Goal: Task Accomplishment & Management: Use online tool/utility

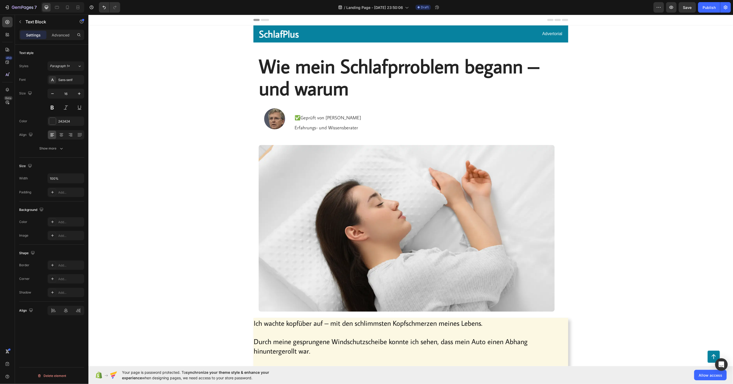
scroll to position [554, 0]
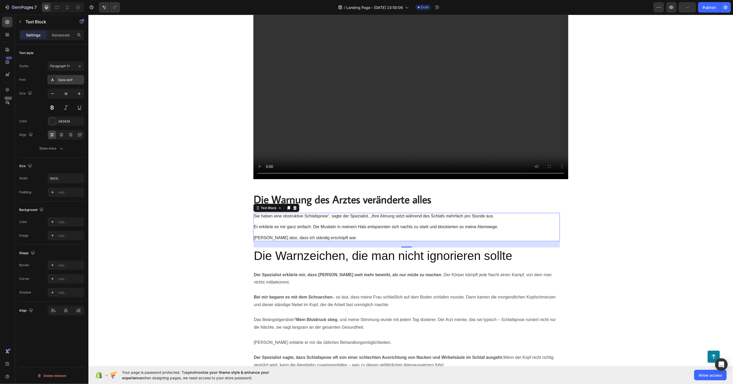
click at [65, 78] on div "Sans-serif" at bounding box center [70, 80] width 25 height 5
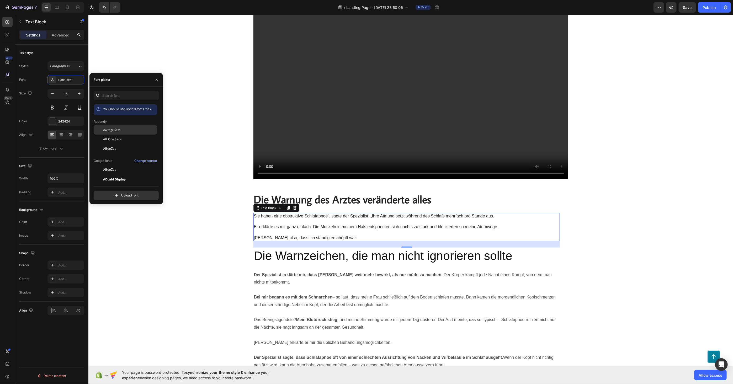
click at [116, 132] on span "Average Sans" at bounding box center [111, 129] width 17 height 5
click at [79, 93] on icon "button" at bounding box center [79, 93] width 3 height 3
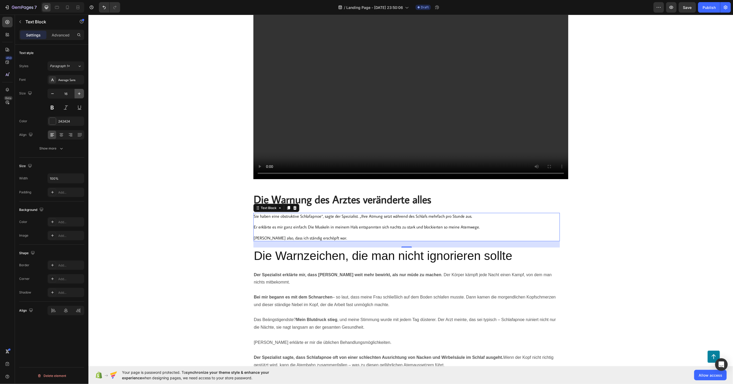
click at [79, 93] on icon "button" at bounding box center [79, 93] width 3 height 3
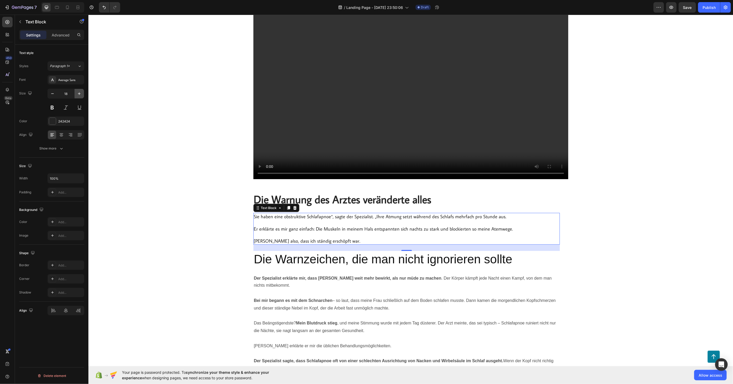
click at [79, 93] on icon "button" at bounding box center [79, 93] width 3 height 3
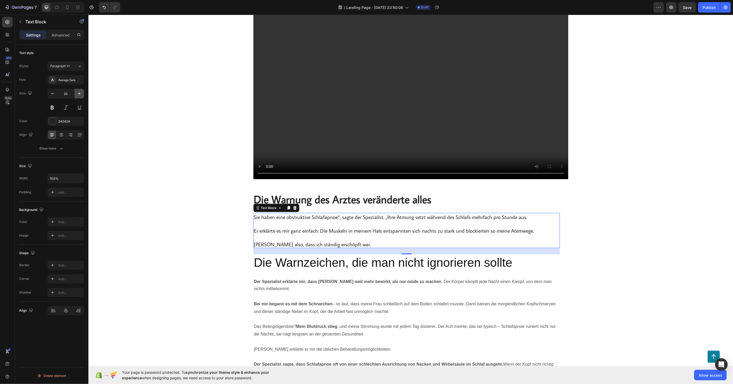
click at [79, 93] on icon "button" at bounding box center [79, 93] width 3 height 3
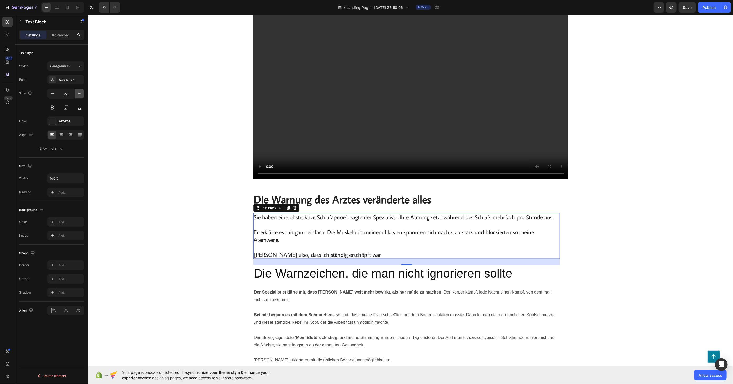
click at [79, 93] on icon "button" at bounding box center [79, 93] width 3 height 3
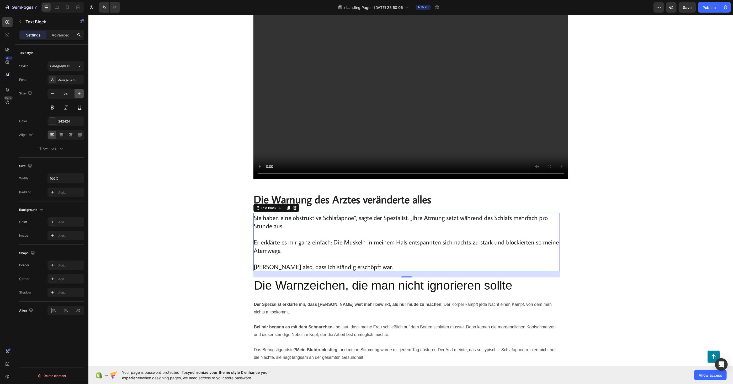
click at [79, 93] on icon "button" at bounding box center [79, 93] width 3 height 3
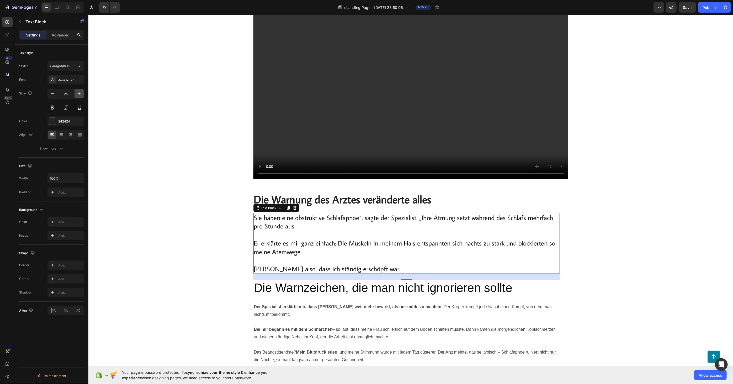
click at [79, 93] on icon "button" at bounding box center [79, 93] width 3 height 3
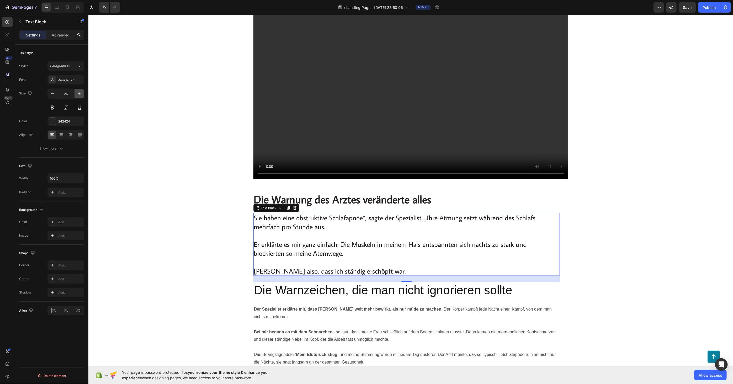
click at [79, 93] on icon "button" at bounding box center [79, 93] width 3 height 3
click at [80, 95] on icon "button" at bounding box center [79, 93] width 5 height 5
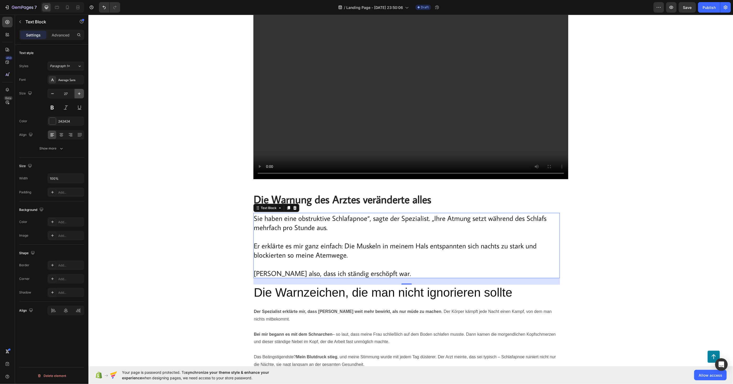
click at [78, 96] on button "button" at bounding box center [78, 93] width 9 height 9
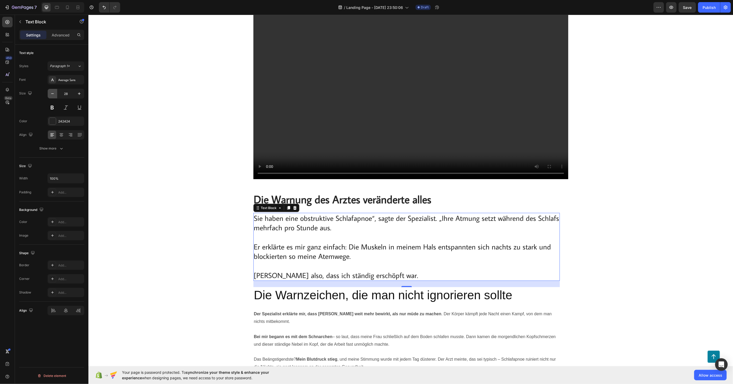
click at [53, 95] on icon "button" at bounding box center [52, 93] width 5 height 5
type input "27"
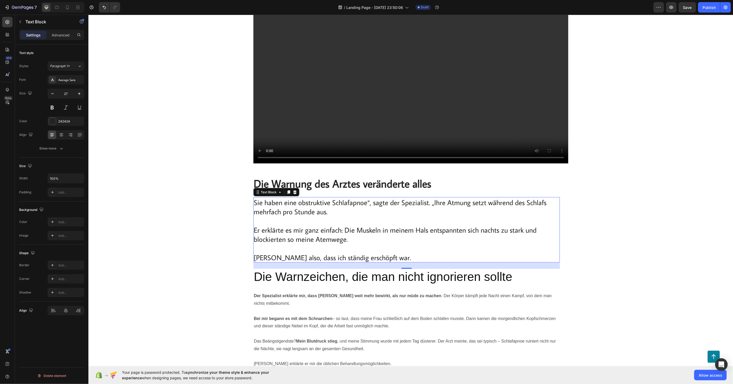
scroll to position [583, 0]
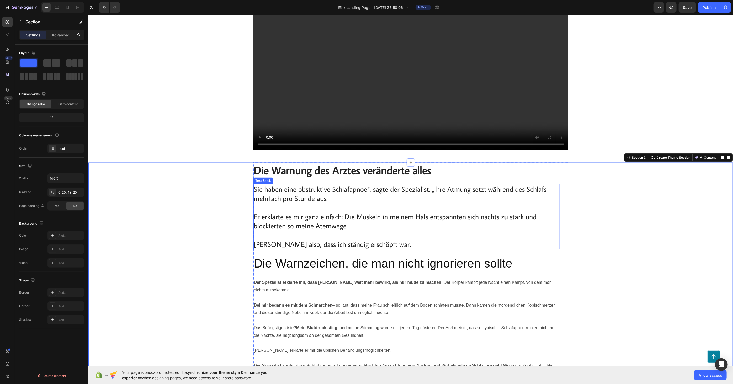
click at [274, 162] on h2 "Die Warnung des Arztes veränderte alles" at bounding box center [406, 169] width 306 height 15
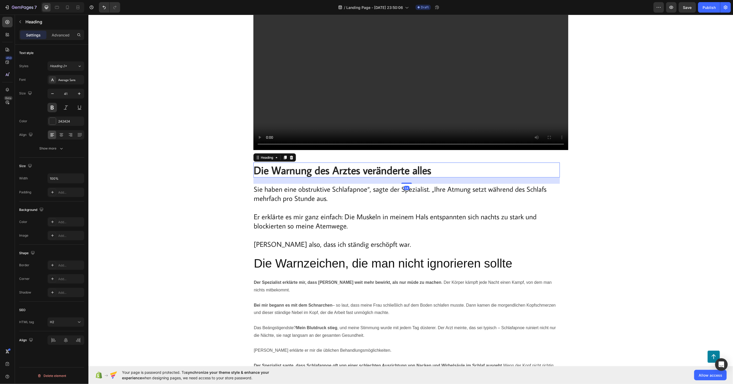
click at [277, 162] on h2 "Die Warnung des Arztes veränderte alles" at bounding box center [406, 169] width 306 height 15
drag, startPoint x: 277, startPoint y: 161, endPoint x: 285, endPoint y: 161, distance: 7.6
click at [285, 163] on p "Die Warnung des Arztes veränderte alles" at bounding box center [406, 170] width 305 height 14
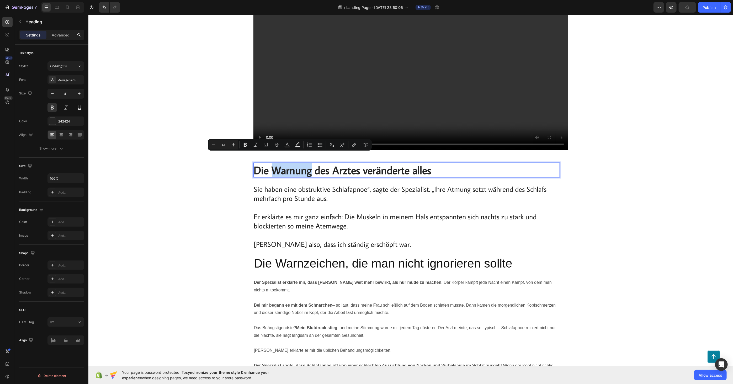
click at [285, 163] on p "Die Warnung des Arztes veränderte alles" at bounding box center [406, 170] width 305 height 14
click at [292, 256] on h2 "Die Warnzeichen, die man nicht ignorieren sollte" at bounding box center [406, 263] width 306 height 17
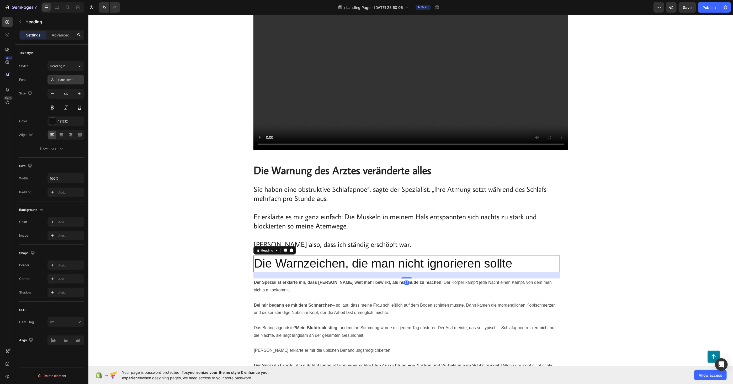
click at [70, 79] on div "Sans-serif" at bounding box center [70, 80] width 25 height 5
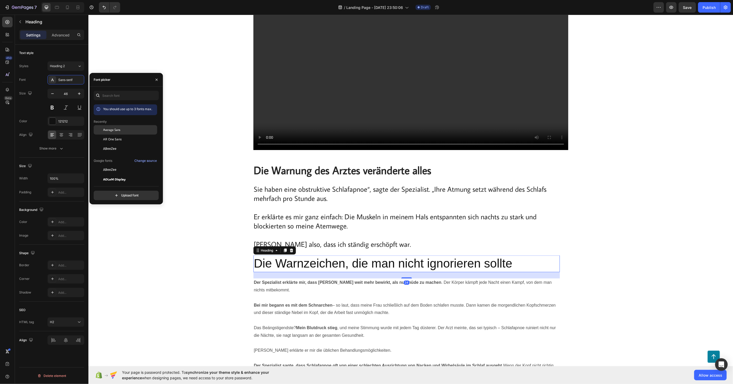
click at [112, 132] on span "Average Sans" at bounding box center [111, 129] width 17 height 5
click at [266, 190] on p "Sie haben eine obstruktive Schlafapnoe“, sagte der Spezialist. „Ihre Atmung set…" at bounding box center [406, 216] width 305 height 65
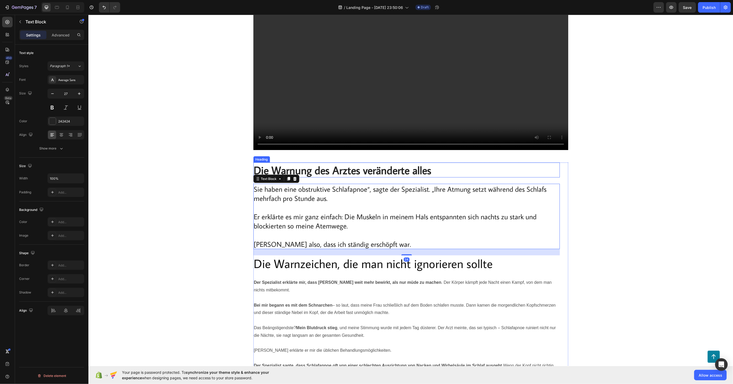
click at [295, 163] on p "Die Warnung des Arztes veränderte alles" at bounding box center [406, 170] width 305 height 14
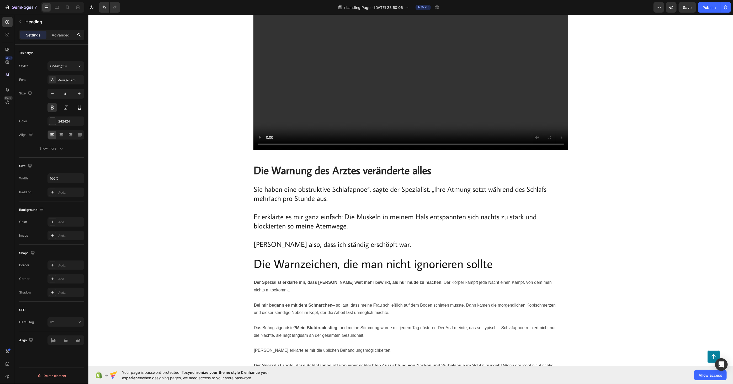
click at [309, 162] on h2 "Die Warnung des Arztes veränderte alles" at bounding box center [406, 169] width 306 height 15
click at [275, 163] on p "Die Warnung des Arztes veränderte alles" at bounding box center [406, 170] width 305 height 14
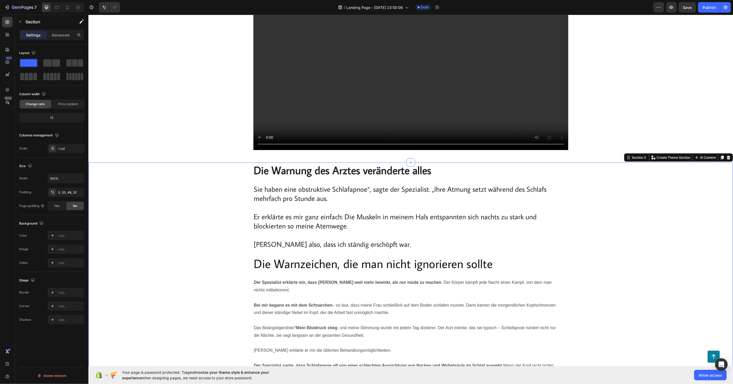
click at [254, 163] on p "Die Warnung des Arztes veränderte alles" at bounding box center [406, 170] width 305 height 14
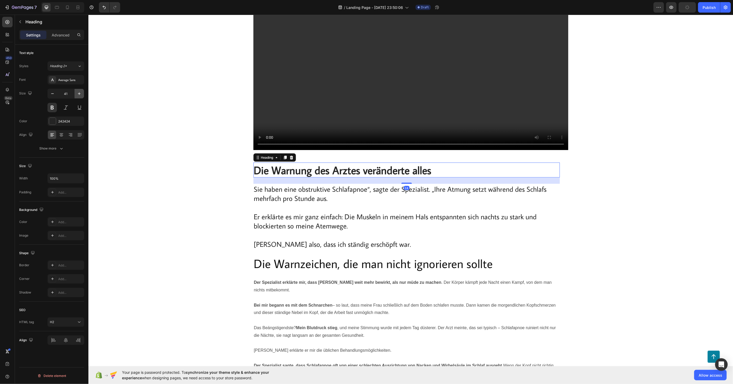
click at [81, 91] on icon "button" at bounding box center [79, 93] width 5 height 5
type input "44"
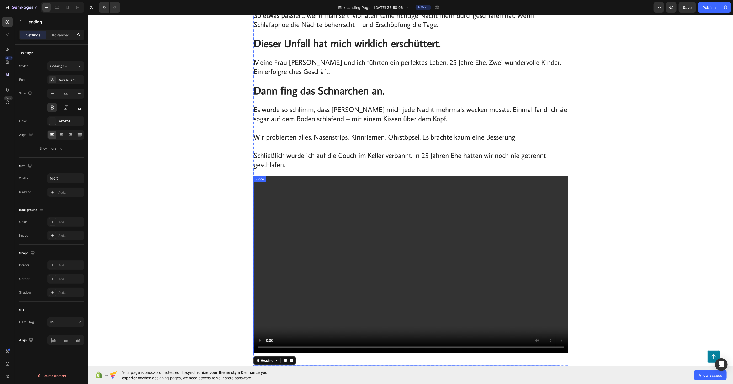
scroll to position [379, 0]
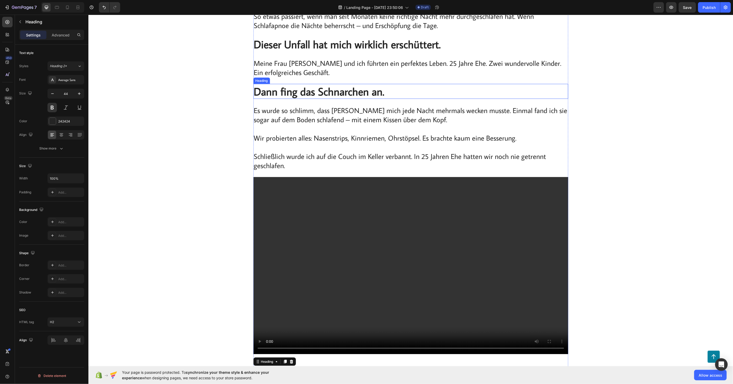
click at [285, 86] on span "Dann fing das Schnarchen an." at bounding box center [319, 91] width 131 height 14
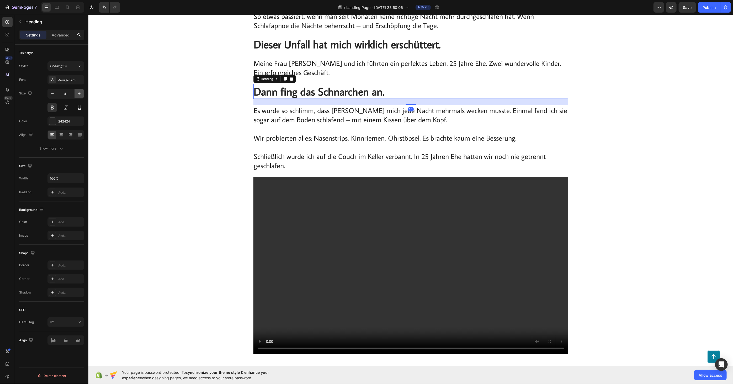
click at [79, 93] on icon "button" at bounding box center [79, 93] width 3 height 3
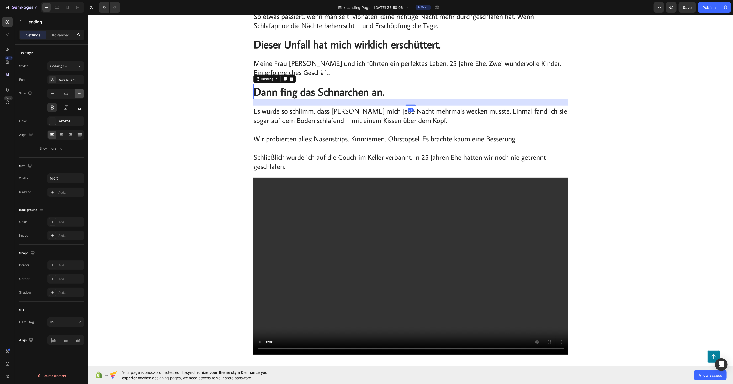
click at [79, 93] on icon "button" at bounding box center [79, 93] width 3 height 3
type input "44"
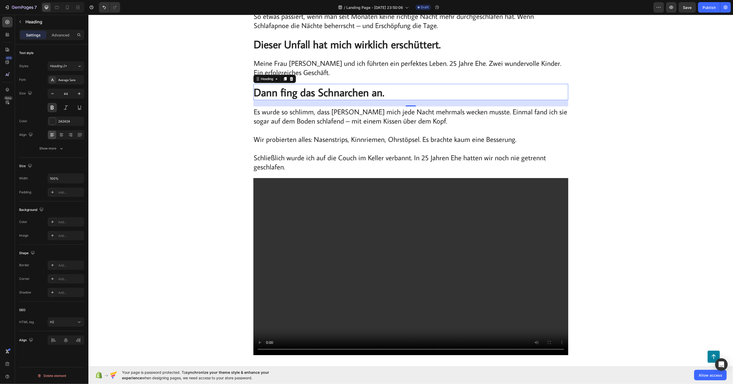
scroll to position [262, 0]
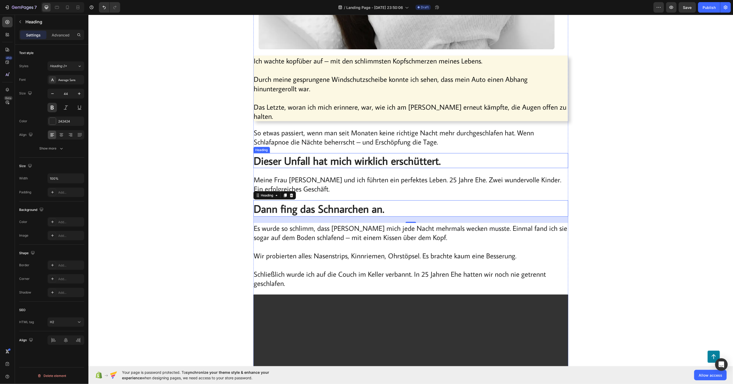
click at [287, 154] on strong "Dieser Unfall hat mich wirklich erschüttert." at bounding box center [347, 160] width 187 height 14
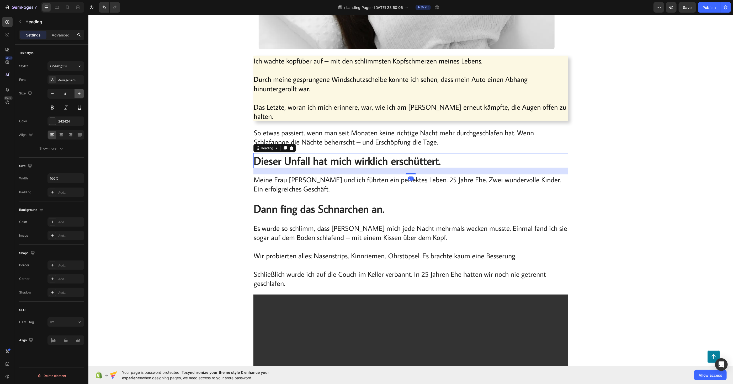
click at [78, 94] on icon "button" at bounding box center [79, 93] width 5 height 5
type input "44"
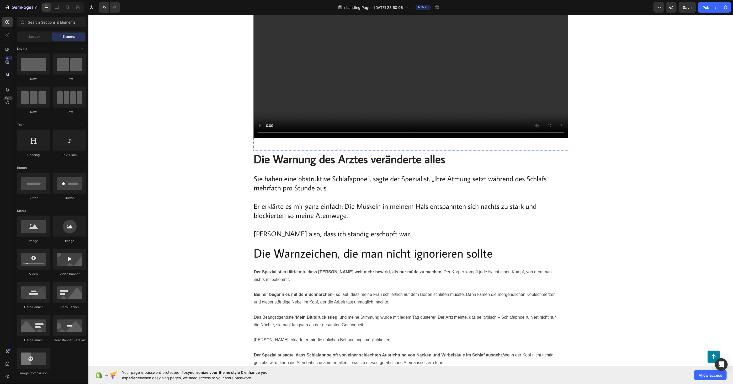
scroll to position [612, 0]
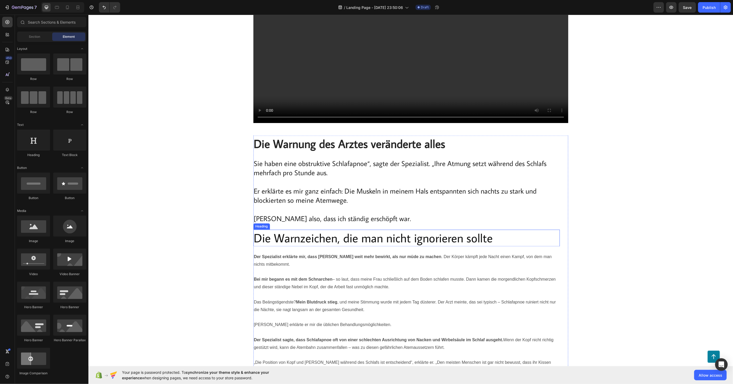
click at [327, 229] on h2 "Die Warnzeichen, die man nicht ignorieren sollte" at bounding box center [406, 237] width 306 height 17
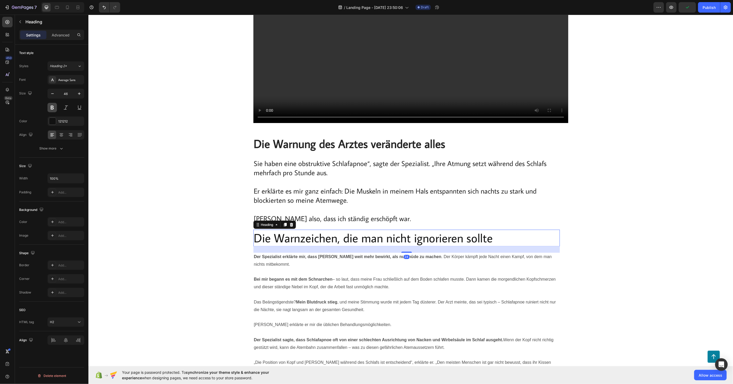
click at [55, 109] on button at bounding box center [51, 107] width 9 height 9
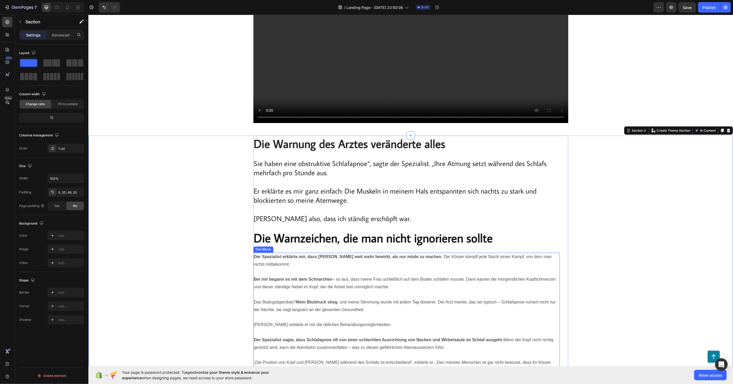
click at [295, 255] on p "Der Spezialist erklärte mir, dass [PERSON_NAME] weit mehr bewirkt, als nur müde…" at bounding box center [406, 260] width 305 height 15
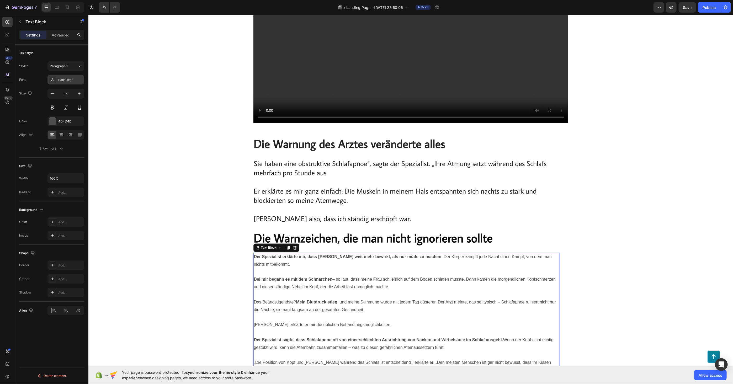
click at [71, 84] on div "Sans-serif" at bounding box center [65, 79] width 37 height 9
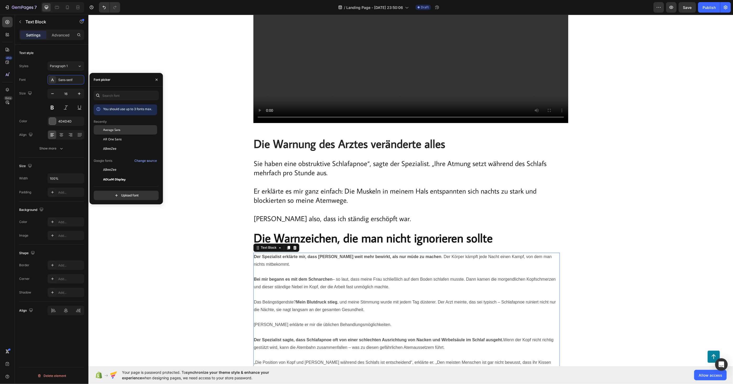
click at [108, 127] on div "Average Sans" at bounding box center [125, 129] width 63 height 9
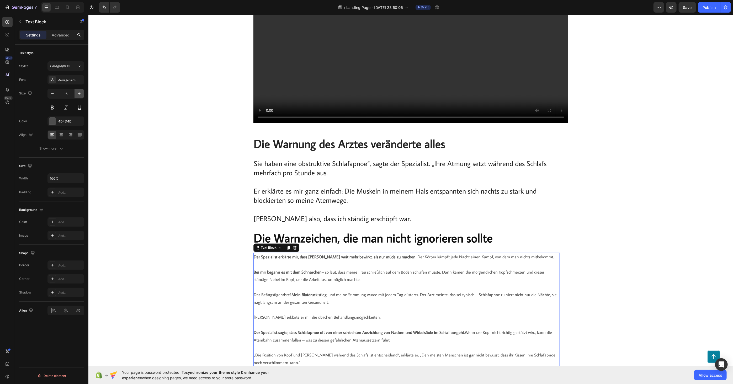
click at [79, 93] on icon "button" at bounding box center [79, 93] width 5 height 5
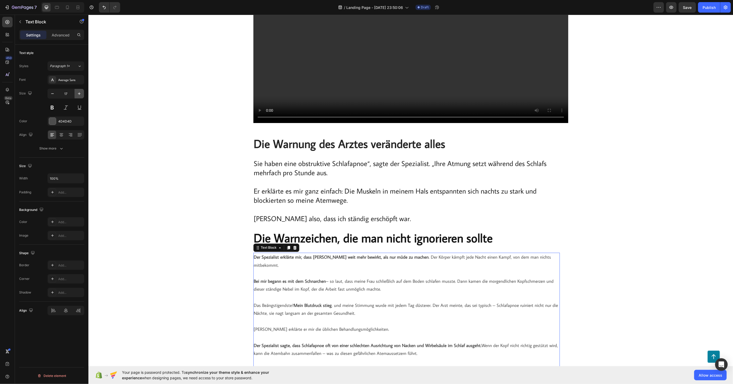
click at [79, 93] on icon "button" at bounding box center [79, 93] width 5 height 5
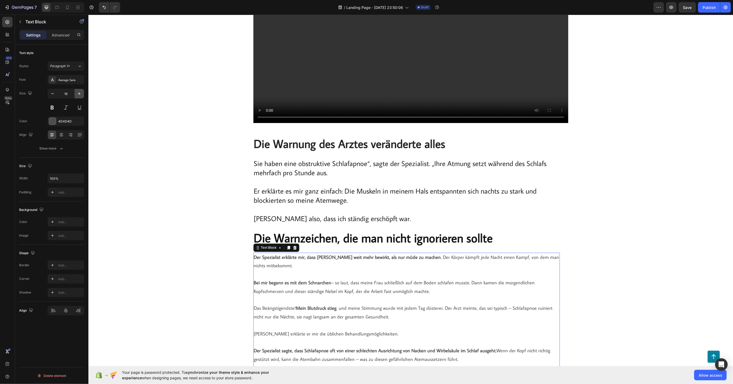
click at [79, 93] on icon "button" at bounding box center [79, 93] width 5 height 5
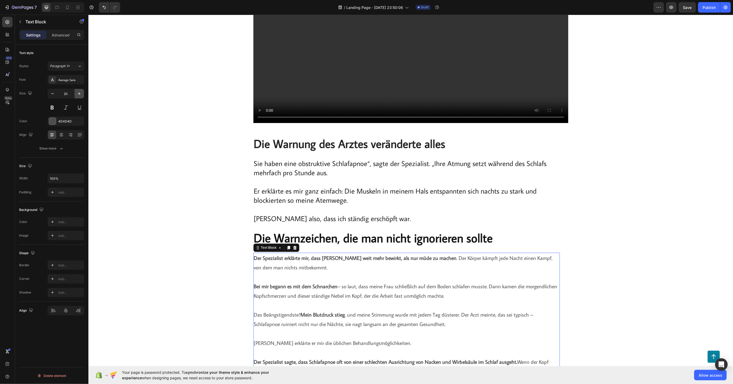
click at [79, 93] on icon "button" at bounding box center [79, 93] width 5 height 5
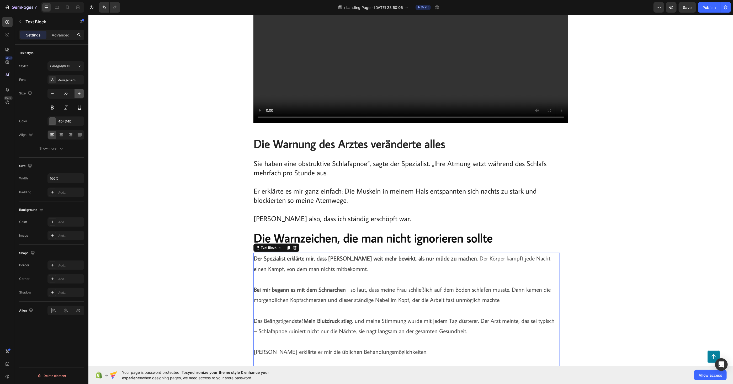
click at [79, 93] on icon "button" at bounding box center [79, 93] width 5 height 5
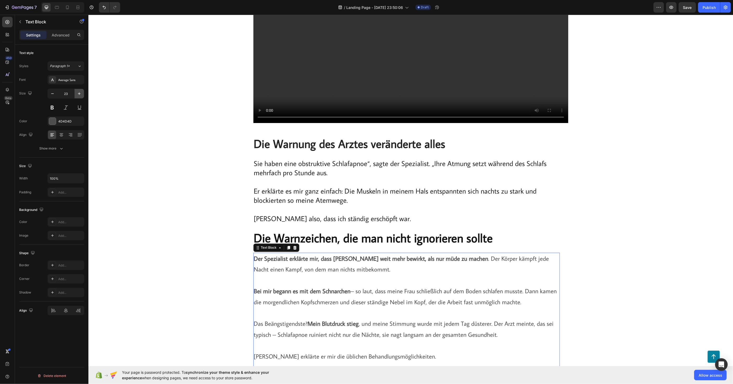
click at [79, 93] on icon "button" at bounding box center [79, 93] width 5 height 5
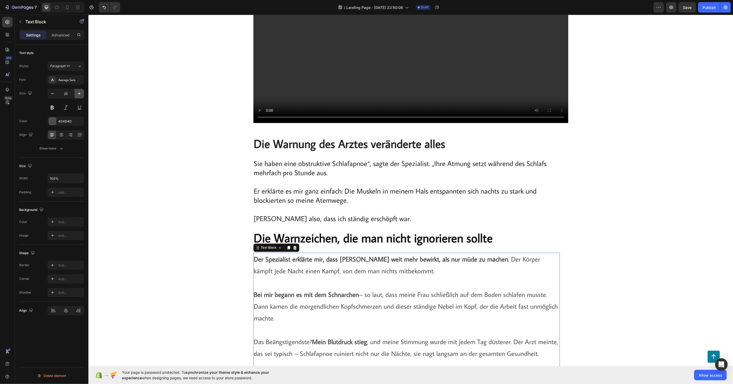
click at [79, 93] on icon "button" at bounding box center [79, 93] width 5 height 5
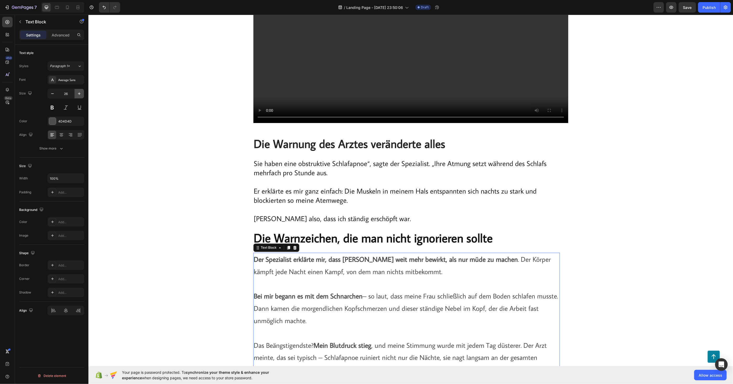
click at [80, 93] on icon "button" at bounding box center [79, 93] width 5 height 5
type input "27"
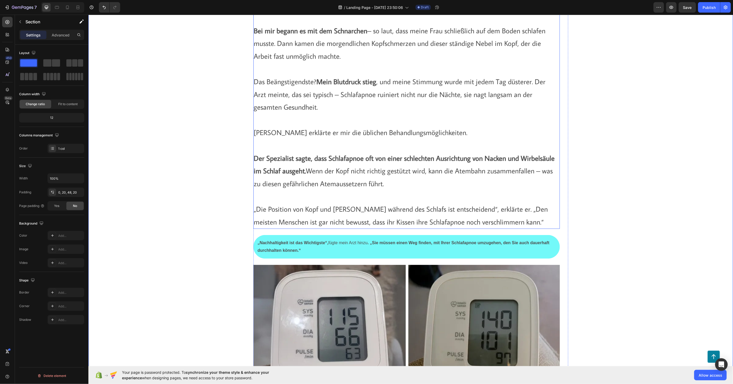
scroll to position [903, 0]
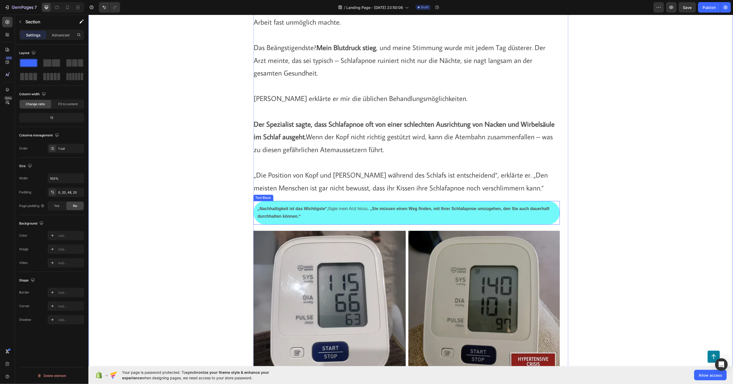
click at [307, 206] on strong "„Nachhaltigkeit ist das Wichtigste“," at bounding box center [292, 208] width 71 height 4
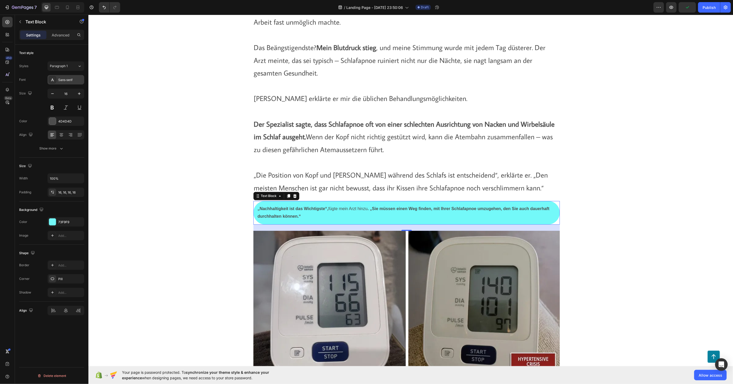
click at [69, 82] on div "Sans-serif" at bounding box center [70, 80] width 25 height 5
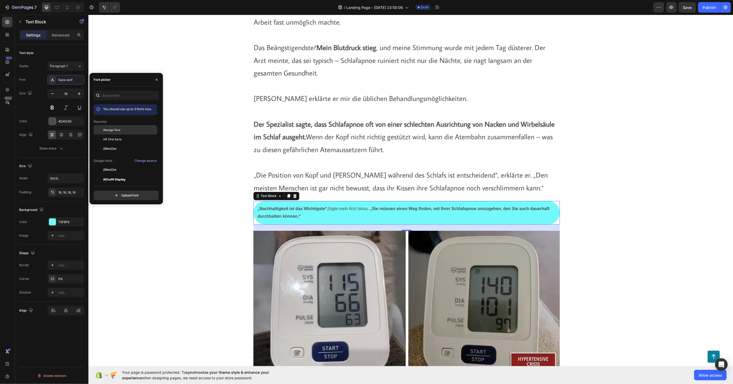
click at [114, 132] on span "Average Sans" at bounding box center [111, 129] width 17 height 5
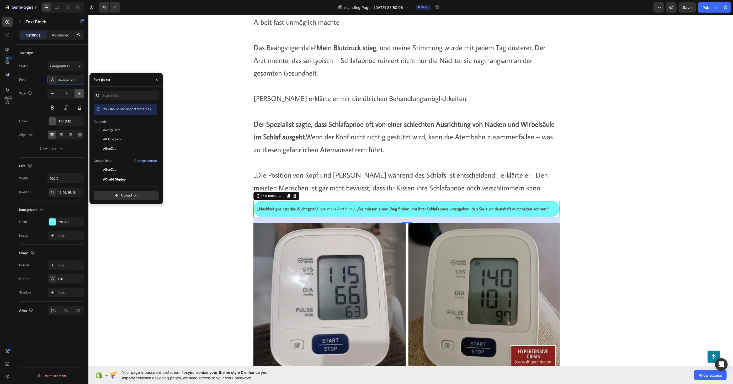
click at [77, 93] on icon "button" at bounding box center [79, 93] width 5 height 5
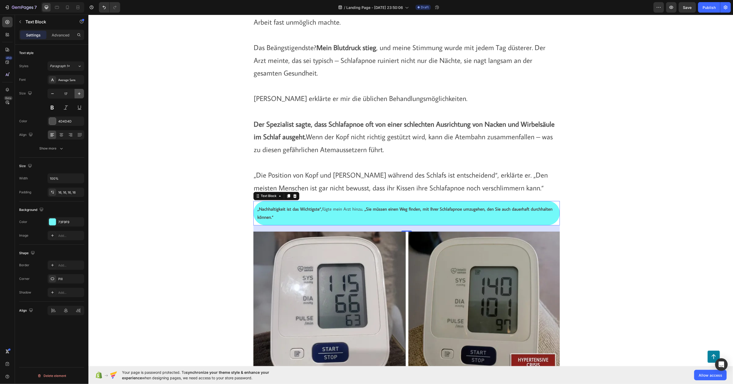
click at [77, 93] on icon "button" at bounding box center [79, 93] width 5 height 5
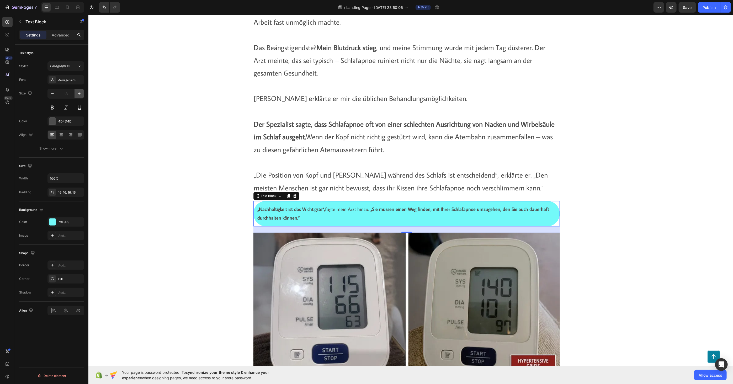
click at [77, 93] on icon "button" at bounding box center [79, 93] width 5 height 5
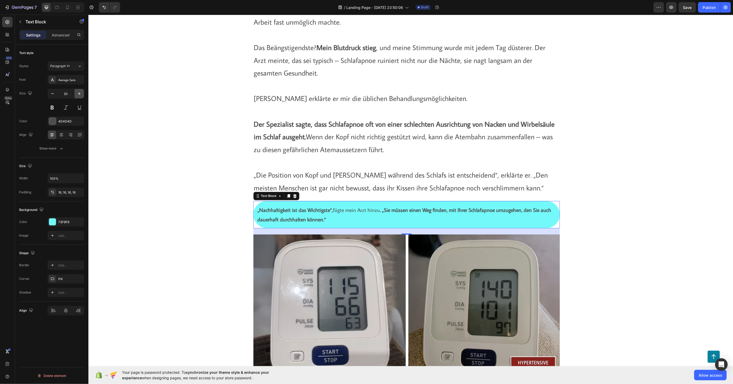
click at [80, 94] on icon "button" at bounding box center [79, 93] width 3 height 3
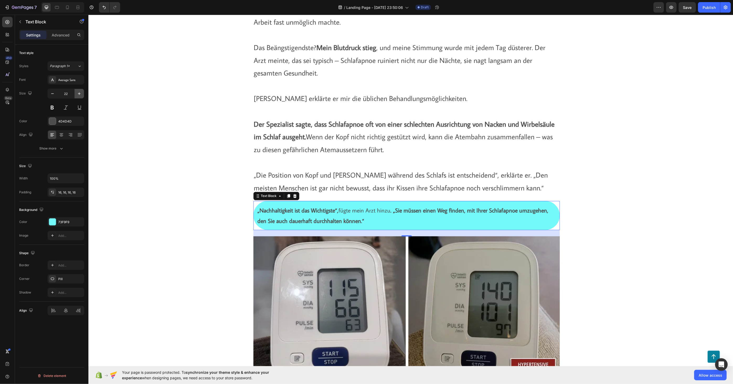
click at [80, 94] on icon "button" at bounding box center [79, 93] width 3 height 3
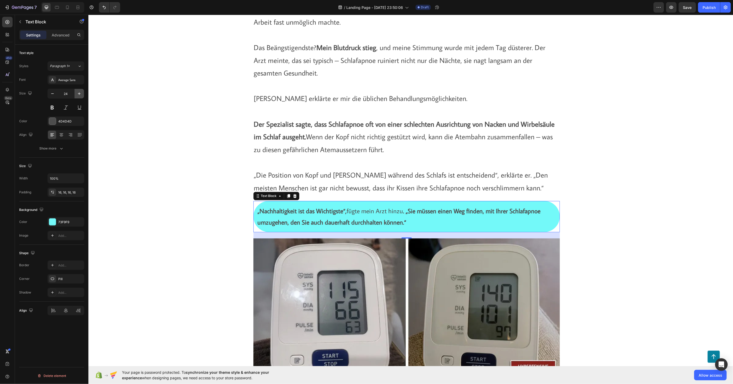
click at [80, 94] on icon "button" at bounding box center [79, 93] width 3 height 3
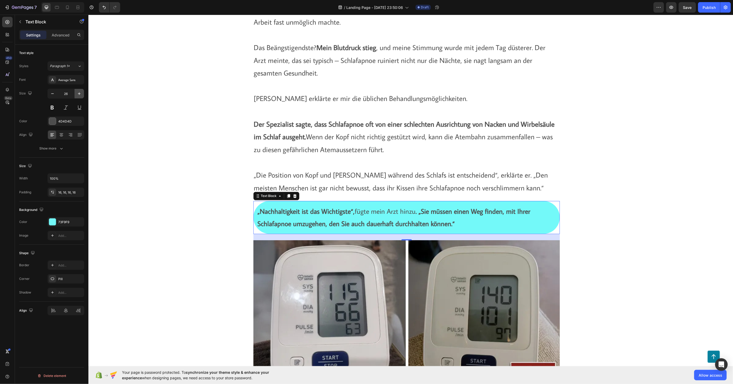
click at [80, 94] on icon "button" at bounding box center [79, 93] width 3 height 3
type input "27"
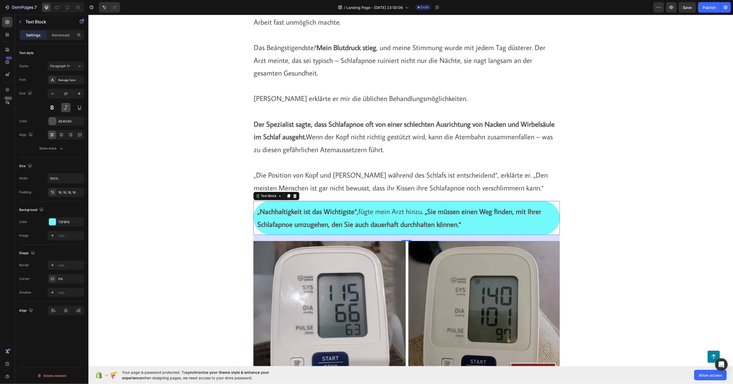
click at [64, 109] on button at bounding box center [65, 107] width 9 height 9
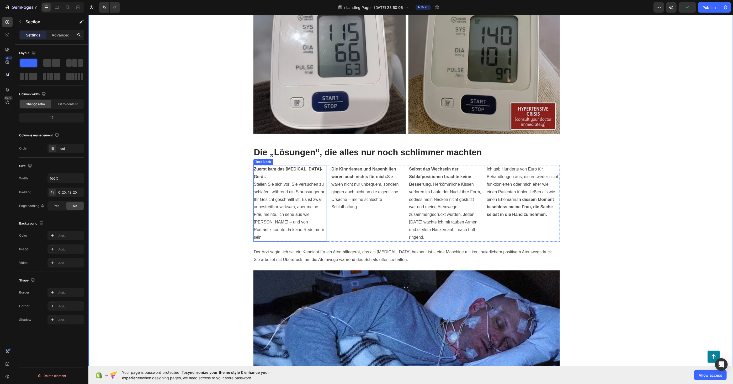
scroll to position [1166, 0]
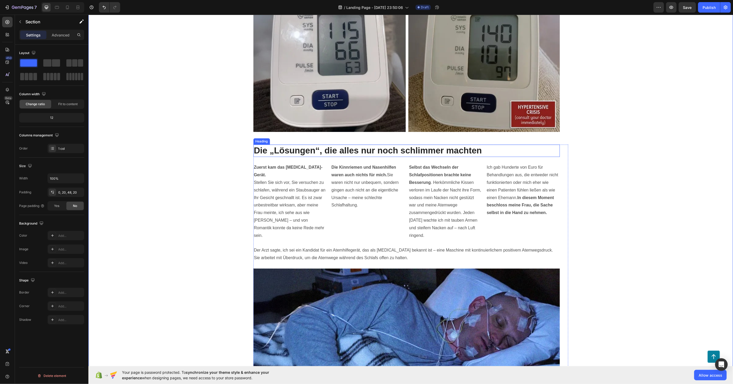
click at [306, 150] on h2 "Die „Lösungen“, die alles nur noch schlimmer machten" at bounding box center [406, 150] width 306 height 12
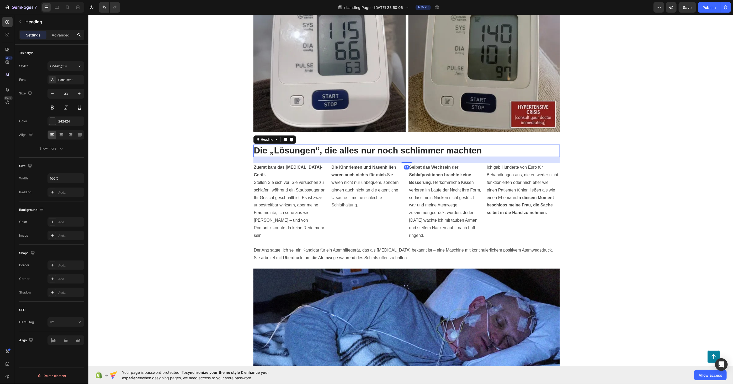
click at [72, 82] on div "Sans-serif" at bounding box center [70, 80] width 25 height 5
click at [76, 66] on div "Heading 2*" at bounding box center [64, 66] width 28 height 5
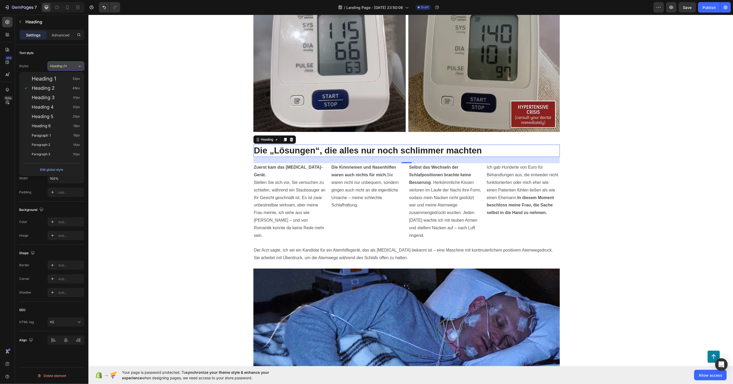
click at [74, 66] on div "Heading 2*" at bounding box center [64, 66] width 28 height 5
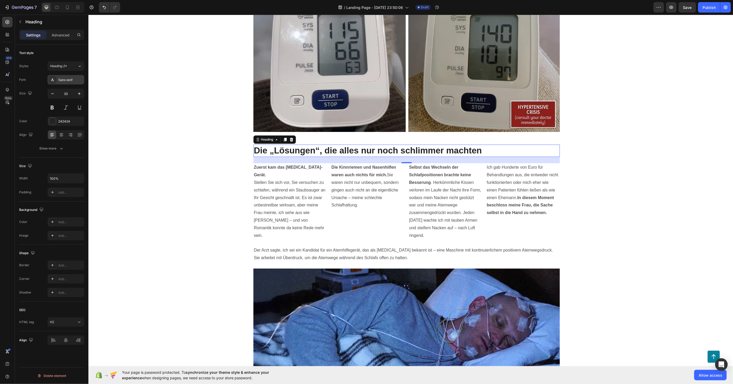
click at [73, 80] on div "Sans-serif" at bounding box center [70, 80] width 25 height 5
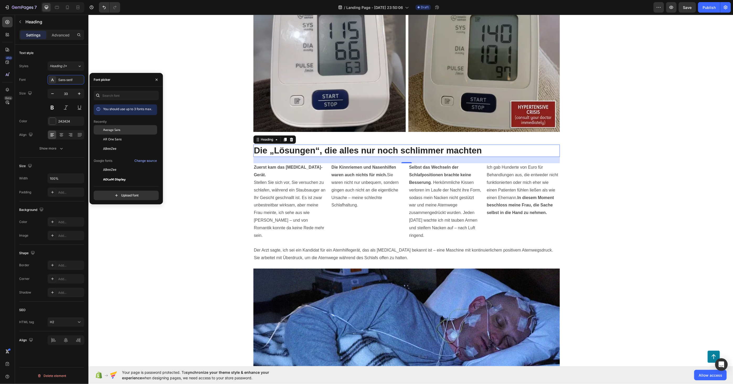
click at [114, 131] on span "Average Sans" at bounding box center [111, 129] width 17 height 5
click at [56, 106] on button at bounding box center [51, 107] width 9 height 9
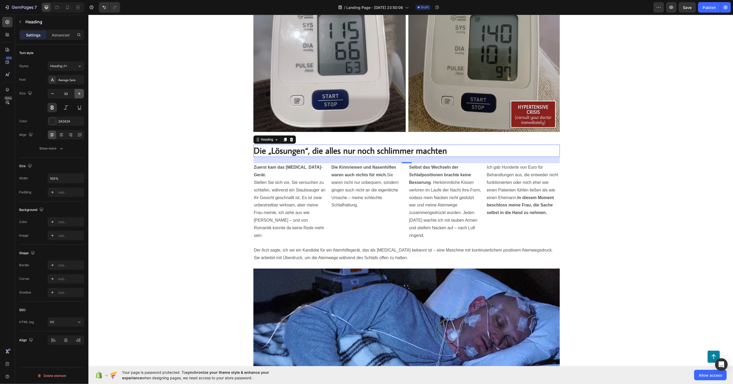
click at [81, 92] on icon "button" at bounding box center [79, 93] width 5 height 5
click at [80, 92] on icon "button" at bounding box center [79, 93] width 5 height 5
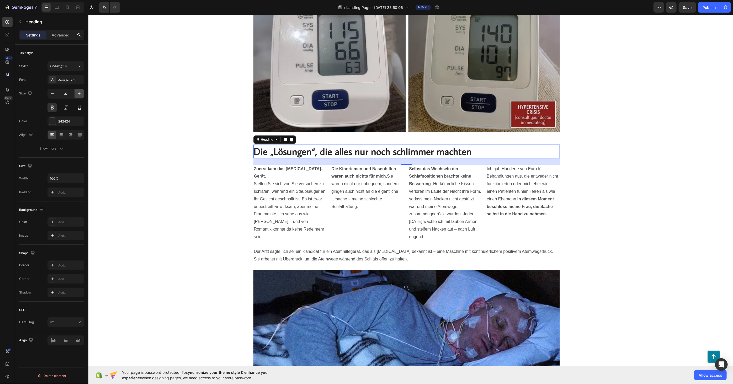
click at [80, 92] on icon "button" at bounding box center [79, 93] width 5 height 5
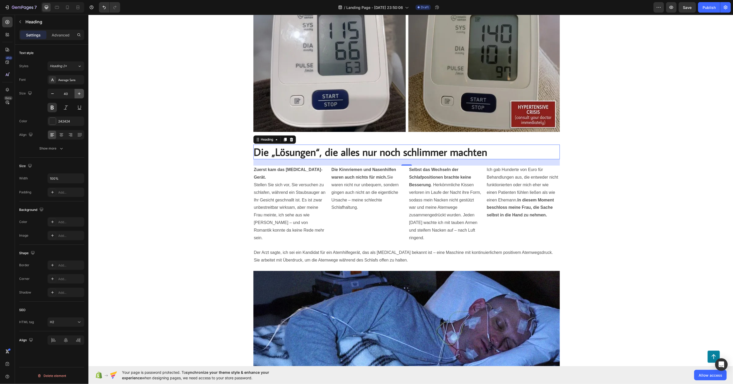
click at [80, 92] on icon "button" at bounding box center [79, 93] width 5 height 5
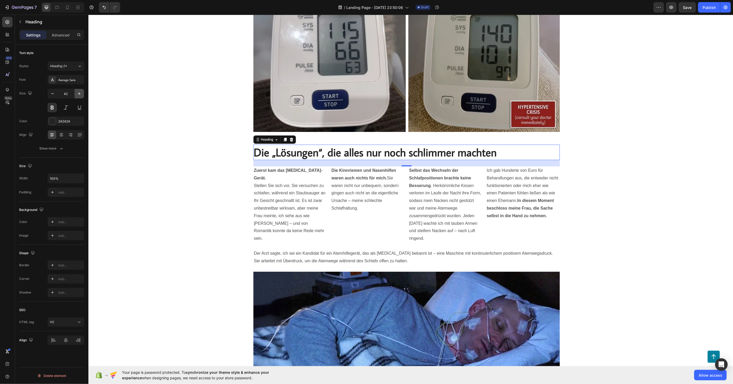
click at [80, 92] on icon "button" at bounding box center [79, 93] width 5 height 5
type input "44"
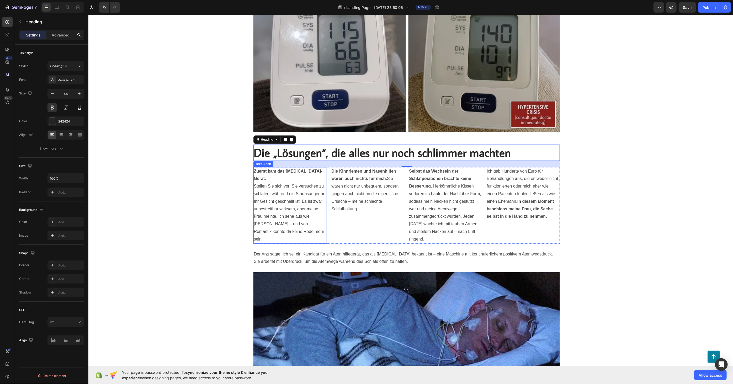
click at [312, 208] on p "Zuerst kam das [MEDICAL_DATA]-Gerät. Stellen Sie sich vor, Sie versuchen zu sch…" at bounding box center [290, 205] width 72 height 76
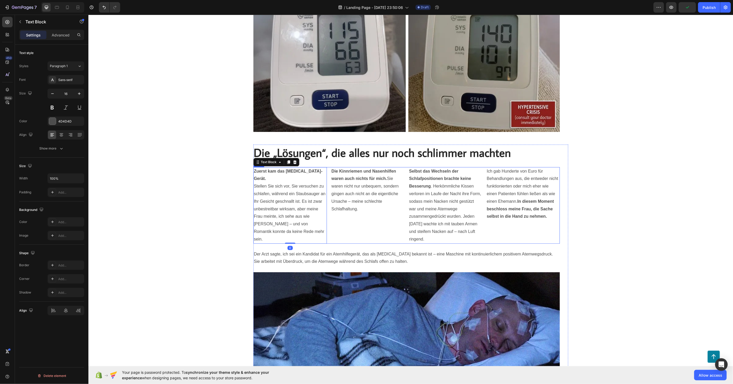
click at [345, 232] on div "Die Kinnriemen und Nasenhilfen waren auch nichts für mich. Sie waren nicht nur …" at bounding box center [367, 205] width 73 height 77
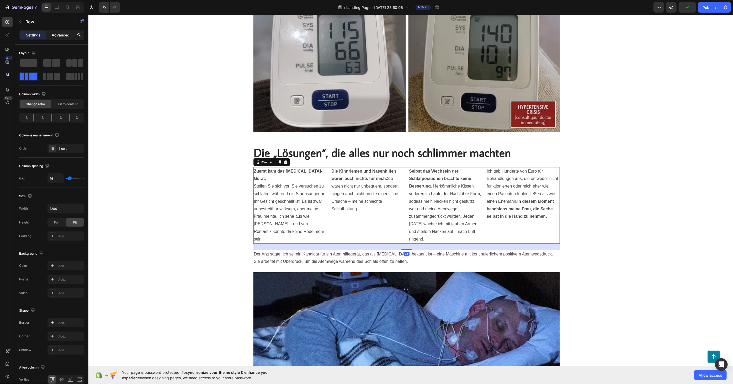
click at [56, 32] on p "Advanced" at bounding box center [61, 35] width 18 height 6
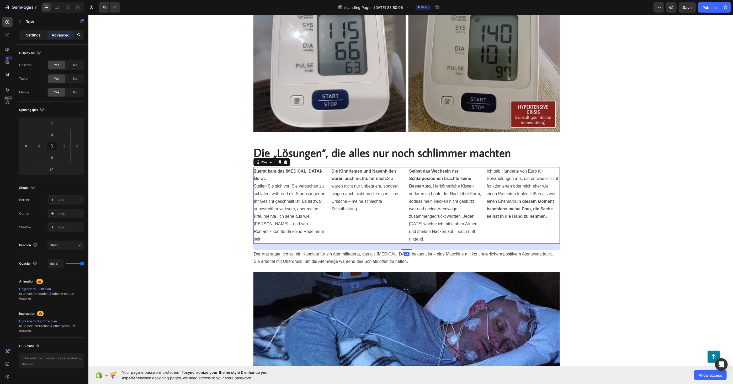
click at [36, 31] on div "Settings" at bounding box center [33, 35] width 26 height 8
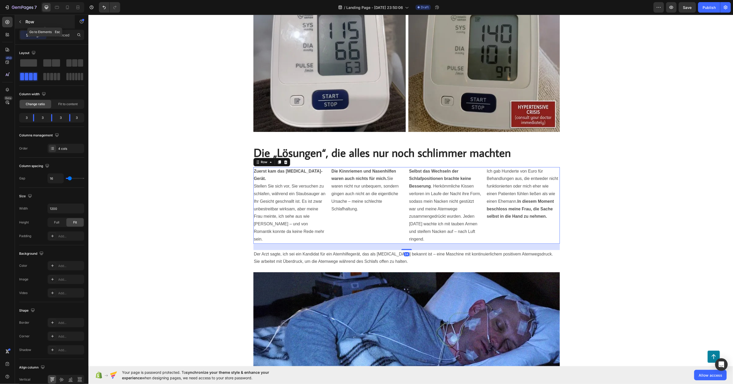
click at [21, 20] on icon "button" at bounding box center [20, 22] width 4 height 4
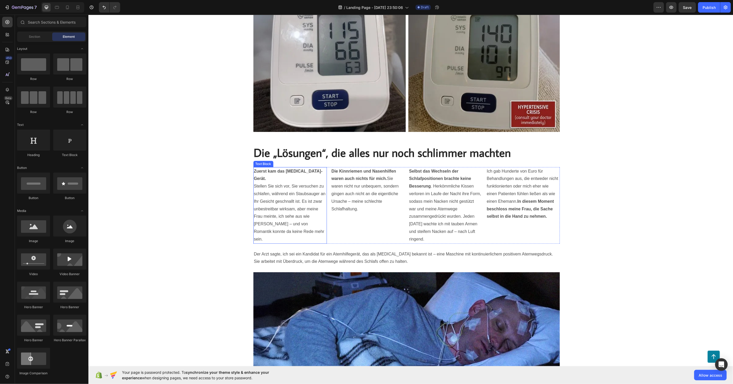
click at [283, 180] on p "Zuerst kam das [MEDICAL_DATA]-Gerät. Stellen Sie sich vor, Sie versuchen zu sch…" at bounding box center [290, 205] width 72 height 76
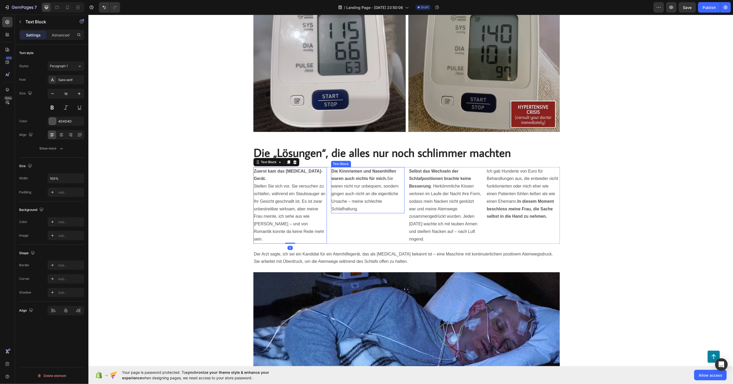
click at [364, 184] on p "Die Kinnriemen und Nasenhilfen waren auch nichts für mich. Sie waren nicht nur …" at bounding box center [367, 189] width 72 height 45
click at [279, 184] on p "Zuerst kam das [MEDICAL_DATA]-Gerät. Stellen Sie sich vor, Sie versuchen zu sch…" at bounding box center [290, 205] width 72 height 76
click at [69, 79] on div "Sans-serif" at bounding box center [70, 80] width 25 height 5
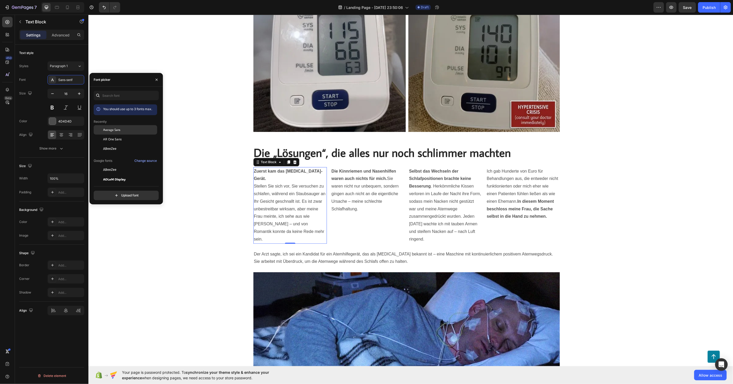
click at [106, 129] on span "Average Sans" at bounding box center [111, 129] width 17 height 5
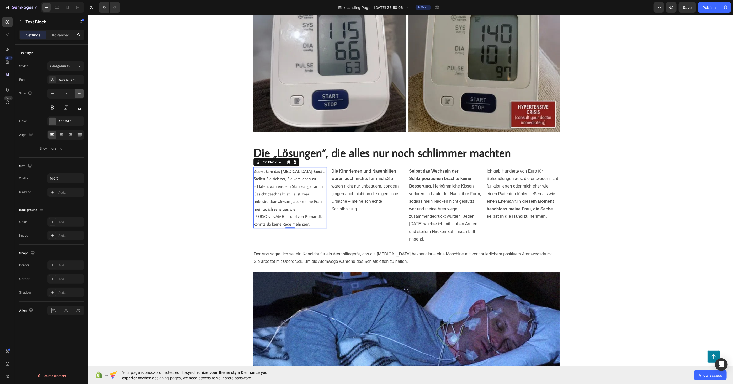
click at [77, 93] on icon "button" at bounding box center [79, 93] width 5 height 5
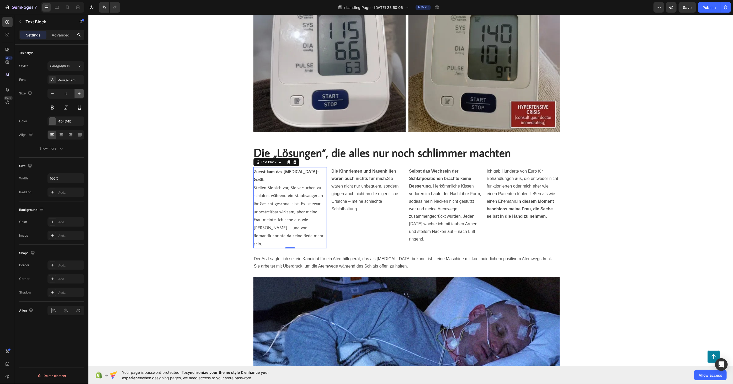
click at [77, 93] on icon "button" at bounding box center [79, 93] width 5 height 5
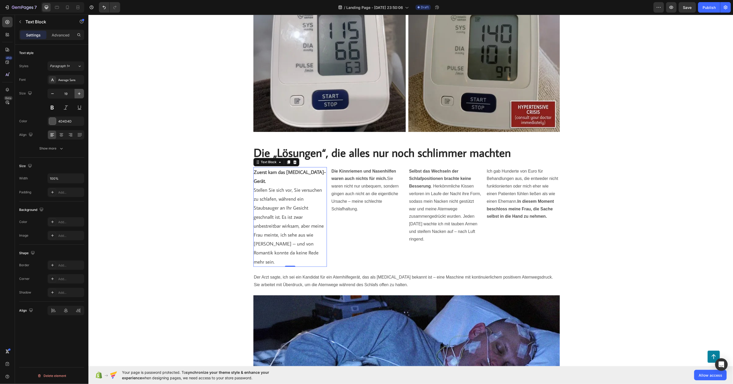
click at [77, 93] on icon "button" at bounding box center [79, 93] width 5 height 5
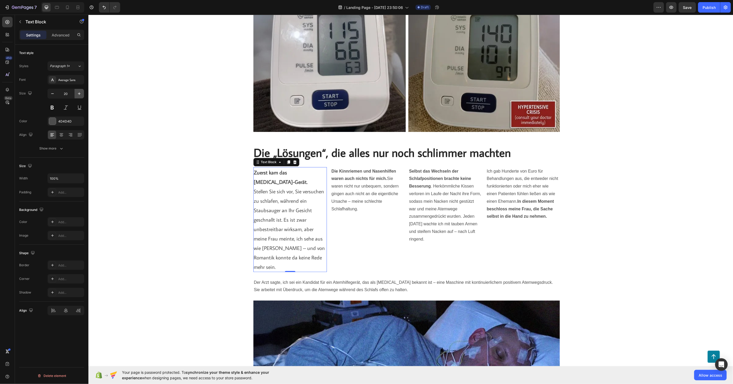
click at [77, 93] on icon "button" at bounding box center [79, 93] width 5 height 5
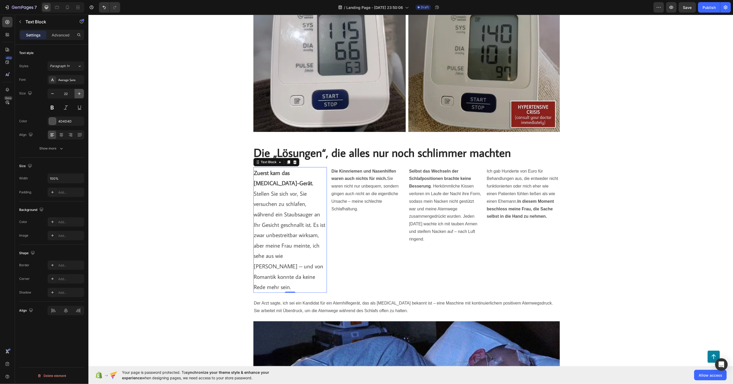
click at [77, 93] on icon "button" at bounding box center [79, 93] width 5 height 5
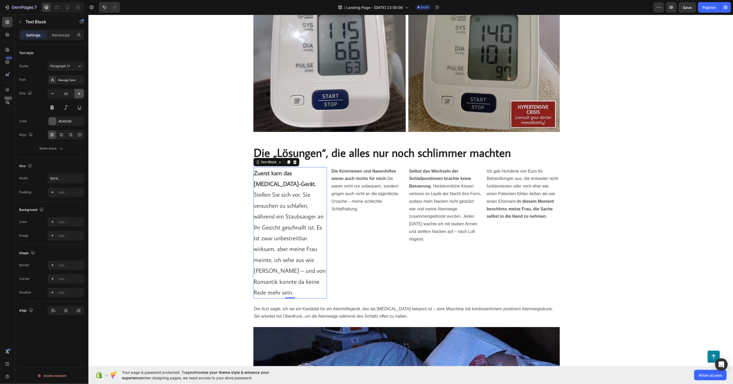
click at [77, 93] on icon "button" at bounding box center [79, 93] width 5 height 5
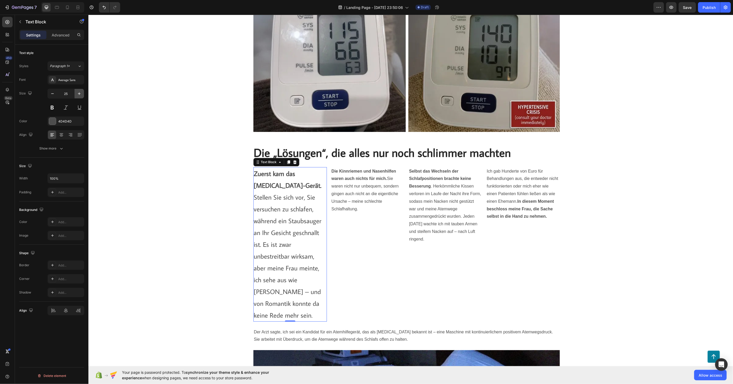
click at [77, 93] on icon "button" at bounding box center [79, 93] width 5 height 5
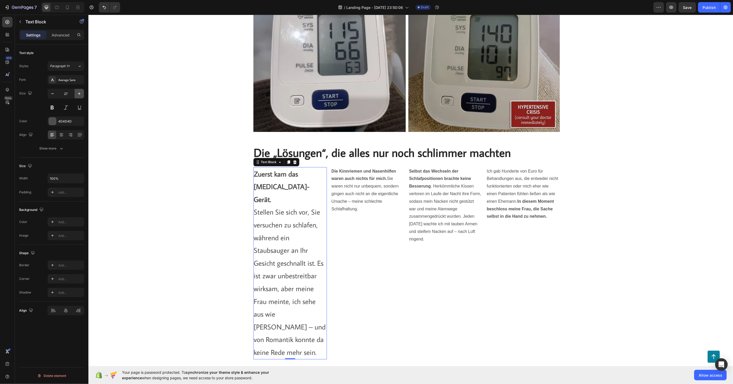
click at [77, 93] on icon "button" at bounding box center [79, 93] width 5 height 5
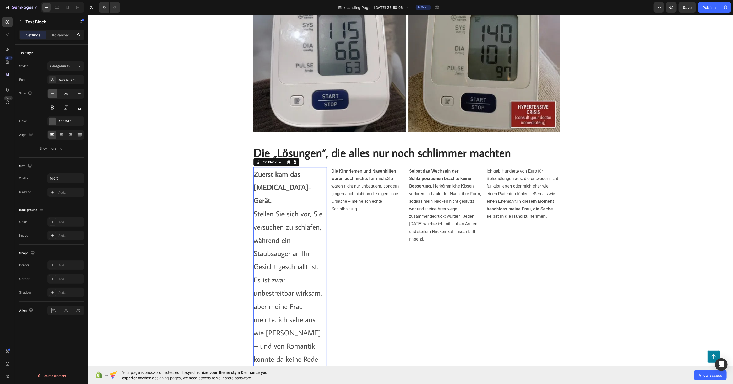
click at [54, 94] on icon "button" at bounding box center [52, 93] width 5 height 5
type input "27"
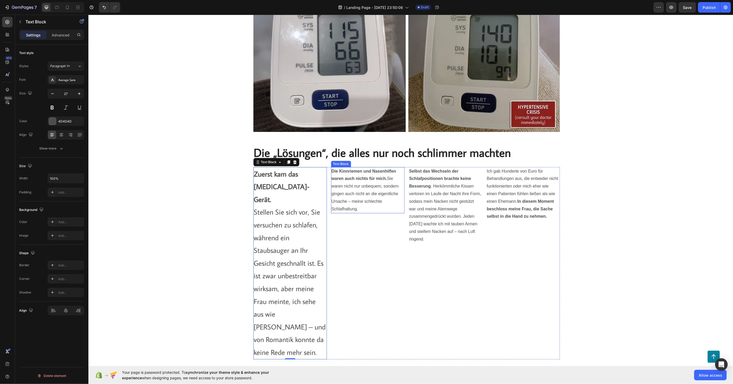
click at [351, 184] on p "Die Kinnriemen und Nasenhilfen waren auch nichts für mich. Sie waren nicht nur …" at bounding box center [367, 189] width 72 height 45
click at [289, 184] on p "Zuerst kam das [MEDICAL_DATA]-Gerät. Stellen Sie sich vor, Sie versuchen zu sch…" at bounding box center [290, 262] width 72 height 191
click at [271, 186] on p "Zuerst kam das [MEDICAL_DATA]-Gerät. Stellen Sie sich vor, Sie versuchen zu sch…" at bounding box center [290, 262] width 72 height 191
drag, startPoint x: 270, startPoint y: 187, endPoint x: 253, endPoint y: 176, distance: 20.5
click at [254, 176] on p "Zuerst kam das [MEDICAL_DATA]-Gerät. Stellen Sie sich vor, Sie versuchen zu sch…" at bounding box center [290, 262] width 72 height 191
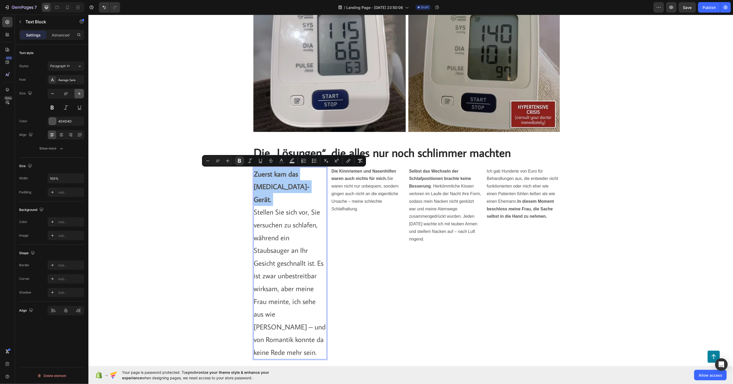
click at [77, 93] on icon "button" at bounding box center [79, 93] width 5 height 5
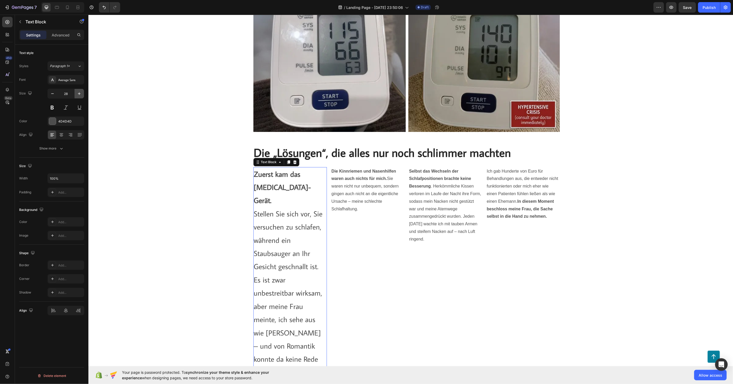
click at [77, 93] on icon "button" at bounding box center [79, 93] width 5 height 5
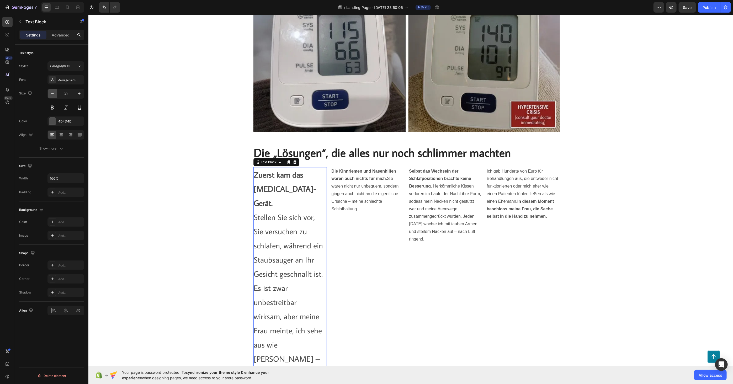
click at [54, 95] on icon "button" at bounding box center [52, 93] width 5 height 5
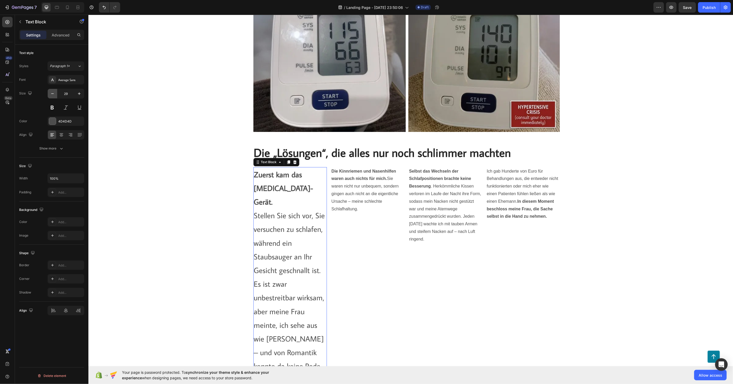
click at [54, 95] on icon "button" at bounding box center [52, 93] width 5 height 5
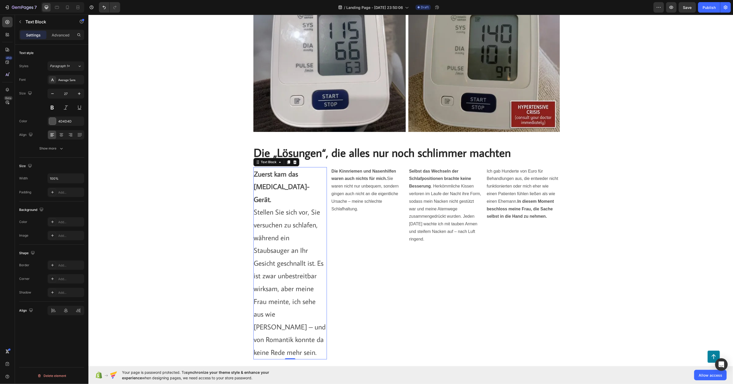
click at [303, 186] on p "Zuerst kam das [MEDICAL_DATA]-Gerät. Stellen Sie sich vor, Sie versuchen zu sch…" at bounding box center [290, 262] width 72 height 191
drag, startPoint x: 277, startPoint y: 186, endPoint x: 255, endPoint y: 182, distance: 22.4
click at [255, 182] on p "Zuerst kam das [MEDICAL_DATA]-Gerät. Stellen Sie sich vor, Sie versuchen zu sch…" at bounding box center [290, 262] width 72 height 191
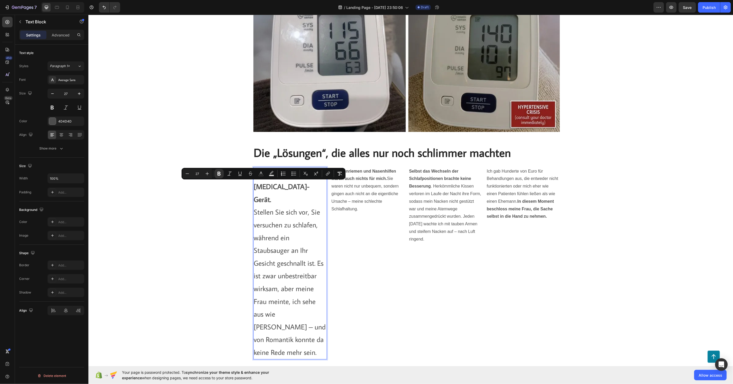
click at [265, 198] on p "Zuerst kam das [MEDICAL_DATA]-Gerät. Stellen Sie sich vor, Sie versuchen zu sch…" at bounding box center [290, 262] width 72 height 191
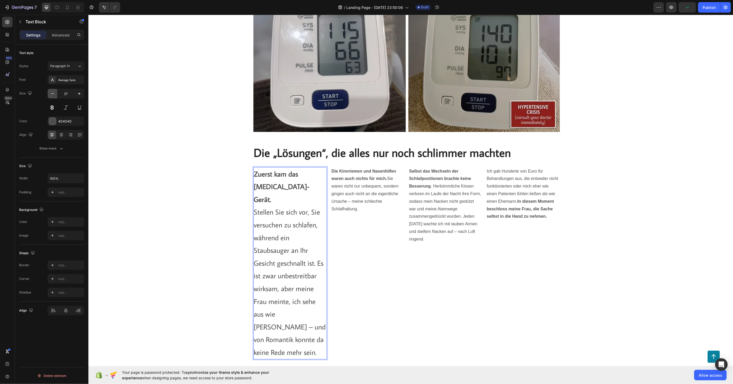
click at [53, 93] on icon "button" at bounding box center [52, 93] width 3 height 1
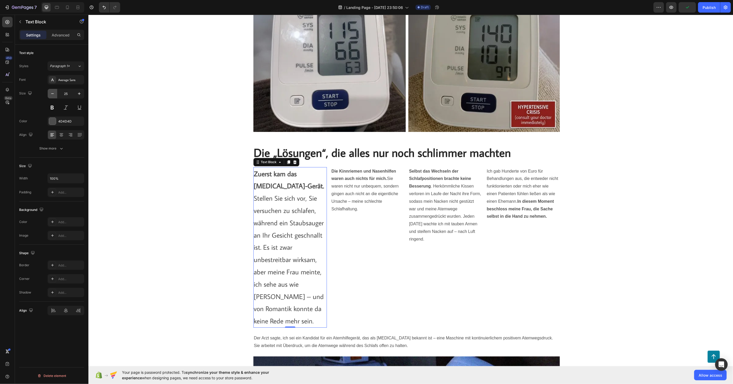
click at [53, 93] on icon "button" at bounding box center [52, 93] width 3 height 1
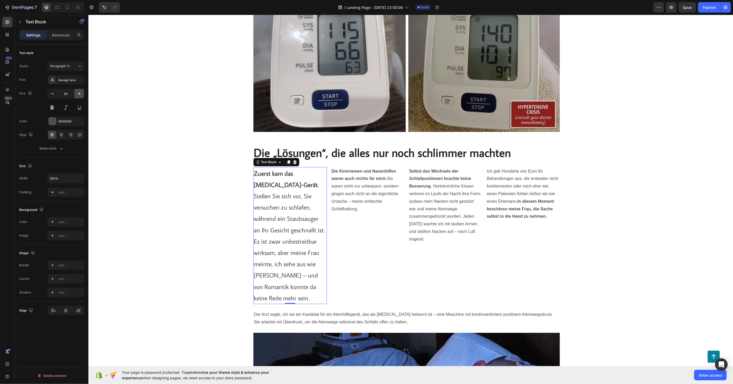
click at [80, 92] on icon "button" at bounding box center [79, 93] width 5 height 5
type input "25"
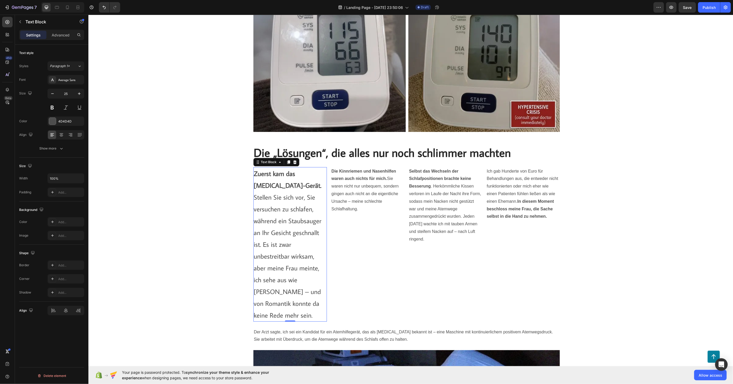
click at [277, 189] on p "Zuerst kam das [MEDICAL_DATA]-Gerät. Stellen Sie sich vor, Sie versuchen zu sch…" at bounding box center [290, 243] width 72 height 153
drag, startPoint x: 274, startPoint y: 187, endPoint x: 250, endPoint y: 174, distance: 26.3
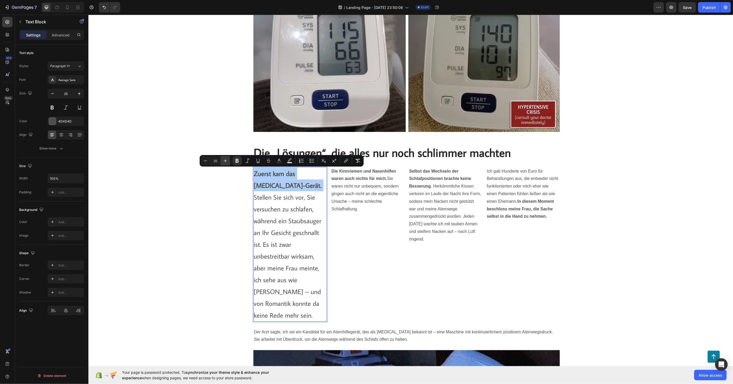
click at [223, 158] on icon "Editor contextual toolbar" at bounding box center [225, 160] width 5 height 5
type input "27"
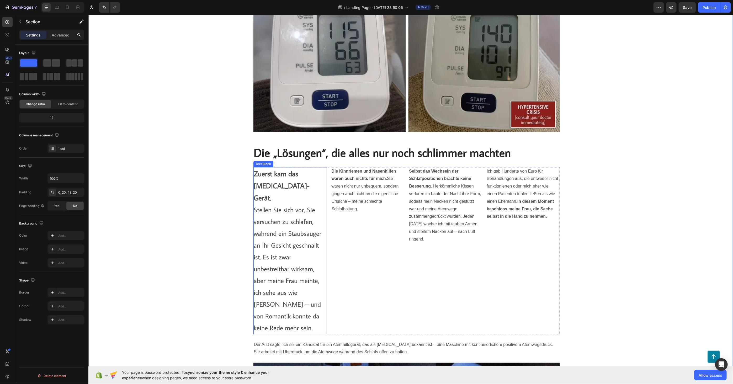
click at [274, 183] on p "Zuerst kam das [MEDICAL_DATA]-Gerät. Stellen Sie sich vor, Sie versuchen zu sch…" at bounding box center [290, 250] width 72 height 166
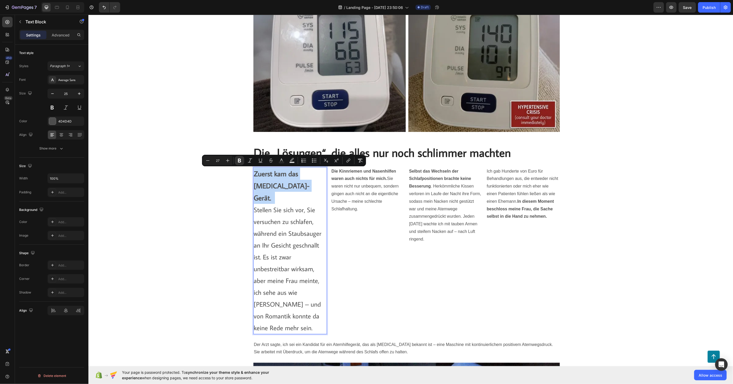
drag, startPoint x: 272, startPoint y: 183, endPoint x: 256, endPoint y: 177, distance: 17.3
click at [256, 177] on p "Zuerst kam das [MEDICAL_DATA]-Gerät. Stellen Sie sich vor, Sie versuchen zu sch…" at bounding box center [290, 250] width 72 height 166
click at [231, 160] on button "Plus" at bounding box center [227, 160] width 9 height 9
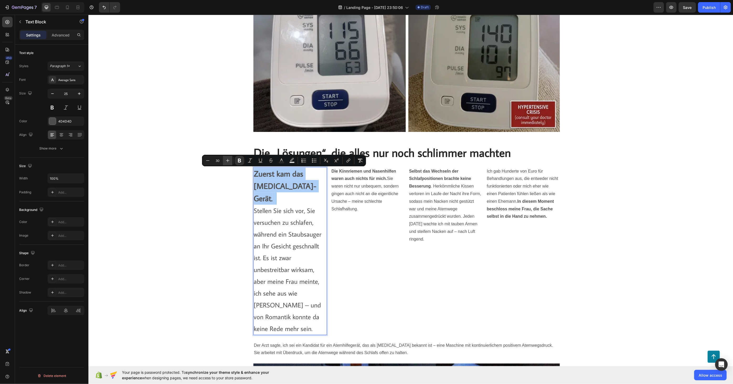
click at [231, 160] on button "Plus" at bounding box center [227, 160] width 9 height 9
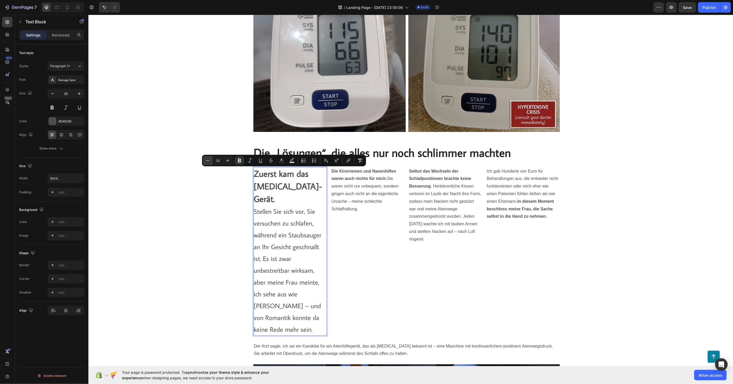
click at [210, 159] on icon "Editor contextual toolbar" at bounding box center [207, 160] width 5 height 5
type input "31"
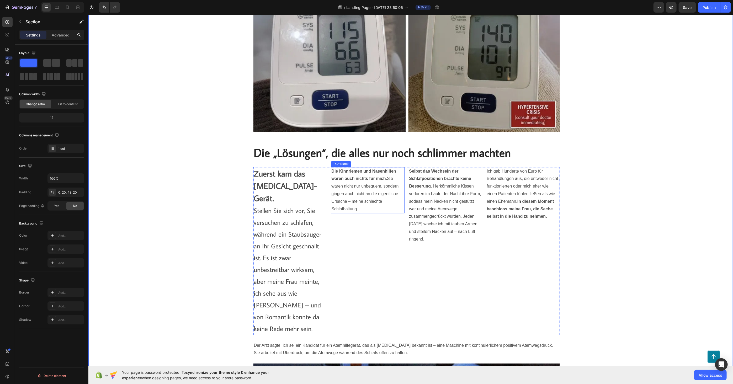
click at [350, 200] on p "Die Kinnriemen und Nasenhilfen waren auch nichts für mich. Sie waren nicht nur …" at bounding box center [367, 189] width 72 height 45
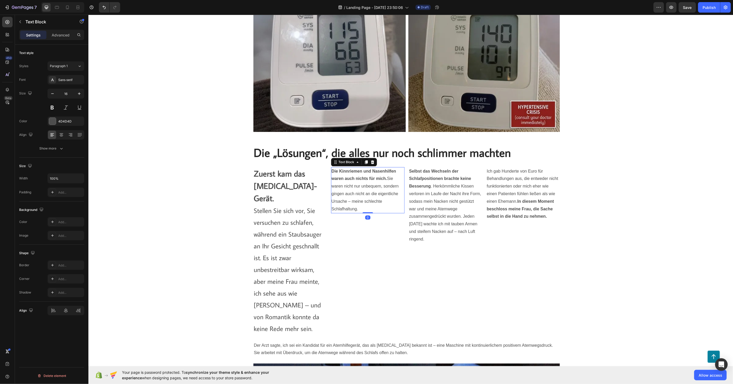
click at [353, 188] on p "Die Kinnriemen und Nasenhilfen waren auch nichts für mich. Sie waren nicht nur …" at bounding box center [367, 189] width 72 height 45
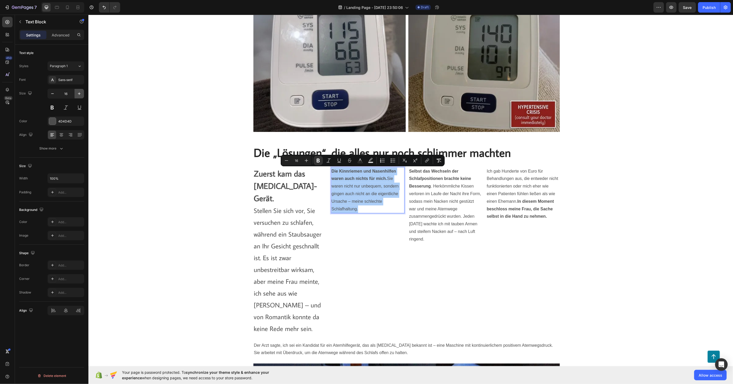
click at [79, 95] on icon "button" at bounding box center [79, 93] width 5 height 5
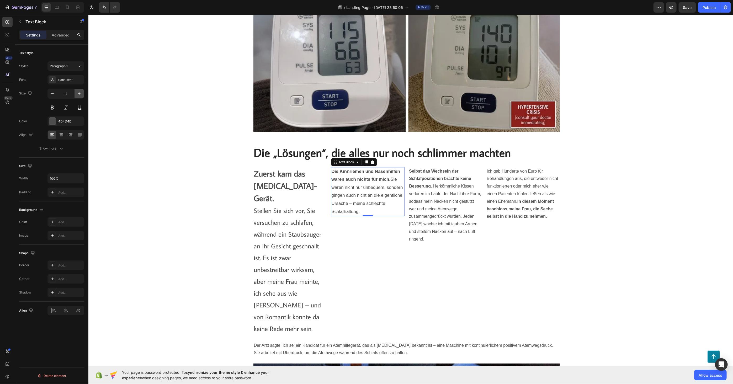
click at [79, 95] on icon "button" at bounding box center [79, 93] width 5 height 5
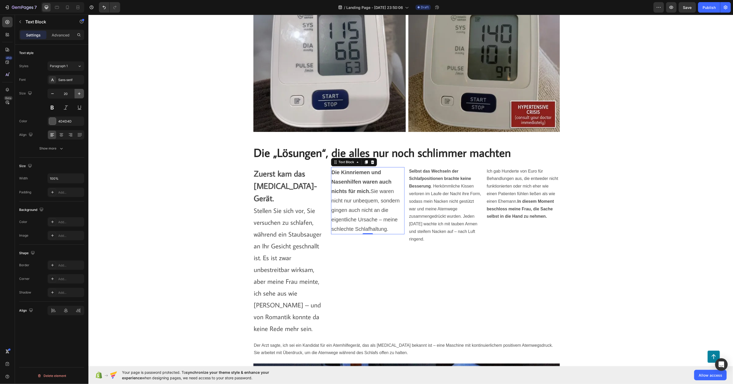
click at [79, 95] on icon "button" at bounding box center [79, 93] width 5 height 5
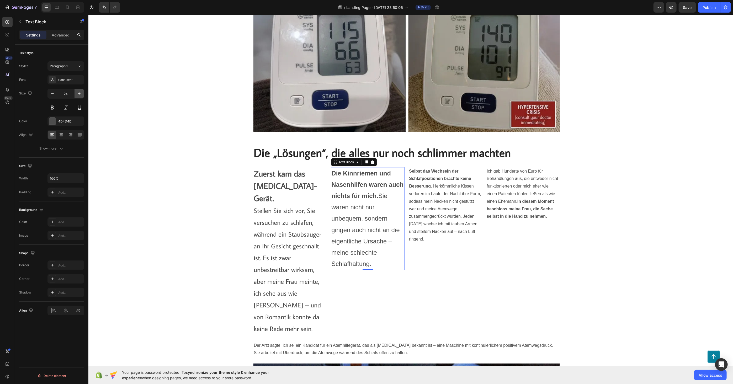
type input "25"
click at [290, 234] on p "Zuerst kam das [MEDICAL_DATA]-Gerät. Stellen Sie sich vor, Sie versuchen zu sch…" at bounding box center [290, 250] width 72 height 167
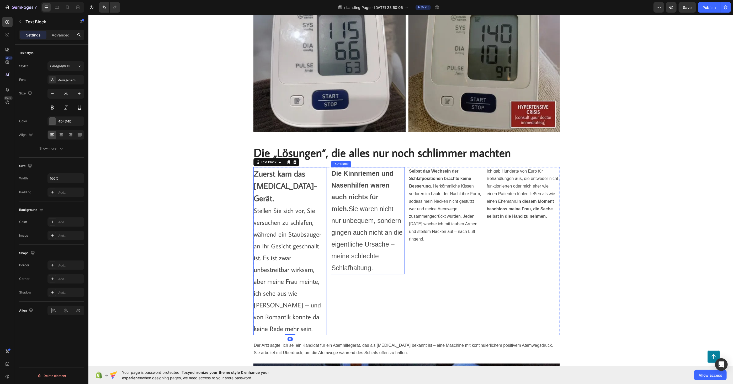
click at [383, 206] on p "Die Kinnriemen und Nasenhilfen waren auch nichts für mich. Sie waren nicht nur …" at bounding box center [367, 220] width 72 height 106
click at [286, 200] on p "Zuerst kam das [MEDICAL_DATA]-Gerät. Stellen Sie sich vor, Sie versuchen zu sch…" at bounding box center [290, 250] width 72 height 167
click at [351, 205] on p "Die Kinnriemen und Nasenhilfen waren auch nichts für mich. Sie waren nicht nur …" at bounding box center [367, 220] width 72 height 106
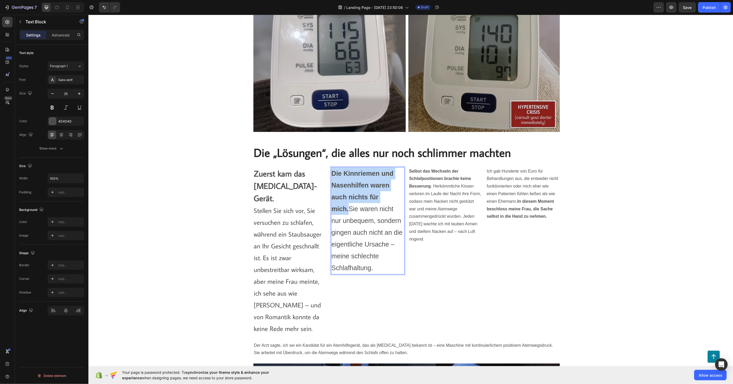
drag, startPoint x: 397, startPoint y: 198, endPoint x: 330, endPoint y: 174, distance: 70.8
click at [331, 174] on p "Die Kinnriemen und Nasenhilfen waren auch nichts für mich. Sie waren nicht nur …" at bounding box center [367, 220] width 72 height 106
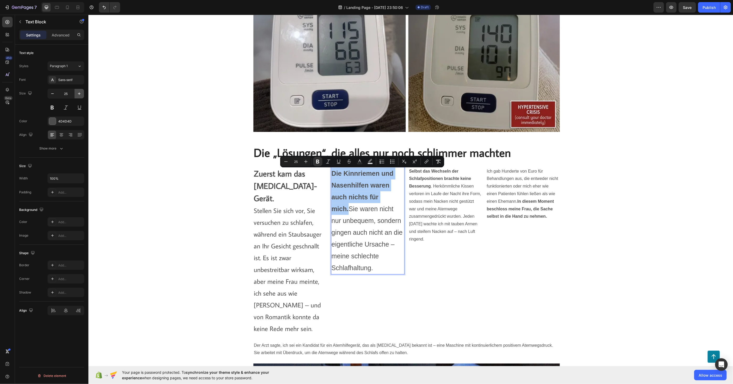
click at [79, 93] on icon "button" at bounding box center [79, 93] width 3 height 3
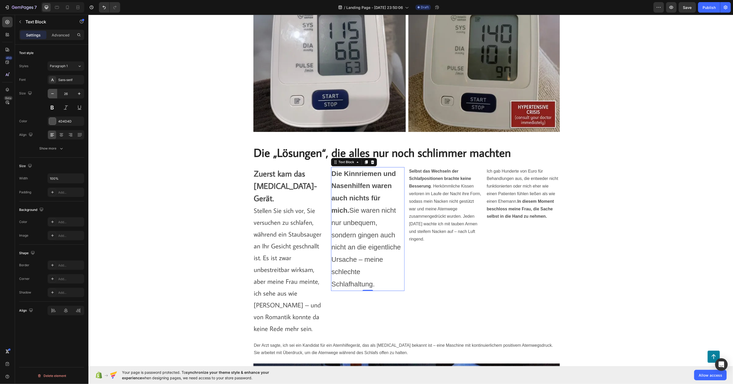
click at [50, 93] on icon "button" at bounding box center [52, 93] width 5 height 5
type input "25"
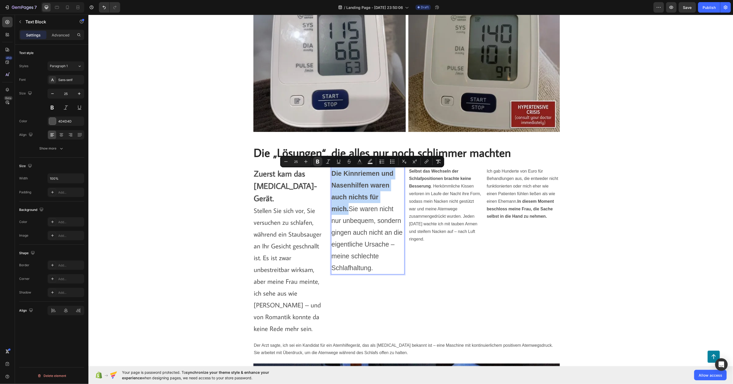
drag, startPoint x: 395, startPoint y: 197, endPoint x: 331, endPoint y: 174, distance: 68.1
click at [331, 174] on p "Die Kinnriemen und Nasenhilfen waren auch nichts für mich. Sie waren nicht nur …" at bounding box center [367, 220] width 72 height 106
click at [307, 161] on icon "Editor contextual toolbar" at bounding box center [305, 161] width 5 height 5
type input "27"
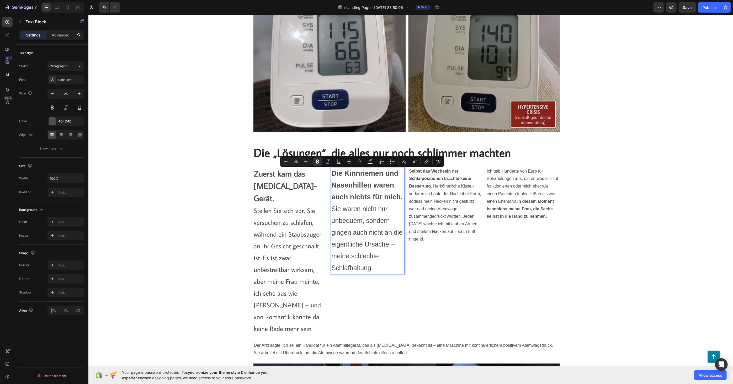
click at [372, 214] on p "Die Kinnriemen und Nasenhilfen waren auch nichts für mich. Sie waren nicht nur …" at bounding box center [367, 220] width 72 height 106
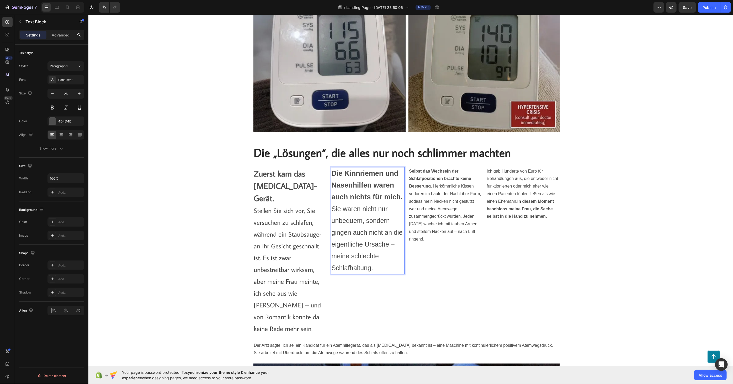
click at [387, 298] on div "Die Kinnriemen und Nasenhilfen waren auch nichts für mich. Sie waren nicht nur …" at bounding box center [367, 251] width 73 height 168
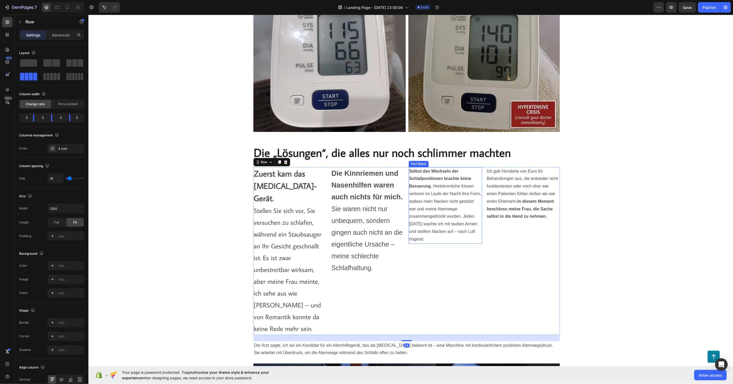
click at [430, 229] on p "Selbst das Wechseln der Schlafpositionen brachte keine Besserung . Herkömmliche…" at bounding box center [445, 205] width 72 height 76
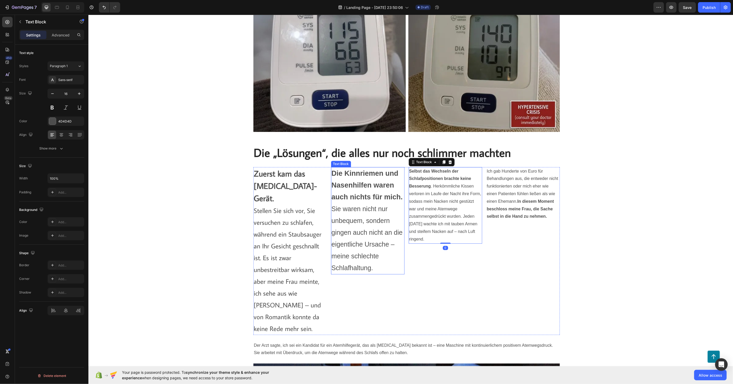
click at [342, 216] on p "Die Kinnriemen und Nasenhilfen waren auch nichts für mich. Sie waren nicht nur …" at bounding box center [367, 220] width 72 height 106
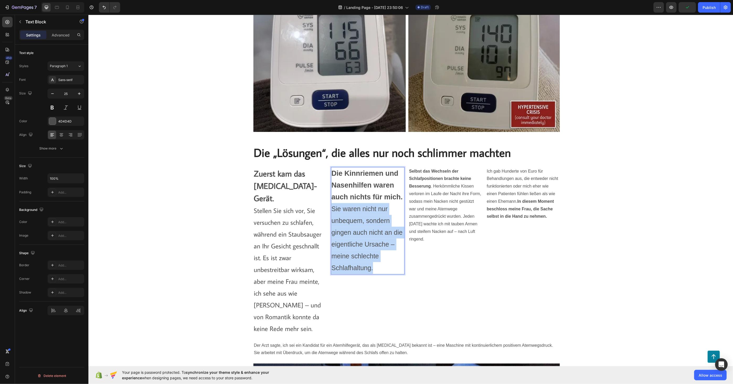
drag, startPoint x: 381, startPoint y: 264, endPoint x: 328, endPoint y: 211, distance: 74.2
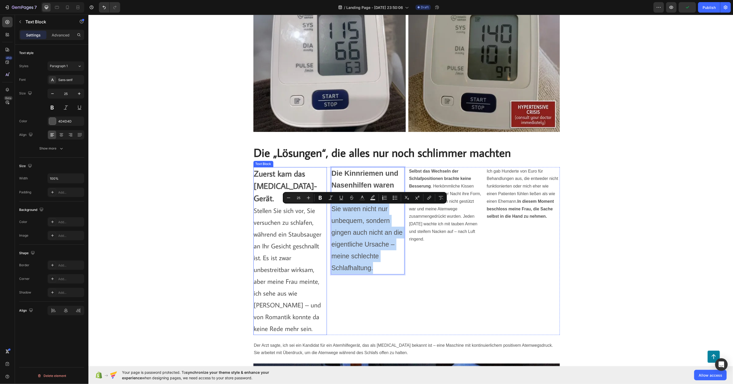
click at [273, 215] on p "Zuerst kam das [MEDICAL_DATA]-Gerät. Stellen Sie sich vor, Sie versuchen zu sch…" at bounding box center [290, 250] width 72 height 167
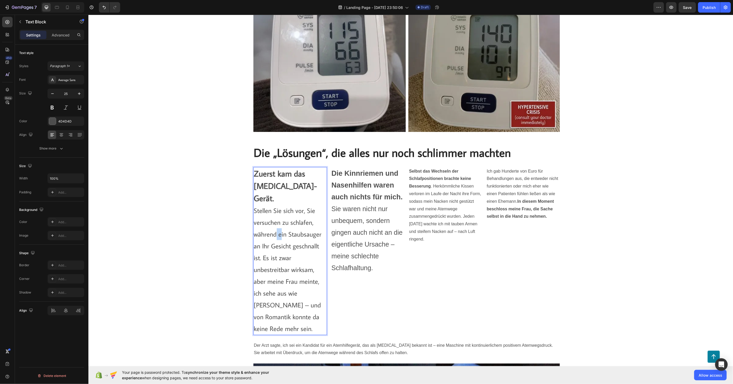
drag, startPoint x: 279, startPoint y: 222, endPoint x: 273, endPoint y: 219, distance: 7.5
drag, startPoint x: 269, startPoint y: 223, endPoint x: 301, endPoint y: 234, distance: 33.3
click at [269, 223] on p "Zuerst kam das [MEDICAL_DATA]-Gerät. Stellen Sie sich vor, Sie versuchen zu sch…" at bounding box center [290, 250] width 72 height 167
click at [350, 239] on p "Die Kinnriemen und Nasenhilfen waren auch nichts für mich. Sie waren nicht nur …" at bounding box center [367, 220] width 72 height 106
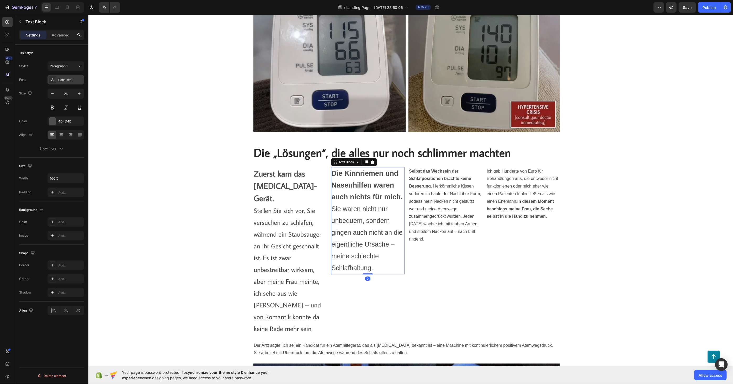
click at [70, 82] on div "Sans-serif" at bounding box center [70, 80] width 25 height 5
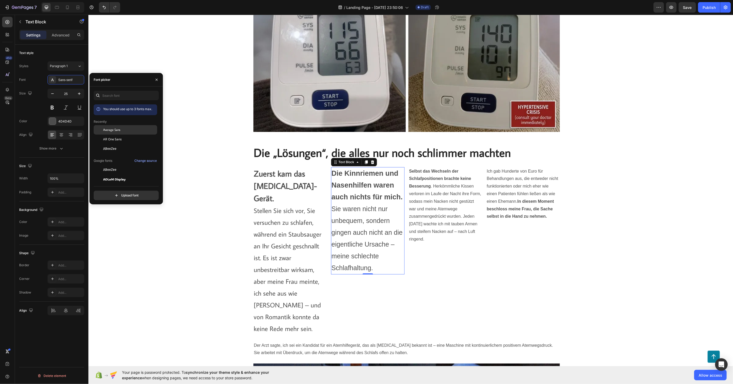
click at [111, 130] on span "Average Sans" at bounding box center [111, 129] width 17 height 5
click at [425, 292] on div "Selbst das Wechseln der Schlafpositionen brachte keine Besserung . Herkömmliche…" at bounding box center [444, 251] width 73 height 168
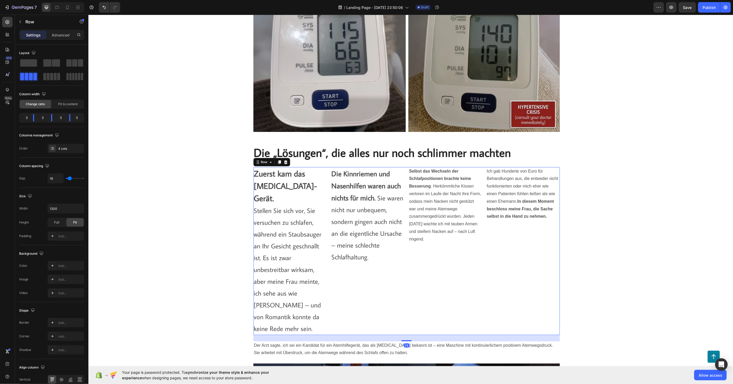
click at [430, 227] on p "Selbst das Wechseln der Schlafpositionen brachte keine Besserung . Herkömmliche…" at bounding box center [445, 205] width 72 height 76
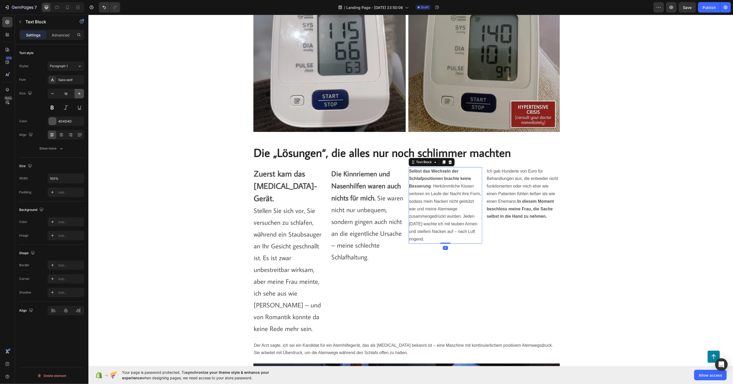
click at [77, 93] on icon "button" at bounding box center [79, 93] width 5 height 5
click at [78, 92] on icon "button" at bounding box center [79, 93] width 5 height 5
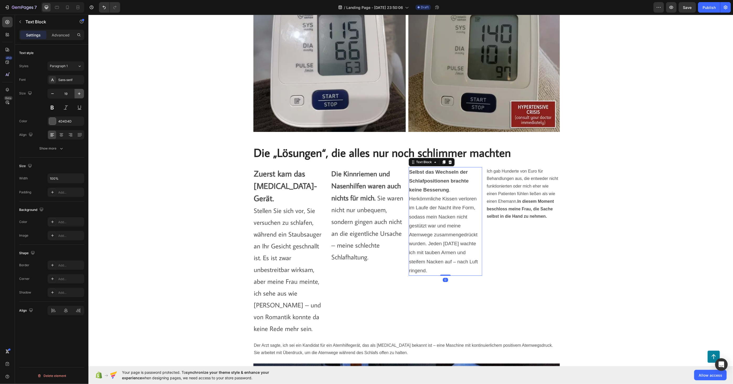
click at [78, 92] on icon "button" at bounding box center [79, 93] width 5 height 5
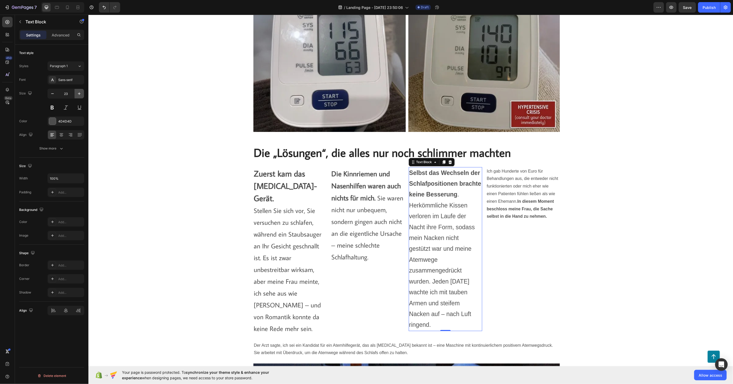
click at [78, 92] on icon "button" at bounding box center [79, 93] width 5 height 5
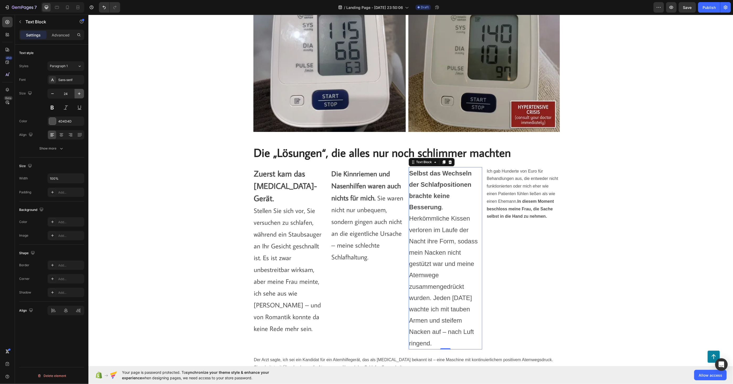
type input "25"
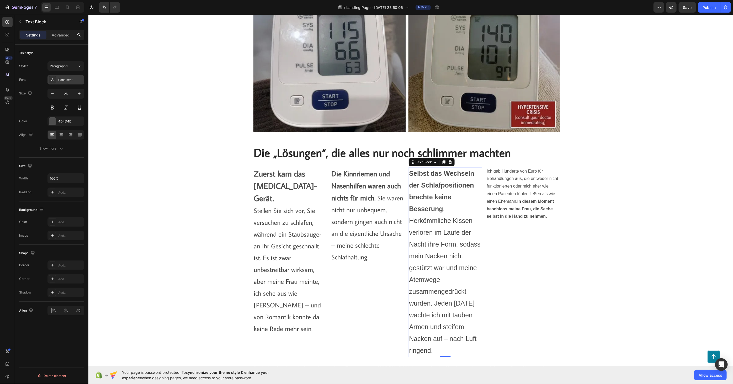
click at [64, 78] on div "Sans-serif" at bounding box center [70, 80] width 25 height 5
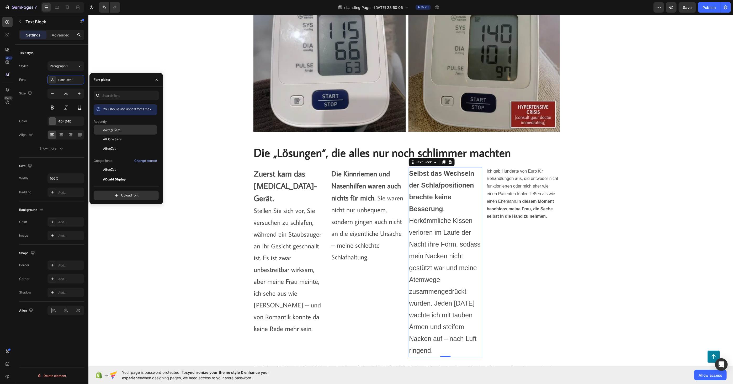
click at [121, 132] on div "Average Sans" at bounding box center [125, 129] width 63 height 9
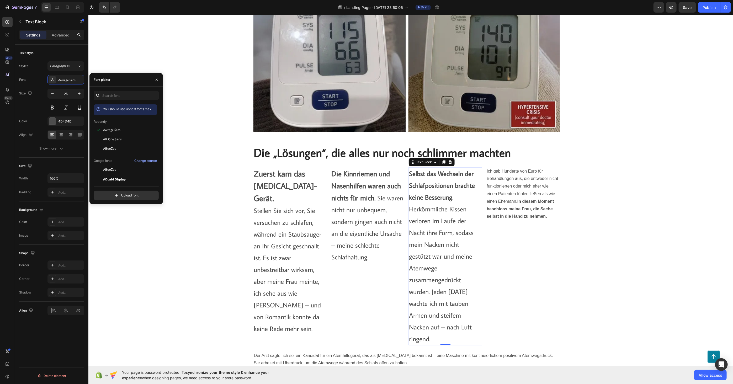
click at [466, 214] on p "Selbst das Wechseln der Schlafpositionen brachte keine Besserung . Herkömmliche…" at bounding box center [445, 255] width 72 height 177
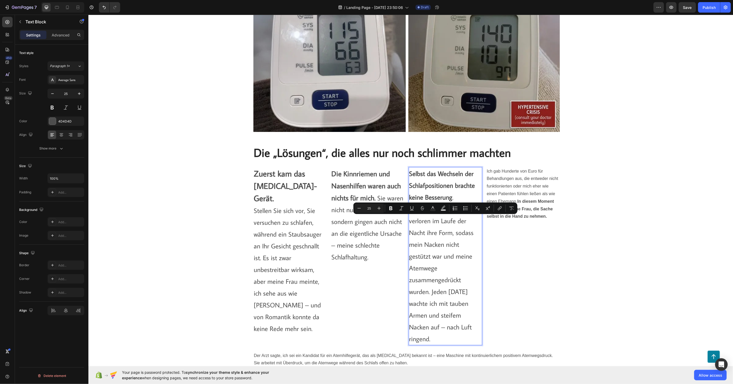
click at [452, 196] on p "Selbst das Wechseln der Schlafpositionen brachte keine Besserung . Herkömmliche…" at bounding box center [445, 255] width 72 height 177
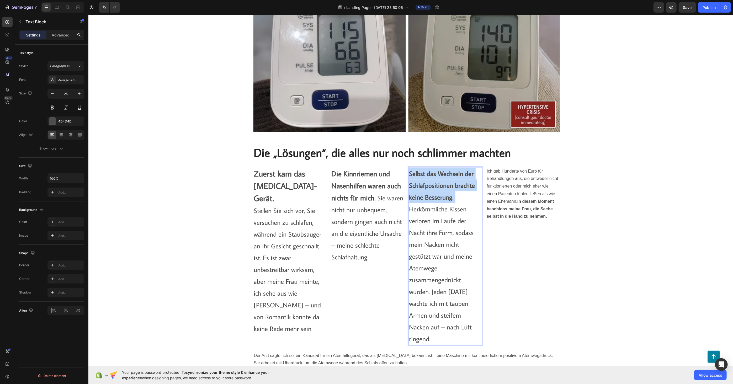
drag, startPoint x: 452, startPoint y: 196, endPoint x: 411, endPoint y: 177, distance: 44.9
click at [411, 177] on p "Selbst das Wechseln der Schlafpositionen brachte keine Besserung . Herkömmliche…" at bounding box center [445, 255] width 72 height 177
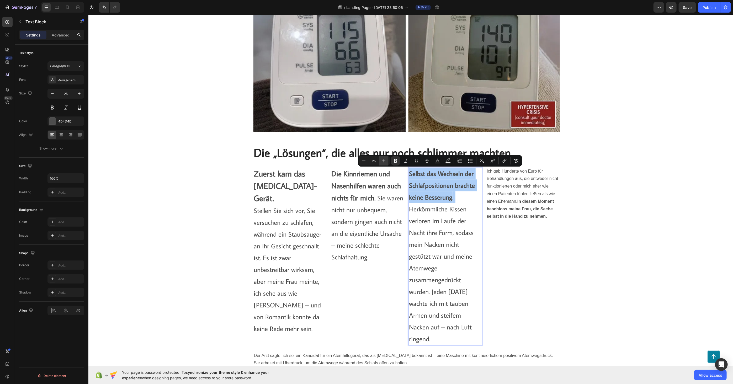
click at [381, 160] on button "Plus" at bounding box center [383, 160] width 9 height 9
type input "27"
click at [504, 205] on p "Ich gab Hunderte von Euro für Behandlungen aus, die entweder nicht funktioniert…" at bounding box center [523, 193] width 72 height 53
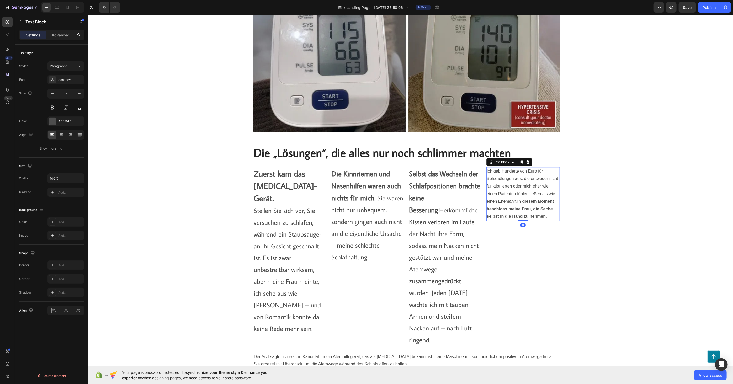
click at [507, 203] on p "Ich gab Hunderte von Euro für Behandlungen aus, die entweder nicht funktioniert…" at bounding box center [523, 193] width 72 height 53
click at [80, 95] on icon "button" at bounding box center [79, 93] width 5 height 5
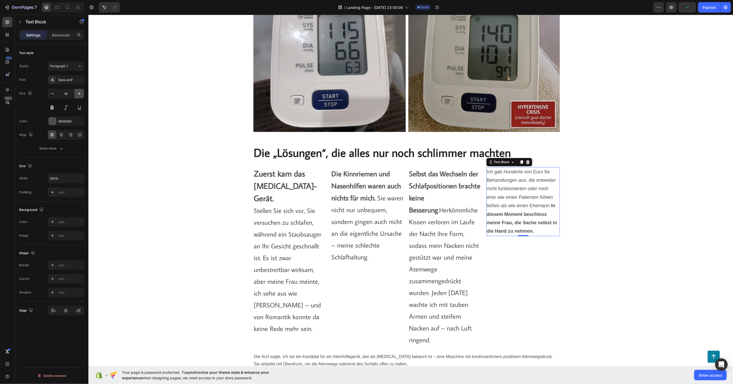
click at [79, 95] on icon "button" at bounding box center [79, 93] width 5 height 5
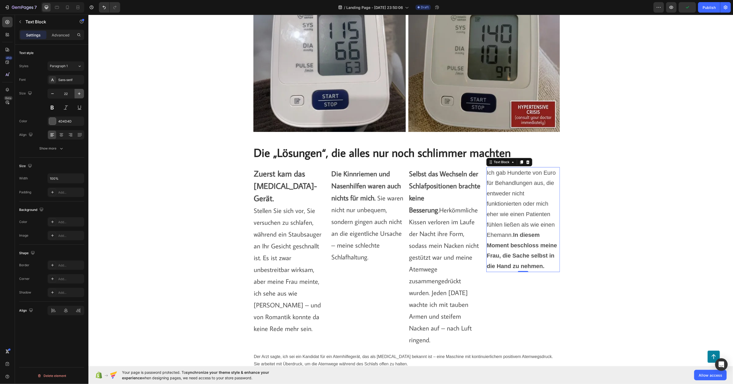
click at [79, 95] on icon "button" at bounding box center [79, 93] width 5 height 5
click at [79, 94] on icon "button" at bounding box center [79, 93] width 5 height 5
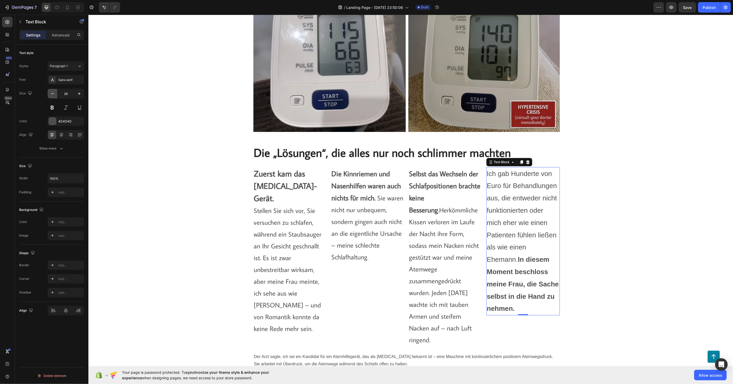
click at [55, 96] on button "button" at bounding box center [52, 93] width 9 height 9
type input "25"
click at [72, 83] on div "Sans-serif" at bounding box center [65, 79] width 37 height 9
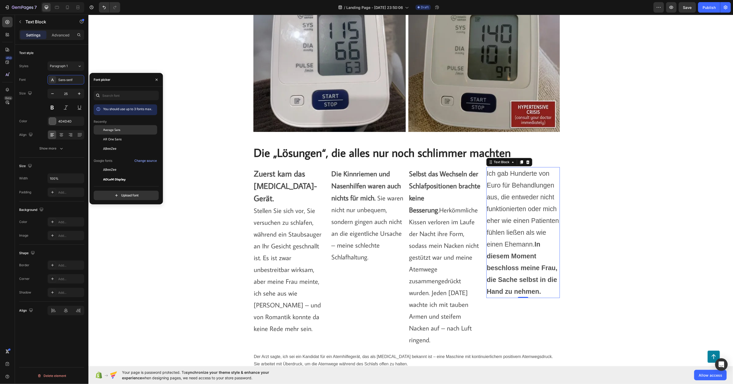
click at [120, 131] on span "Average Sans" at bounding box center [111, 129] width 17 height 5
click at [538, 203] on p "Ich gab Hunderte von Euro für Behandlungen aus, die entweder nicht funktioniert…" at bounding box center [523, 226] width 72 height 118
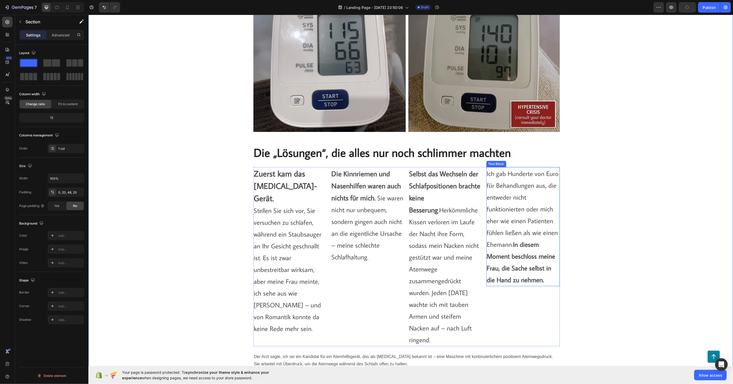
click at [528, 279] on strong "In diesem Moment beschloss meine Frau, die Sache selbst in die Hand zu nehmen." at bounding box center [521, 262] width 68 height 44
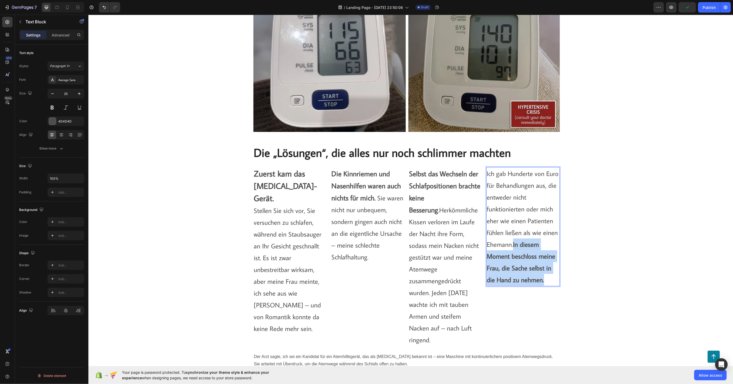
drag, startPoint x: 542, startPoint y: 281, endPoint x: 512, endPoint y: 245, distance: 46.4
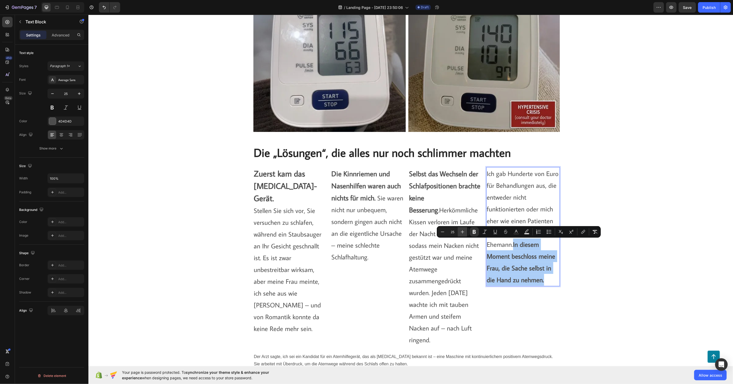
click at [462, 230] on icon "Editor contextual toolbar" at bounding box center [462, 231] width 3 height 3
type input "27"
click at [395, 278] on div "Die Kinnriemen und Nasenhilfen waren auch nichts für mich. Sie waren nicht nur …" at bounding box center [367, 256] width 73 height 179
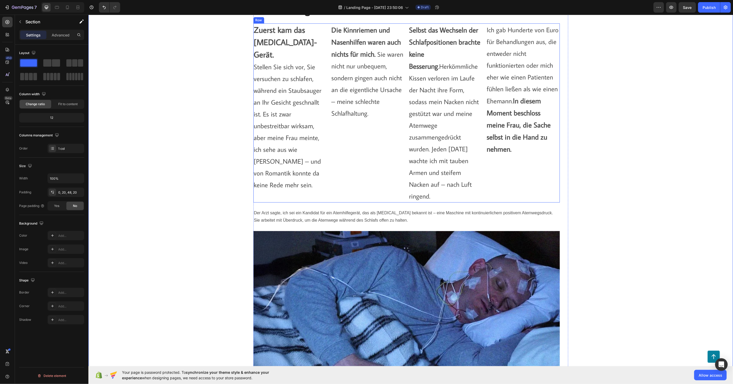
scroll to position [1311, 0]
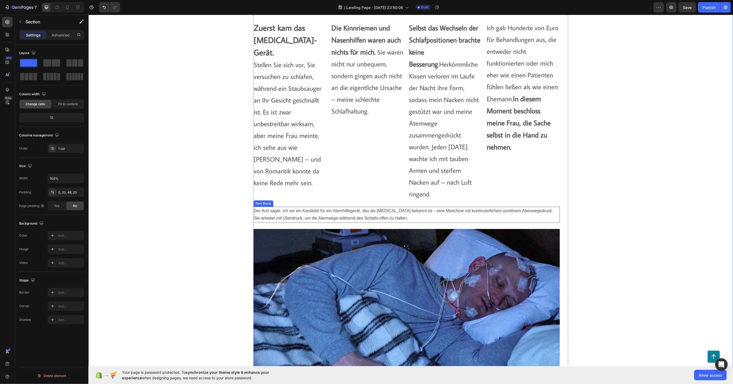
click at [307, 212] on p "Der Arzt sagte, ich sei ein Kandidat für ein Atemhilfegerät, das als [MEDICAL_D…" at bounding box center [406, 214] width 305 height 15
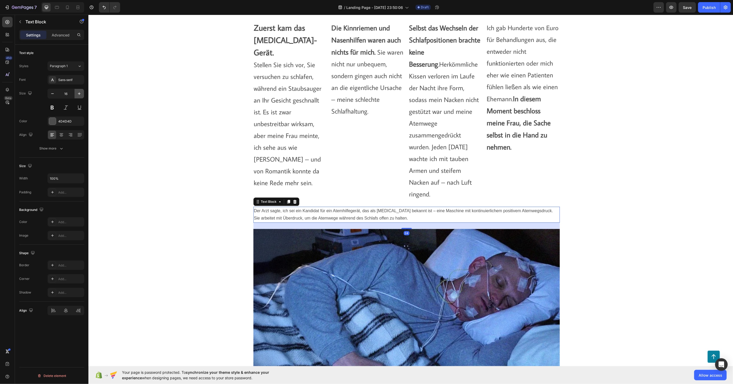
click at [75, 92] on button "button" at bounding box center [78, 93] width 9 height 9
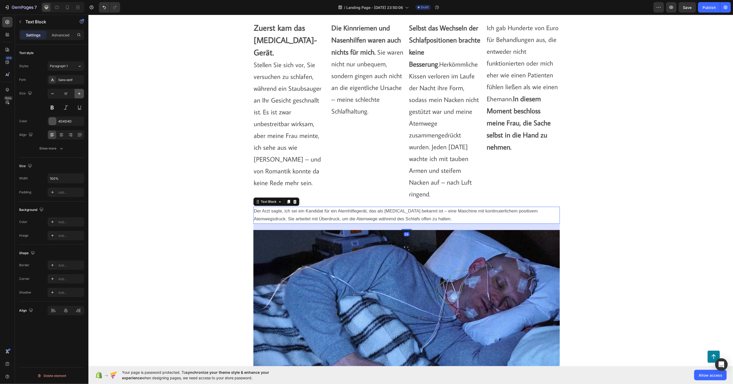
click at [77, 92] on icon "button" at bounding box center [79, 93] width 5 height 5
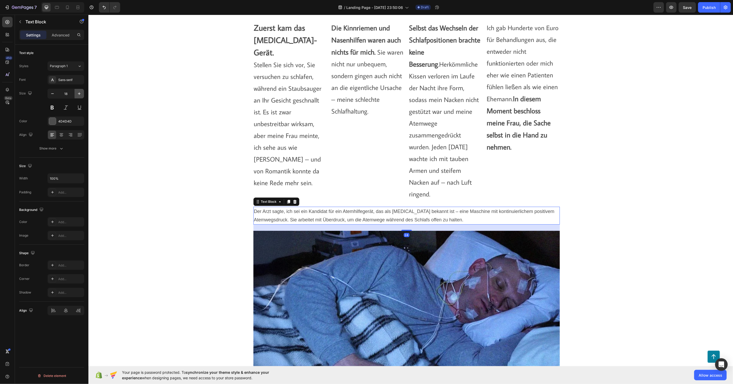
click at [77, 92] on icon "button" at bounding box center [79, 93] width 5 height 5
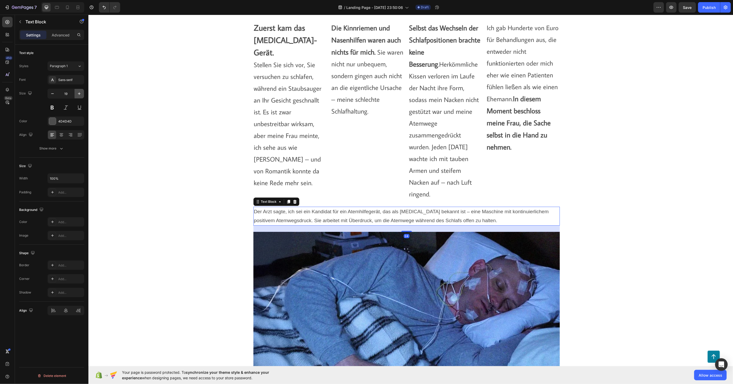
click at [77, 92] on icon "button" at bounding box center [79, 93] width 5 height 5
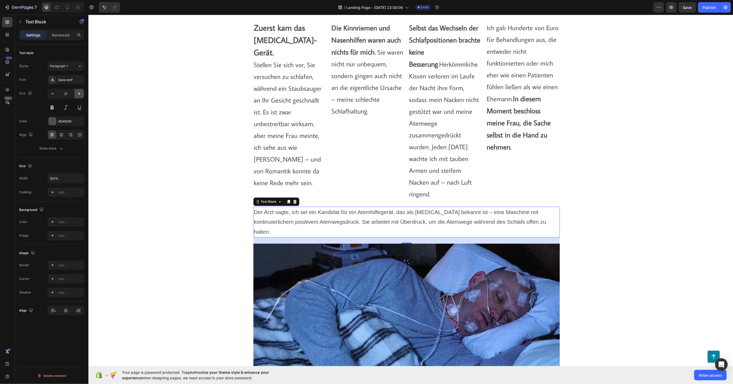
click at [77, 92] on icon "button" at bounding box center [79, 93] width 5 height 5
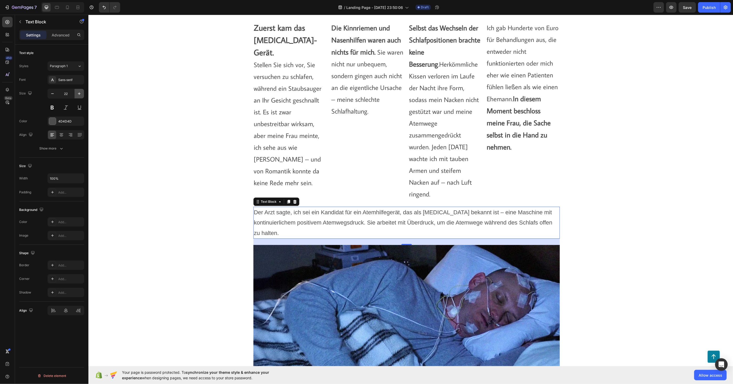
click at [77, 92] on icon "button" at bounding box center [79, 93] width 5 height 5
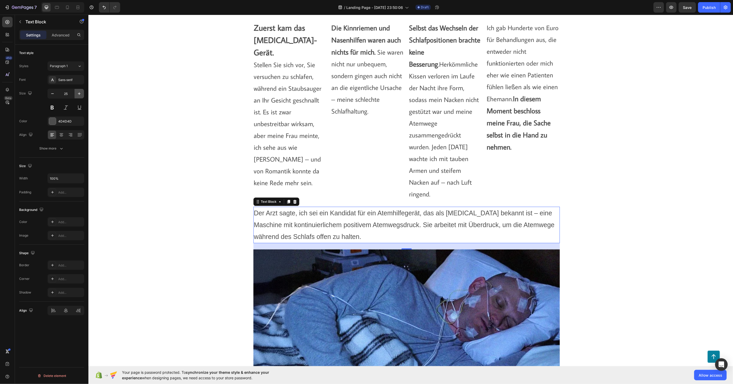
click at [79, 92] on icon "button" at bounding box center [79, 93] width 5 height 5
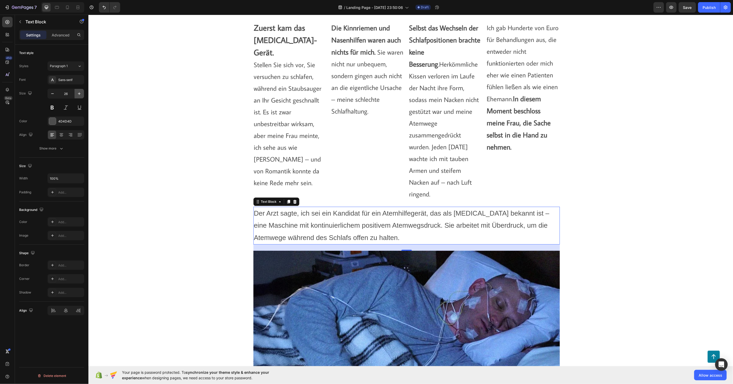
type input "27"
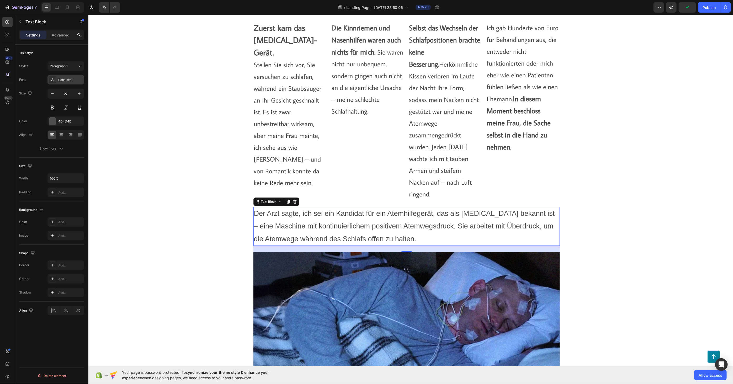
click at [66, 77] on div "Sans-serif" at bounding box center [65, 79] width 37 height 9
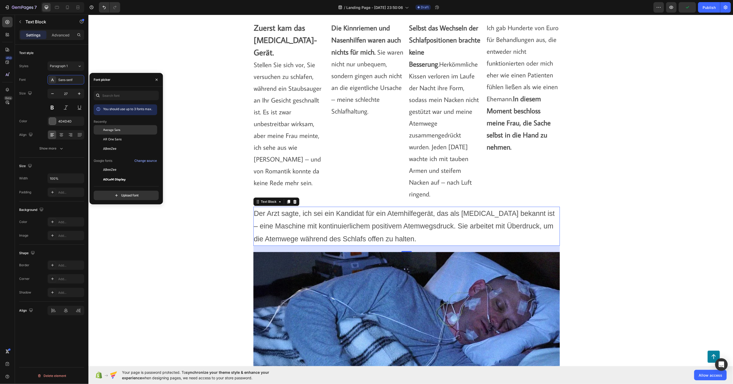
click at [114, 129] on span "Average Sans" at bounding box center [111, 129] width 17 height 5
click at [521, 108] on strong "In diesem Moment beschloss meine Frau, die Sache selbst in die Hand zu nehmen." at bounding box center [519, 122] width 64 height 57
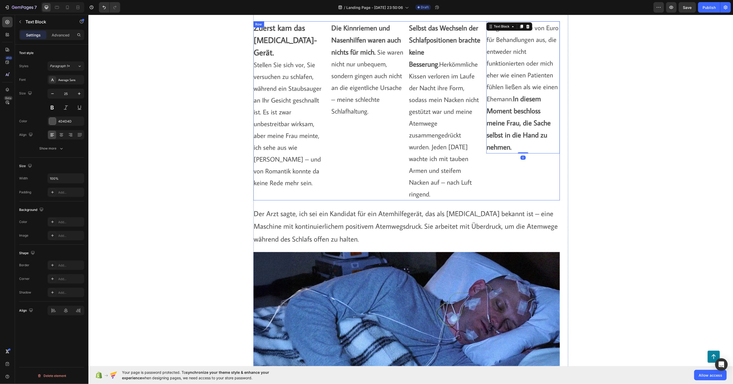
click at [443, 110] on p "Selbst das Wechseln der Schlafpositionen brachte keine Besserung . Herkömmliche…" at bounding box center [445, 111] width 72 height 178
click at [354, 90] on p "Die Kinnriemen und Nasenhilfen waren auch nichts für mich. Sie waren nicht nur …" at bounding box center [367, 69] width 72 height 95
click at [294, 97] on p "Zuerst kam das [MEDICAL_DATA]-Gerät. Stellen Sie sich vor, Sie versuchen zu sch…" at bounding box center [290, 105] width 72 height 167
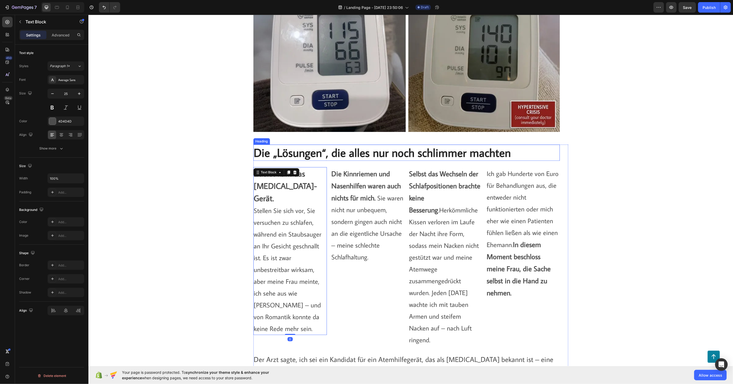
click at [348, 150] on h2 "Die „Lösungen“, die alles nur noch schlimmer machten" at bounding box center [406, 152] width 306 height 16
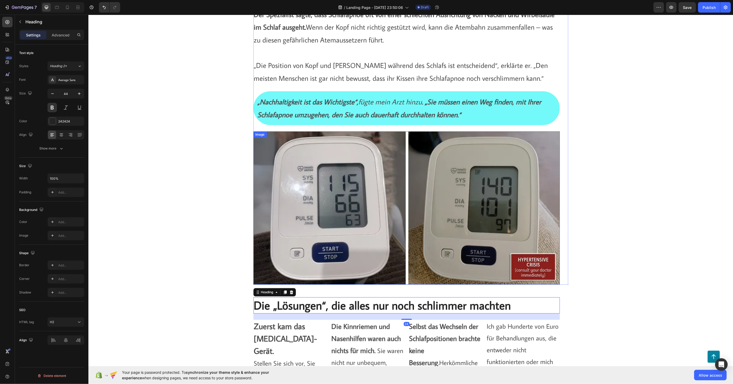
scroll to position [962, 0]
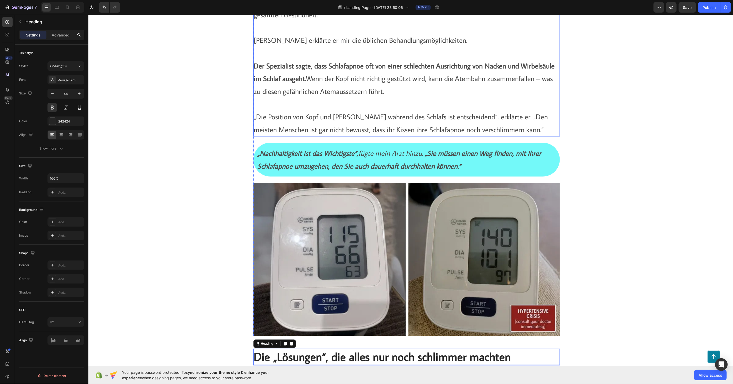
click at [323, 151] on strong "„Nachhaltigkeit ist das Wichtigste“," at bounding box center [307, 152] width 101 height 9
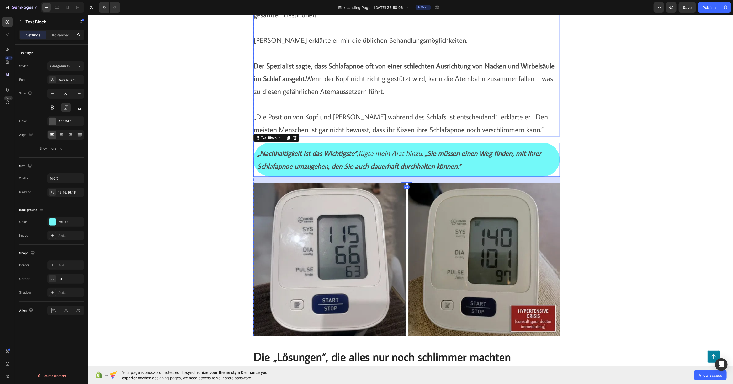
click at [326, 114] on p "„Die Position von Kopf und [PERSON_NAME] während des Schlafs ist entscheidend“,…" at bounding box center [406, 116] width 305 height 38
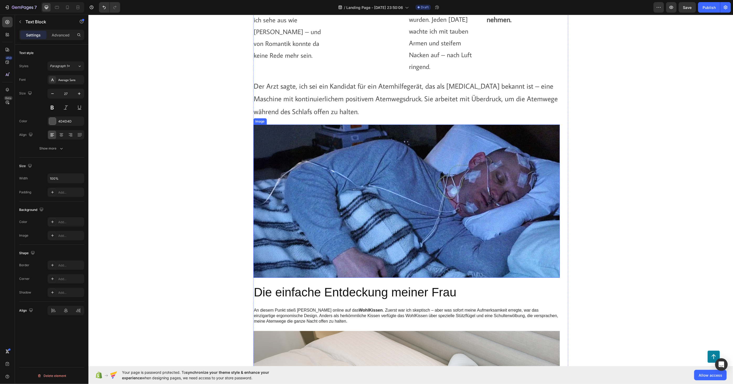
scroll to position [1515, 0]
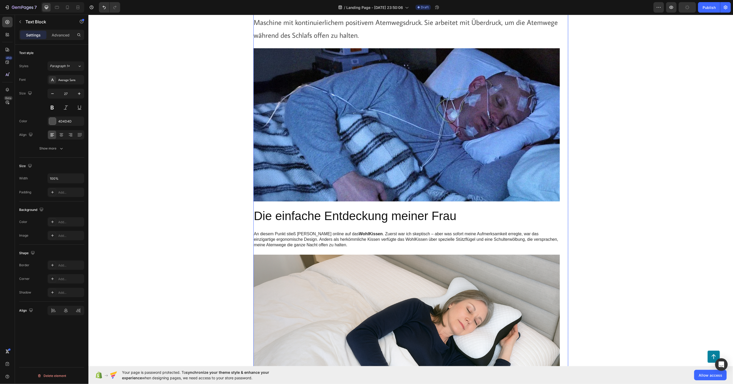
click at [333, 214] on h2 "Die einfache Entdeckung meiner Frau" at bounding box center [406, 215] width 306 height 17
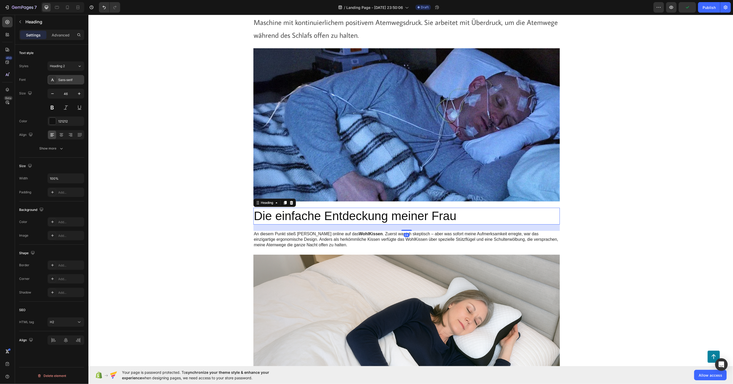
click at [74, 79] on div "Sans-serif" at bounding box center [70, 80] width 25 height 5
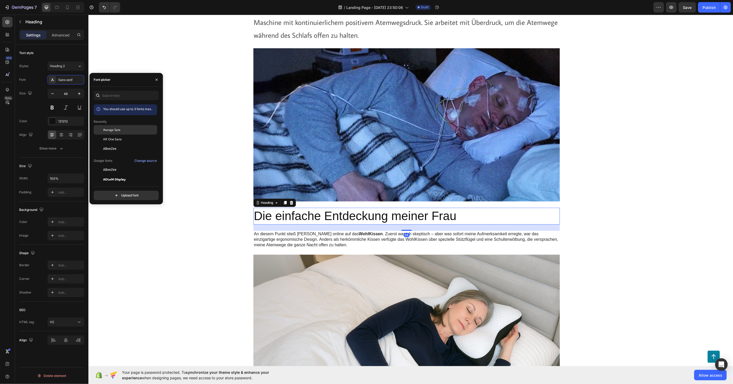
click at [116, 133] on div "Average Sans" at bounding box center [125, 129] width 63 height 9
click at [54, 92] on icon "button" at bounding box center [52, 93] width 5 height 5
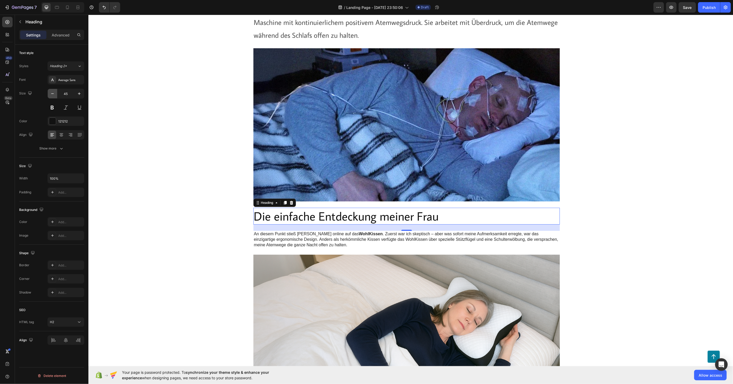
click at [54, 92] on icon "button" at bounding box center [52, 93] width 5 height 5
click at [80, 92] on icon "button" at bounding box center [79, 93] width 5 height 5
drag, startPoint x: 51, startPoint y: 93, endPoint x: 52, endPoint y: 98, distance: 5.8
click at [51, 93] on icon "button" at bounding box center [52, 93] width 5 height 5
type input "44"
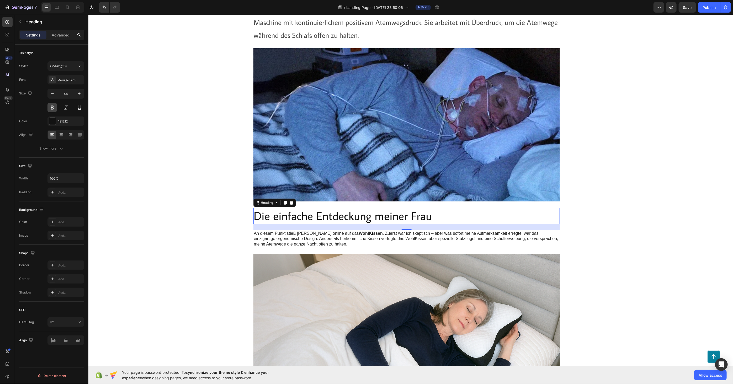
click at [53, 106] on button at bounding box center [51, 107] width 9 height 9
click at [274, 234] on p "An diesem Punkt stieß [PERSON_NAME] online auf das WohlKissen . Zuerst war ich …" at bounding box center [406, 239] width 305 height 16
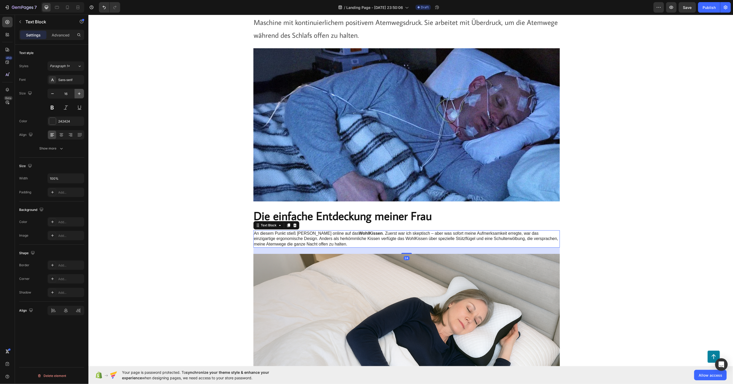
click at [81, 92] on icon "button" at bounding box center [79, 93] width 5 height 5
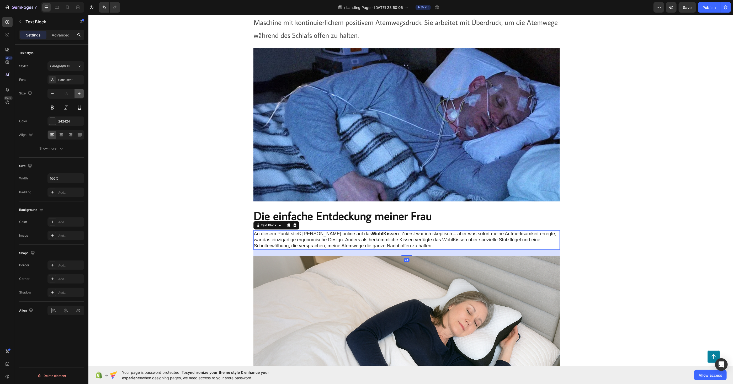
click at [81, 92] on icon "button" at bounding box center [79, 93] width 5 height 5
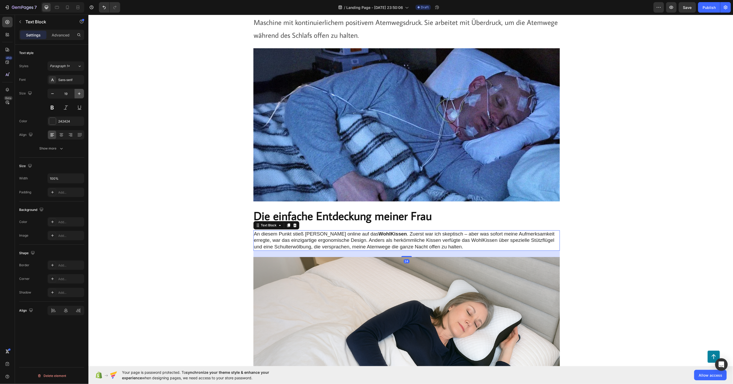
click at [81, 92] on icon "button" at bounding box center [79, 93] width 5 height 5
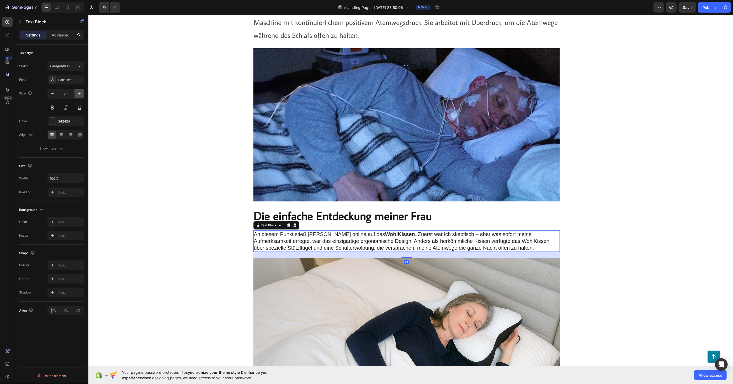
click at [81, 92] on icon "button" at bounding box center [79, 93] width 5 height 5
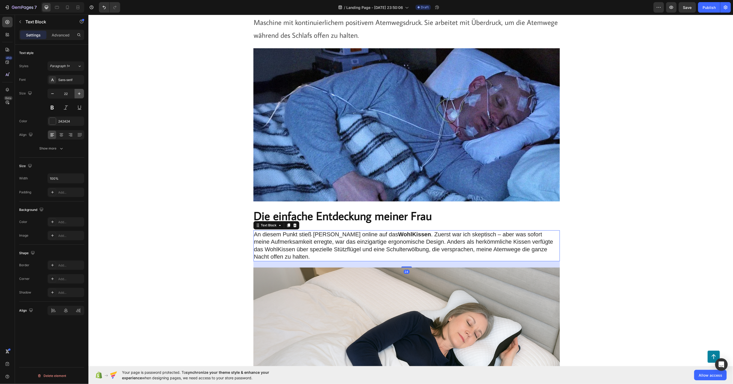
click at [81, 92] on icon "button" at bounding box center [79, 93] width 5 height 5
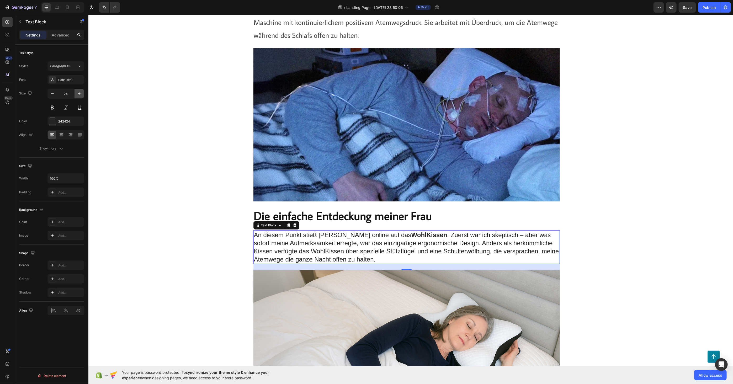
click at [81, 92] on icon "button" at bounding box center [79, 93] width 5 height 5
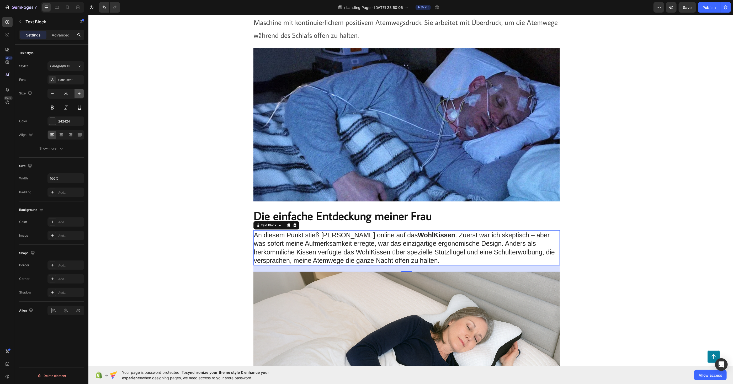
click at [81, 92] on icon "button" at bounding box center [79, 93] width 5 height 5
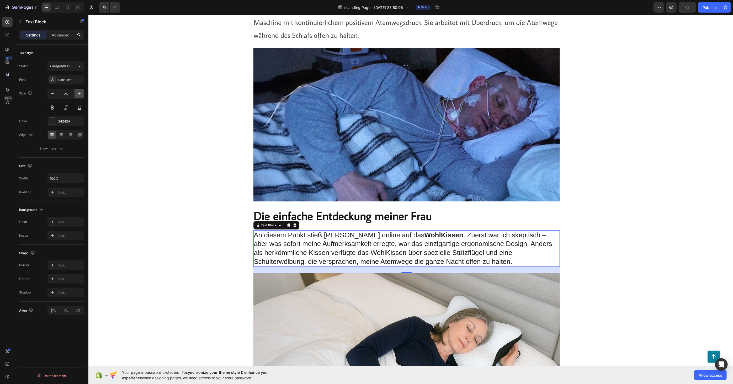
click at [81, 92] on icon "button" at bounding box center [79, 93] width 5 height 5
type input "27"
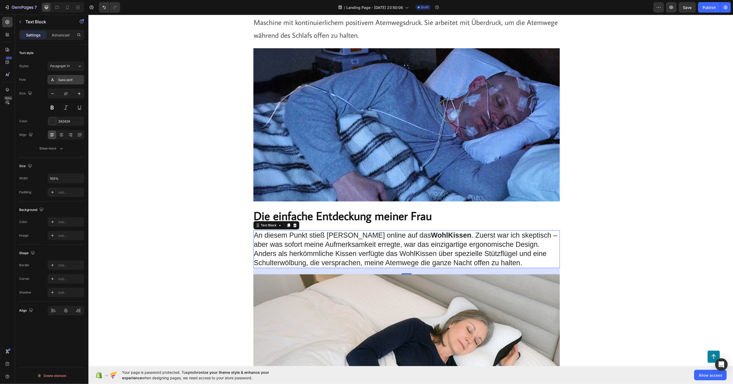
click at [70, 77] on div "Sans-serif" at bounding box center [65, 79] width 37 height 9
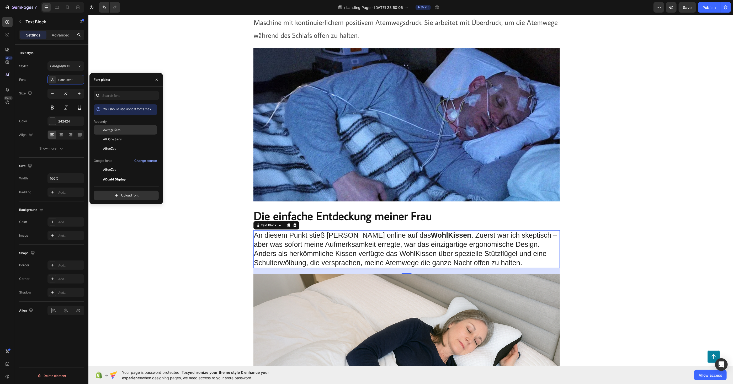
click at [119, 130] on span "Average Sans" at bounding box center [111, 129] width 17 height 5
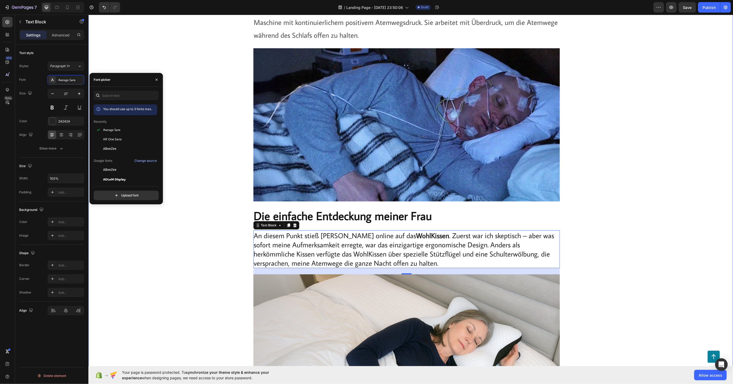
click at [183, 231] on div "Die Warnung des Arztes veränderte alles Heading Sie haben eine obstruktive Schl…" at bounding box center [410, 273] width 634 height 2102
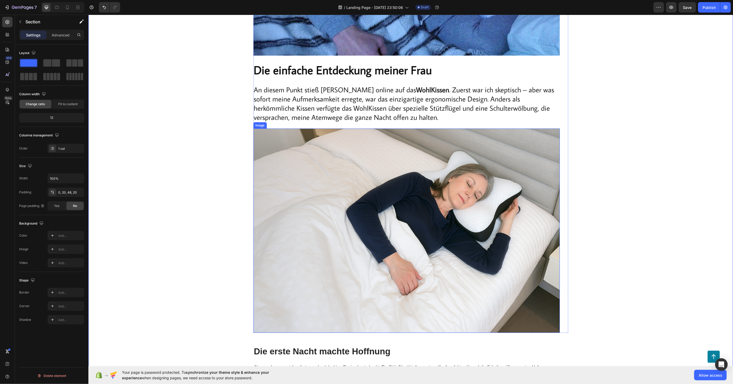
scroll to position [1836, 0]
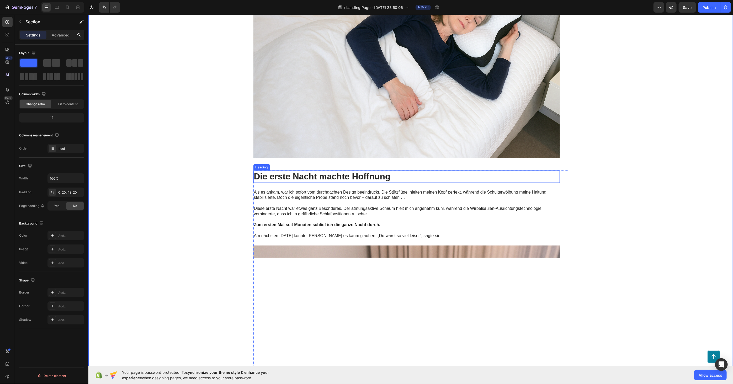
click at [316, 177] on h2 "Die erste Nacht machte Hoffnung" at bounding box center [406, 176] width 306 height 12
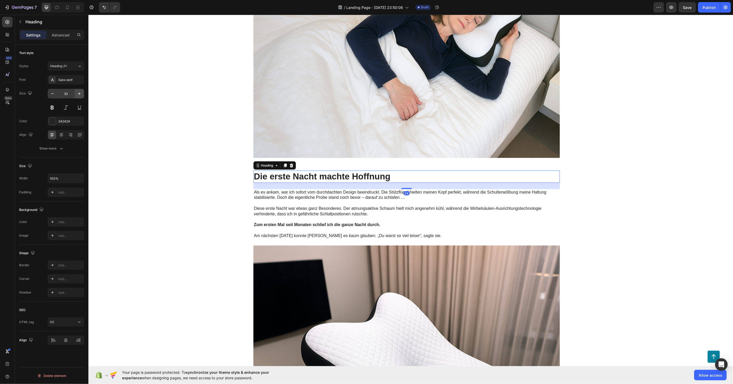
click at [82, 95] on button "button" at bounding box center [78, 93] width 9 height 9
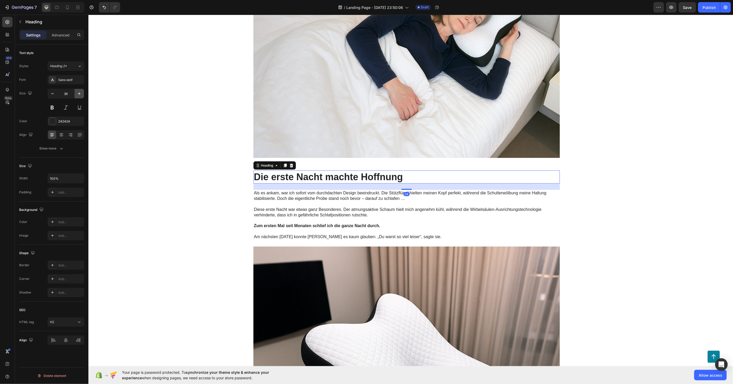
click at [82, 95] on button "button" at bounding box center [78, 93] width 9 height 9
click at [82, 94] on button "button" at bounding box center [78, 93] width 9 height 9
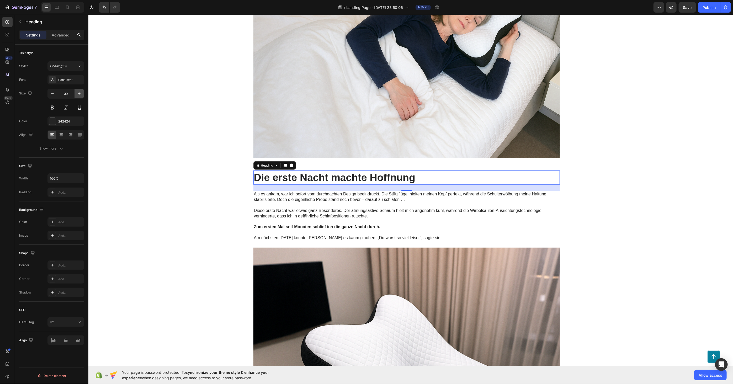
drag, startPoint x: 82, startPoint y: 94, endPoint x: 75, endPoint y: 91, distance: 7.9
click at [82, 94] on button "button" at bounding box center [78, 93] width 9 height 9
click at [75, 91] on button "button" at bounding box center [78, 93] width 9 height 9
click at [76, 91] on button "button" at bounding box center [78, 93] width 9 height 9
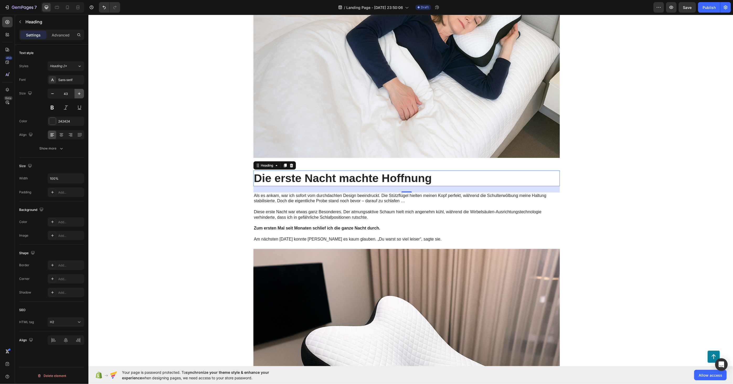
click at [79, 93] on icon "button" at bounding box center [79, 93] width 3 height 3
type input "44"
click at [70, 80] on div "Sans-serif" at bounding box center [70, 80] width 25 height 5
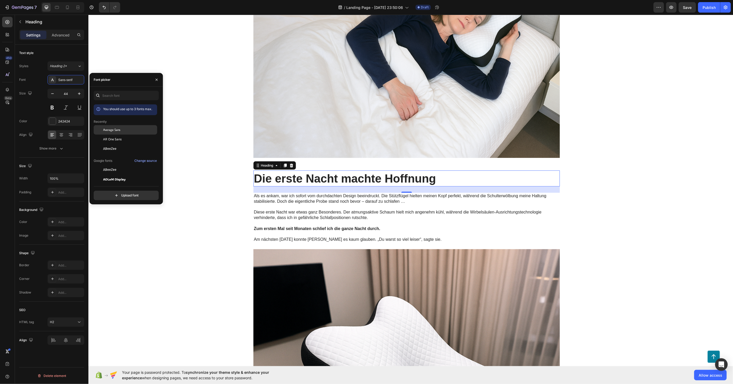
click at [115, 129] on span "Average Sans" at bounding box center [111, 129] width 17 height 5
click at [54, 108] on button at bounding box center [51, 107] width 9 height 9
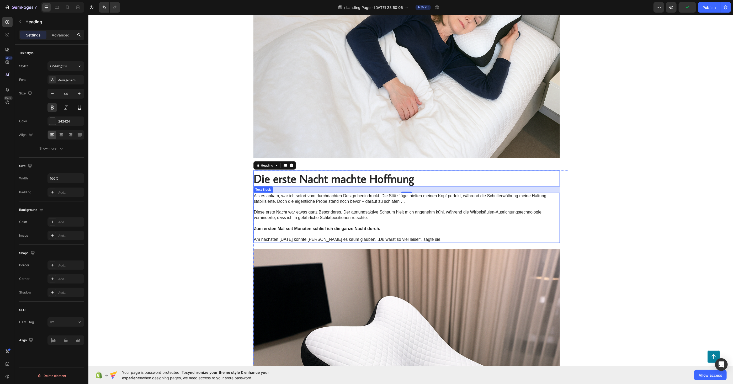
click at [289, 205] on p "Diese erste Nacht war etwas ganz Besonderes. Der atmungsaktive Schaum hielt mic…" at bounding box center [406, 212] width 305 height 16
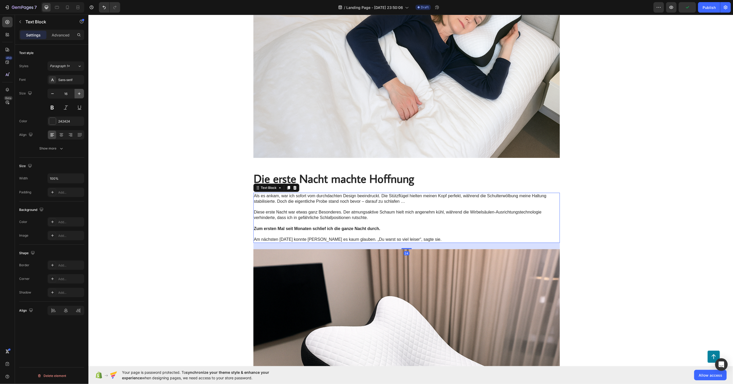
click at [76, 95] on button "button" at bounding box center [78, 93] width 9 height 9
click at [77, 95] on icon "button" at bounding box center [79, 93] width 5 height 5
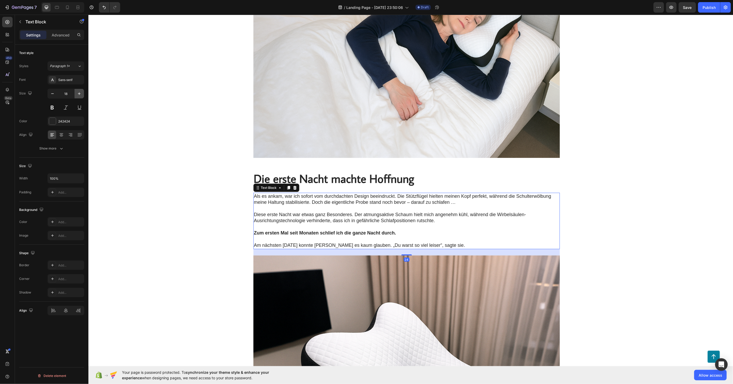
click at [77, 95] on icon "button" at bounding box center [79, 93] width 5 height 5
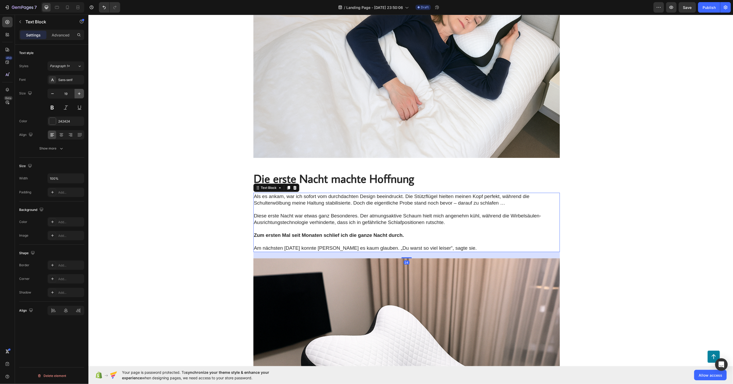
click at [79, 94] on icon "button" at bounding box center [79, 93] width 5 height 5
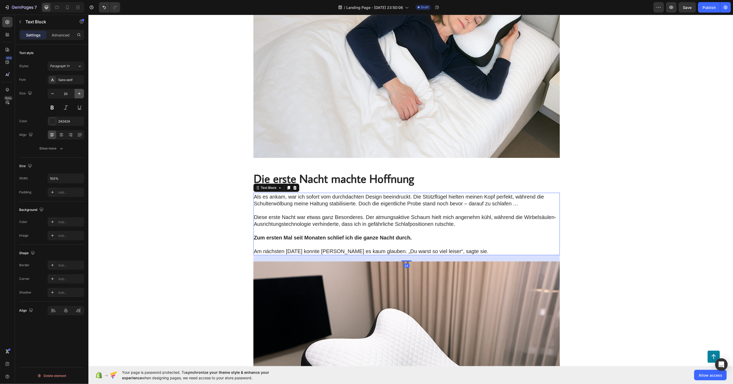
click at [79, 94] on icon "button" at bounding box center [79, 93] width 5 height 5
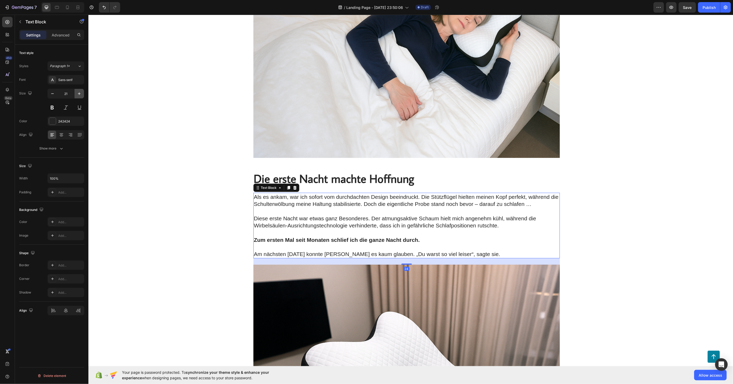
click at [79, 94] on icon "button" at bounding box center [79, 93] width 5 height 5
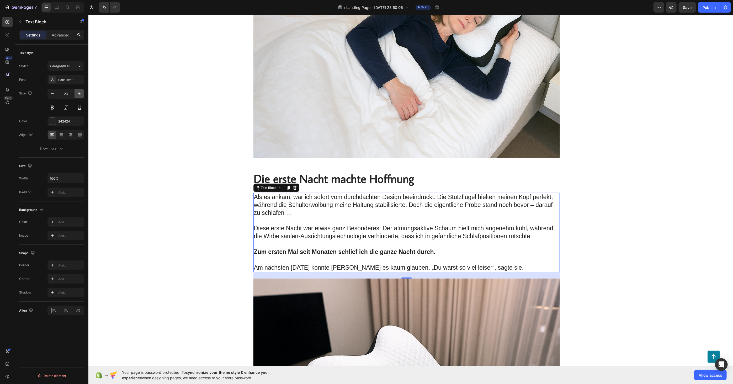
click at [79, 94] on icon "button" at bounding box center [79, 93] width 5 height 5
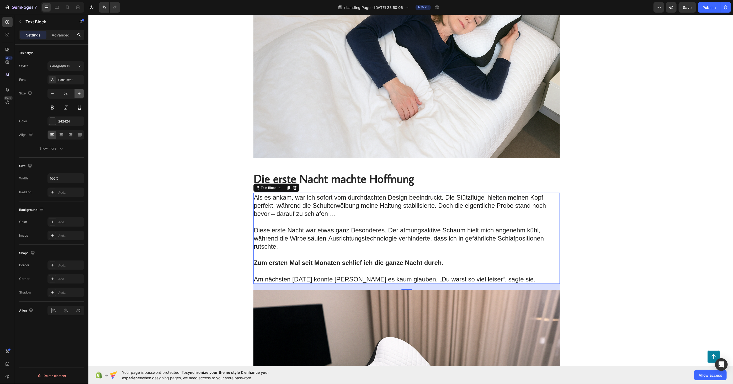
click at [79, 94] on icon "button" at bounding box center [79, 93] width 5 height 5
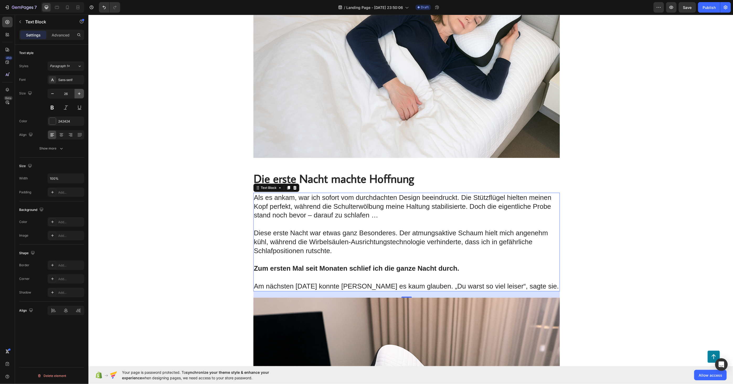
click at [79, 94] on icon "button" at bounding box center [79, 93] width 5 height 5
type input "27"
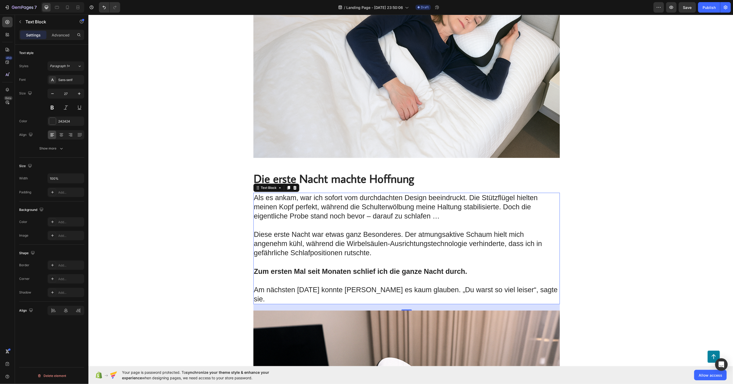
click at [72, 81] on div "Sans-serif" at bounding box center [70, 80] width 25 height 5
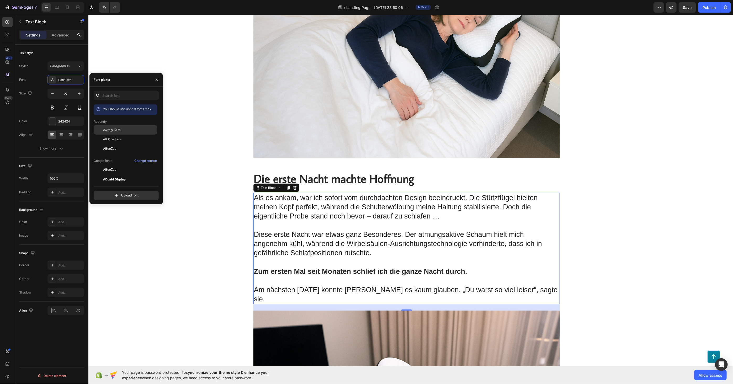
click at [113, 129] on span "Average Sans" at bounding box center [111, 129] width 17 height 5
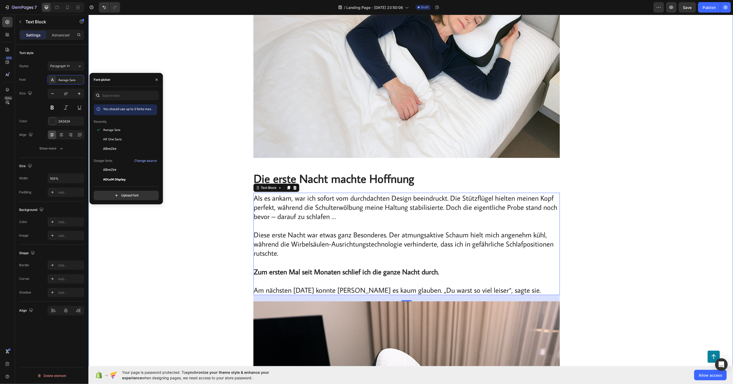
click at [166, 236] on div "Die Warnung des Arztes veränderte alles Heading Sie haben eine obstruktive Schl…" at bounding box center [410, 133] width 634 height 2464
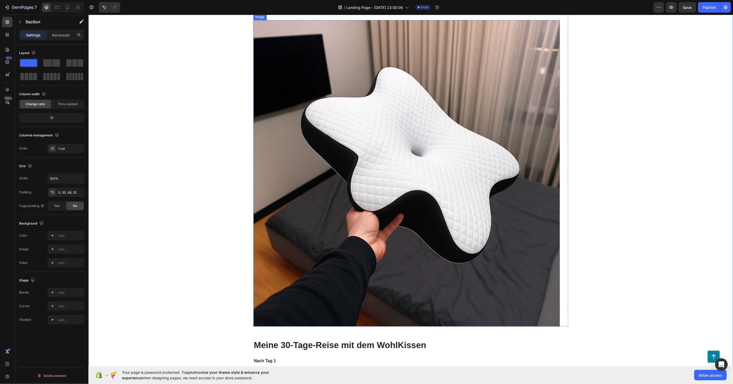
scroll to position [2215, 0]
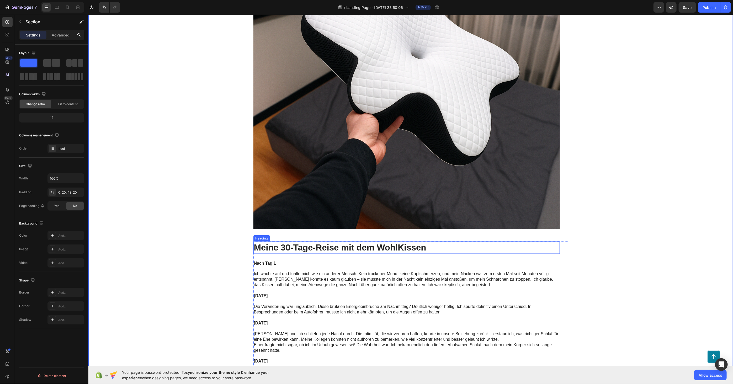
click at [355, 244] on h2 "Meine 30-Tage-Reise mit dem WohlKissen" at bounding box center [406, 247] width 306 height 12
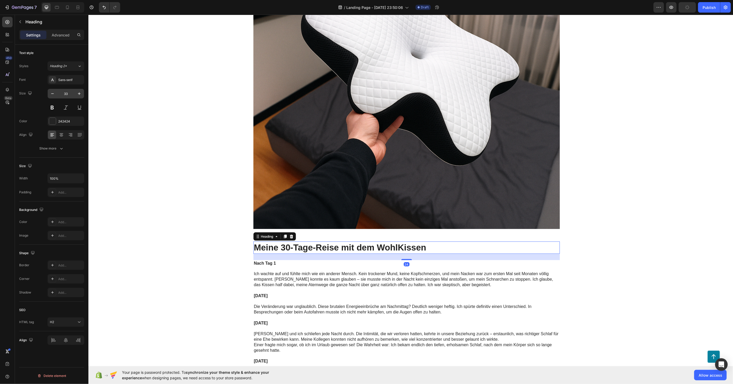
click at [82, 98] on div "33" at bounding box center [65, 101] width 37 height 24
click at [81, 97] on button "button" at bounding box center [78, 93] width 9 height 9
drag, startPoint x: 81, startPoint y: 97, endPoint x: 80, endPoint y: 95, distance: 2.7
click at [81, 97] on button "button" at bounding box center [78, 93] width 9 height 9
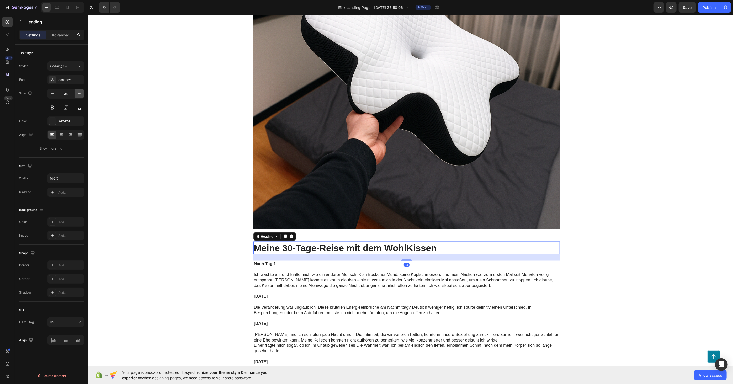
click at [80, 95] on icon "button" at bounding box center [79, 93] width 5 height 5
click at [81, 95] on icon "button" at bounding box center [79, 93] width 5 height 5
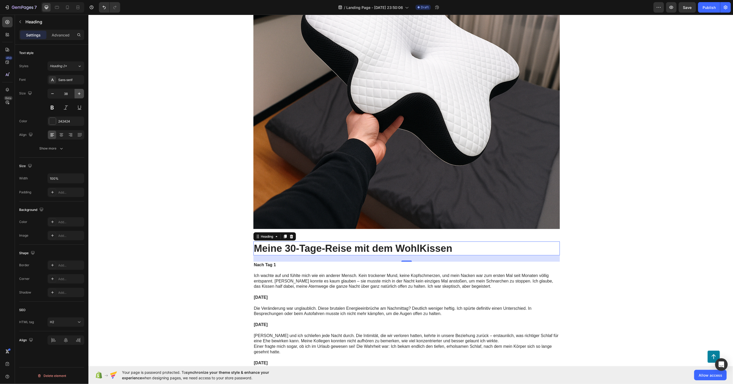
click at [81, 95] on icon "button" at bounding box center [79, 93] width 5 height 5
click at [81, 94] on icon "button" at bounding box center [79, 93] width 5 height 5
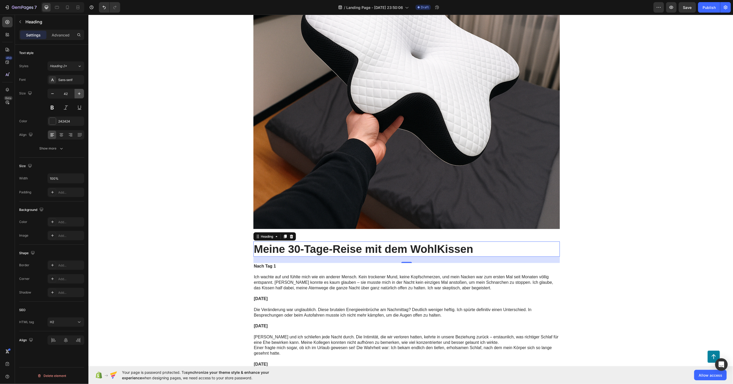
click at [81, 94] on icon "button" at bounding box center [79, 93] width 5 height 5
type input "44"
click at [71, 76] on div "Sans-serif" at bounding box center [65, 79] width 37 height 9
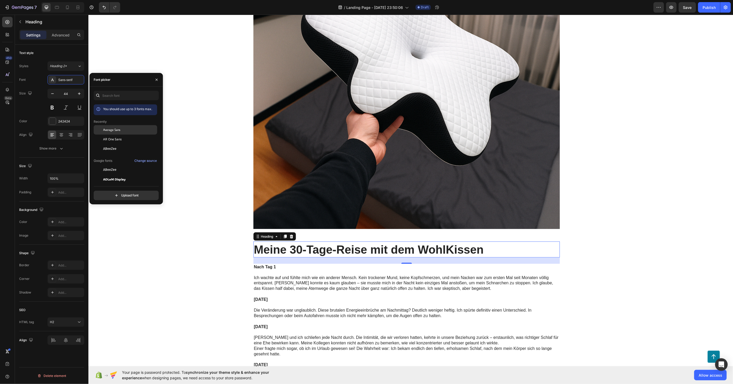
click at [114, 130] on span "Average Sans" at bounding box center [111, 129] width 17 height 5
click at [54, 105] on button at bounding box center [51, 107] width 9 height 9
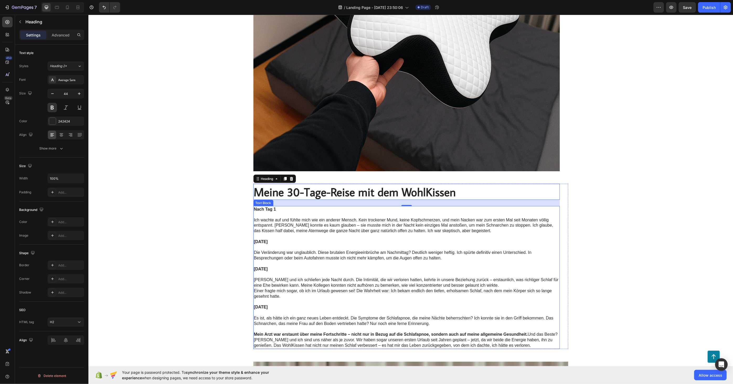
scroll to position [2273, 0]
click at [320, 236] on p "Nach Tag 1 Ich wachte auf und fühlte mich wie ein anderer Mensch. Kein trockene…" at bounding box center [406, 222] width 305 height 33
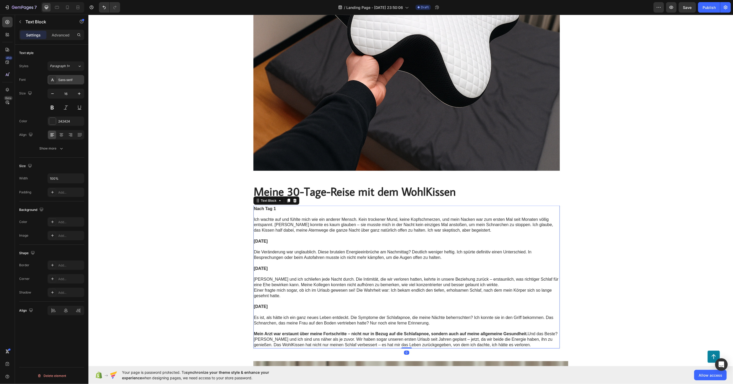
click at [76, 80] on div "Sans-serif" at bounding box center [70, 80] width 25 height 5
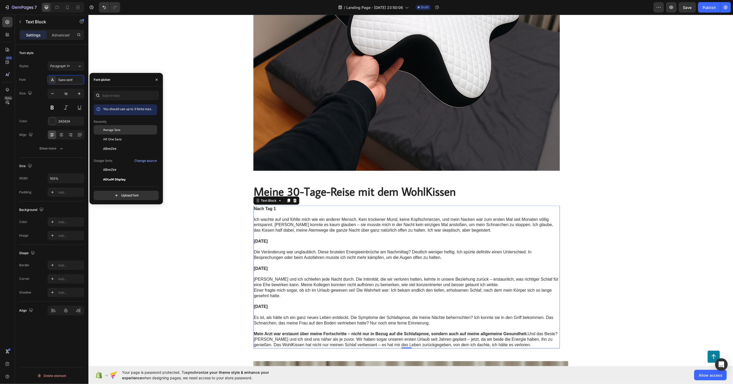
click at [116, 131] on span "Average Sans" at bounding box center [111, 129] width 17 height 5
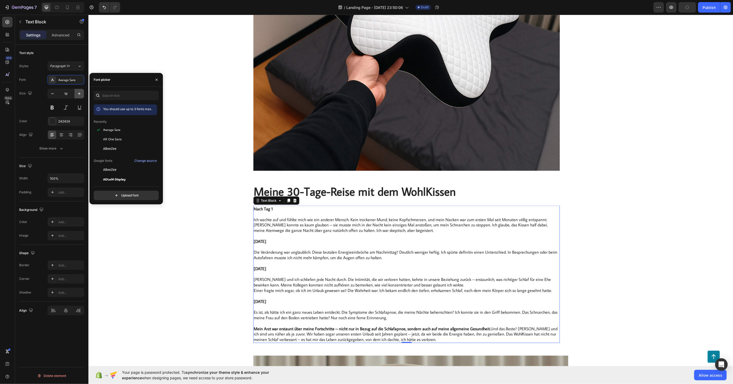
click at [78, 94] on icon "button" at bounding box center [79, 93] width 5 height 5
click at [78, 93] on icon "button" at bounding box center [79, 93] width 3 height 3
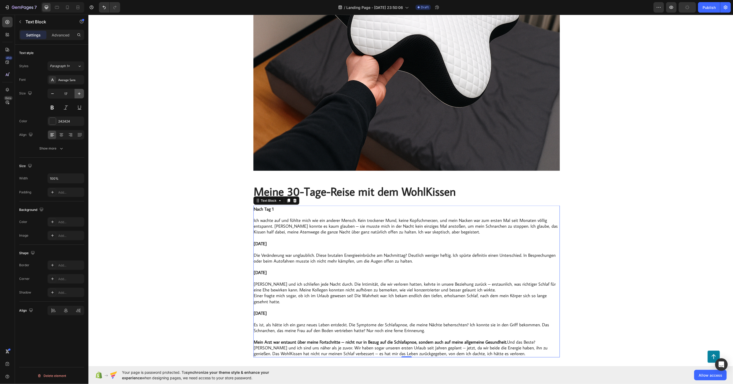
click at [78, 93] on icon "button" at bounding box center [79, 93] width 3 height 3
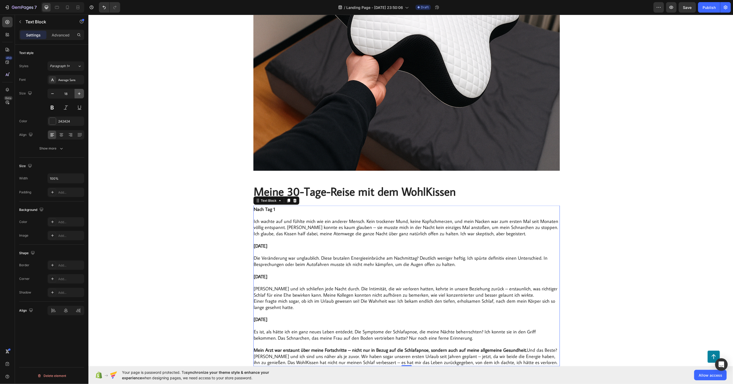
click at [79, 93] on icon "button" at bounding box center [79, 93] width 3 height 3
click at [79, 93] on icon "button" at bounding box center [79, 93] width 5 height 5
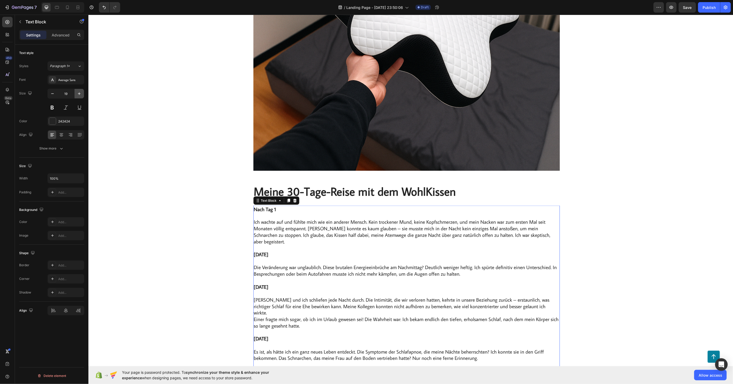
click at [79, 93] on icon "button" at bounding box center [79, 93] width 5 height 5
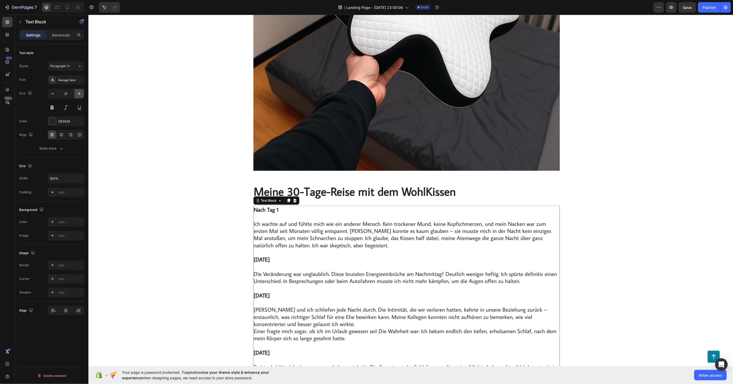
click at [79, 93] on icon "button" at bounding box center [79, 93] width 5 height 5
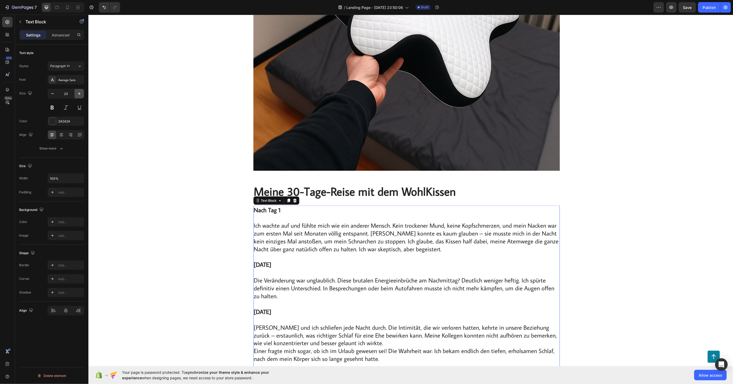
click at [79, 93] on icon "button" at bounding box center [79, 93] width 3 height 3
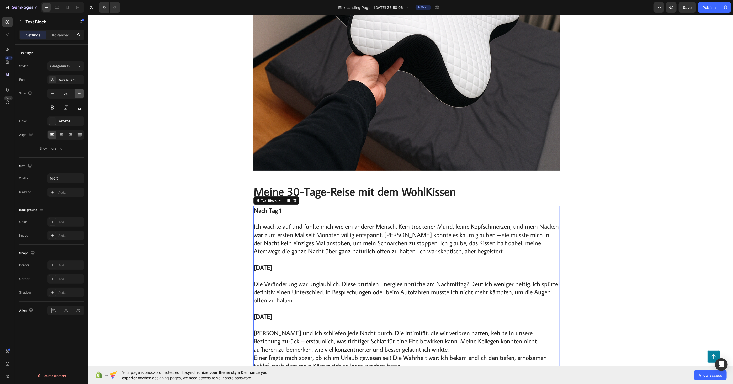
click at [80, 94] on icon "button" at bounding box center [79, 93] width 3 height 3
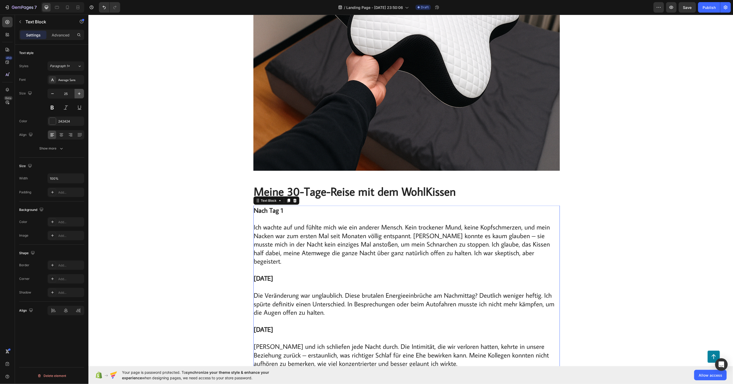
click at [80, 94] on icon "button" at bounding box center [79, 93] width 3 height 3
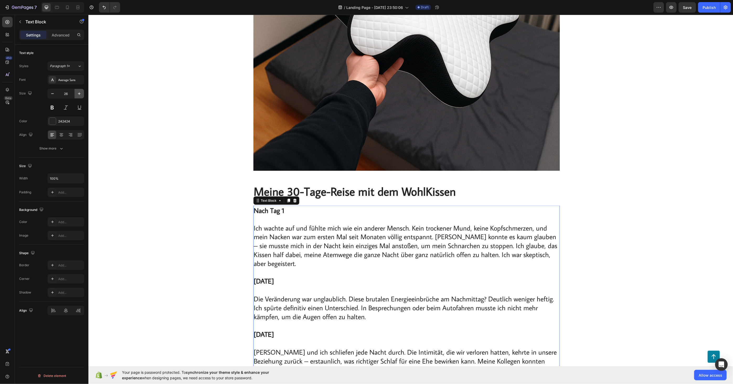
click at [80, 94] on icon "button" at bounding box center [79, 93] width 3 height 3
type input "27"
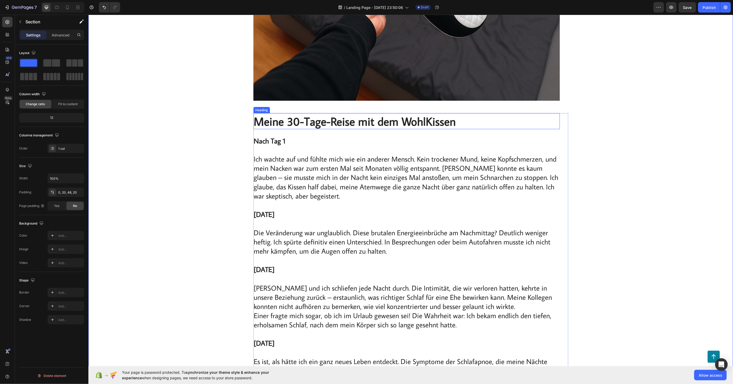
scroll to position [2331, 0]
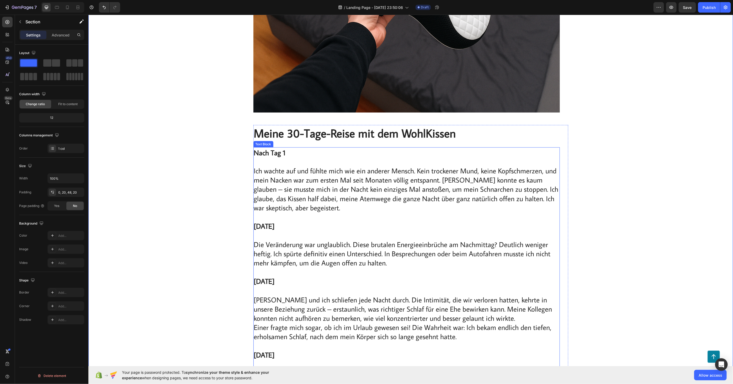
click at [297, 168] on p "Nach Tag 1 Ich wachte auf und fühlte mich wie ein anderer Mensch. Kein trockene…" at bounding box center [406, 185] width 305 height 74
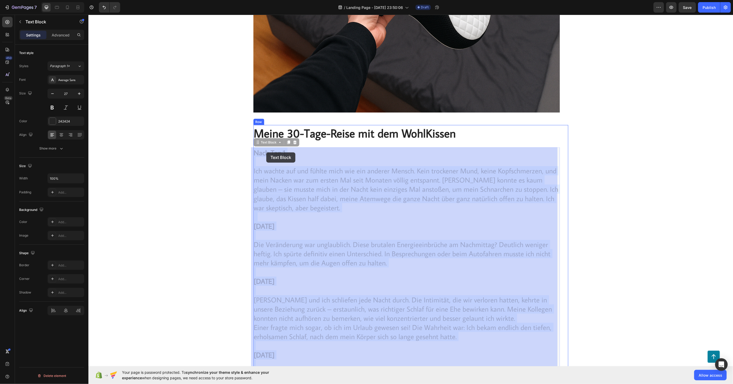
drag, startPoint x: 287, startPoint y: 149, endPoint x: 266, endPoint y: 152, distance: 20.7
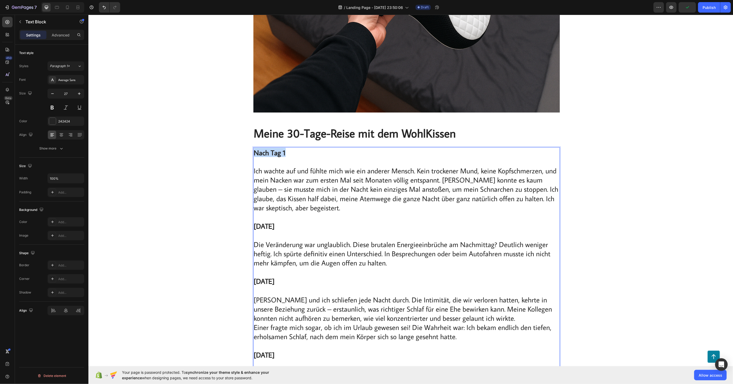
drag, startPoint x: 283, startPoint y: 152, endPoint x: 253, endPoint y: 155, distance: 30.3
click at [79, 96] on icon "button" at bounding box center [79, 93] width 5 height 5
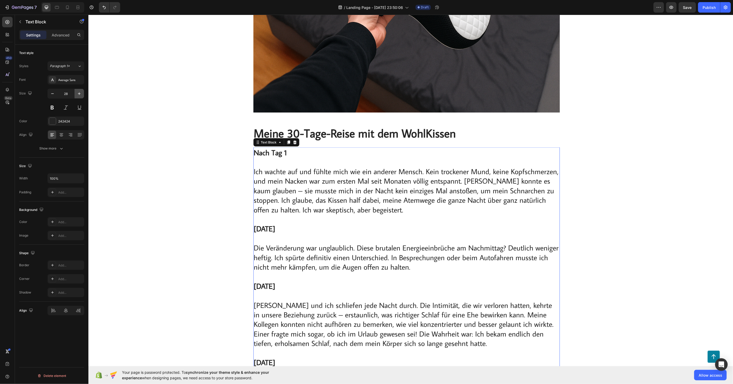
click at [79, 96] on icon "button" at bounding box center [79, 93] width 5 height 5
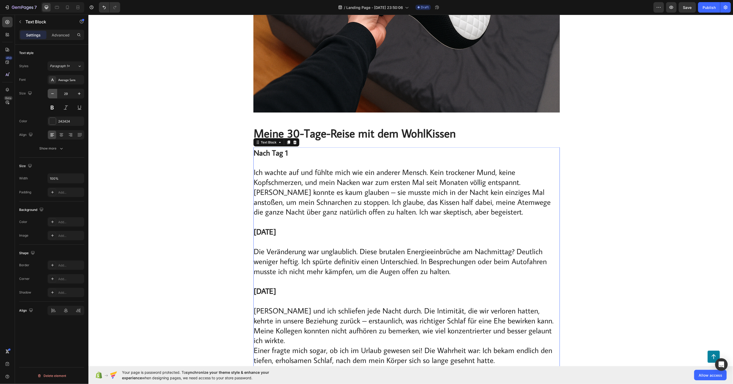
click at [56, 96] on button "button" at bounding box center [52, 93] width 9 height 9
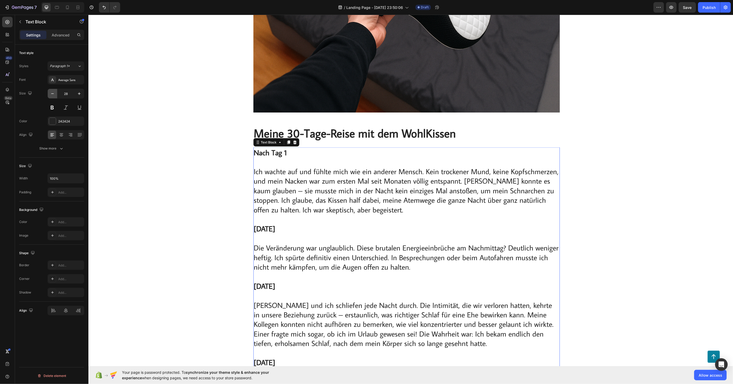
click at [56, 96] on button "button" at bounding box center [52, 93] width 9 height 9
type input "27"
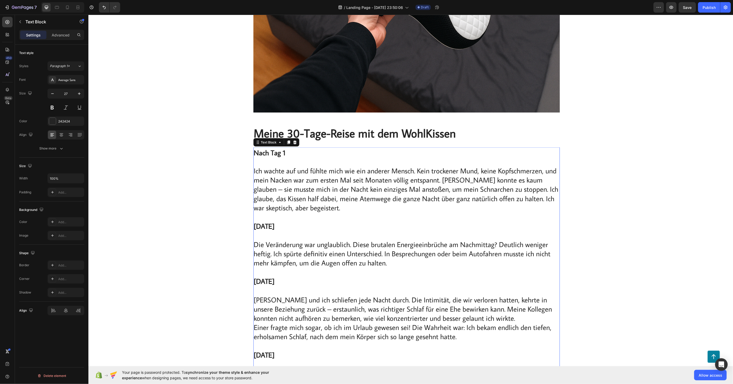
click at [339, 177] on p "Nach Tag 1 Ich wachte auf und fühlte mich wie ein anderer Mensch. Kein trockene…" at bounding box center [406, 185] width 305 height 74
drag, startPoint x: 284, startPoint y: 153, endPoint x: 254, endPoint y: 151, distance: 30.0
click at [254, 151] on p "Nach Tag 1 Ich wachte auf und fühlte mich wie ein anderer Mensch. Kein trockene…" at bounding box center [406, 185] width 305 height 74
click at [215, 140] on button "Plus" at bounding box center [210, 139] width 9 height 9
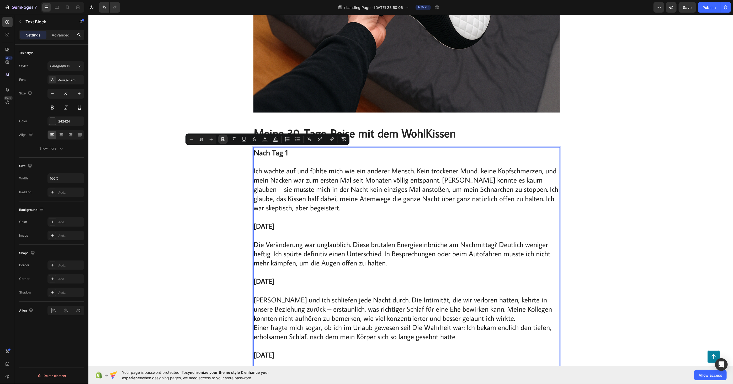
type input "27"
click at [308, 201] on p "Nach Tag 1 Ich wachte auf und fühlte mich wie ein anderer Mensch. Kein trockene…" at bounding box center [406, 185] width 305 height 74
drag, startPoint x: 287, startPoint y: 227, endPoint x: 252, endPoint y: 224, distance: 35.0
click at [254, 224] on p "[DATE] Die Veränderung war unglaublich. Diese brutalen Energieeinbrüche am Nach…" at bounding box center [406, 271] width 305 height 101
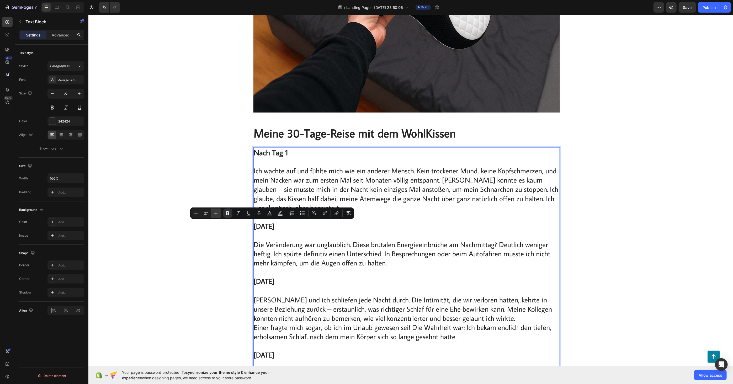
click at [218, 210] on button "Plus" at bounding box center [215, 213] width 9 height 9
type input "27"
click at [295, 248] on p "[DATE] Die Veränderung war unglaublich. Diese brutalen Energieeinbrüche am Nach…" at bounding box center [406, 271] width 305 height 101
drag, startPoint x: 302, startPoint y: 279, endPoint x: 253, endPoint y: 277, distance: 48.8
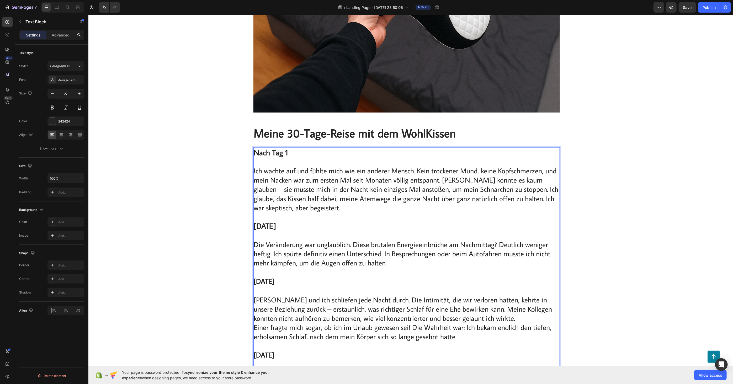
click at [254, 278] on p "[DATE] Die Veränderung war unglaublich. Diese brutalen Energieeinbrüche am Nach…" at bounding box center [406, 271] width 305 height 101
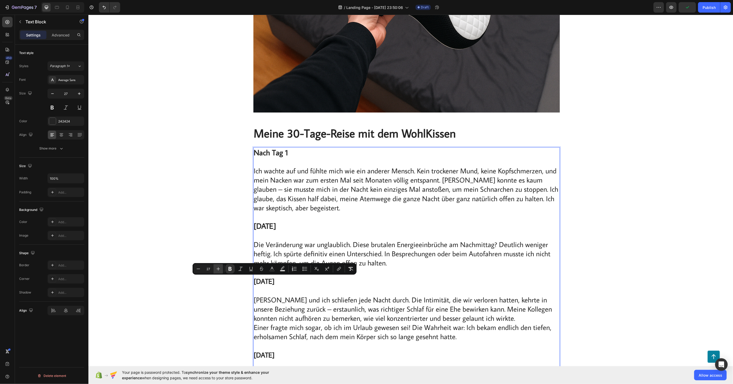
click at [219, 267] on icon "Editor contextual toolbar" at bounding box center [218, 268] width 5 height 5
type input "29"
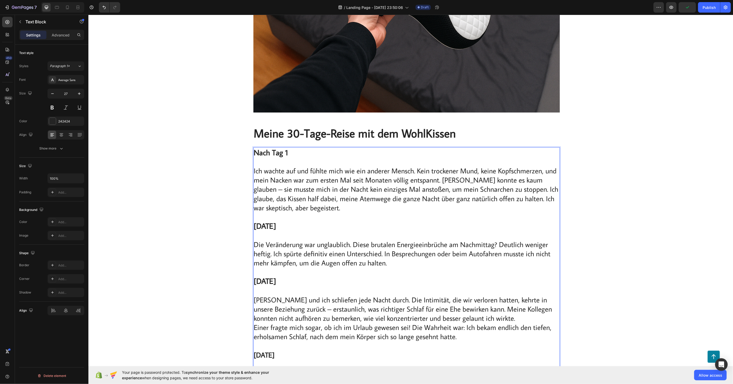
drag, startPoint x: 349, startPoint y: 220, endPoint x: 352, endPoint y: 223, distance: 3.9
click at [349, 221] on p "Nach Tag 1 Ich wachte auf und fühlte mich wie ein anderer Mensch. Kein trockene…" at bounding box center [406, 185] width 305 height 74
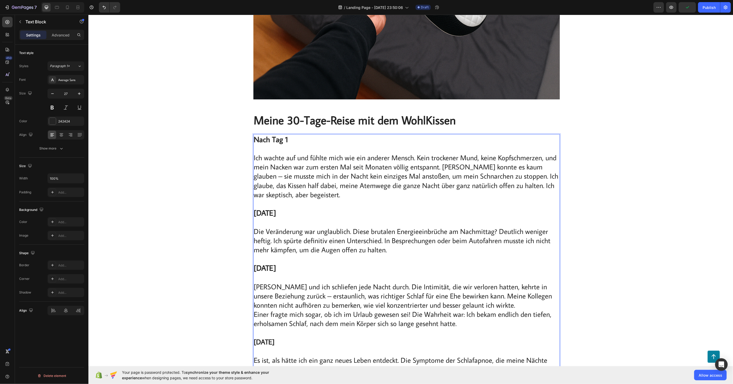
scroll to position [2419, 0]
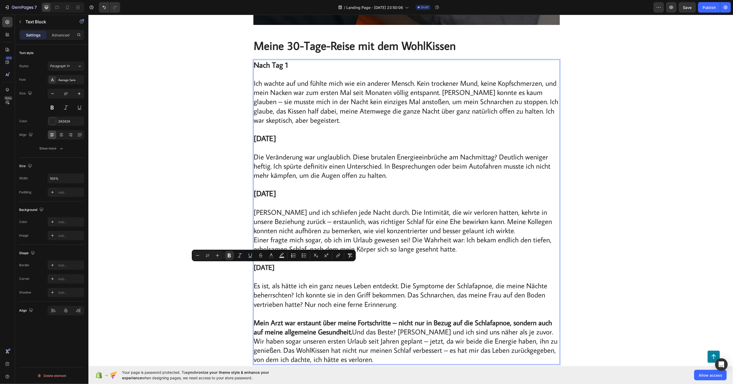
drag, startPoint x: 295, startPoint y: 268, endPoint x: 253, endPoint y: 269, distance: 42.2
click at [254, 269] on p "[DATE] Es ist, als hätte ich ein ganz neues Leben entdeckt. Die Symptome der Sc…" at bounding box center [406, 280] width 305 height 55
click at [220, 255] on button "Plus" at bounding box center [217, 255] width 9 height 9
type input "29"
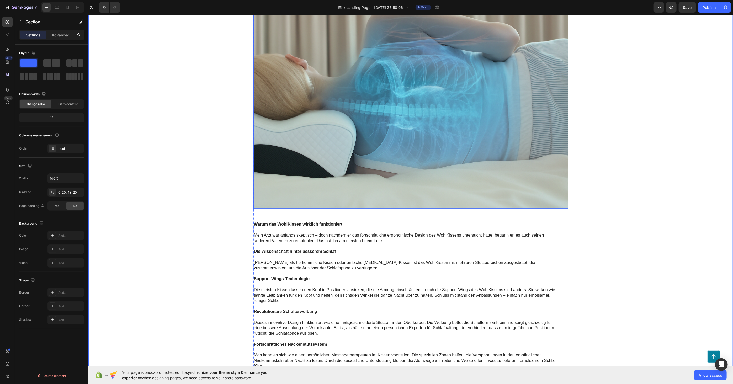
scroll to position [2798, 0]
click at [355, 239] on p "Mein Arzt war anfangs skeptisch – doch nachdem er das fortschrittliche ergonomi…" at bounding box center [406, 235] width 305 height 16
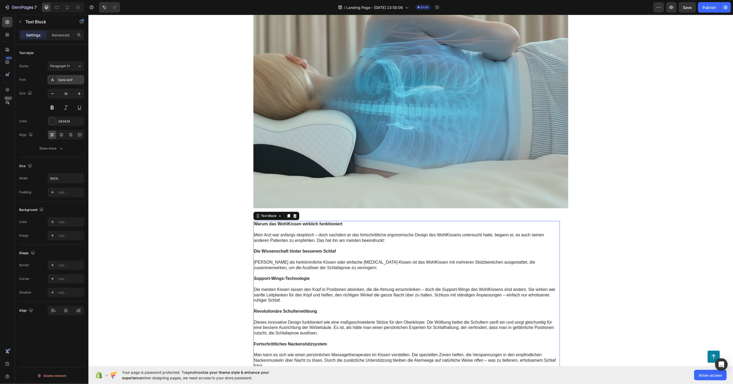
click at [73, 78] on div "Sans-serif" at bounding box center [70, 80] width 25 height 5
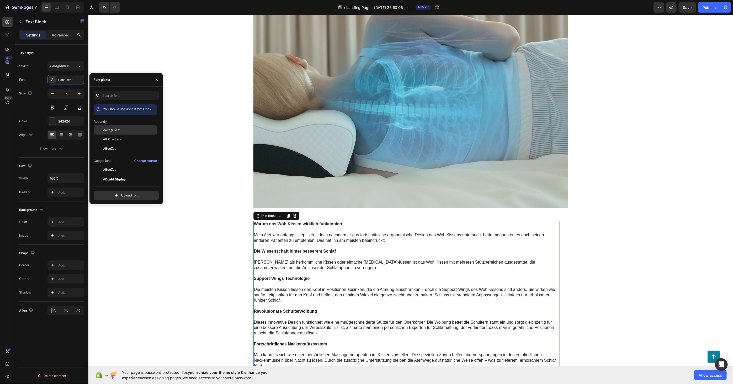
click at [109, 129] on span "Average Sans" at bounding box center [111, 129] width 17 height 5
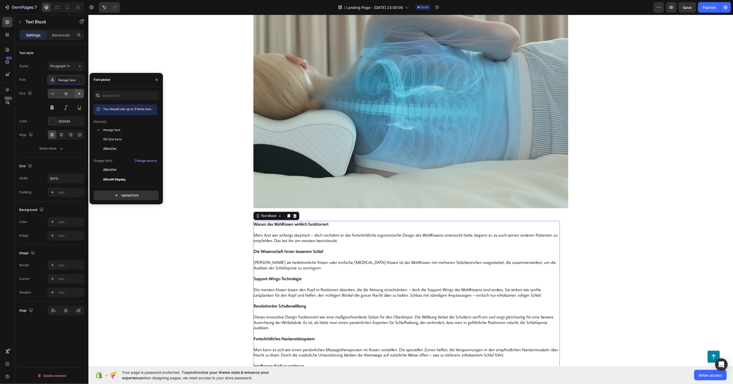
click at [80, 92] on icon "button" at bounding box center [79, 93] width 5 height 5
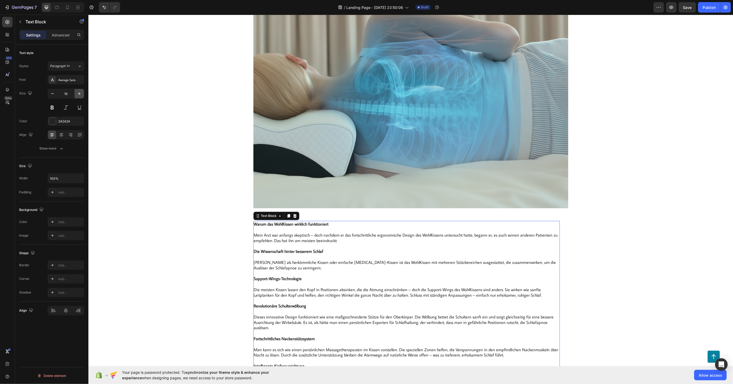
click at [80, 92] on icon "button" at bounding box center [79, 93] width 5 height 5
click at [79, 92] on icon "button" at bounding box center [79, 93] width 5 height 5
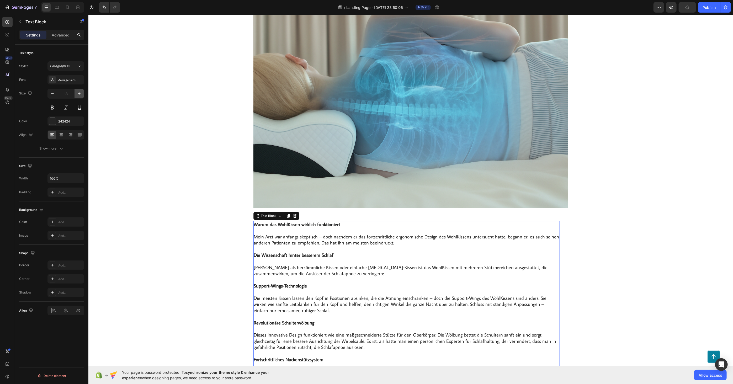
click at [79, 92] on icon "button" at bounding box center [79, 93] width 5 height 5
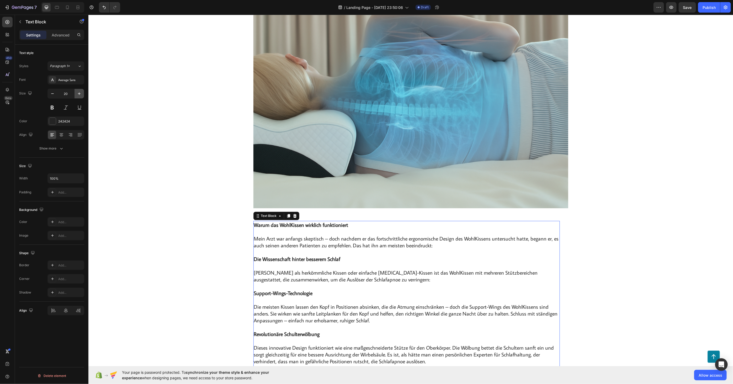
click at [79, 92] on icon "button" at bounding box center [79, 93] width 5 height 5
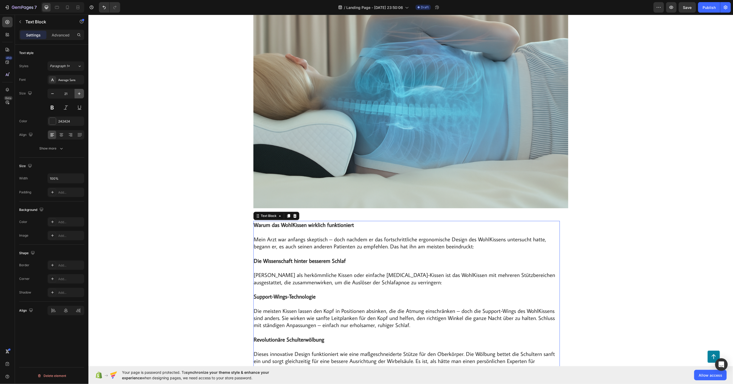
click at [79, 92] on icon "button" at bounding box center [79, 93] width 5 height 5
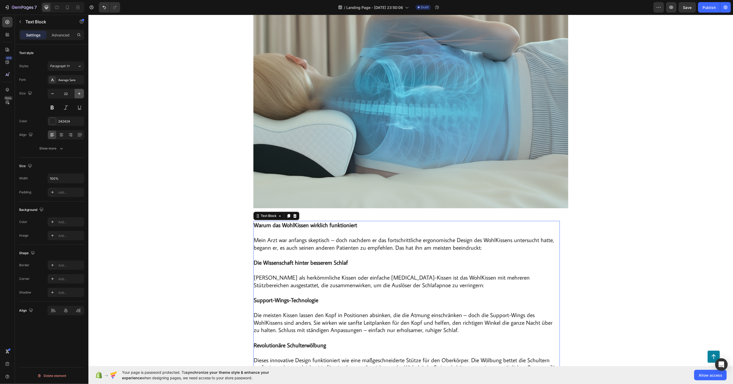
click at [79, 92] on icon "button" at bounding box center [79, 93] width 5 height 5
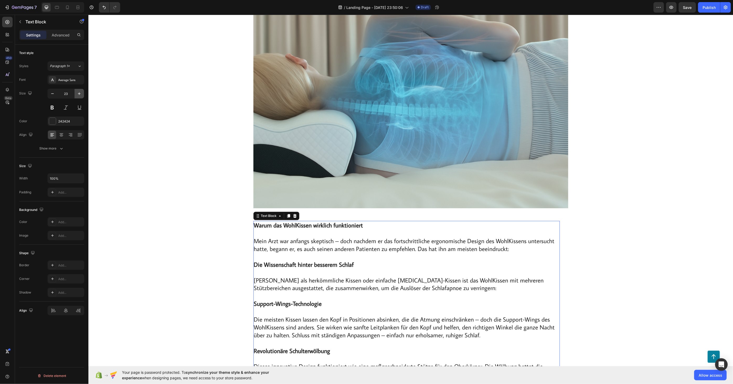
click at [79, 92] on icon "button" at bounding box center [79, 93] width 5 height 5
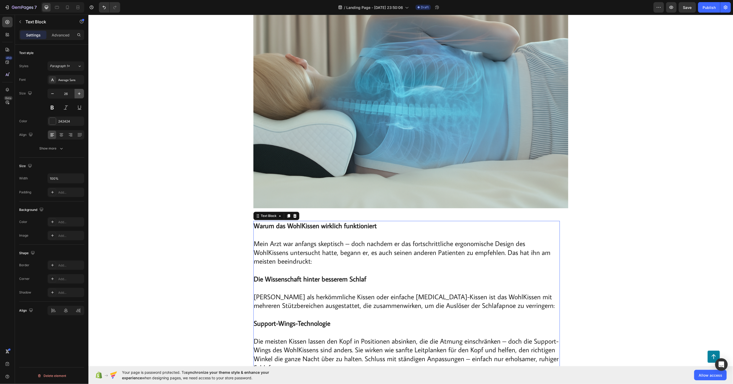
click at [79, 92] on icon "button" at bounding box center [79, 93] width 5 height 5
type input "27"
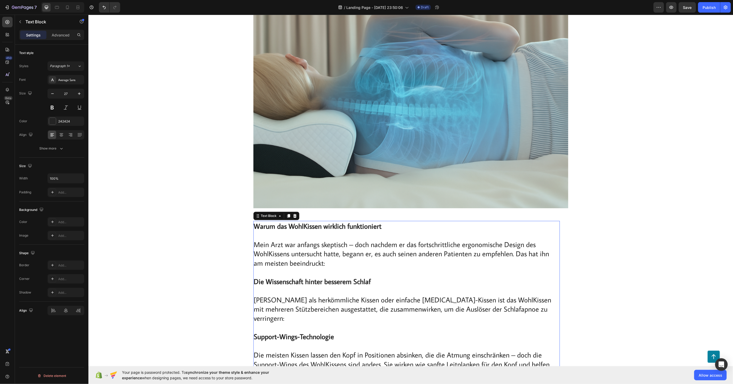
click at [325, 245] on p "Mein Arzt war anfangs skeptisch – doch nachdem er das fortschrittliche ergonomi…" at bounding box center [406, 248] width 305 height 37
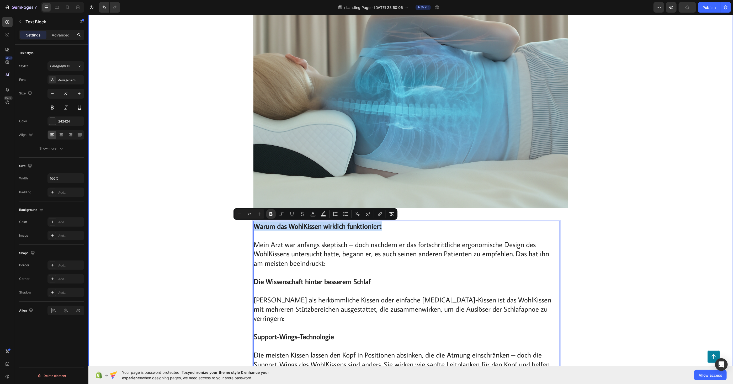
drag, startPoint x: 363, startPoint y: 226, endPoint x: 248, endPoint y: 226, distance: 114.9
click at [260, 216] on button "Plus" at bounding box center [258, 213] width 9 height 9
click at [259, 216] on button "Plus" at bounding box center [258, 213] width 9 height 9
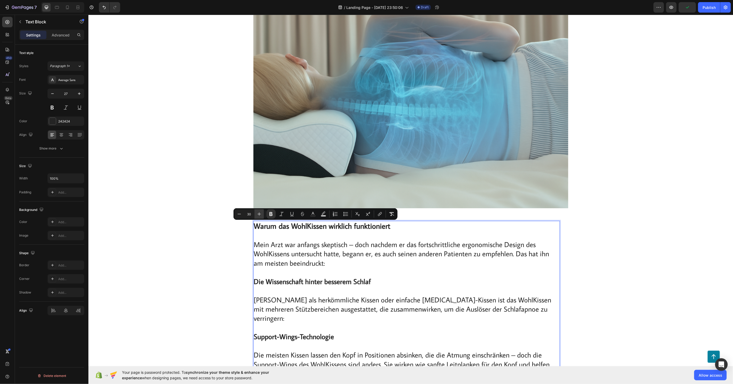
click at [259, 216] on button "Plus" at bounding box center [258, 213] width 9 height 9
click at [259, 215] on icon "Editor contextual toolbar" at bounding box center [259, 213] width 5 height 5
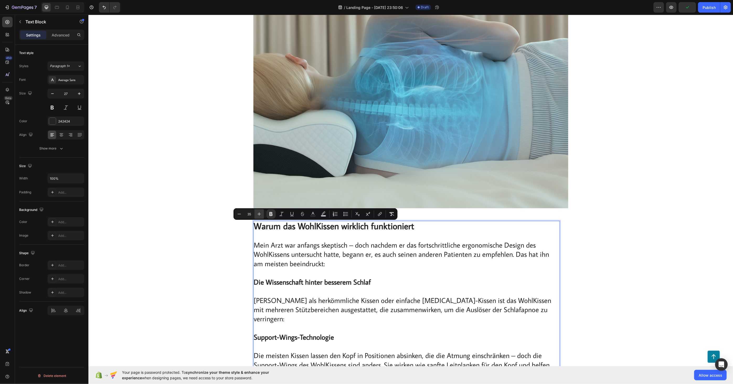
click at [259, 215] on icon "Editor contextual toolbar" at bounding box center [259, 213] width 5 height 5
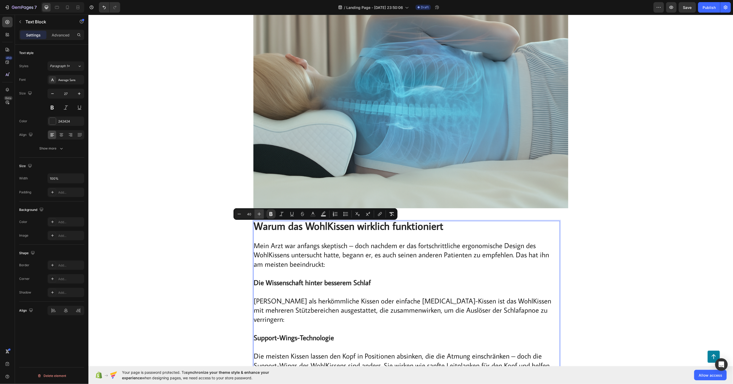
click at [259, 215] on icon "Editor contextual toolbar" at bounding box center [259, 213] width 5 height 5
click at [237, 216] on icon "Editor contextual toolbar" at bounding box center [239, 213] width 5 height 5
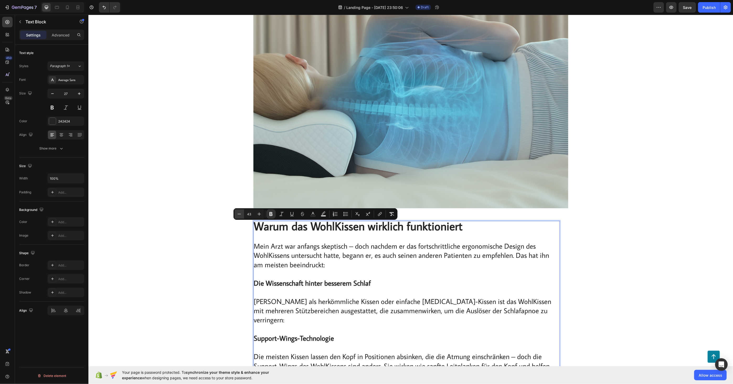
click at [237, 216] on icon "Editor contextual toolbar" at bounding box center [239, 213] width 5 height 5
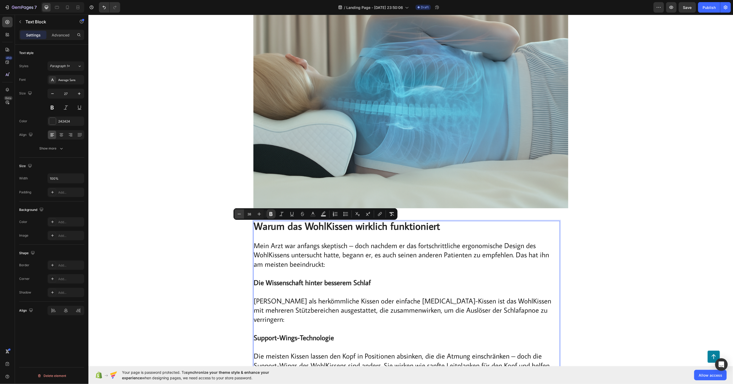
click at [237, 216] on icon "Editor contextual toolbar" at bounding box center [239, 213] width 5 height 5
click at [238, 215] on icon "Editor contextual toolbar" at bounding box center [239, 213] width 5 height 5
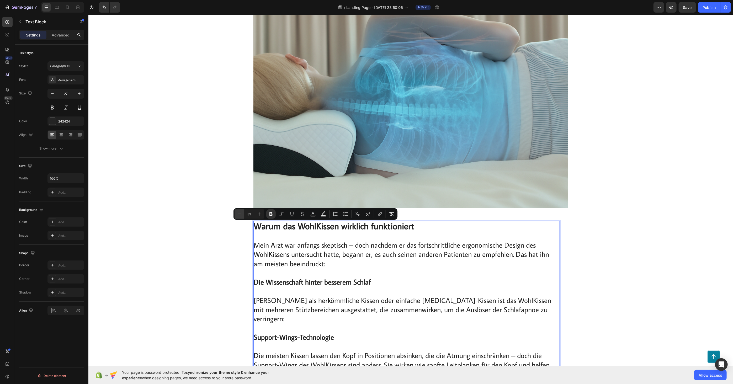
click at [238, 215] on icon "Editor contextual toolbar" at bounding box center [239, 213] width 5 height 5
click at [239, 215] on icon "Editor contextual toolbar" at bounding box center [239, 213] width 5 height 5
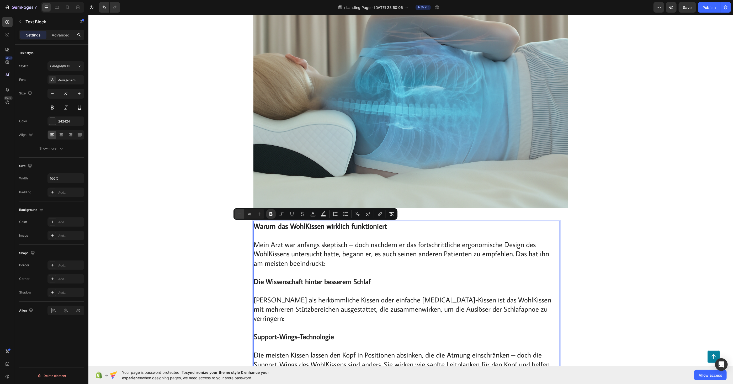
click at [239, 215] on icon "Editor contextual toolbar" at bounding box center [239, 213] width 5 height 5
type input "27"
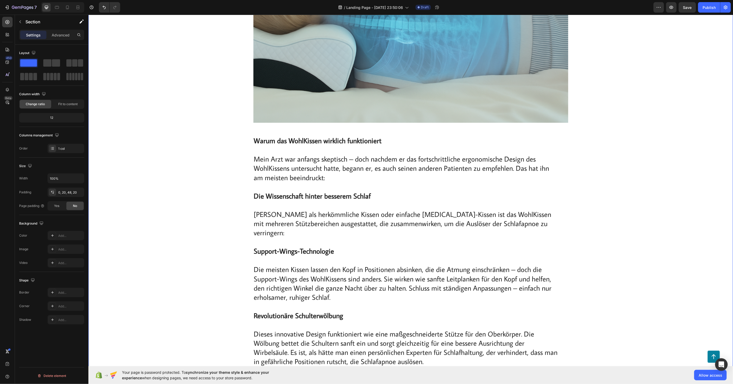
scroll to position [2885, 0]
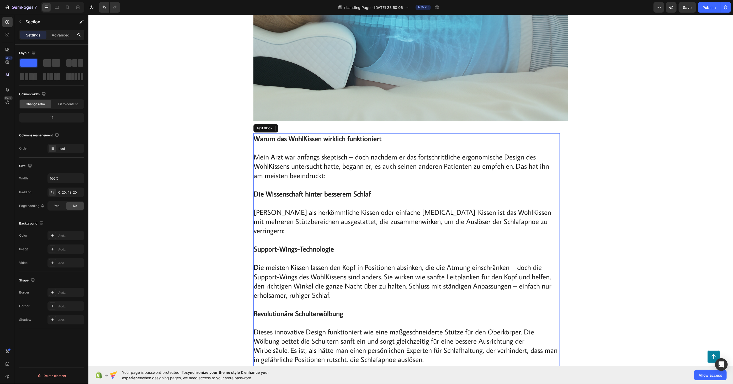
drag, startPoint x: 102, startPoint y: 197, endPoint x: 321, endPoint y: 144, distance: 225.0
click at [321, 144] on p "Mein Arzt war anfangs skeptisch – doch nachdem er das fortschrittliche ergonomi…" at bounding box center [406, 161] width 305 height 37
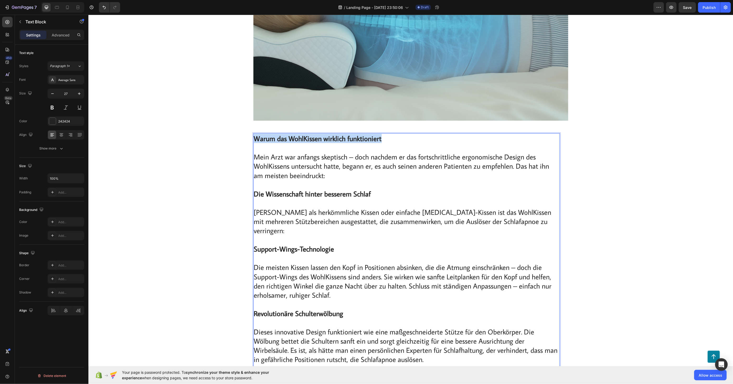
drag, startPoint x: 380, startPoint y: 140, endPoint x: 253, endPoint y: 142, distance: 127.0
click at [254, 142] on p "Warum das WohlKissen wirklich funktioniert" at bounding box center [406, 138] width 305 height 9
click at [258, 127] on icon "Editor contextual toolbar" at bounding box center [259, 126] width 3 height 3
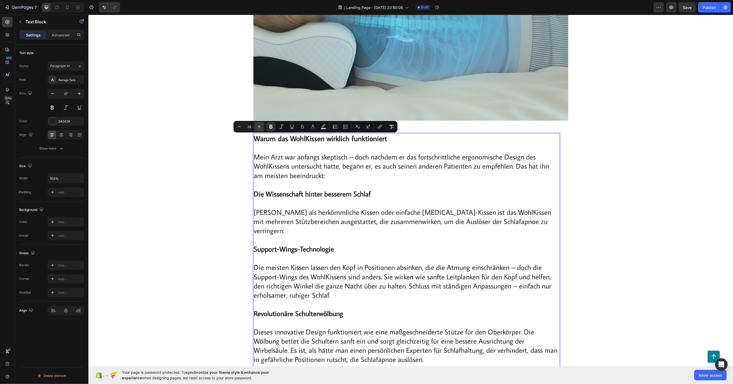
click at [258, 127] on icon "Editor contextual toolbar" at bounding box center [259, 126] width 3 height 3
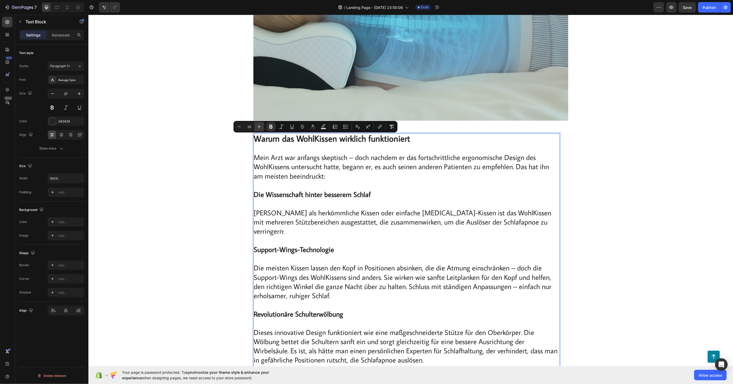
click at [258, 127] on icon "Editor contextual toolbar" at bounding box center [259, 126] width 3 height 3
type input "35"
click at [328, 198] on strong "Die Wissenschaft hinter besserem Schlaf" at bounding box center [312, 194] width 117 height 9
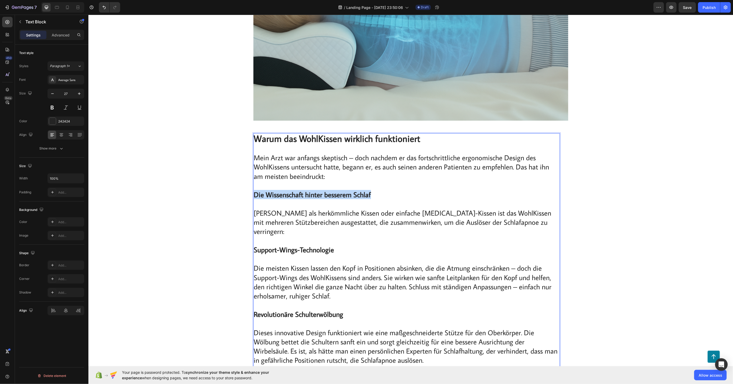
drag, startPoint x: 370, startPoint y: 195, endPoint x: 253, endPoint y: 195, distance: 117.5
click at [254, 195] on p "Die Wissenschaft hinter besserem Schlaf Anders als herkömmliche Kissen oder ein…" at bounding box center [406, 207] width 305 height 55
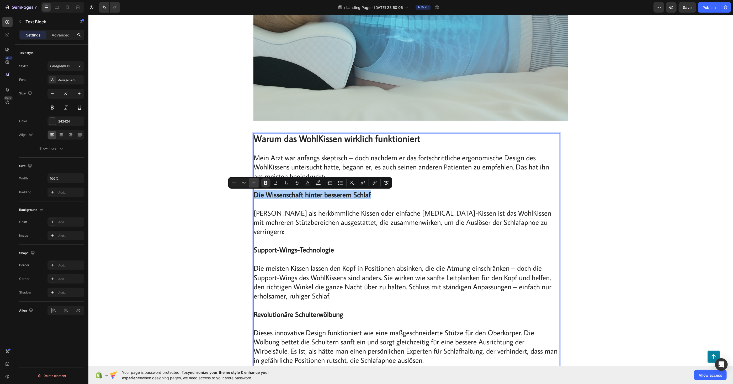
click at [257, 184] on button "Plus" at bounding box center [253, 182] width 9 height 9
click at [256, 184] on button "Plus" at bounding box center [253, 182] width 9 height 9
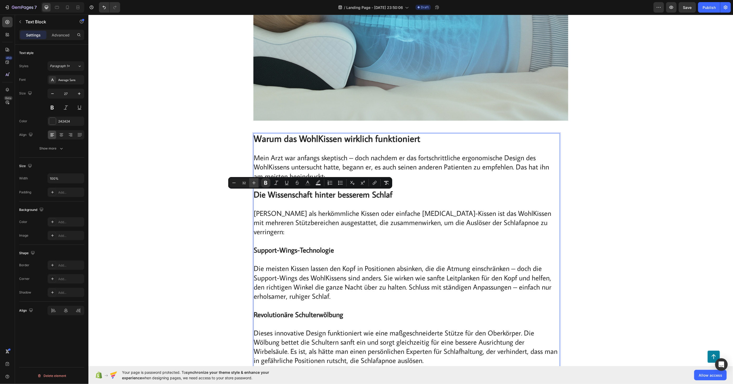
click at [256, 184] on icon "Editor contextual toolbar" at bounding box center [253, 182] width 5 height 5
type input "35"
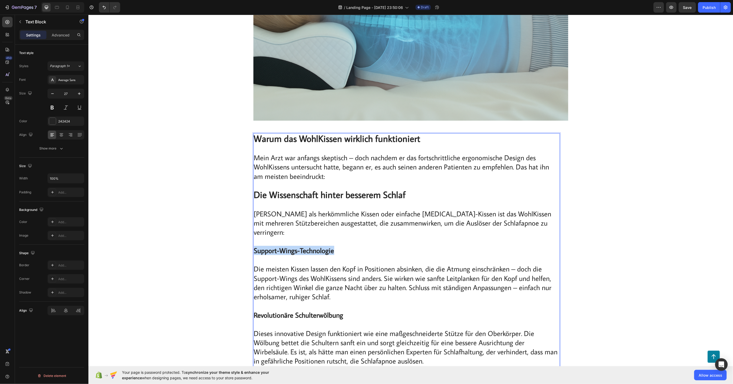
drag, startPoint x: 333, startPoint y: 241, endPoint x: 251, endPoint y: 243, distance: 82.6
click at [253, 243] on div "Warum das WohlKissen wirklich funktioniert Mein Arzt war anfangs skeptisch – do…" at bounding box center [406, 346] width 306 height 426
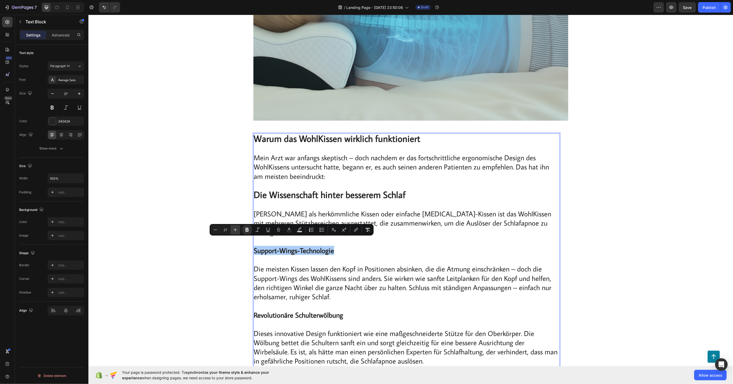
click at [236, 230] on icon "Editor contextual toolbar" at bounding box center [235, 229] width 5 height 5
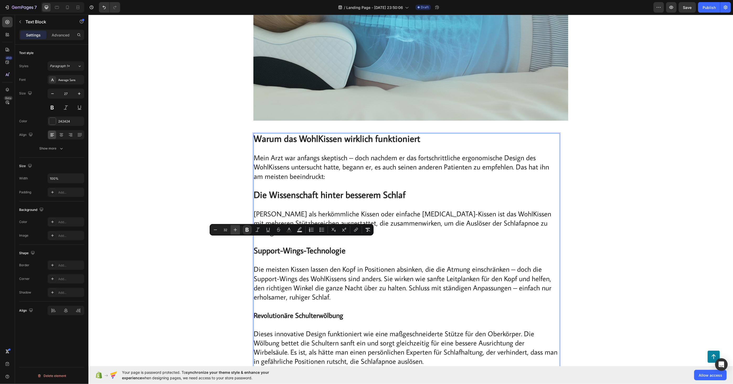
click at [236, 230] on icon "Editor contextual toolbar" at bounding box center [235, 229] width 5 height 5
click at [234, 227] on icon "Editor contextual toolbar" at bounding box center [235, 229] width 5 height 5
type input "35"
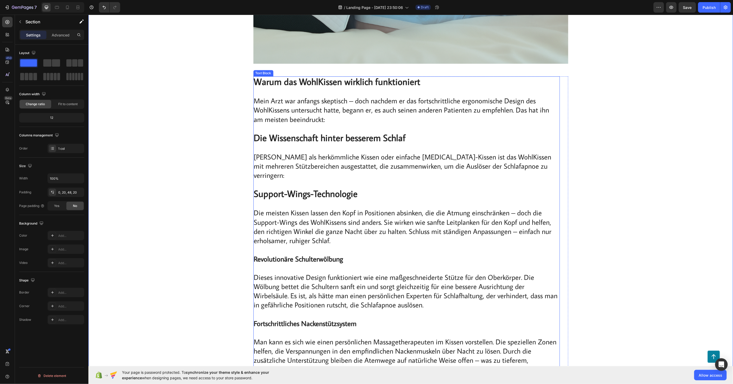
scroll to position [2943, 0]
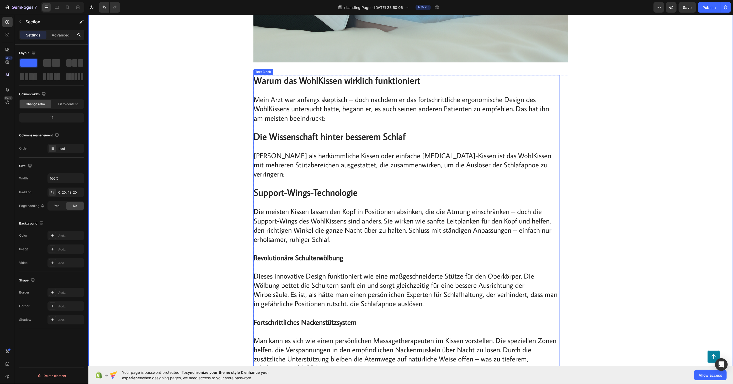
click at [339, 253] on strong "Revolutionäre Schulterwölbung" at bounding box center [298, 257] width 89 height 9
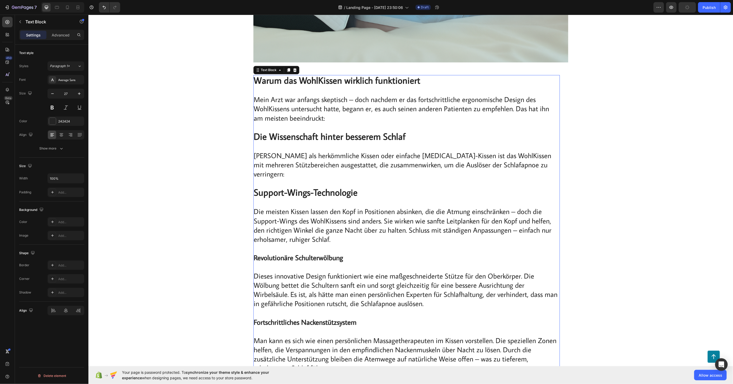
drag, startPoint x: 342, startPoint y: 250, endPoint x: 338, endPoint y: 250, distance: 3.7
drag, startPoint x: 338, startPoint y: 250, endPoint x: 252, endPoint y: 249, distance: 85.8
click at [254, 249] on p "Revolutionäre Schulterwölbung Dieses innovative Design funktioniert wie eine ma…" at bounding box center [406, 275] width 305 height 65
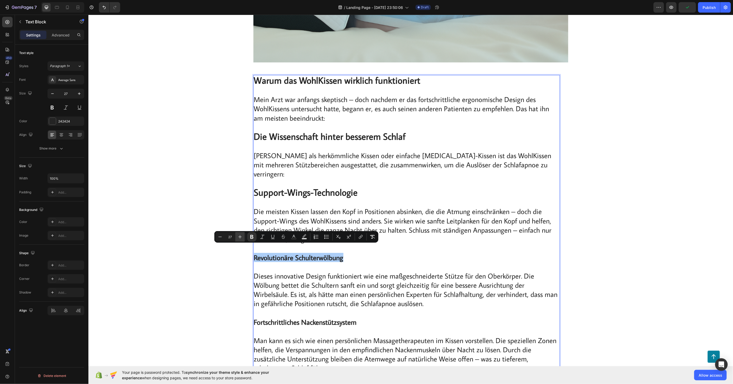
click at [241, 236] on icon "Editor contextual toolbar" at bounding box center [239, 236] width 5 height 5
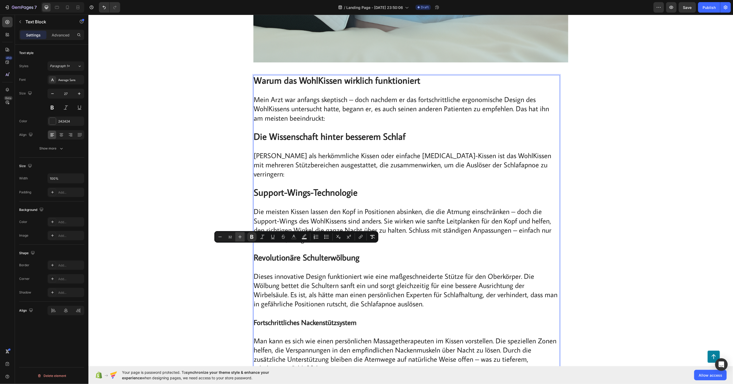
click at [241, 236] on icon "Editor contextual toolbar" at bounding box center [239, 236] width 5 height 5
click at [240, 235] on icon "Editor contextual toolbar" at bounding box center [239, 236] width 5 height 5
type input "27"
drag, startPoint x: 368, startPoint y: 315, endPoint x: 364, endPoint y: 313, distance: 4.3
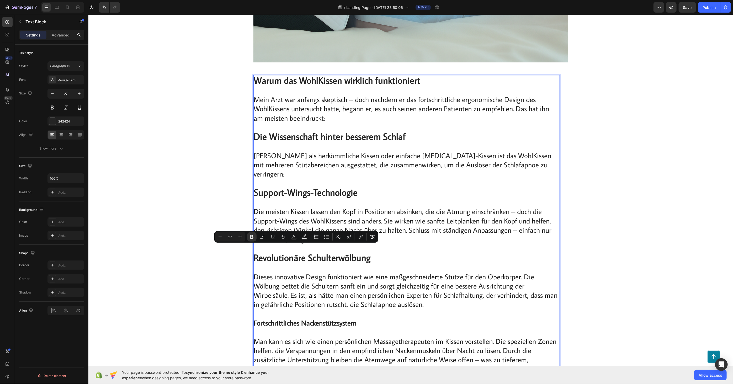
click at [366, 314] on p "Fortschrittliches Nackenstützsystem Man kann es sich wie einen persönlichen Mas…" at bounding box center [406, 341] width 305 height 65
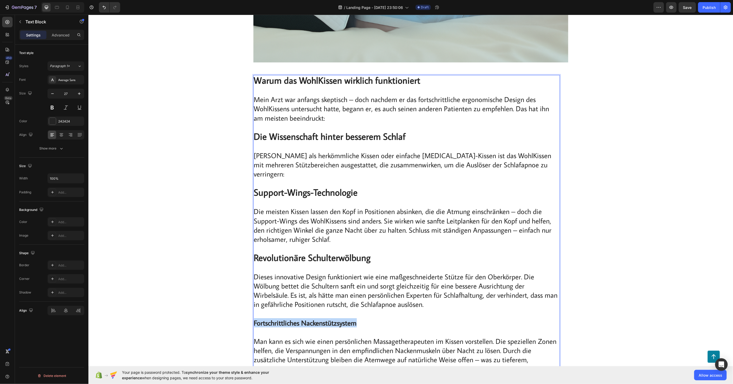
drag, startPoint x: 359, startPoint y: 313, endPoint x: 251, endPoint y: 316, distance: 108.1
click at [253, 316] on div "Warum das WohlKissen wirklich funktioniert Mein Arzt war anfangs skeptisch – do…" at bounding box center [406, 289] width 306 height 428
click at [248, 303] on icon "Editor contextual toolbar" at bounding box center [246, 302] width 5 height 5
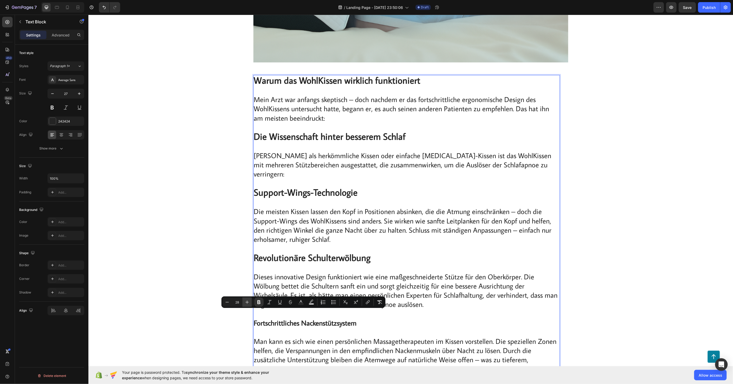
click at [248, 303] on icon "Editor contextual toolbar" at bounding box center [246, 302] width 5 height 5
click at [248, 302] on icon "Editor contextual toolbar" at bounding box center [246, 302] width 5 height 5
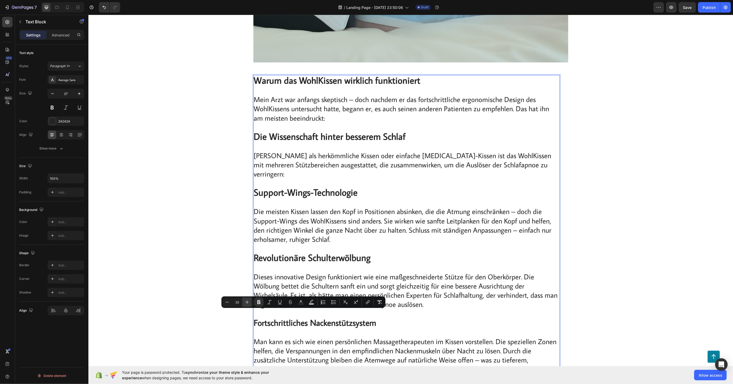
click at [248, 302] on icon "Editor contextual toolbar" at bounding box center [246, 302] width 5 height 5
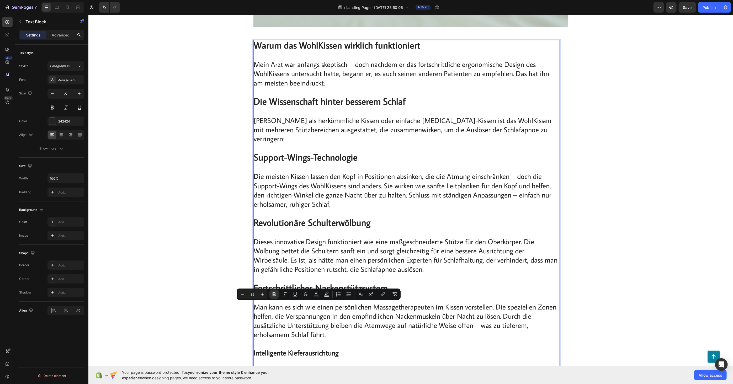
scroll to position [3147, 0]
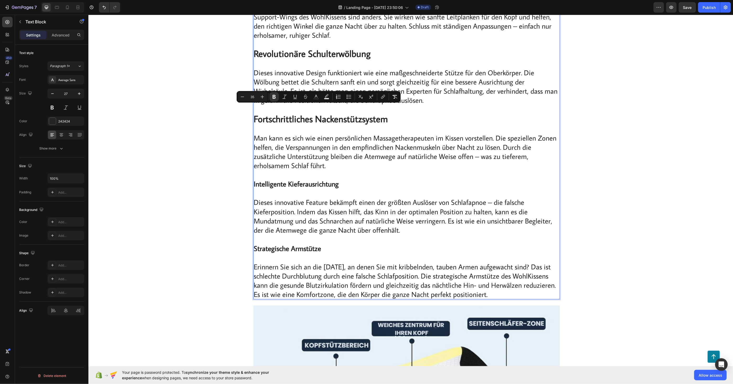
type input "27"
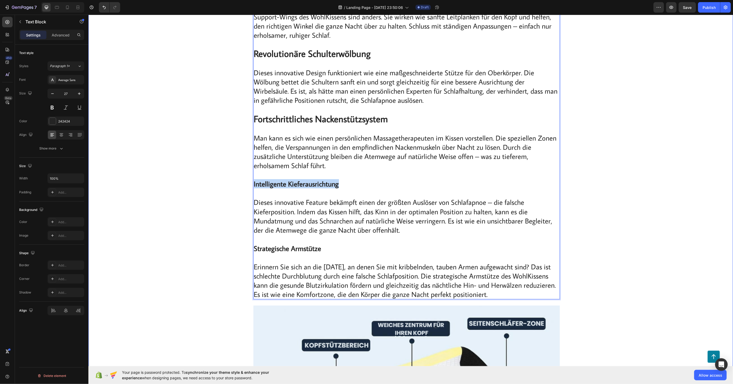
drag, startPoint x: 335, startPoint y: 177, endPoint x: 250, endPoint y: 177, distance: 84.5
click at [241, 165] on button "Plus" at bounding box center [237, 163] width 9 height 9
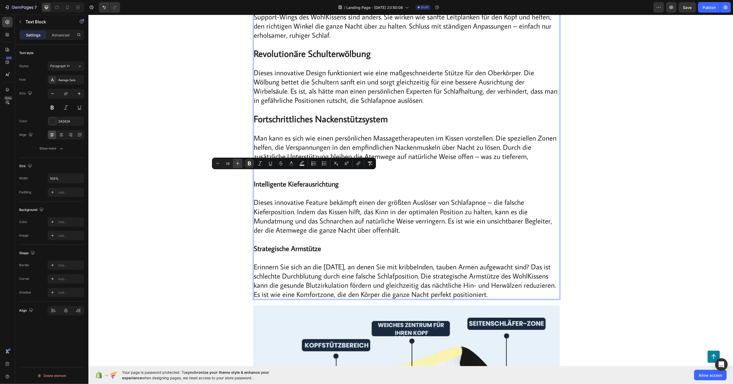
click at [241, 165] on button "Plus" at bounding box center [237, 163] width 9 height 9
click at [239, 164] on icon "Editor contextual toolbar" at bounding box center [237, 163] width 5 height 5
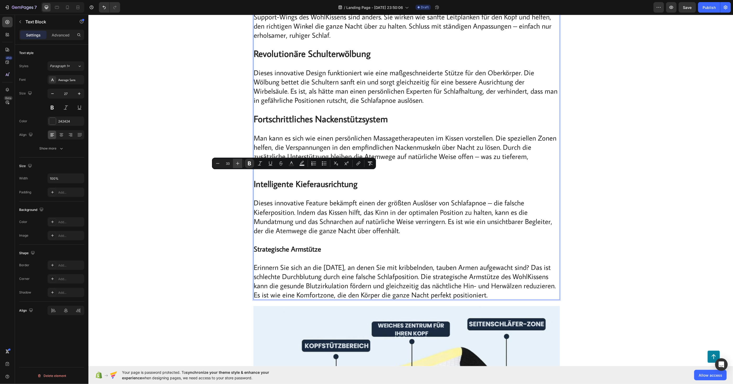
click at [239, 164] on icon "Editor contextual toolbar" at bounding box center [237, 163] width 5 height 5
type input "27"
click at [294, 210] on p "Intelligente Kieferausrichtung Dieses innovative Feature bekämpft einen der grö…" at bounding box center [406, 202] width 305 height 65
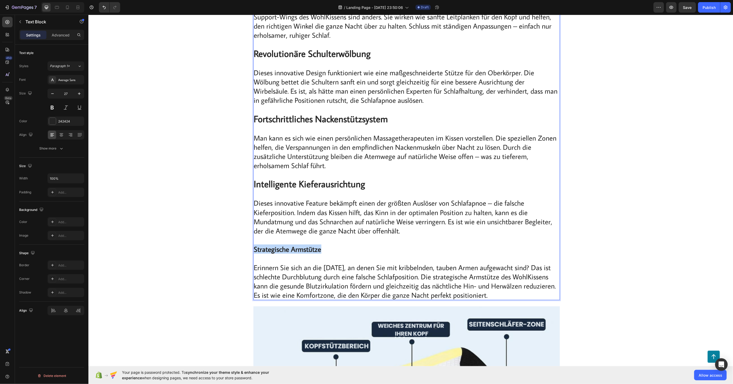
drag, startPoint x: 321, startPoint y: 244, endPoint x: 251, endPoint y: 244, distance: 70.3
click at [253, 244] on div "Warum das WohlKissen wirklich funktioniert Mein Arzt war anfangs skeptisch – do…" at bounding box center [406, 85] width 306 height 429
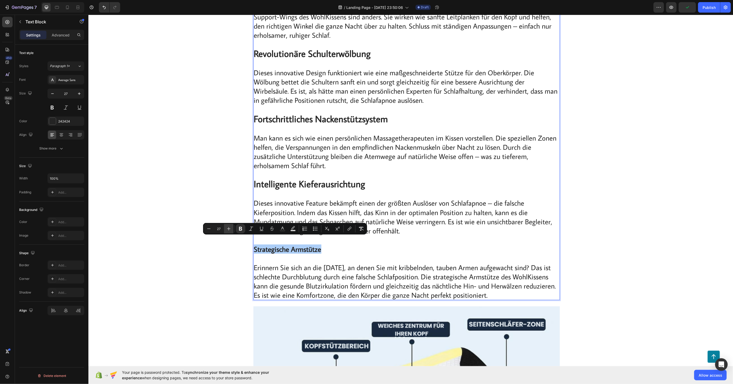
click at [232, 229] on button "Plus" at bounding box center [228, 228] width 9 height 9
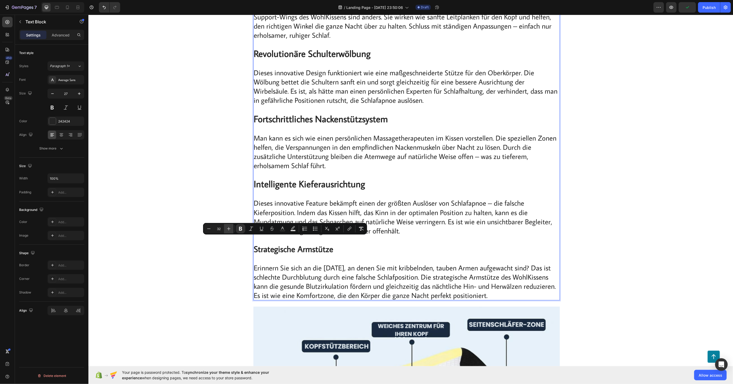
click at [232, 229] on button "Plus" at bounding box center [228, 228] width 9 height 9
type input "35"
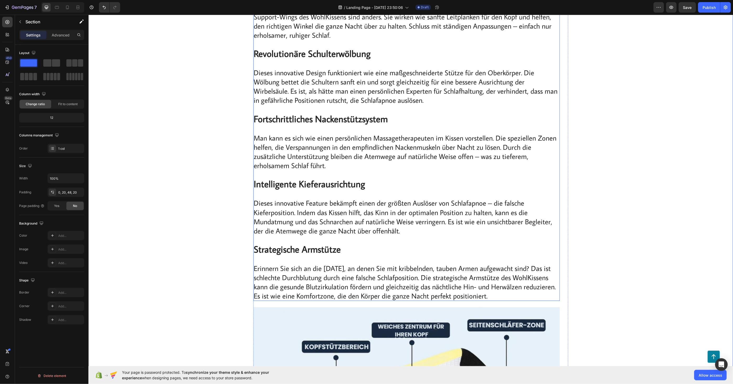
click at [332, 145] on p "Fortschrittliches Nackenstützsystem Man kann es sich wie einen persönlichen Mas…" at bounding box center [406, 137] width 305 height 65
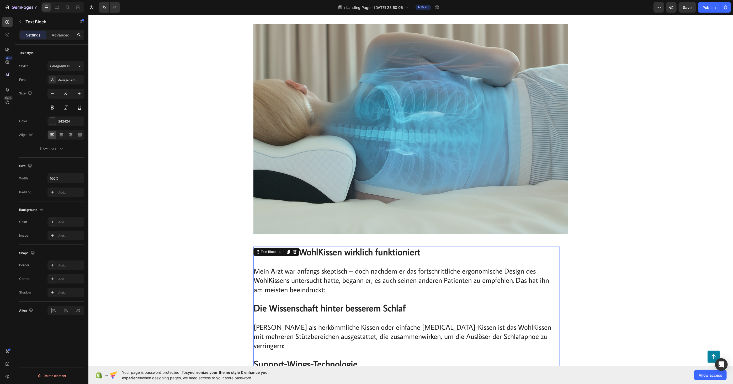
scroll to position [2623, 0]
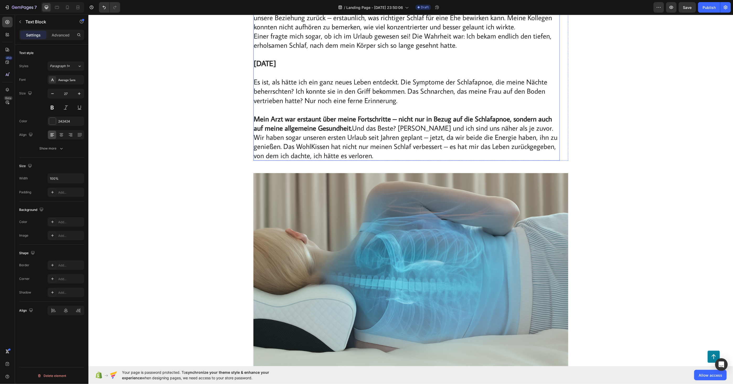
click at [351, 130] on p "Mein Arzt war erstaunt über meine Fortschritte – nicht nur in Bezug auf die Sch…" at bounding box center [406, 137] width 305 height 46
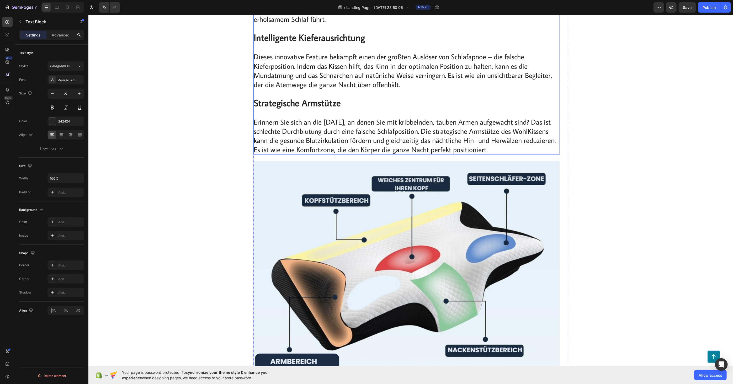
scroll to position [3439, 0]
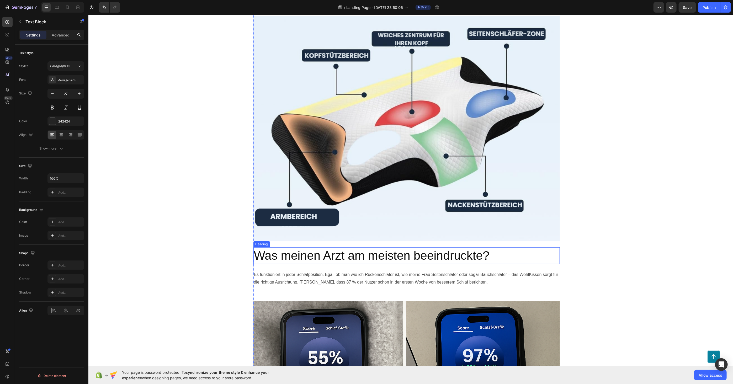
click at [338, 247] on h2 "Was meinen Arzt am meisten beeindruckte?" at bounding box center [406, 255] width 306 height 17
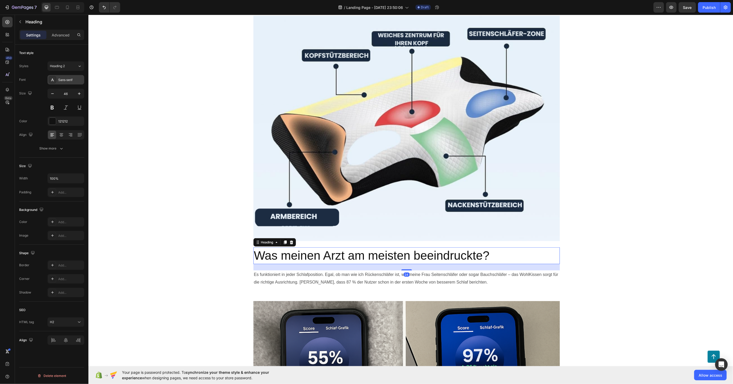
click at [69, 80] on div "Sans-serif" at bounding box center [70, 80] width 25 height 5
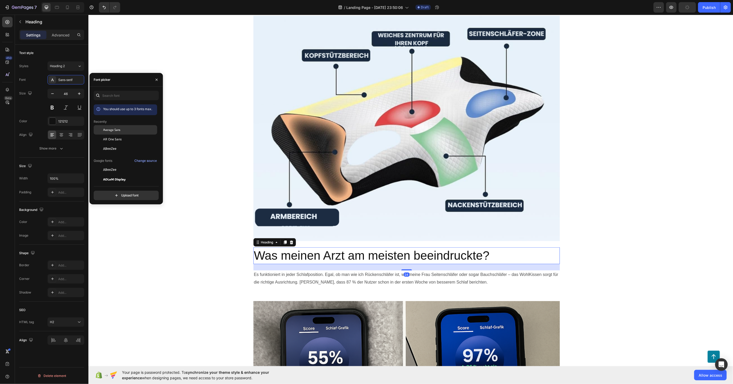
click at [114, 131] on span "Average Sans" at bounding box center [111, 129] width 17 height 5
click at [54, 93] on icon "button" at bounding box center [52, 93] width 5 height 5
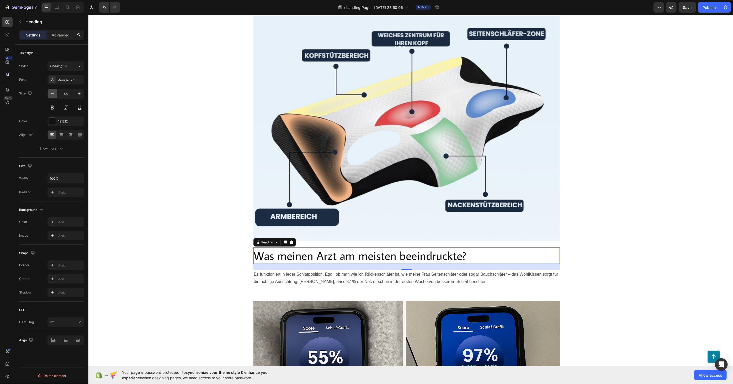
click at [54, 93] on icon "button" at bounding box center [52, 93] width 5 height 5
type input "44"
click at [56, 110] on button at bounding box center [51, 107] width 9 height 9
click at [284, 270] on p "Es funktioniert in jeder Schlafposition. Egal, ob man wie ich Rückenschläfer is…" at bounding box center [406, 277] width 305 height 15
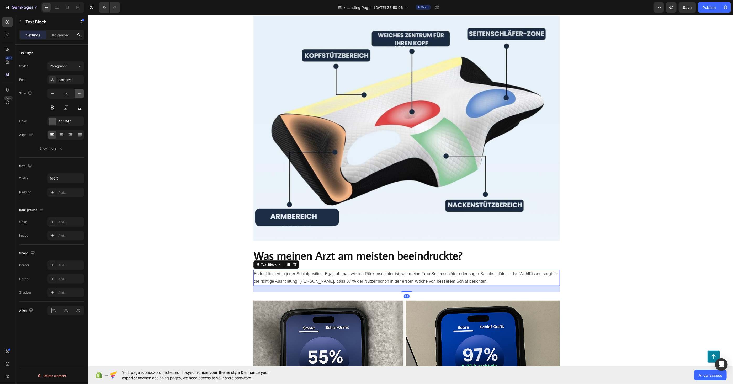
click at [80, 93] on icon "button" at bounding box center [79, 93] width 5 height 5
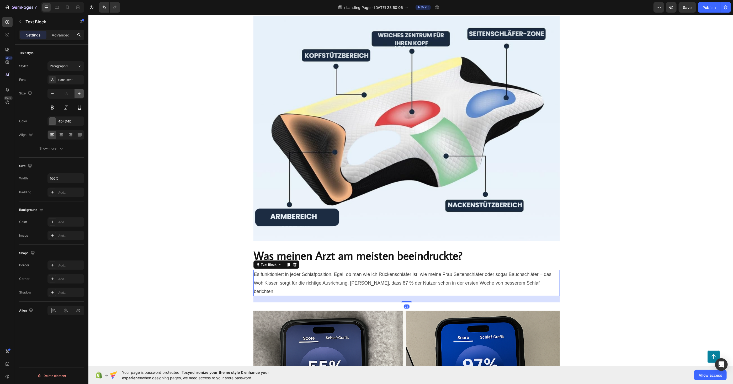
click at [80, 93] on icon "button" at bounding box center [79, 93] width 5 height 5
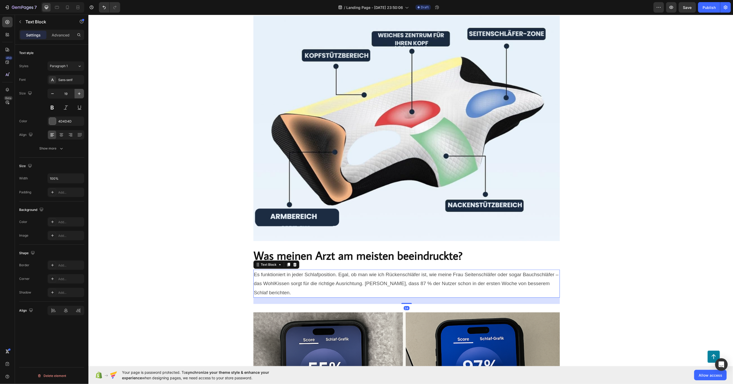
click at [80, 93] on icon "button" at bounding box center [79, 93] width 5 height 5
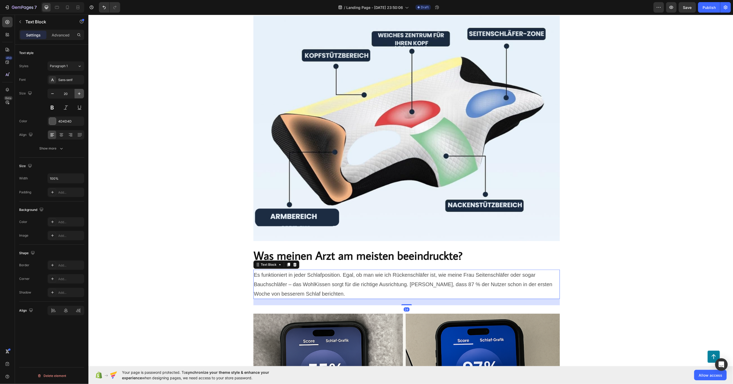
click at [80, 93] on icon "button" at bounding box center [79, 93] width 5 height 5
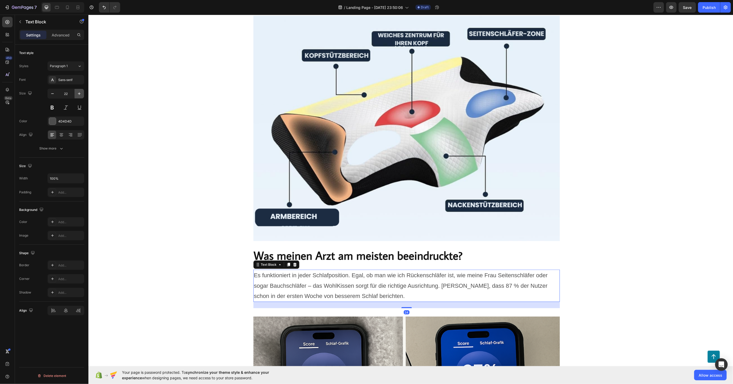
click at [80, 93] on icon "button" at bounding box center [79, 93] width 5 height 5
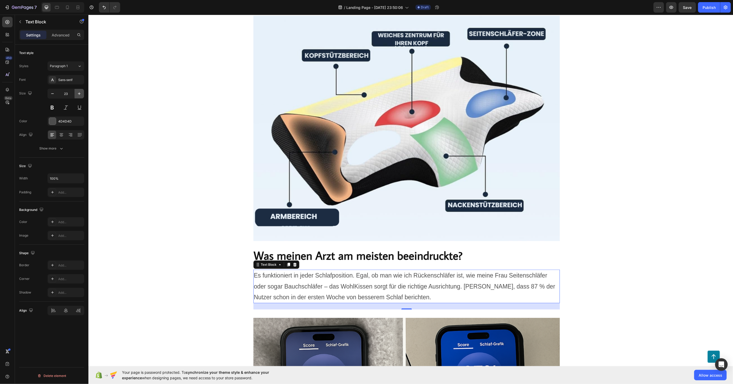
click at [80, 93] on icon "button" at bounding box center [79, 93] width 5 height 5
type input "24"
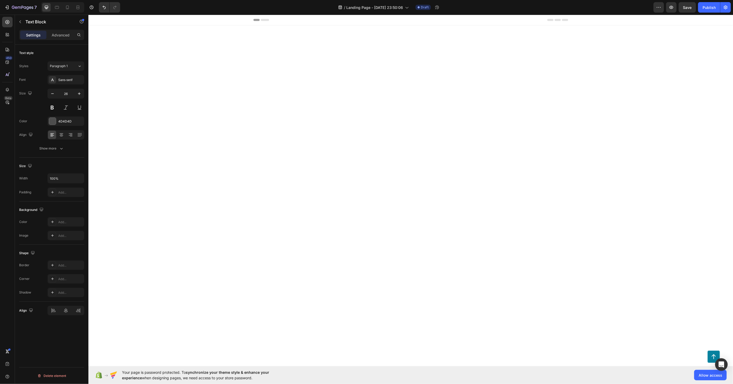
scroll to position [3439, 0]
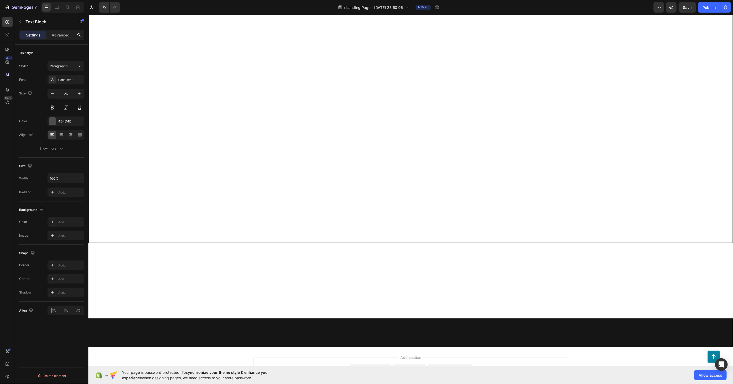
click at [80, 93] on icon "button" at bounding box center [79, 93] width 5 height 5
type input "27"
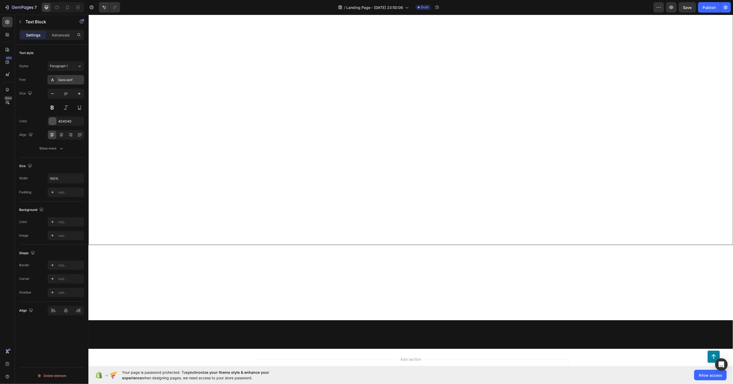
click at [73, 78] on div "Sans-serif" at bounding box center [70, 80] width 25 height 5
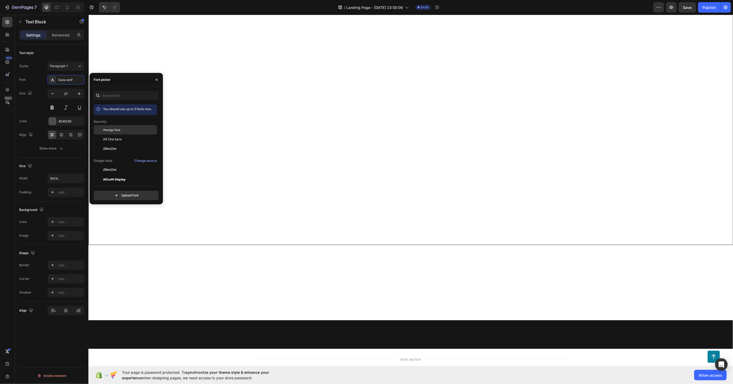
click at [105, 132] on span "Average Sans" at bounding box center [111, 129] width 17 height 5
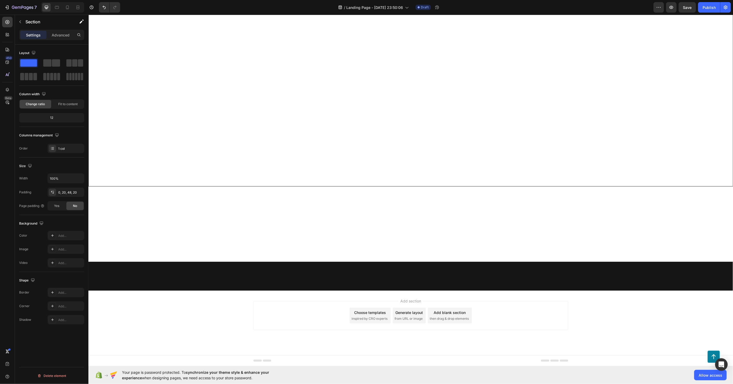
scroll to position [3818, 0]
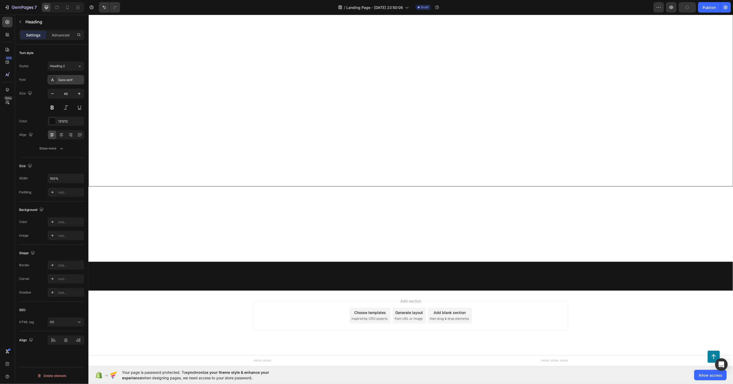
click at [71, 79] on div "Sans-serif" at bounding box center [70, 80] width 25 height 5
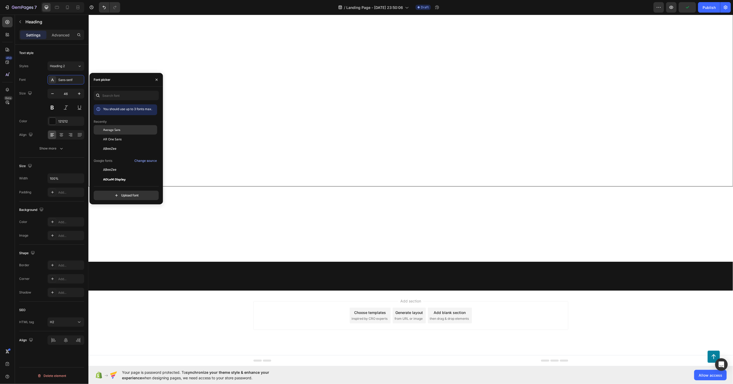
click at [109, 132] on span "Average Sans" at bounding box center [111, 129] width 17 height 5
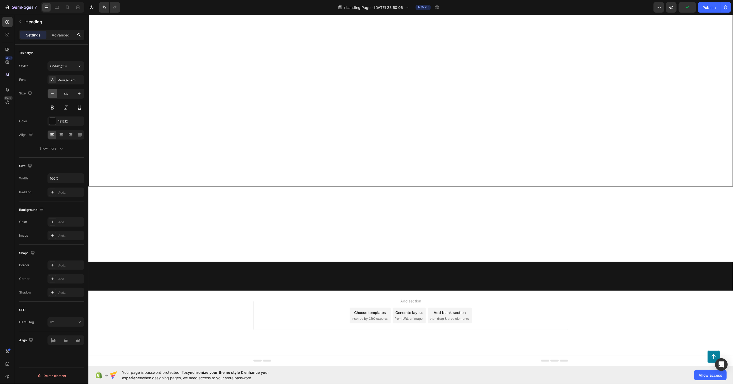
click at [50, 92] on icon "button" at bounding box center [52, 93] width 5 height 5
type input "44"
click at [51, 106] on button at bounding box center [51, 107] width 9 height 9
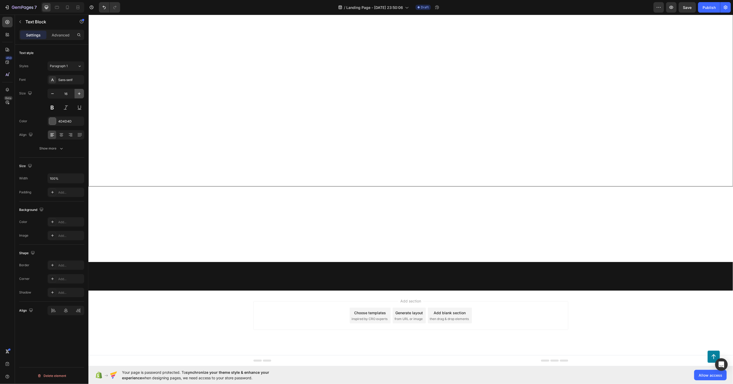
click at [78, 95] on icon "button" at bounding box center [79, 93] width 5 height 5
click at [79, 95] on icon "button" at bounding box center [79, 93] width 5 height 5
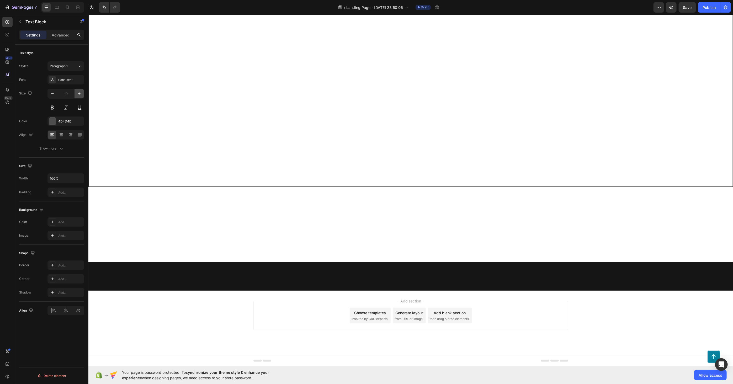
click at [79, 95] on icon "button" at bounding box center [79, 93] width 5 height 5
click at [79, 94] on icon "button" at bounding box center [79, 93] width 5 height 5
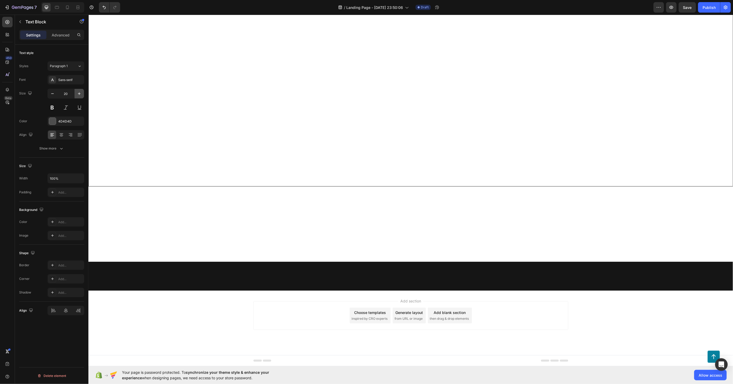
click at [79, 94] on icon "button" at bounding box center [79, 93] width 5 height 5
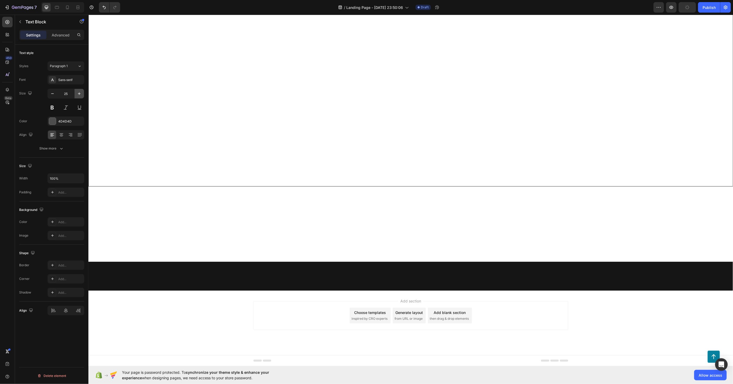
click at [79, 94] on icon "button" at bounding box center [79, 93] width 3 height 3
drag, startPoint x: 44, startPoint y: 90, endPoint x: 46, endPoint y: 91, distance: 2.8
click at [44, 90] on div "Size 28" at bounding box center [51, 101] width 65 height 24
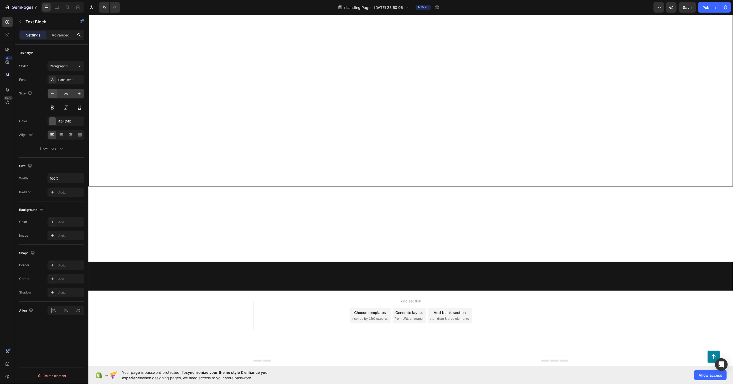
click at [48, 91] on button "button" at bounding box center [52, 93] width 9 height 9
type input "27"
click at [80, 95] on icon "button" at bounding box center [79, 93] width 5 height 5
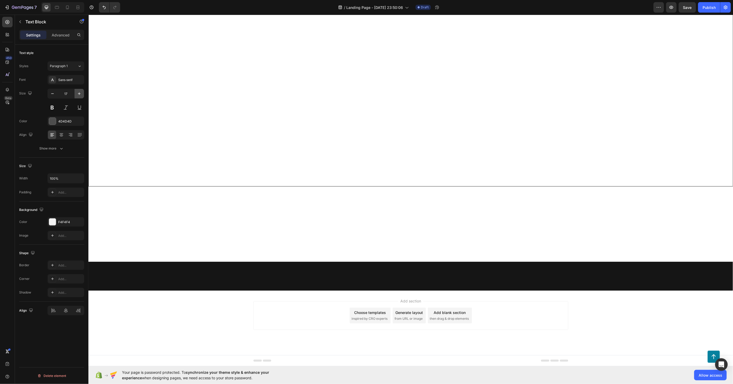
click at [80, 95] on icon "button" at bounding box center [79, 93] width 5 height 5
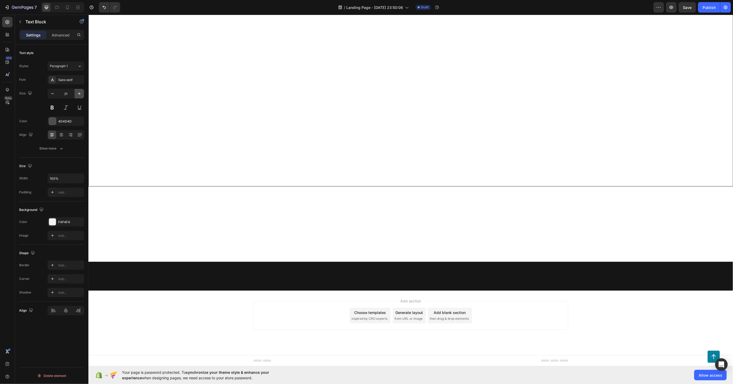
click at [80, 95] on icon "button" at bounding box center [79, 93] width 5 height 5
type input "25"
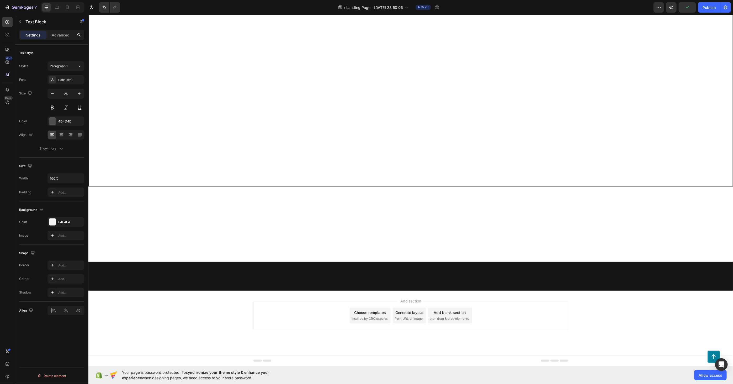
scroll to position [3847, 0]
click at [65, 78] on div "Sans-serif" at bounding box center [70, 80] width 25 height 5
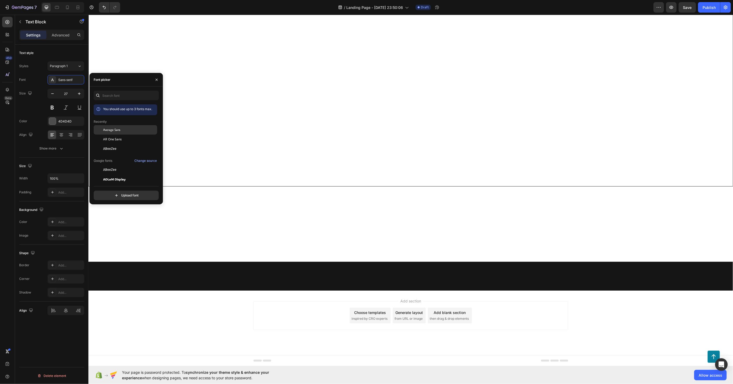
click at [112, 132] on div "Average Sans" at bounding box center [125, 129] width 63 height 9
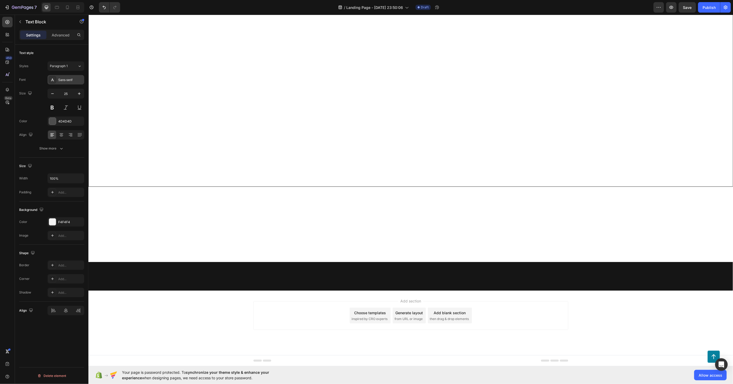
click at [66, 83] on div "Sans-serif" at bounding box center [65, 79] width 37 height 9
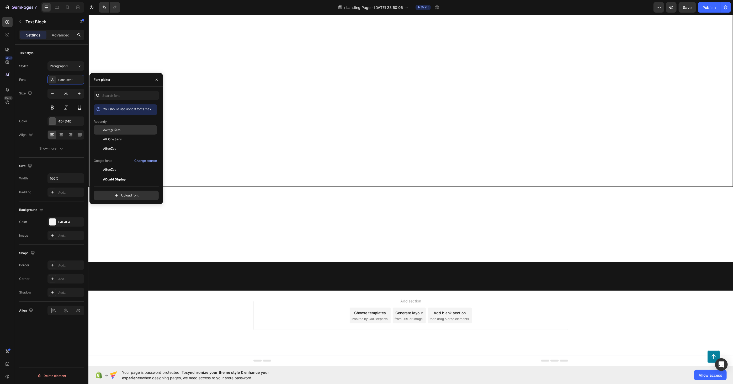
click at [114, 132] on span "Average Sans" at bounding box center [111, 129] width 17 height 5
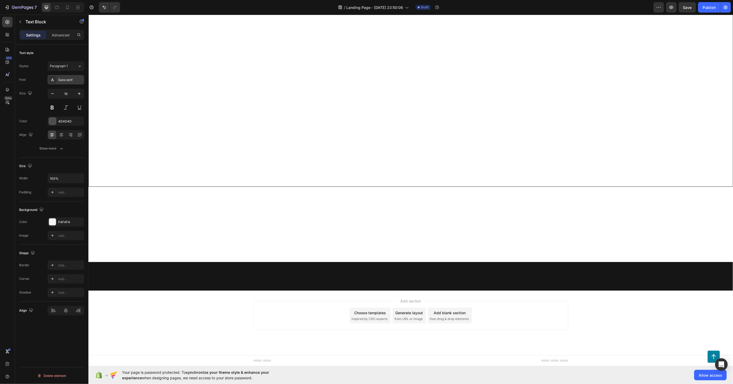
click at [72, 77] on div "Sans-serif" at bounding box center [65, 79] width 37 height 9
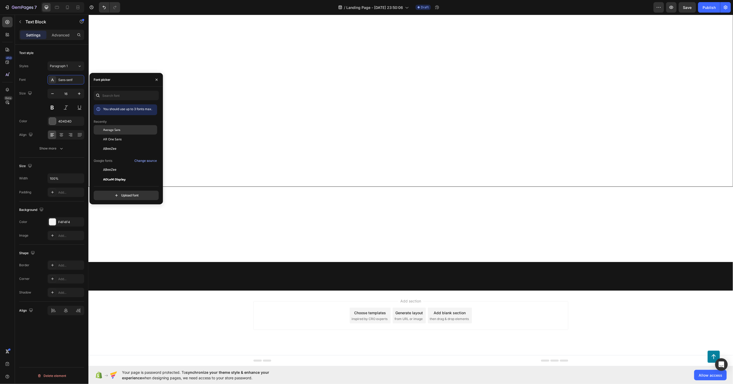
click at [116, 129] on span "Average Sans" at bounding box center [111, 129] width 17 height 5
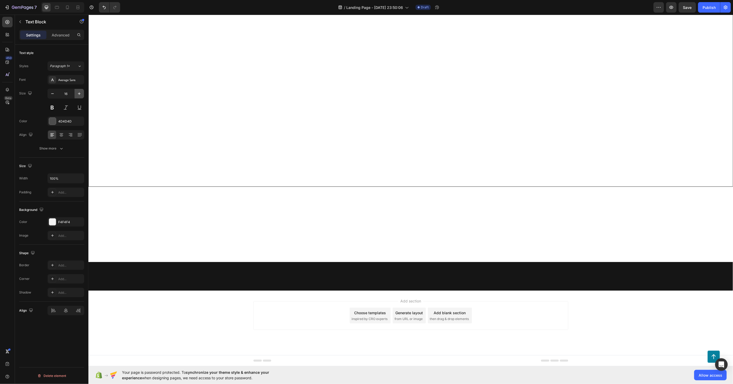
click at [77, 96] on icon "button" at bounding box center [79, 93] width 5 height 5
click at [77, 95] on icon "button" at bounding box center [79, 93] width 5 height 5
click at [78, 95] on icon "button" at bounding box center [79, 93] width 5 height 5
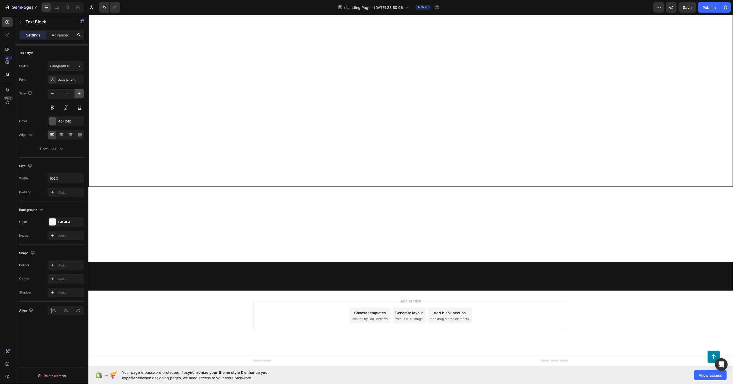
click at [78, 95] on icon "button" at bounding box center [79, 93] width 5 height 5
click at [78, 94] on icon "button" at bounding box center [79, 93] width 5 height 5
click at [79, 93] on icon "button" at bounding box center [79, 93] width 3 height 3
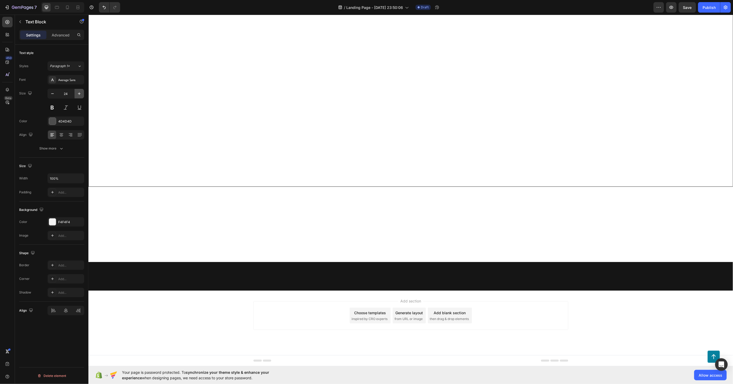
click at [79, 93] on icon "button" at bounding box center [79, 93] width 3 height 3
type input "25"
click at [74, 76] on div "Sans-serif" at bounding box center [65, 79] width 37 height 9
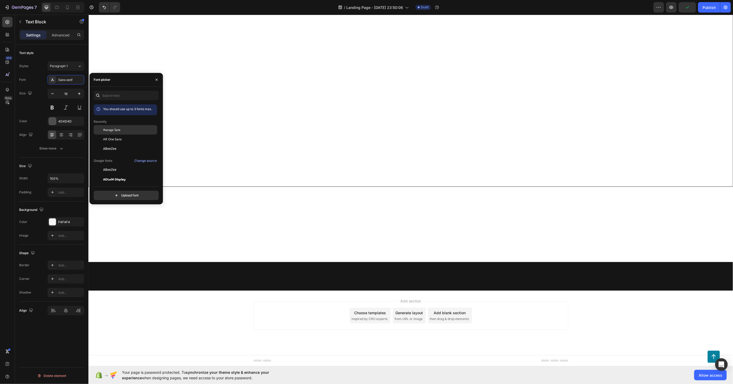
click at [111, 128] on span "Average Sans" at bounding box center [111, 129] width 17 height 5
click at [77, 96] on icon "button" at bounding box center [79, 93] width 5 height 5
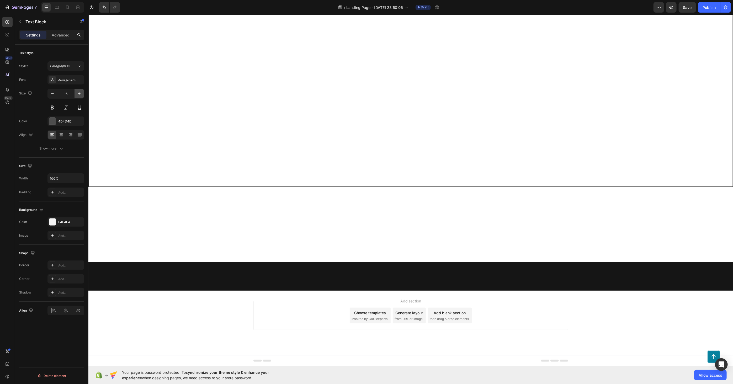
click at [77, 96] on icon "button" at bounding box center [79, 93] width 5 height 5
click at [78, 96] on icon "button" at bounding box center [79, 93] width 5 height 5
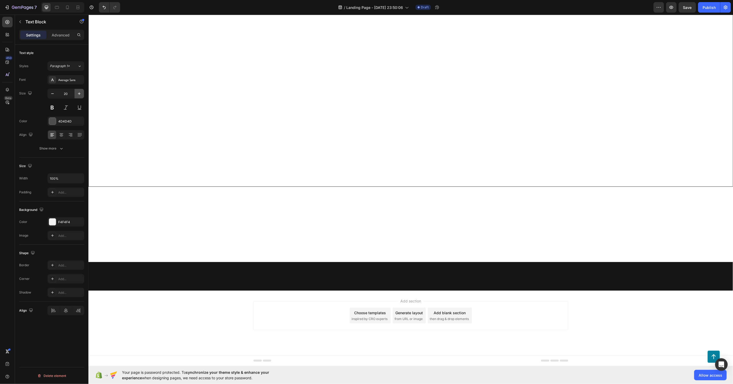
click at [78, 95] on icon "button" at bounding box center [79, 93] width 5 height 5
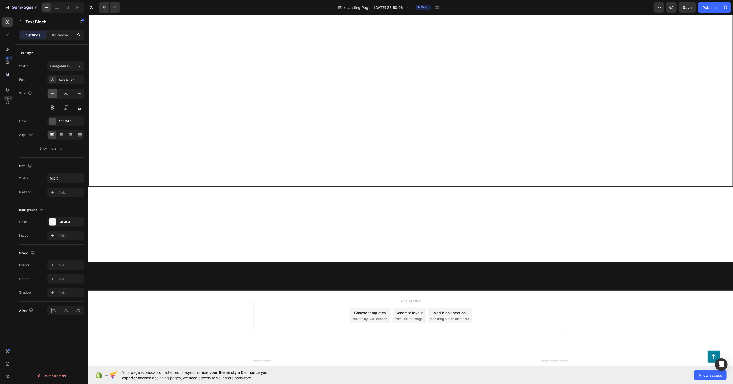
click at [52, 91] on icon "button" at bounding box center [52, 93] width 5 height 5
type input "25"
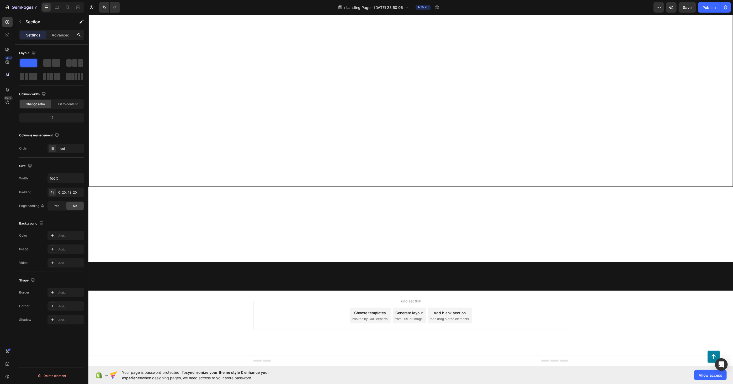
scroll to position [4051, 0]
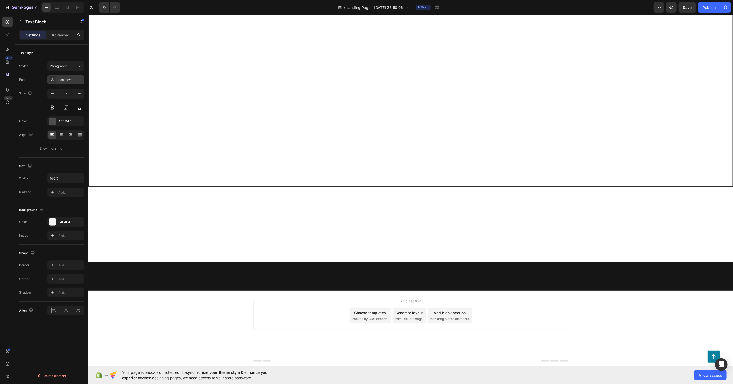
click at [73, 80] on div "Sans-serif" at bounding box center [70, 80] width 25 height 5
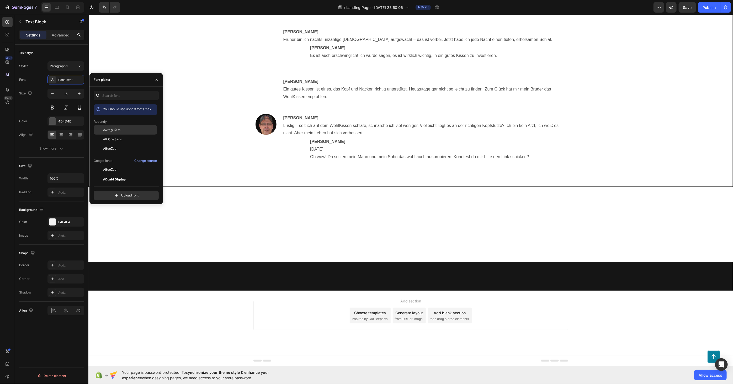
click at [105, 129] on span "Average Sans" at bounding box center [111, 129] width 17 height 5
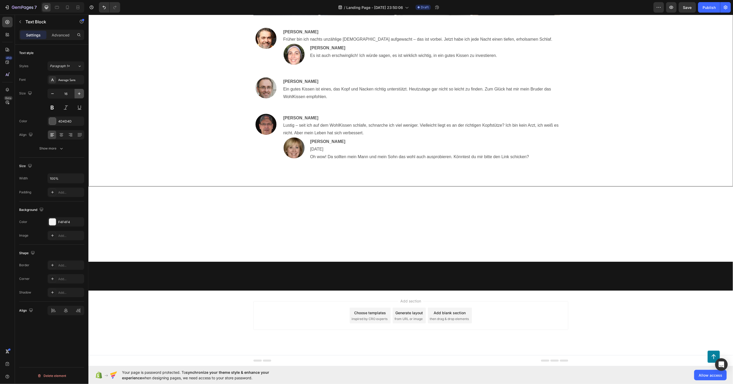
click at [77, 94] on icon "button" at bounding box center [79, 93] width 5 height 5
click at [78, 94] on icon "button" at bounding box center [79, 93] width 5 height 5
click at [78, 94] on icon "button" at bounding box center [79, 93] width 3 height 3
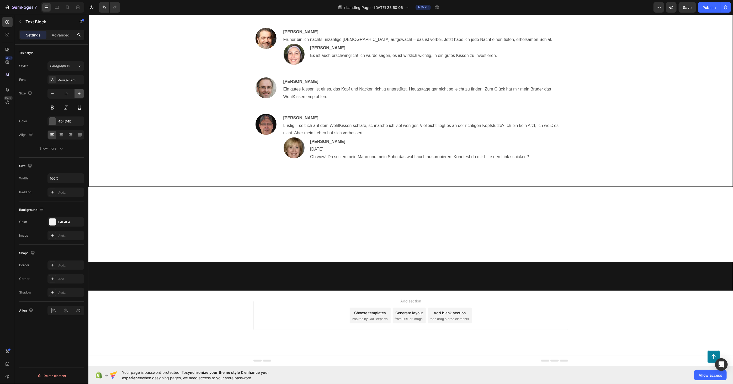
click at [78, 94] on icon "button" at bounding box center [79, 93] width 3 height 3
click at [79, 94] on icon "button" at bounding box center [79, 93] width 3 height 3
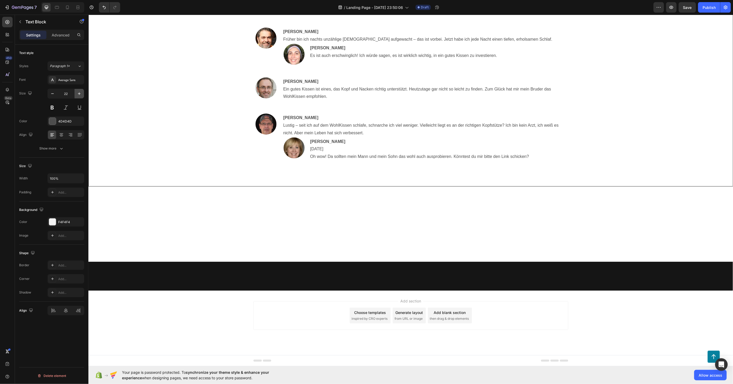
click at [79, 94] on icon "button" at bounding box center [79, 93] width 3 height 3
type input "25"
click at [75, 82] on div "Sans-serif" at bounding box center [65, 79] width 37 height 9
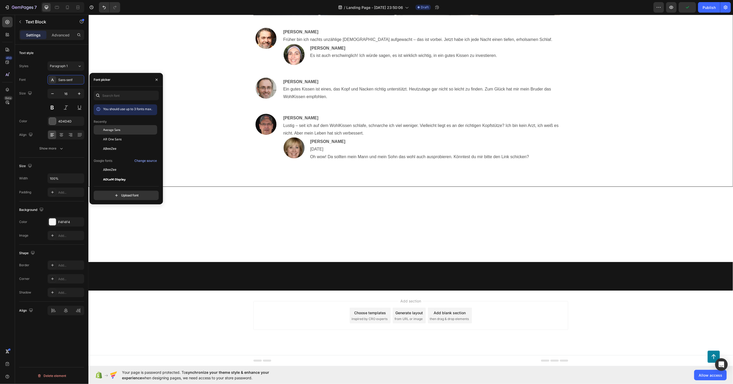
click at [106, 130] on span "Average Sans" at bounding box center [111, 129] width 17 height 5
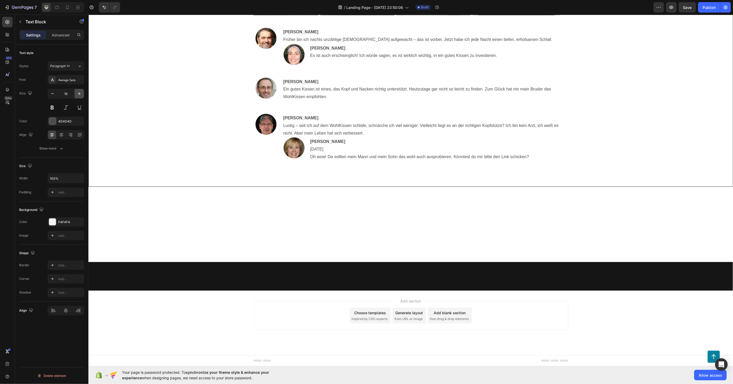
click at [77, 94] on icon "button" at bounding box center [79, 93] width 5 height 5
click at [78, 94] on icon "button" at bounding box center [79, 93] width 5 height 5
click at [78, 93] on icon "button" at bounding box center [79, 93] width 3 height 3
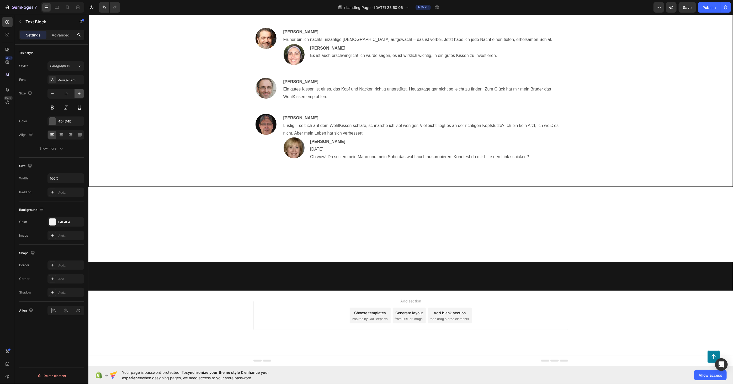
click at [79, 93] on icon "button" at bounding box center [79, 93] width 3 height 3
click at [80, 93] on icon "button" at bounding box center [79, 93] width 3 height 3
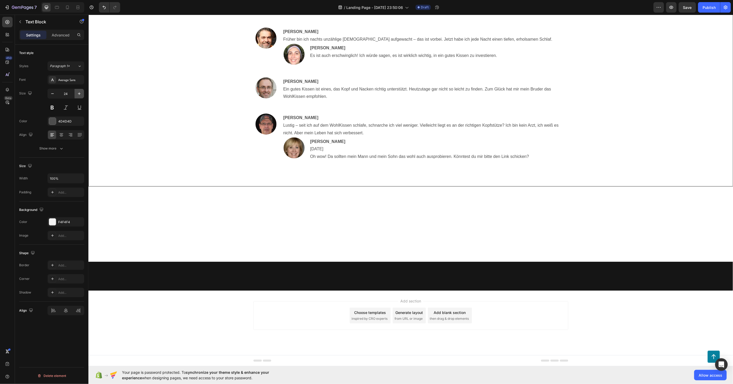
click at [80, 93] on icon "button" at bounding box center [79, 93] width 3 height 3
type input "25"
drag, startPoint x: 515, startPoint y: 210, endPoint x: 525, endPoint y: 211, distance: 10.3
click at [77, 83] on div "Sans-serif" at bounding box center [65, 79] width 37 height 9
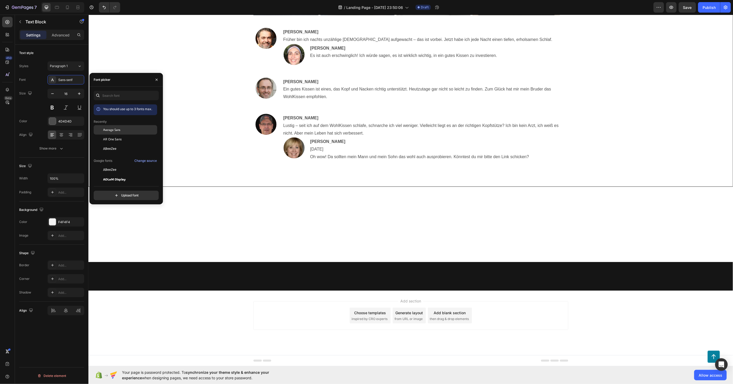
click at [119, 130] on span "Average Sans" at bounding box center [111, 129] width 17 height 5
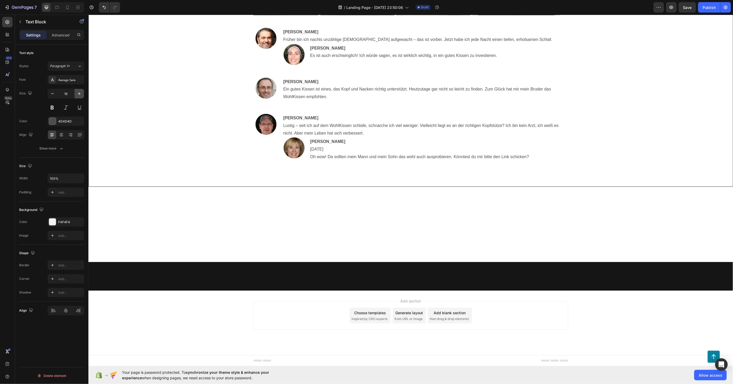
click at [77, 92] on icon "button" at bounding box center [79, 93] width 5 height 5
click at [78, 92] on icon "button" at bounding box center [79, 93] width 5 height 5
click at [79, 92] on icon "button" at bounding box center [79, 93] width 5 height 5
click at [79, 93] on icon "button" at bounding box center [79, 93] width 5 height 5
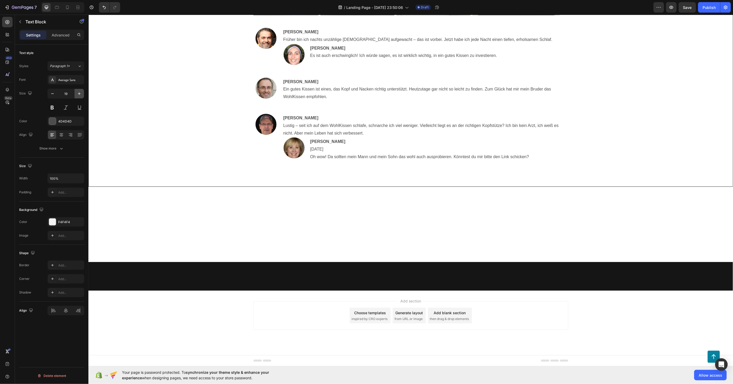
click at [79, 93] on icon "button" at bounding box center [79, 93] width 5 height 5
click at [80, 93] on icon "button" at bounding box center [79, 93] width 5 height 5
click at [81, 93] on icon "button" at bounding box center [79, 93] width 5 height 5
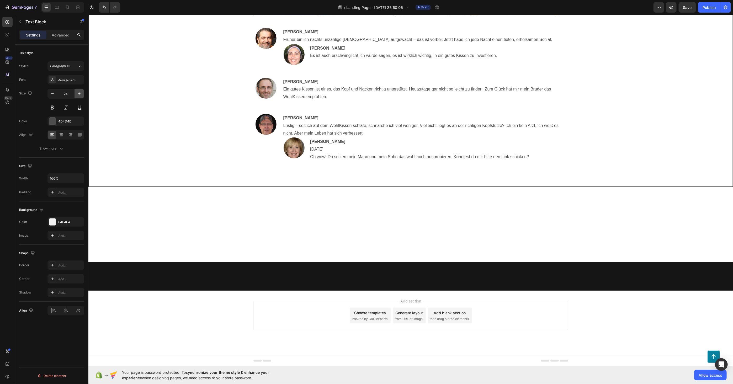
click at [81, 93] on icon "button" at bounding box center [79, 93] width 5 height 5
type input "25"
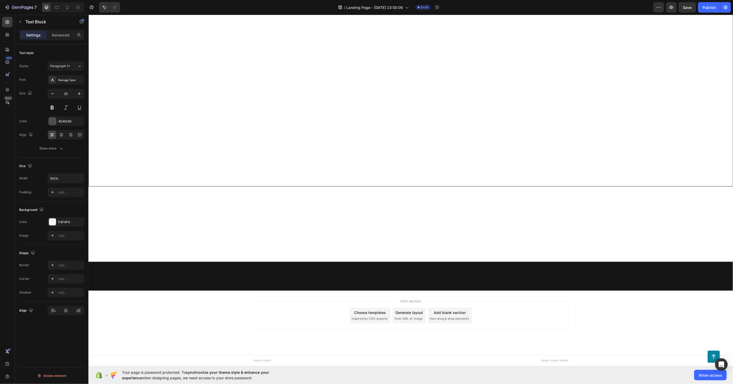
scroll to position [4197, 0]
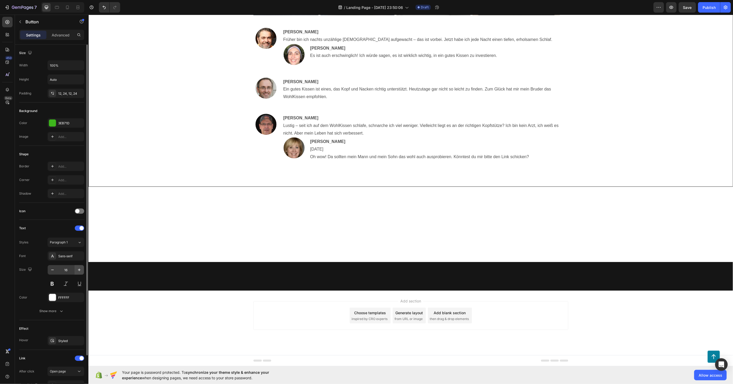
click at [79, 268] on icon "button" at bounding box center [79, 269] width 5 height 5
click at [79, 269] on icon "button" at bounding box center [79, 269] width 5 height 5
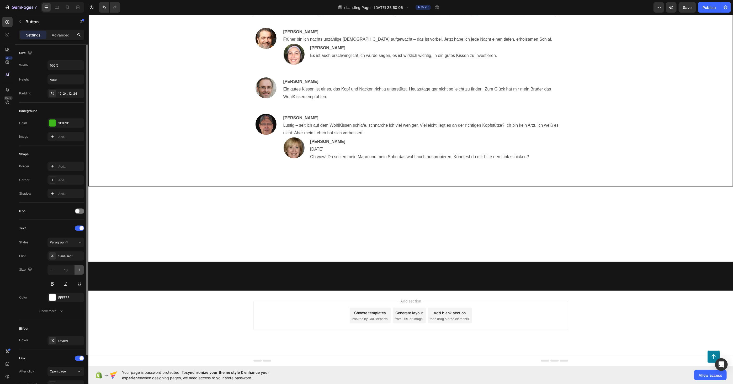
click at [79, 269] on icon "button" at bounding box center [79, 269] width 5 height 5
click at [80, 269] on icon "button" at bounding box center [79, 269] width 5 height 5
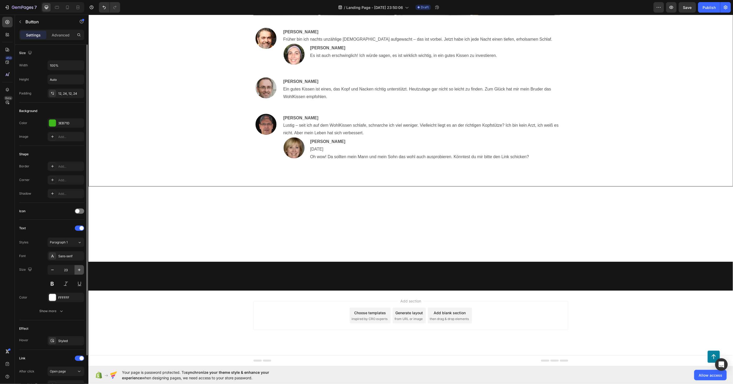
click at [80, 269] on icon "button" at bounding box center [79, 269] width 5 height 5
click at [79, 268] on icon "button" at bounding box center [79, 269] width 5 height 5
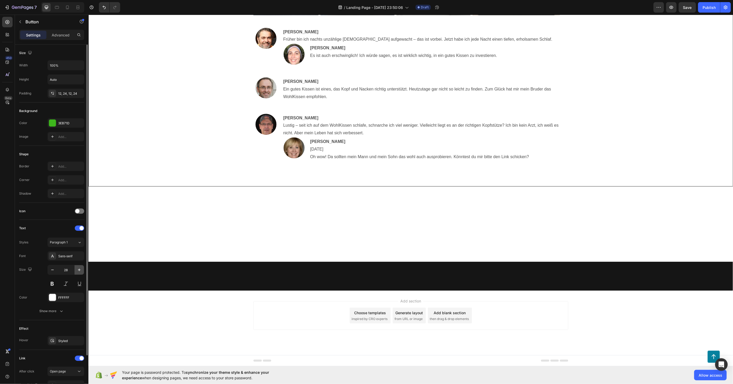
click at [79, 268] on icon "button" at bounding box center [79, 269] width 5 height 5
type input "29"
click at [68, 258] on div "Sans-serif" at bounding box center [70, 256] width 25 height 5
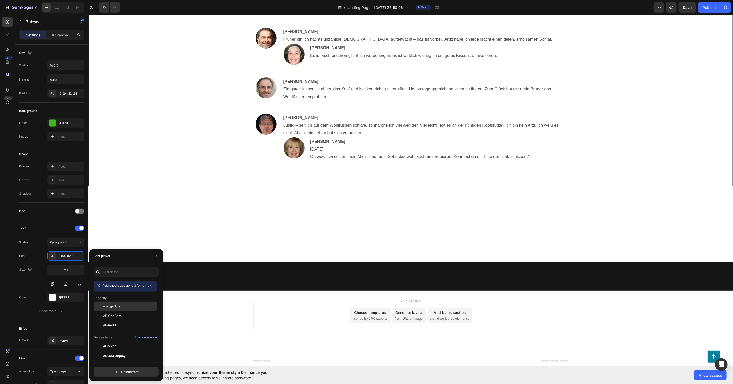
click at [110, 309] on div "Average Sans" at bounding box center [125, 306] width 63 height 9
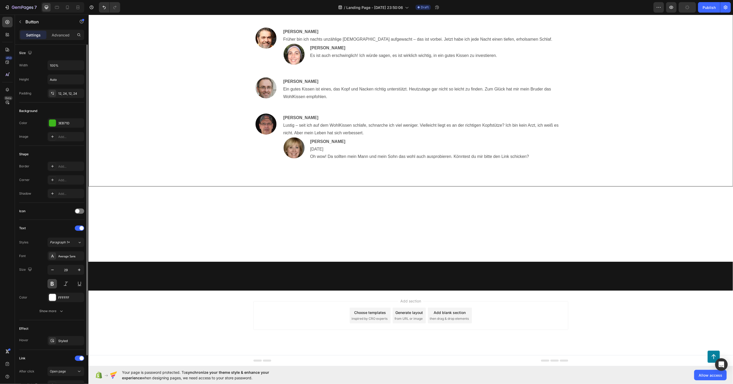
click at [54, 284] on button at bounding box center [51, 283] width 9 height 9
click at [59, 287] on div at bounding box center [65, 283] width 37 height 9
click at [62, 285] on button at bounding box center [65, 283] width 9 height 9
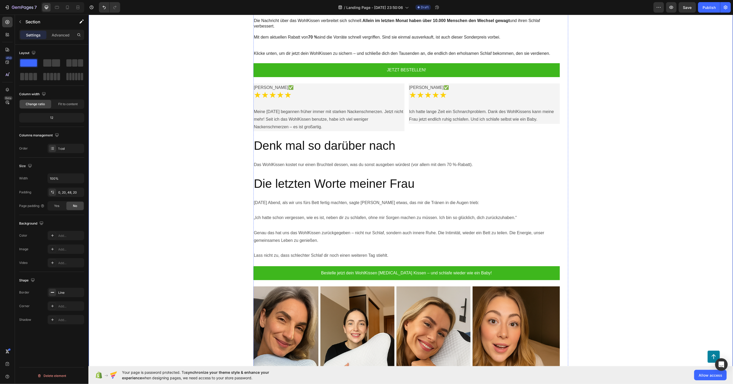
scroll to position [4109, 0]
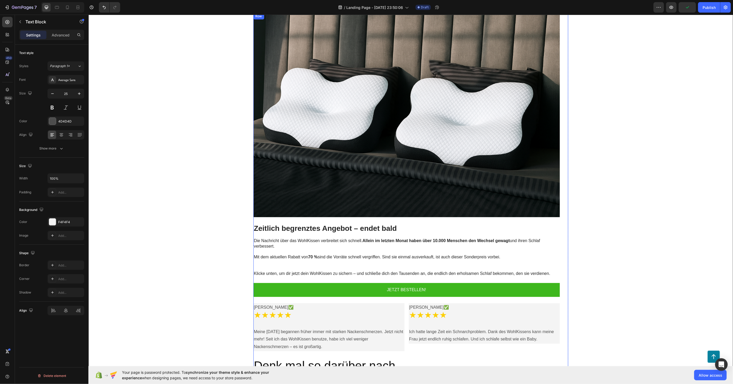
scroll to position [4429, 0]
click at [307, 229] on h3 "Zeitlich begrenztes Angebot – endet bald" at bounding box center [406, 228] width 306 height 10
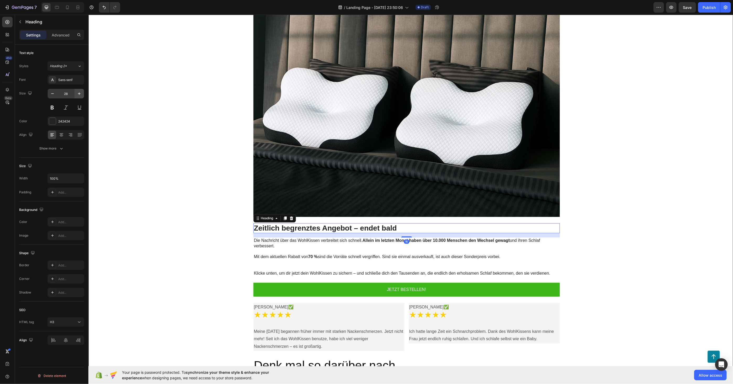
click at [78, 92] on button "button" at bounding box center [78, 93] width 9 height 9
click at [78, 92] on icon "button" at bounding box center [79, 93] width 5 height 5
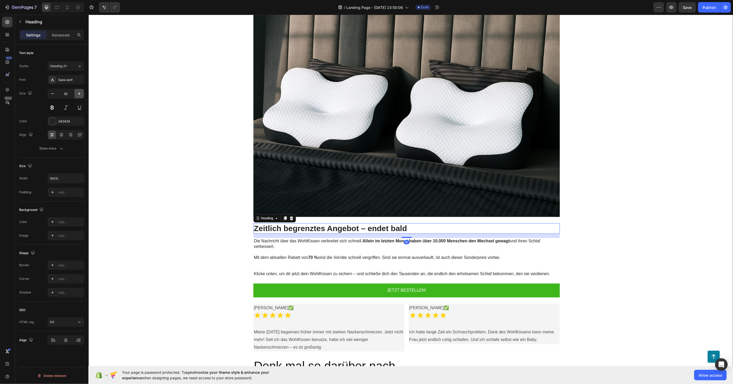
click at [78, 92] on icon "button" at bounding box center [79, 93] width 5 height 5
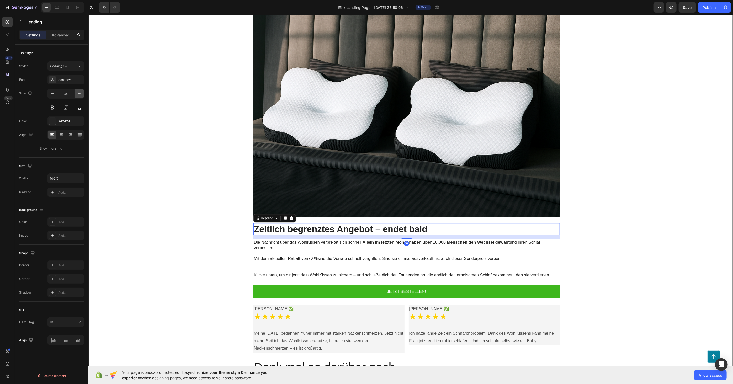
click at [78, 92] on icon "button" at bounding box center [79, 93] width 5 height 5
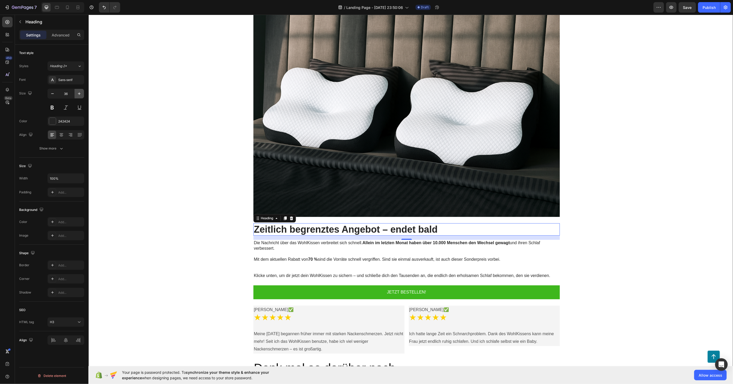
click at [78, 92] on icon "button" at bounding box center [79, 93] width 5 height 5
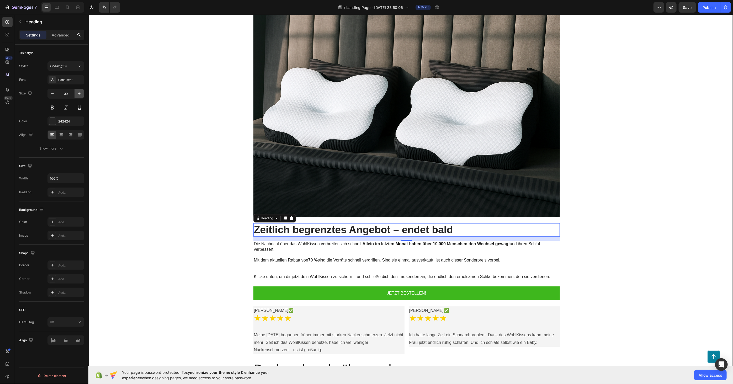
click at [78, 92] on icon "button" at bounding box center [79, 93] width 5 height 5
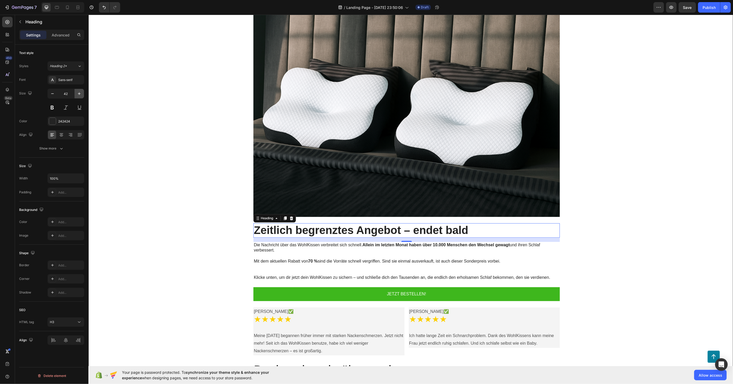
click at [78, 92] on icon "button" at bounding box center [79, 93] width 5 height 5
type input "44"
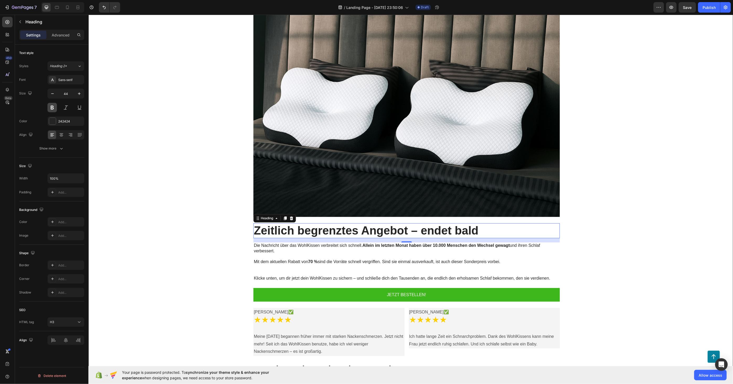
click at [53, 109] on button at bounding box center [51, 107] width 9 height 9
click at [73, 77] on div "Sans-serif" at bounding box center [65, 79] width 37 height 9
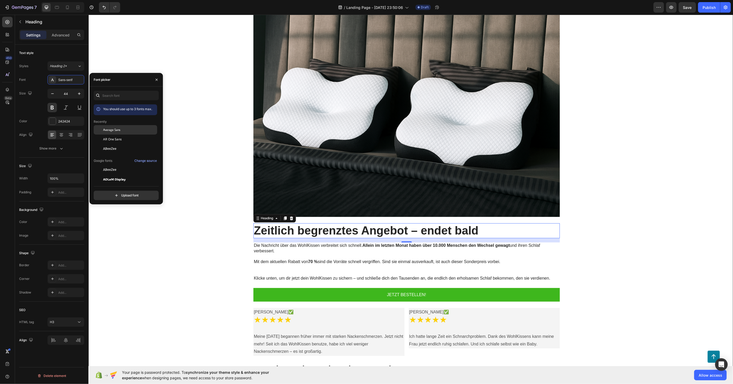
click at [105, 131] on span "Average Sans" at bounding box center [111, 129] width 17 height 5
click at [29, 110] on div "Size 44" at bounding box center [51, 101] width 65 height 24
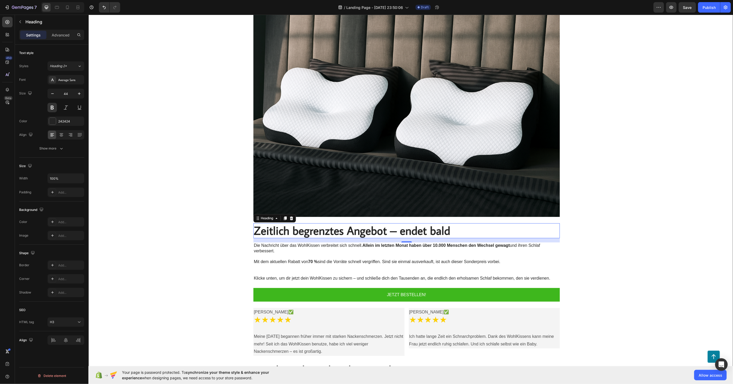
click at [313, 256] on p "Die Nachricht über das WohlKissen verbreitet sich schnell. Allein im letzten Mo…" at bounding box center [406, 259] width 305 height 33
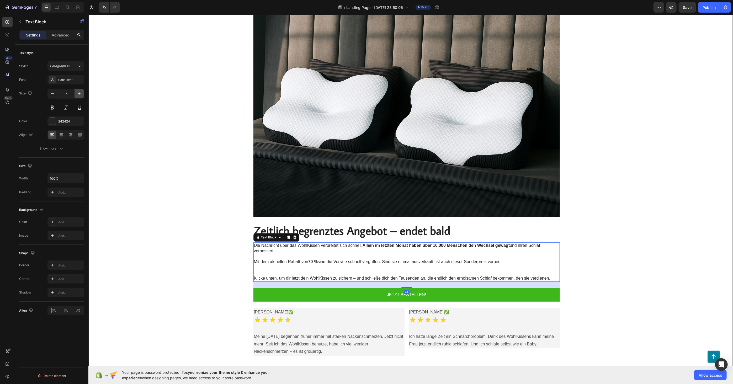
click at [78, 90] on button "button" at bounding box center [78, 93] width 9 height 9
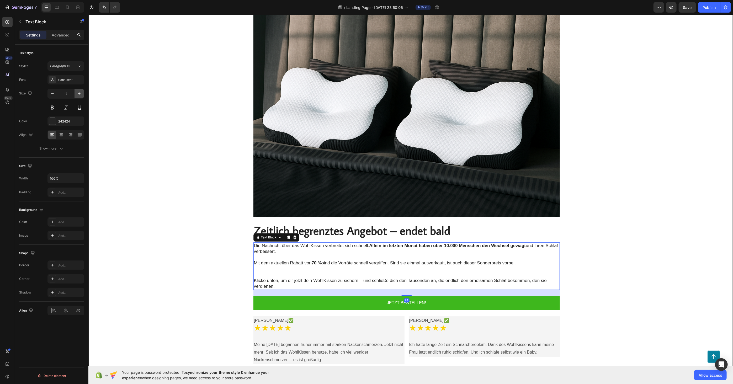
click at [78, 90] on button "button" at bounding box center [78, 93] width 9 height 9
click at [78, 91] on button "button" at bounding box center [78, 93] width 9 height 9
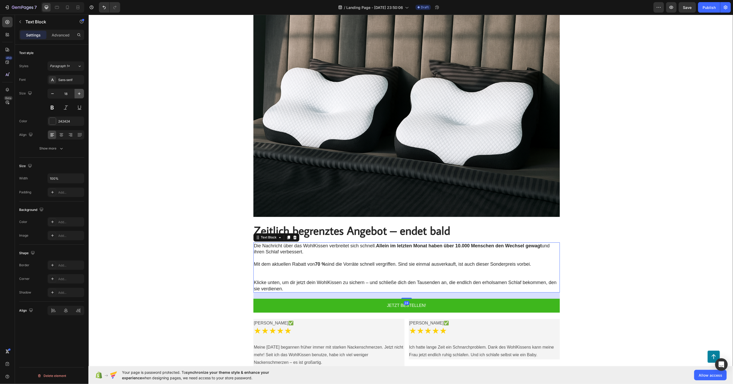
click at [79, 91] on icon "button" at bounding box center [79, 93] width 5 height 5
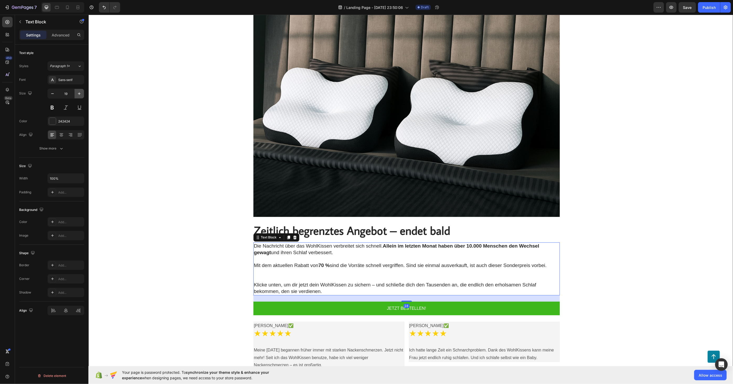
click at [79, 91] on icon "button" at bounding box center [79, 93] width 5 height 5
click at [79, 92] on icon "button" at bounding box center [79, 93] width 5 height 5
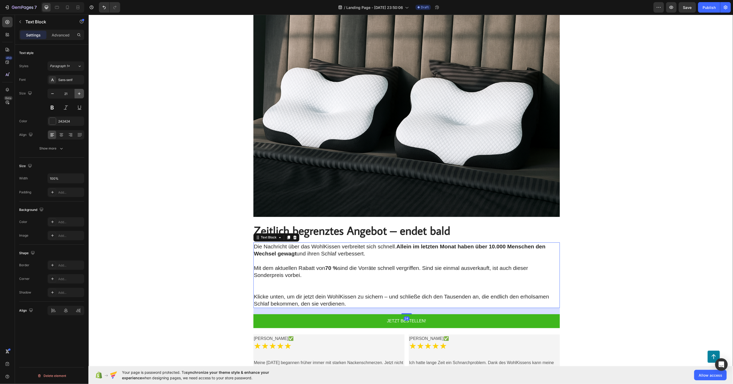
click at [79, 92] on icon "button" at bounding box center [79, 93] width 5 height 5
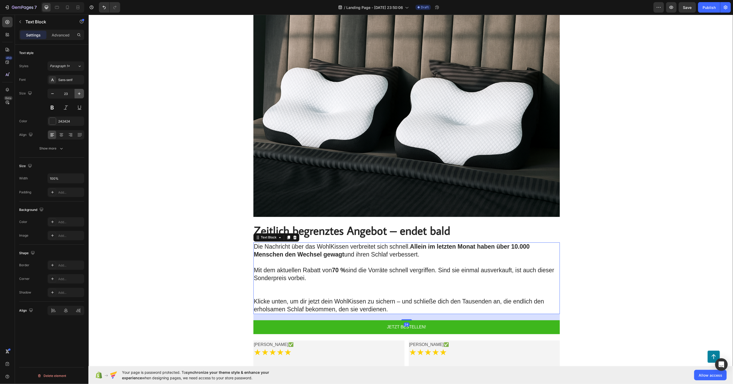
click at [79, 92] on icon "button" at bounding box center [79, 93] width 5 height 5
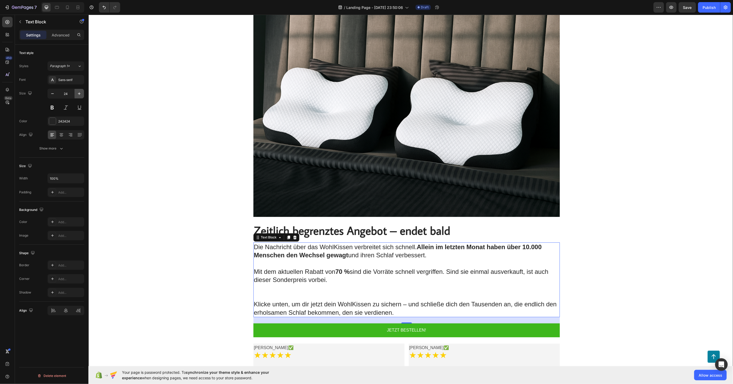
click at [80, 92] on icon "button" at bounding box center [79, 93] width 5 height 5
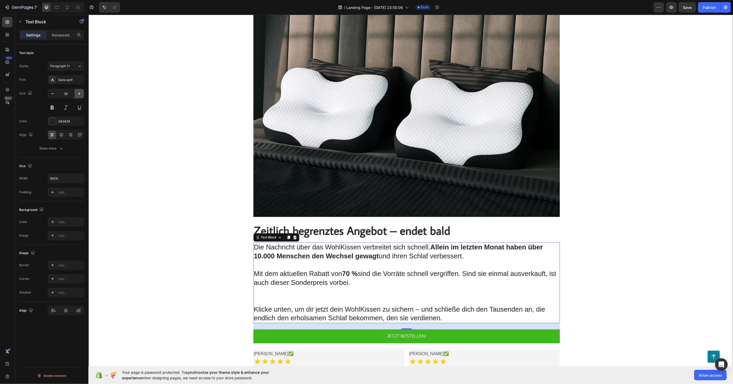
click at [80, 92] on icon "button" at bounding box center [79, 93] width 5 height 5
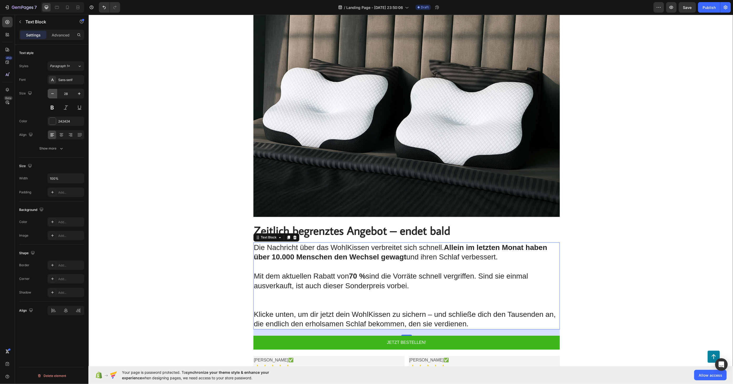
click at [51, 95] on icon "button" at bounding box center [52, 93] width 5 height 5
type input "27"
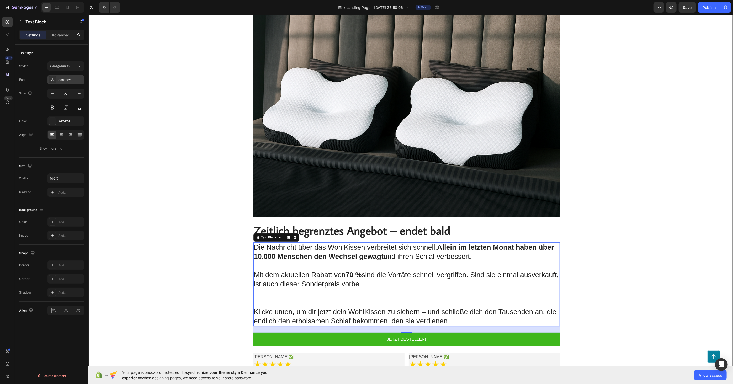
click at [70, 79] on div "Sans-serif" at bounding box center [70, 80] width 25 height 5
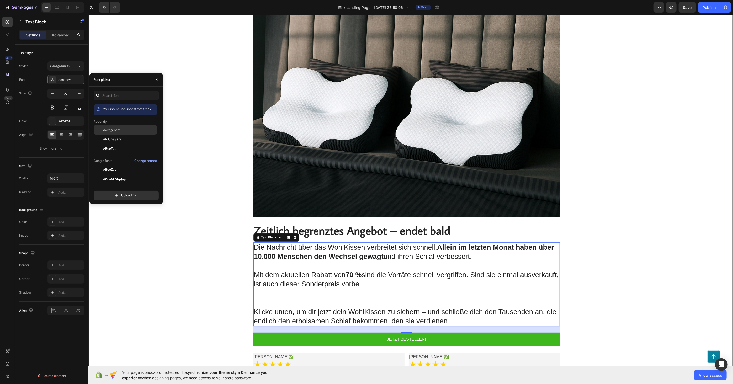
click at [115, 132] on div "Average Sans" at bounding box center [125, 129] width 63 height 9
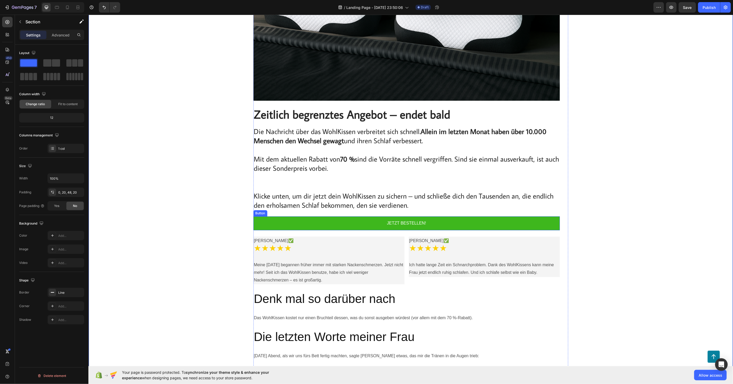
scroll to position [4546, 0]
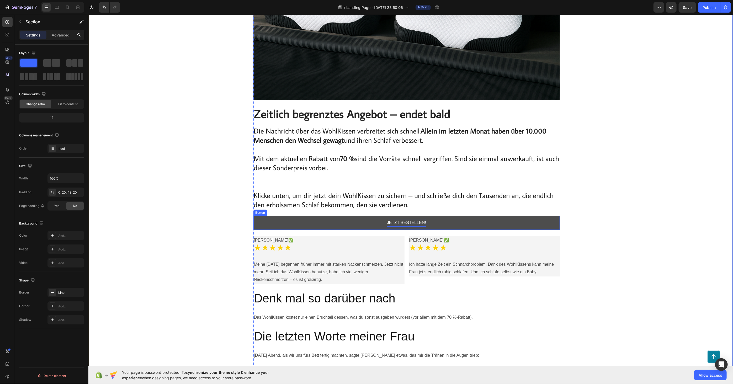
click at [402, 220] on p "JETZT BESTELLEN!" at bounding box center [406, 223] width 39 height 8
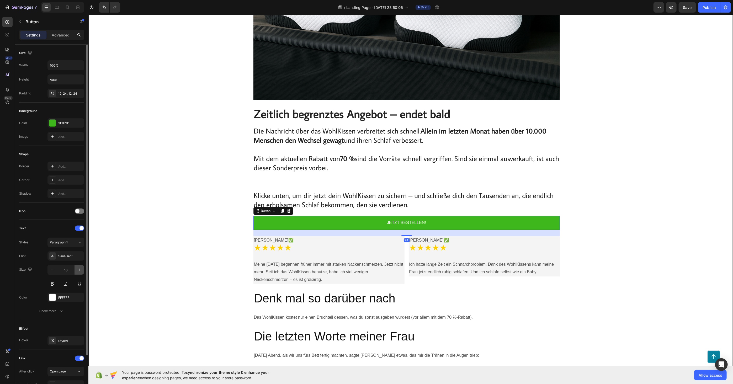
click at [78, 268] on icon "button" at bounding box center [79, 269] width 5 height 5
click at [78, 269] on icon "button" at bounding box center [79, 269] width 5 height 5
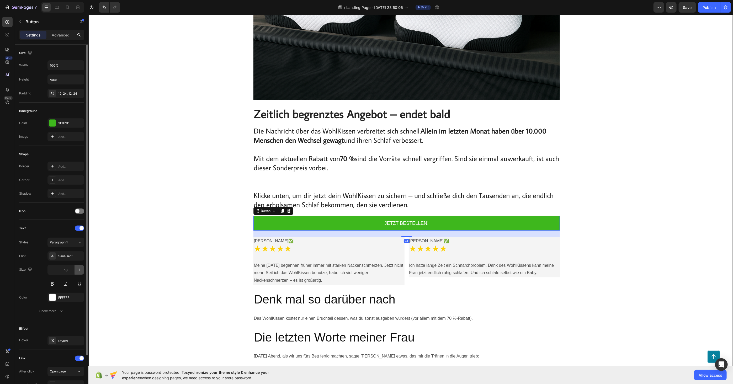
click at [78, 269] on icon "button" at bounding box center [79, 269] width 5 height 5
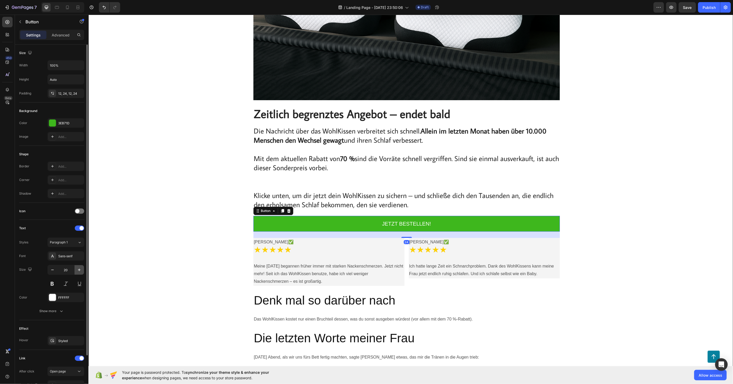
click at [78, 269] on icon "button" at bounding box center [79, 269] width 5 height 5
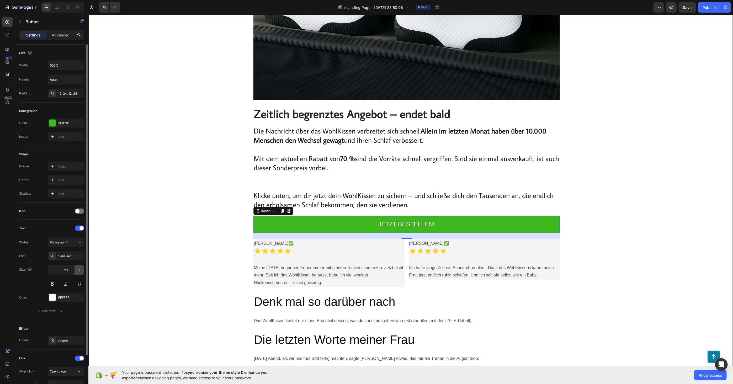
click at [78, 268] on icon "button" at bounding box center [79, 269] width 5 height 5
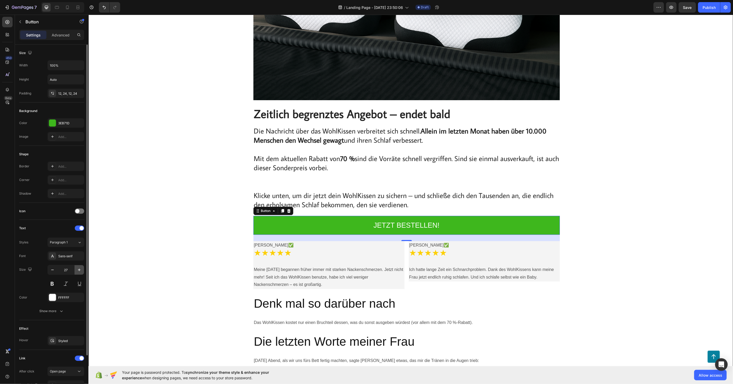
click at [78, 268] on icon "button" at bounding box center [79, 269] width 5 height 5
click at [51, 268] on icon "button" at bounding box center [52, 269] width 5 height 5
type input "27"
click at [66, 260] on div "Sans-serif" at bounding box center [65, 255] width 37 height 9
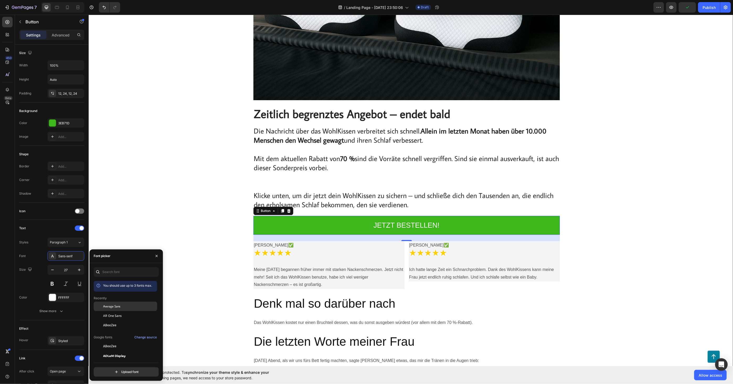
click at [114, 307] on span "Average Sans" at bounding box center [111, 306] width 17 height 5
drag, startPoint x: 53, startPoint y: 285, endPoint x: 56, endPoint y: 286, distance: 3.9
click at [53, 285] on button at bounding box center [51, 283] width 9 height 9
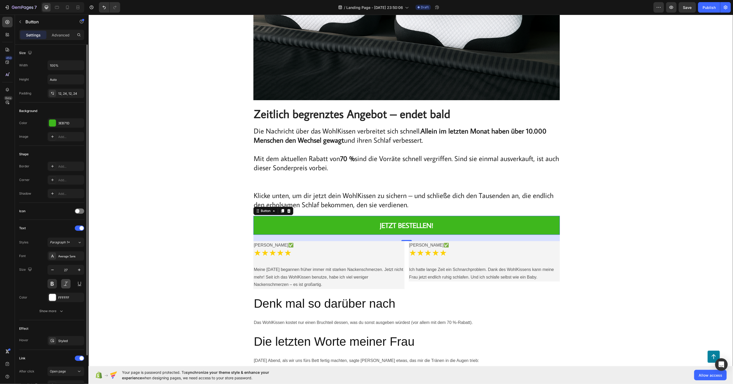
click at [68, 284] on button at bounding box center [65, 283] width 9 height 9
click at [123, 290] on div "Image Zeitlich begrenztes Angebot – endet bald Heading Die Nachricht über das W…" at bounding box center [410, 351] width 633 height 911
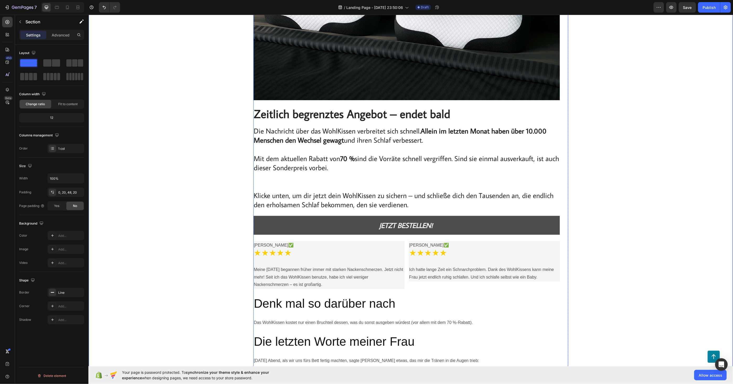
click at [293, 221] on button "JETZT BESTELLEN!" at bounding box center [406, 225] width 306 height 19
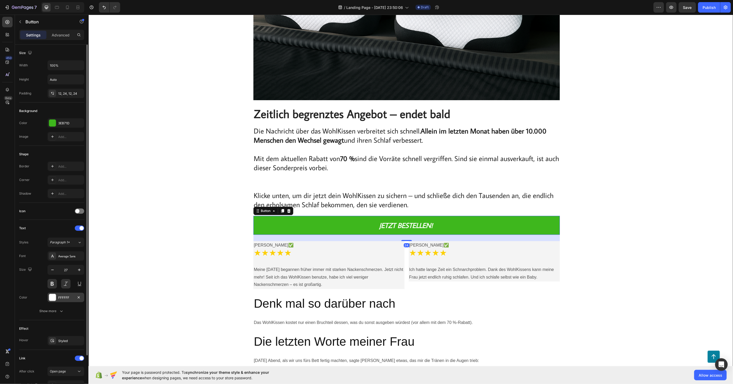
scroll to position [49, 0]
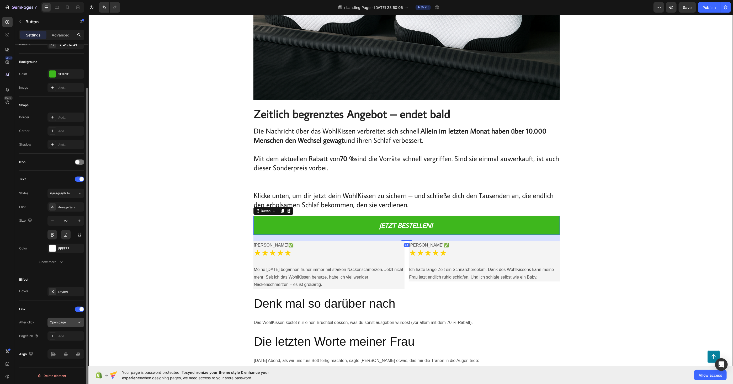
click at [73, 321] on div "Open page" at bounding box center [63, 322] width 27 height 5
click at [74, 320] on div "Open page" at bounding box center [63, 322] width 27 height 5
click at [66, 337] on div "Add..." at bounding box center [70, 336] width 25 height 5
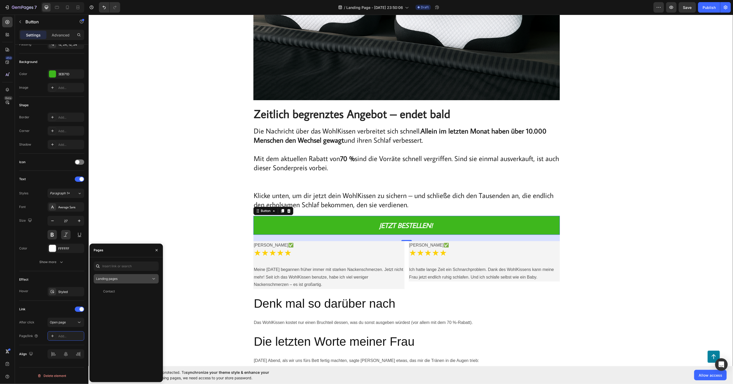
click at [133, 277] on div "Landing pages" at bounding box center [123, 278] width 55 height 5
click at [155, 250] on icon "button" at bounding box center [156, 250] width 4 height 4
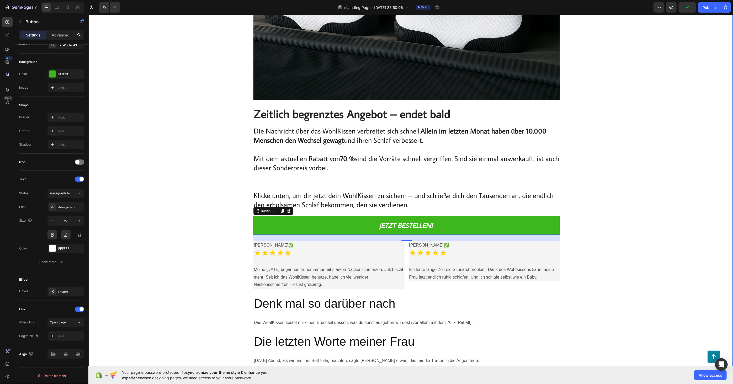
click at [187, 261] on div "Image Zeitlich begrenztes Angebot – endet bald Heading Die Nachricht über das W…" at bounding box center [410, 351] width 633 height 911
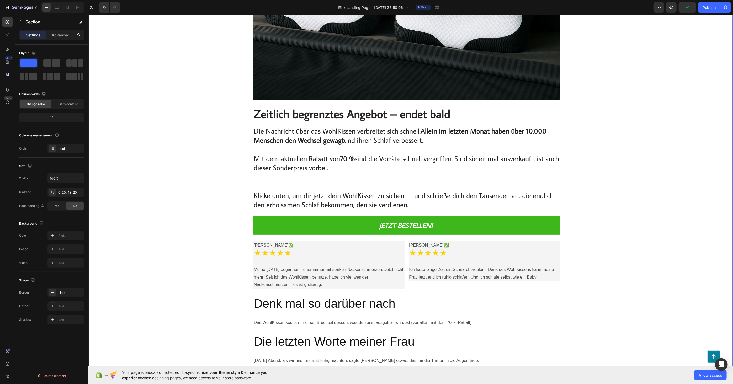
scroll to position [0, 0]
click at [311, 255] on p "Layla K. ✅ ★★★★★" at bounding box center [329, 253] width 150 height 24
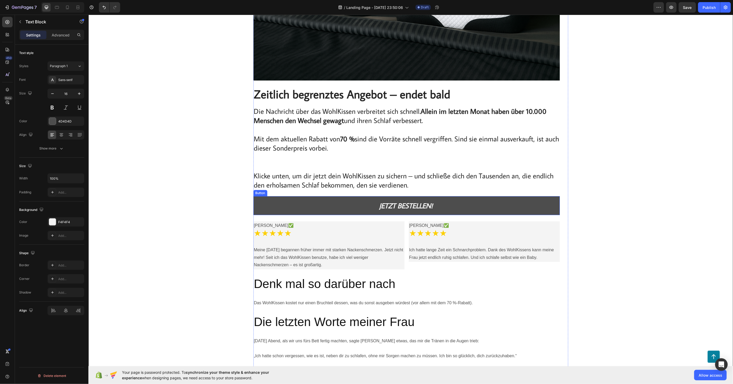
scroll to position [4575, 0]
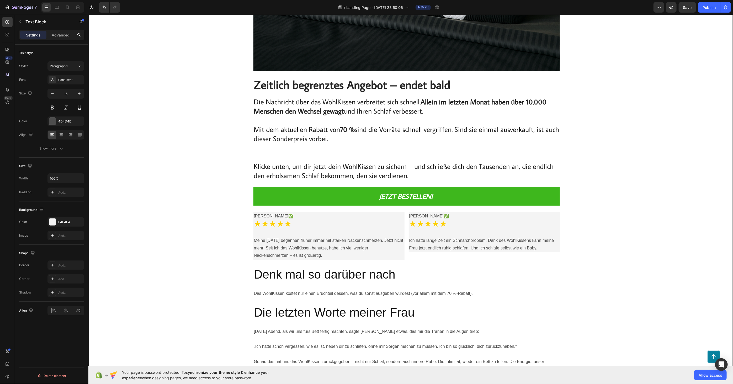
click at [301, 217] on p "Layla K. ✅ ★★★★★" at bounding box center [329, 224] width 150 height 24
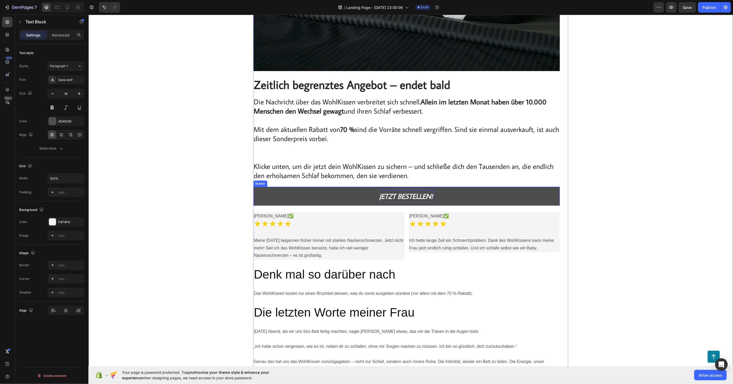
click at [396, 198] on p "JETZT BESTELLEN!" at bounding box center [406, 196] width 55 height 13
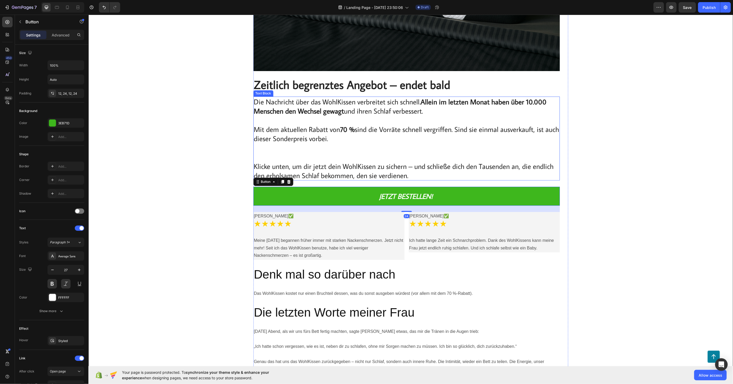
click at [331, 163] on p "Klicke unten, um dir jetzt dein WohlKissen zu sichern – und schließe dich den T…" at bounding box center [406, 170] width 305 height 18
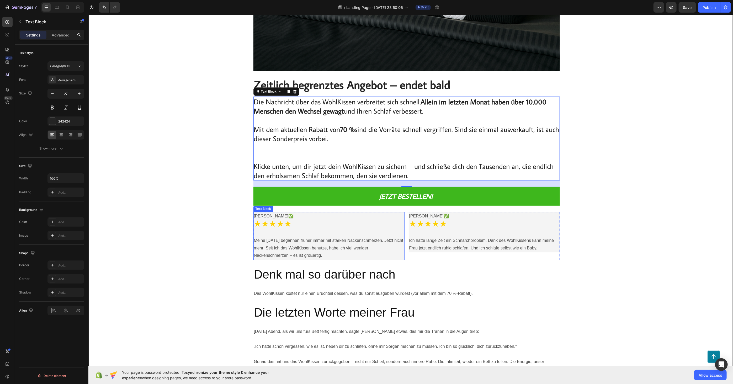
click at [309, 231] on p "Layla K. ✅ ★★★★★" at bounding box center [329, 224] width 150 height 24
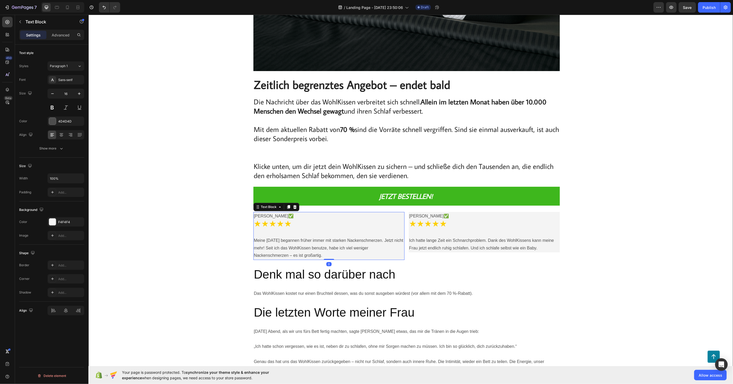
drag, startPoint x: 70, startPoint y: 79, endPoint x: 88, endPoint y: 98, distance: 26.3
click at [70, 79] on div "Sans-serif" at bounding box center [70, 80] width 25 height 5
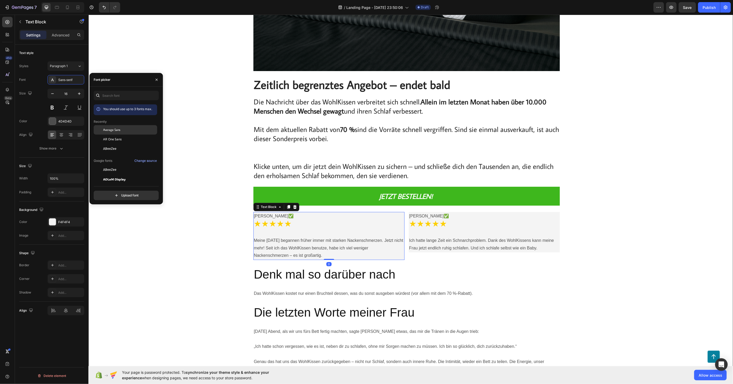
click at [112, 127] on div "Average Sans" at bounding box center [125, 129] width 63 height 9
click at [80, 95] on icon "button" at bounding box center [79, 93] width 5 height 5
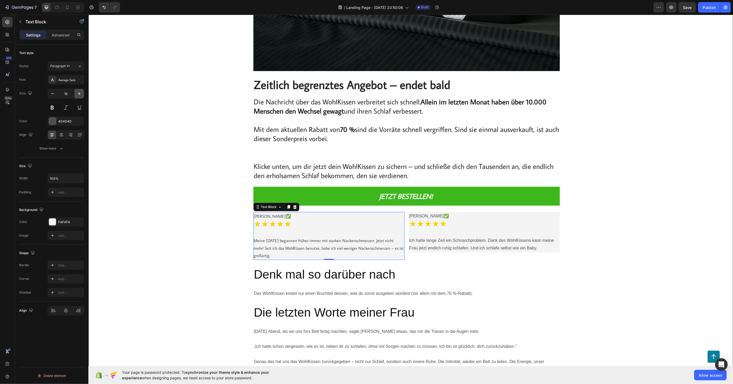
click at [80, 95] on icon "button" at bounding box center [79, 93] width 5 height 5
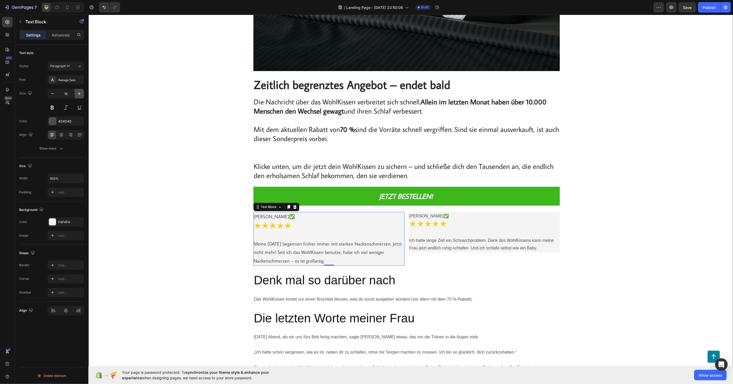
click at [80, 95] on icon "button" at bounding box center [79, 93] width 5 height 5
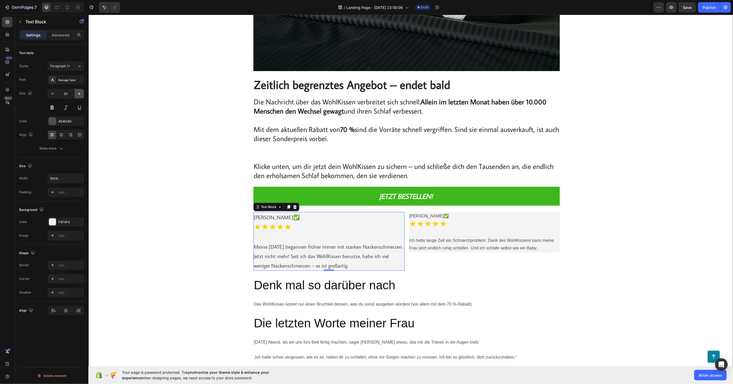
click at [80, 95] on icon "button" at bounding box center [79, 93] width 5 height 5
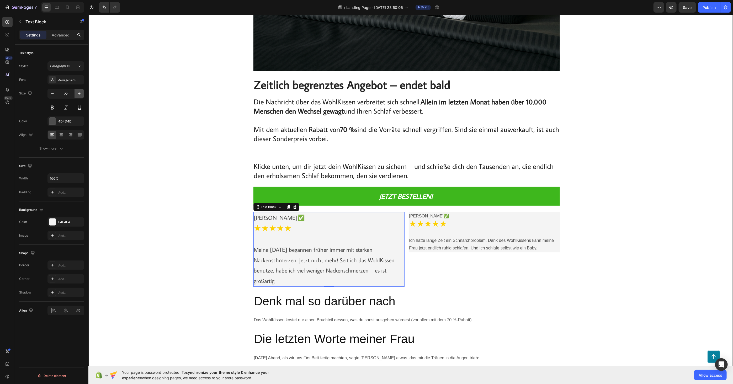
click at [80, 95] on icon "button" at bounding box center [79, 93] width 5 height 5
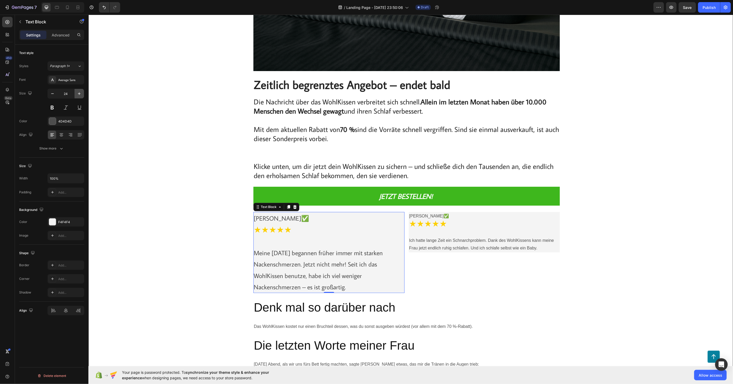
click at [80, 95] on icon "button" at bounding box center [79, 93] width 5 height 5
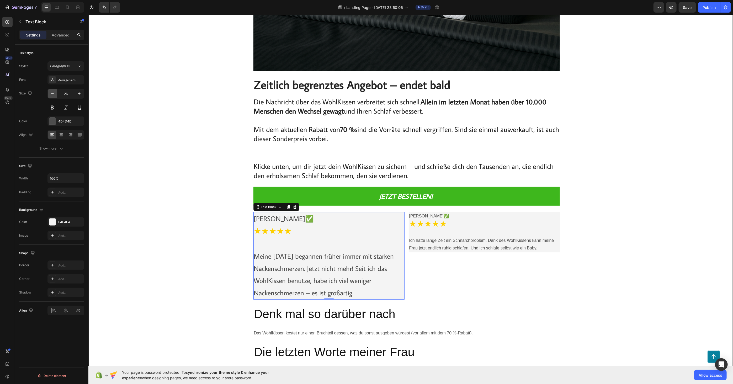
click at [52, 93] on icon "button" at bounding box center [52, 93] width 3 height 1
type input "25"
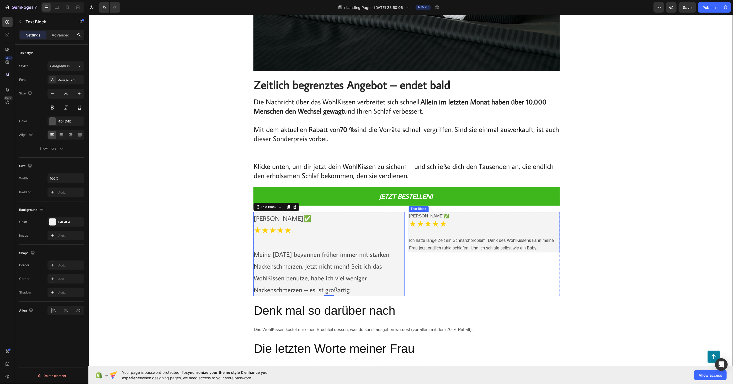
click at [455, 240] on p "Ich hatte lange Zeit ein Schnarchproblem. Dank des WohlKissens kann meine Frau …" at bounding box center [484, 244] width 150 height 15
click at [77, 88] on div "Font Sans-serif Size 16 Color 4D4D4D Align Show more" at bounding box center [51, 114] width 65 height 78
click at [77, 91] on button "button" at bounding box center [78, 93] width 9 height 9
click at [77, 91] on icon "button" at bounding box center [79, 93] width 5 height 5
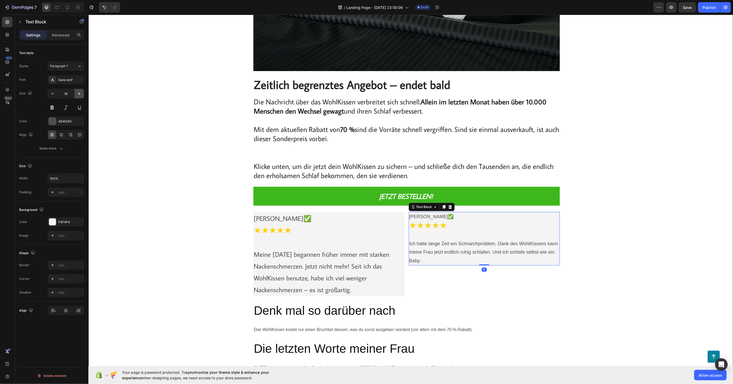
click at [77, 91] on icon "button" at bounding box center [79, 93] width 5 height 5
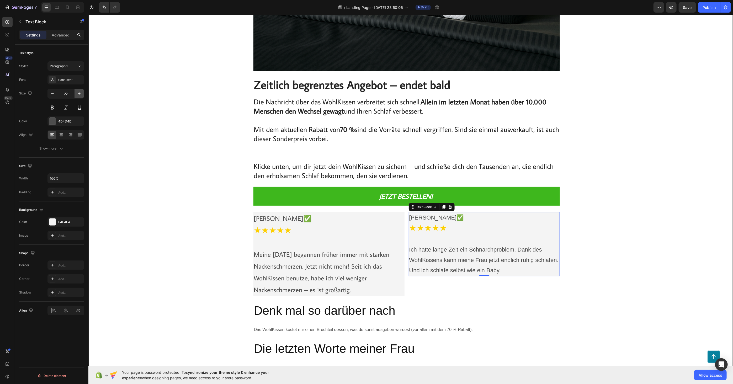
click at [77, 92] on icon "button" at bounding box center [79, 93] width 5 height 5
type input "25"
click at [66, 78] on div "Sans-serif" at bounding box center [70, 80] width 25 height 5
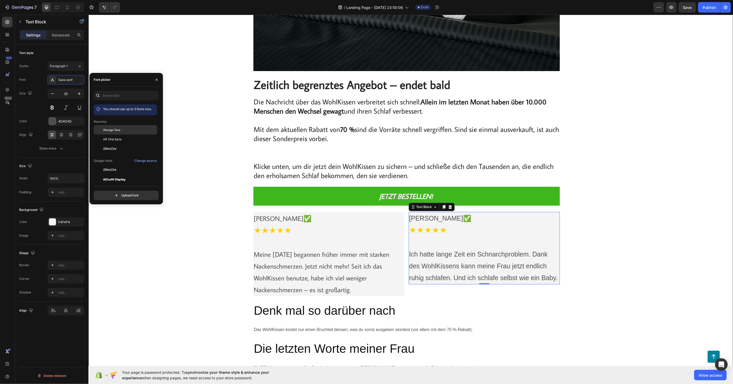
click at [115, 129] on span "Average Sans" at bounding box center [111, 129] width 17 height 5
click at [66, 105] on button at bounding box center [65, 107] width 9 height 9
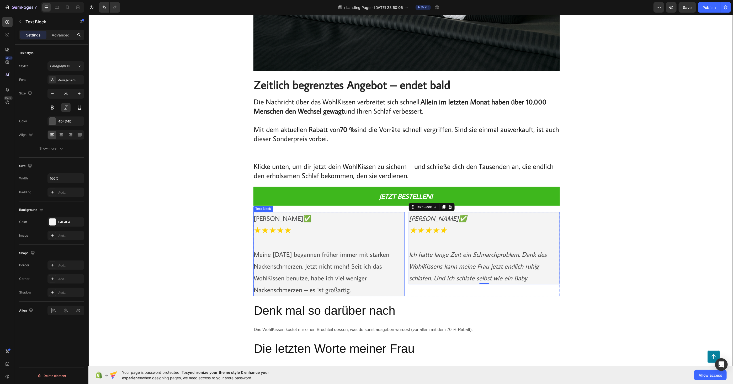
drag, startPoint x: 284, startPoint y: 238, endPoint x: 280, endPoint y: 233, distance: 5.8
click at [284, 238] on p "Layla K. ✅ ★★★★★" at bounding box center [329, 230] width 150 height 36
click at [64, 109] on button at bounding box center [65, 107] width 9 height 9
click at [142, 198] on div "Image Zeitlich begrenztes Angebot – endet bald Heading Die Nachricht über das W…" at bounding box center [410, 340] width 633 height 947
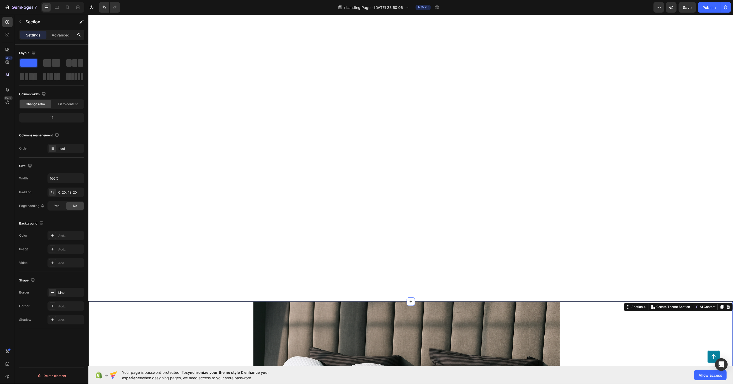
scroll to position [4022, 0]
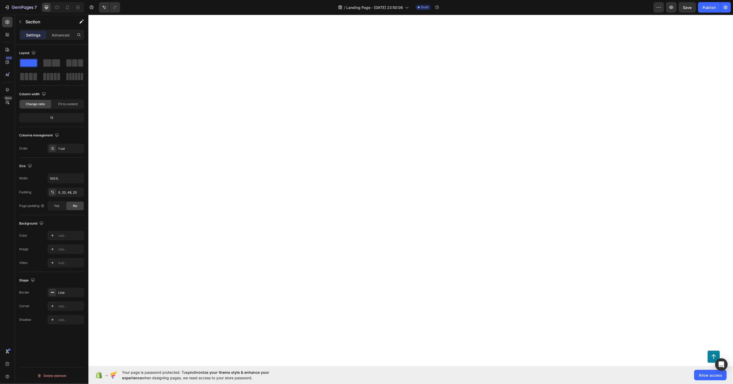
drag, startPoint x: 314, startPoint y: 147, endPoint x: 198, endPoint y: 130, distance: 118.0
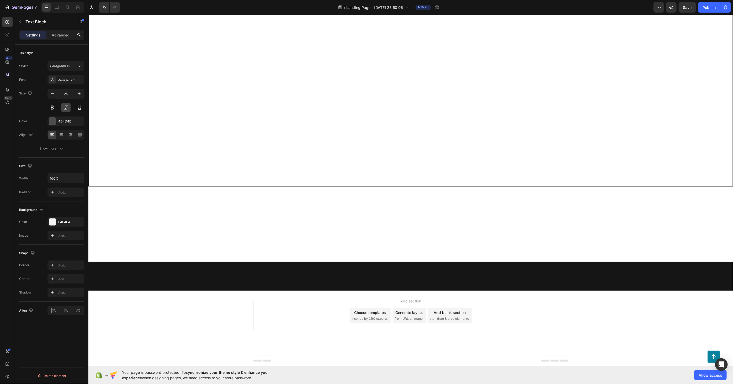
click at [66, 108] on button at bounding box center [65, 107] width 9 height 9
click at [67, 110] on button at bounding box center [65, 107] width 9 height 9
click at [67, 104] on button at bounding box center [65, 107] width 9 height 9
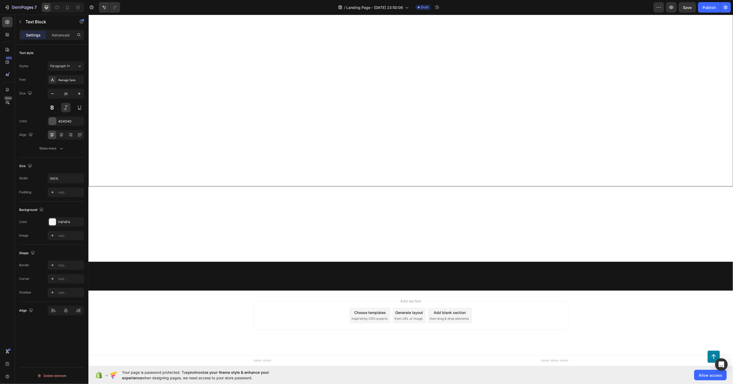
click at [65, 108] on button at bounding box center [65, 107] width 9 height 9
click at [64, 109] on button at bounding box center [65, 107] width 9 height 9
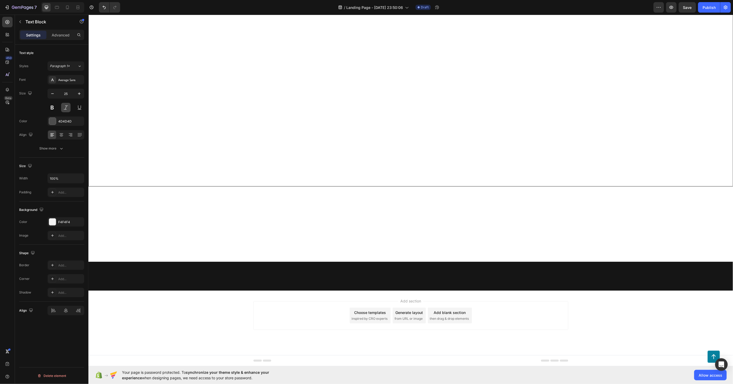
click at [66, 107] on button at bounding box center [65, 107] width 9 height 9
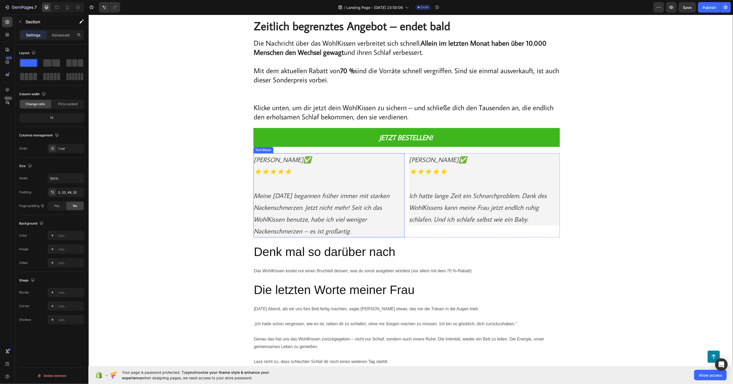
scroll to position [4634, 0]
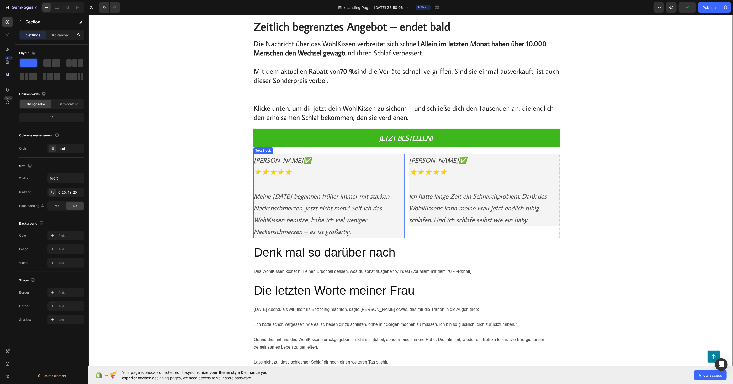
click at [311, 215] on p "Meine Morgen begannen früher immer mit starken Nackenschmerzen. Jetzt nicht meh…" at bounding box center [329, 213] width 150 height 47
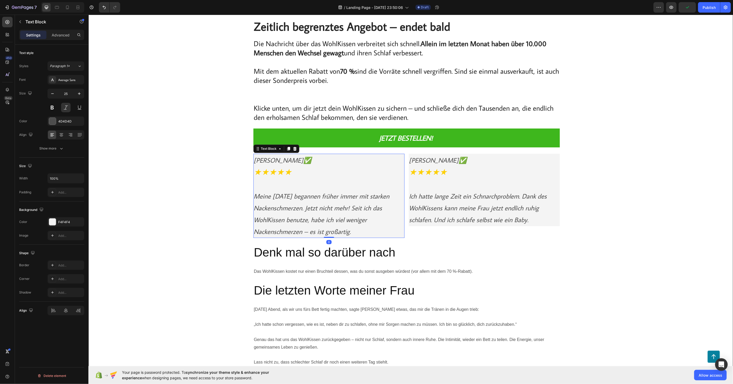
click at [405, 208] on div "Layla K. ✅ ★★★★★ Meine Morgen begannen früher immer mit starken Nackenschmerzen…" at bounding box center [406, 195] width 306 height 84
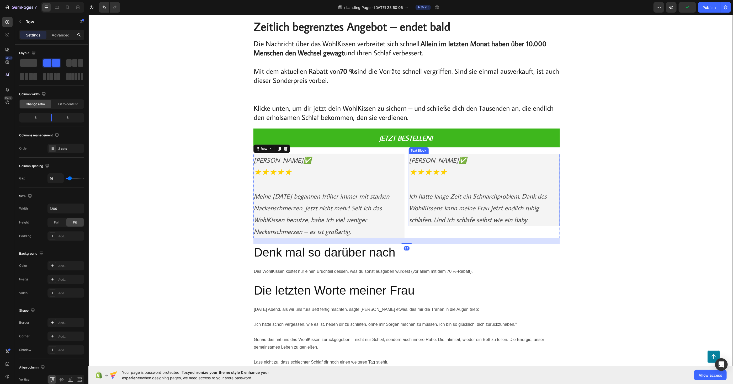
click at [428, 196] on p "Ich hatte lange Zeit ein Schnarchproblem. Dank des WohlKissens kann meine Frau …" at bounding box center [484, 207] width 150 height 35
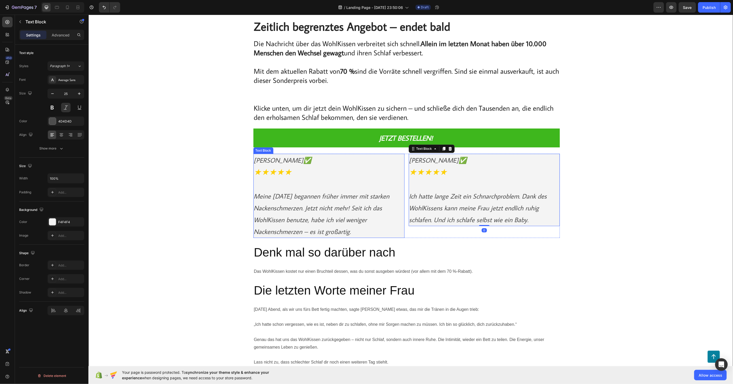
click at [316, 255] on h2 "Denk mal so darüber nach" at bounding box center [406, 252] width 306 height 17
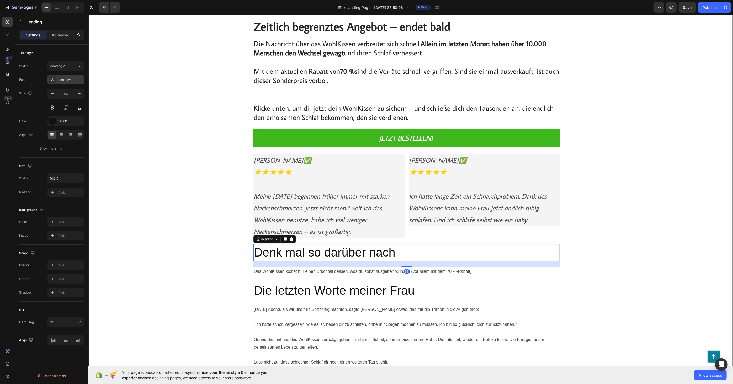
click at [74, 81] on div "Sans-serif" at bounding box center [70, 80] width 25 height 5
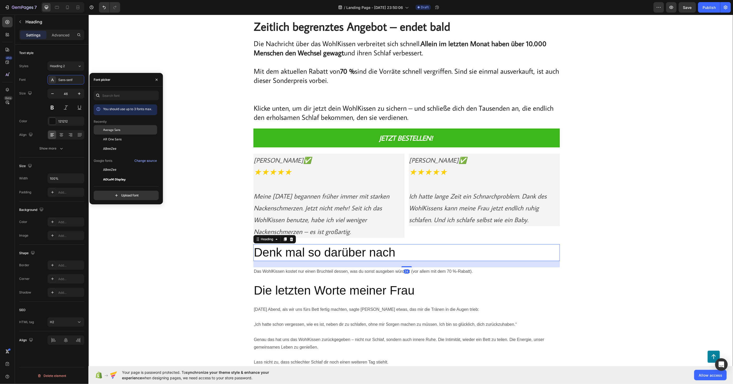
click at [110, 131] on span "Average Sans" at bounding box center [111, 129] width 17 height 5
click at [46, 91] on div "Size 46" at bounding box center [51, 101] width 65 height 24
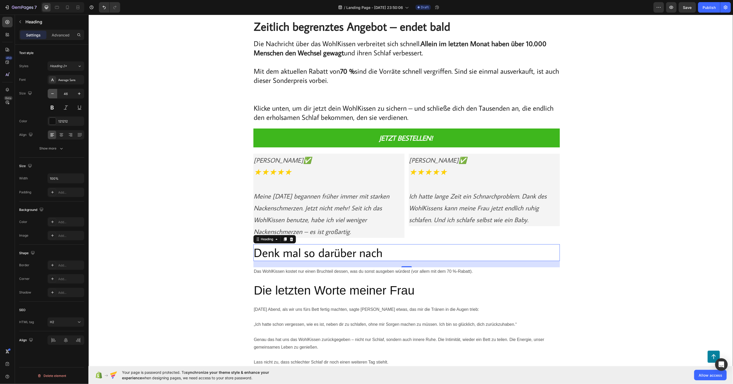
click at [51, 93] on icon "button" at bounding box center [52, 93] width 5 height 5
type input "44"
click at [53, 105] on button at bounding box center [51, 107] width 9 height 9
click at [266, 274] on p "Das WohlKissen kostet nur einen Bruchteil dessen, was du sonst ausgeben würdest…" at bounding box center [406, 271] width 305 height 8
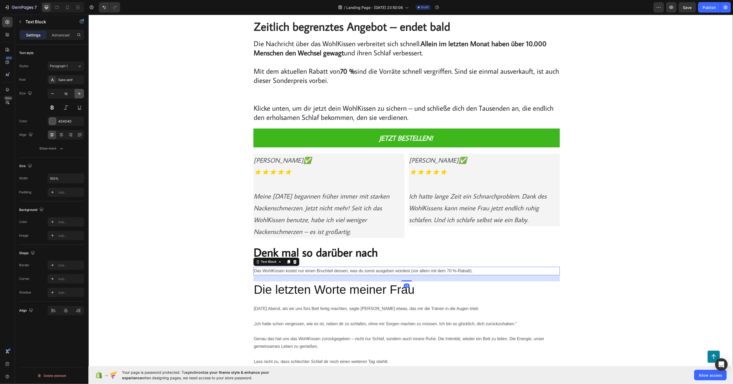
click at [80, 95] on icon "button" at bounding box center [79, 93] width 5 height 5
click at [79, 95] on icon "button" at bounding box center [79, 93] width 5 height 5
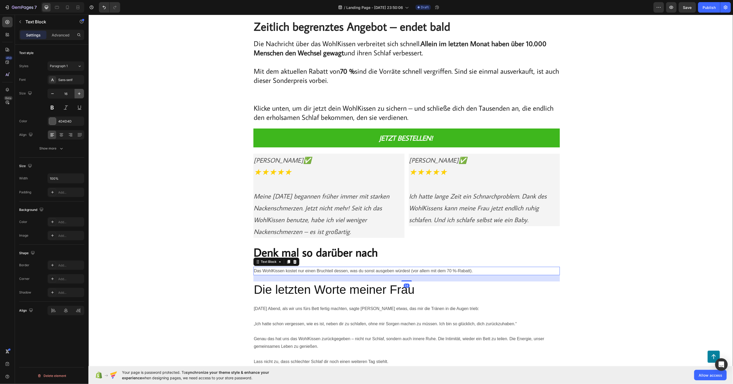
click at [79, 95] on icon "button" at bounding box center [79, 93] width 5 height 5
click at [80, 95] on icon "button" at bounding box center [79, 93] width 5 height 5
drag, startPoint x: 80, startPoint y: 98, endPoint x: 79, endPoint y: 94, distance: 3.7
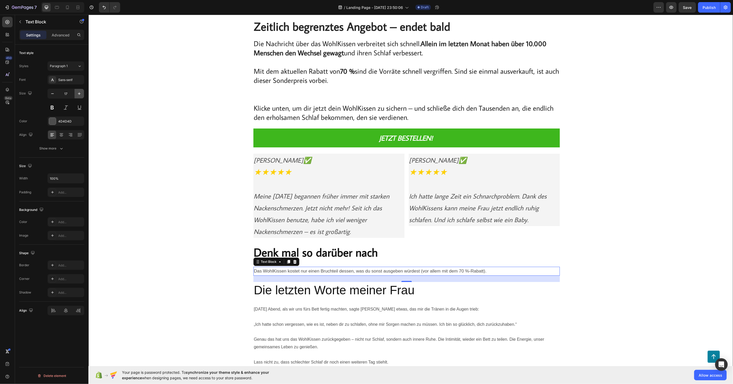
click at [80, 97] on button "button" at bounding box center [78, 93] width 9 height 9
click at [79, 94] on icon "button" at bounding box center [79, 93] width 5 height 5
click at [79, 94] on icon "button" at bounding box center [79, 93] width 3 height 3
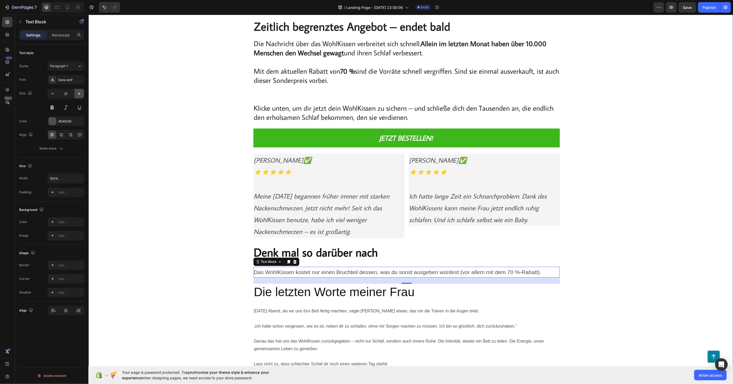
click at [79, 94] on icon "button" at bounding box center [79, 93] width 5 height 5
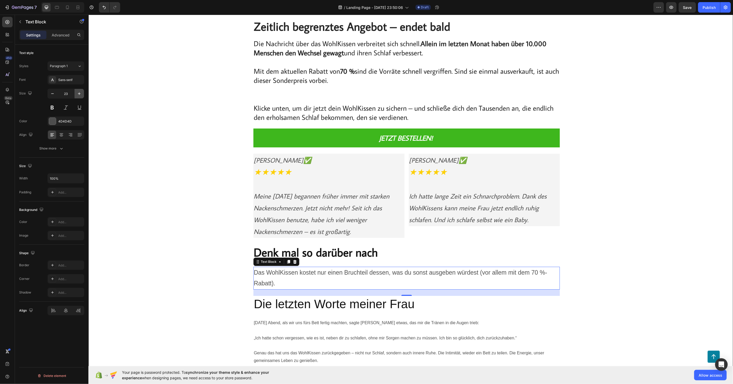
click at [79, 94] on icon "button" at bounding box center [79, 93] width 5 height 5
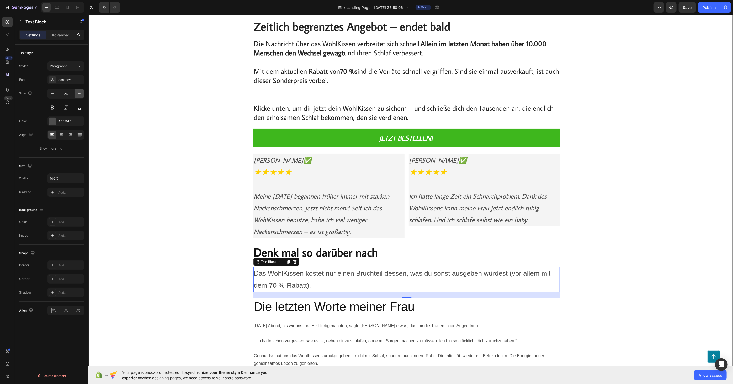
click at [79, 94] on icon "button" at bounding box center [79, 93] width 5 height 5
type input "27"
click at [67, 79] on div "Sans-serif" at bounding box center [70, 80] width 25 height 5
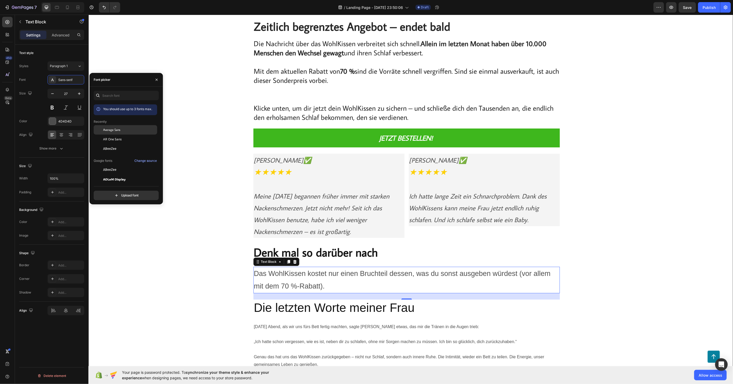
click at [120, 130] on div "Average Sans" at bounding box center [129, 129] width 53 height 5
click at [167, 273] on div "Image Zeitlich begrenztes Angebot – endet bald Heading Die Nachricht über das W…" at bounding box center [410, 291] width 633 height 965
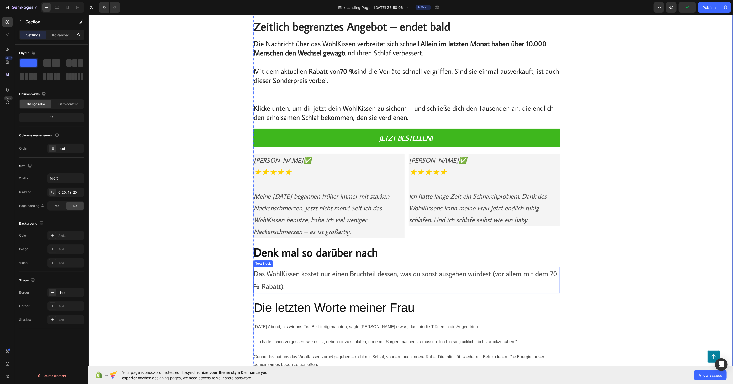
click at [359, 285] on p "Das WohlKissen kostet nur einen Bruchteil dessen, was du sonst ausgeben würdest…" at bounding box center [406, 279] width 305 height 25
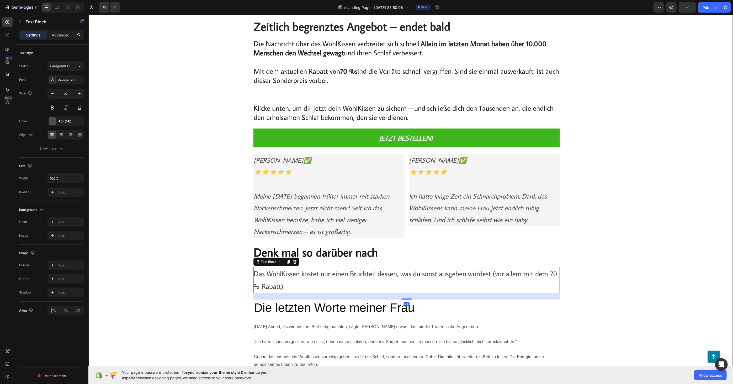
click at [491, 274] on p "Das WohlKissen kostet nur einen Bruchteil dessen, was du sonst ausgeben würdest…" at bounding box center [406, 279] width 305 height 25
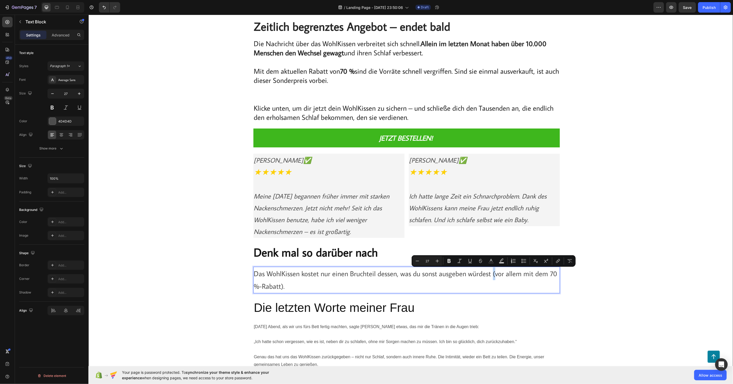
click at [492, 274] on p "Das WohlKissen kostet nur einen Bruchteil dessen, was du sonst ausgeben würdest…" at bounding box center [406, 279] width 305 height 25
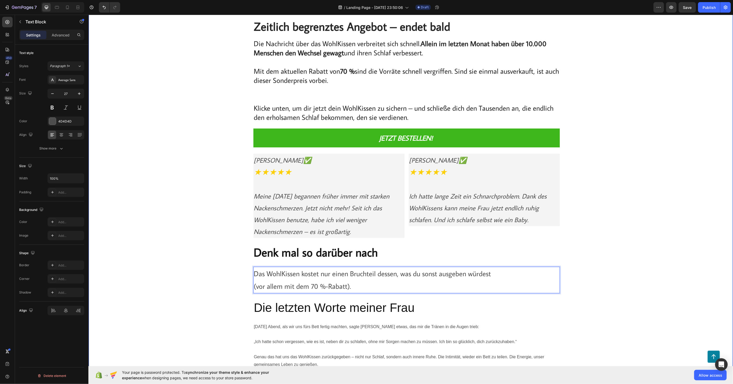
click at [222, 245] on div "Image Zeitlich begrenztes Angebot – endet bald Heading Die Nachricht über das W…" at bounding box center [410, 291] width 633 height 965
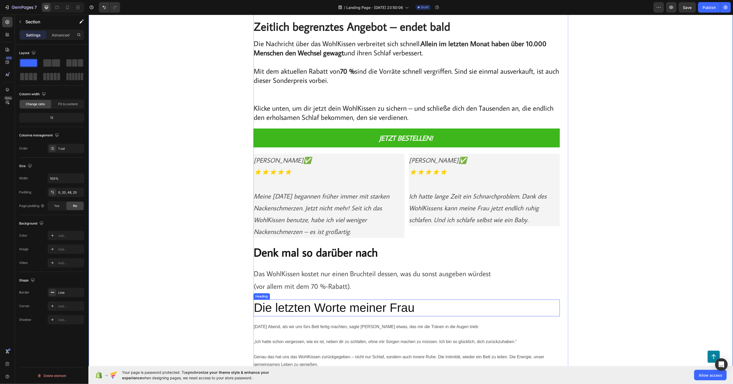
click at [301, 281] on p "Das WohlKissen kostet nur einen Bruchteil dessen, was du sonst ausgeben würdest…" at bounding box center [406, 279] width 305 height 25
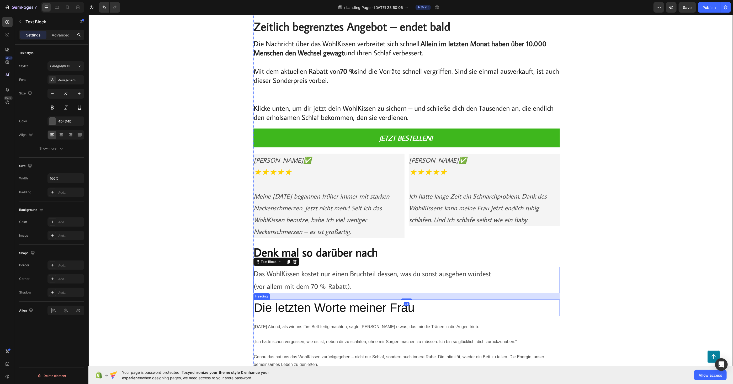
click at [300, 314] on h2 "Die letzten Worte meiner Frau" at bounding box center [406, 307] width 306 height 17
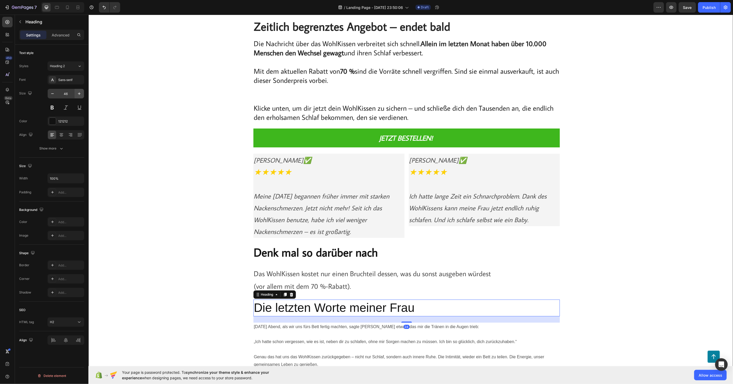
click at [70, 82] on div "Sans-serif" at bounding box center [70, 80] width 25 height 5
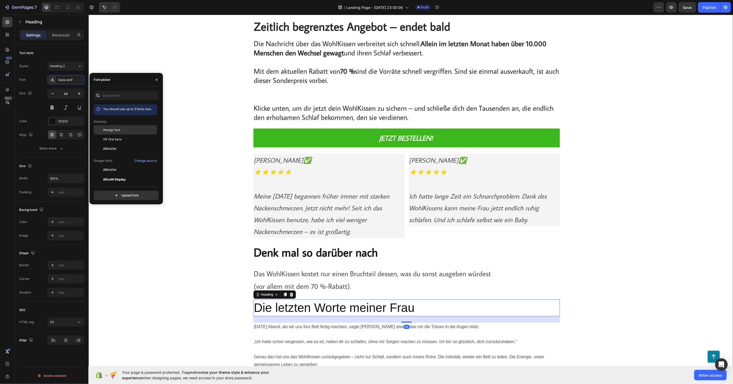
click at [110, 130] on span "Average Sans" at bounding box center [111, 129] width 17 height 5
click at [54, 93] on icon "button" at bounding box center [52, 93] width 5 height 5
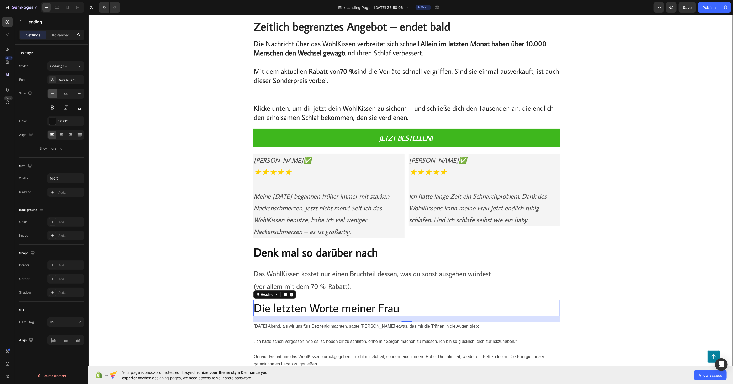
click at [54, 93] on icon "button" at bounding box center [52, 93] width 5 height 5
type input "44"
click at [51, 106] on button at bounding box center [51, 107] width 9 height 9
click at [154, 209] on div "Image Zeitlich begrenztes Angebot – endet bald Heading Die Nachricht über das W…" at bounding box center [410, 291] width 633 height 964
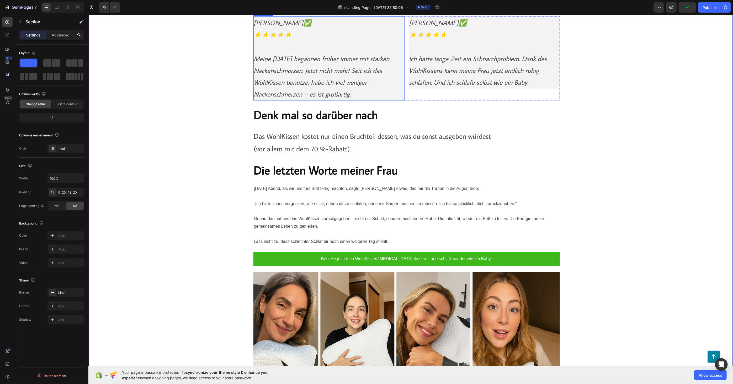
scroll to position [4779, 0]
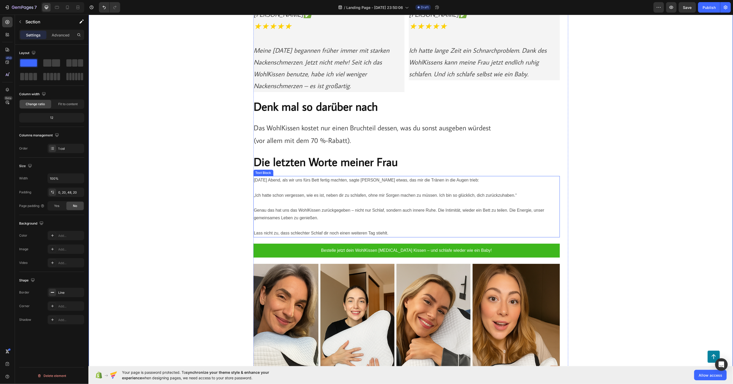
click at [321, 222] on p "Lass nicht zu, dass schlechter Schlaf dir noch einen weiteren Tag stiehlt." at bounding box center [406, 229] width 305 height 15
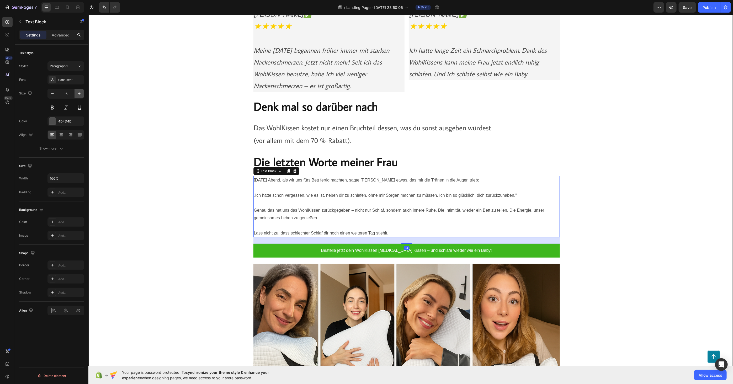
click at [78, 93] on icon "button" at bounding box center [79, 93] width 3 height 3
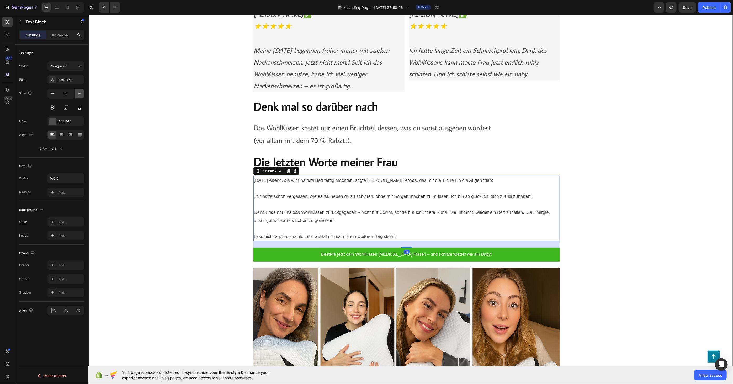
click at [78, 93] on icon "button" at bounding box center [79, 93] width 3 height 3
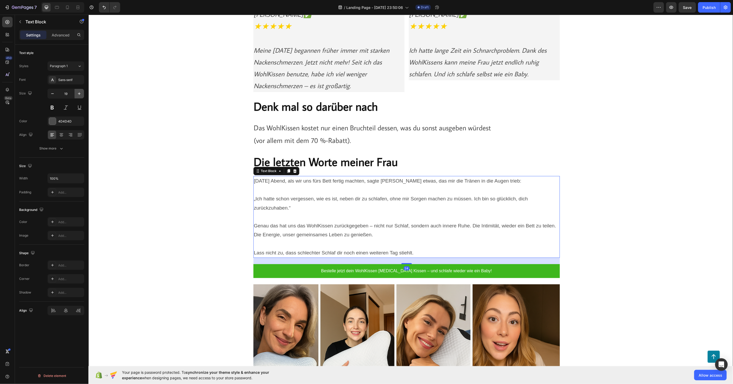
click at [78, 93] on icon "button" at bounding box center [79, 93] width 3 height 3
click at [79, 93] on icon "button" at bounding box center [79, 93] width 5 height 5
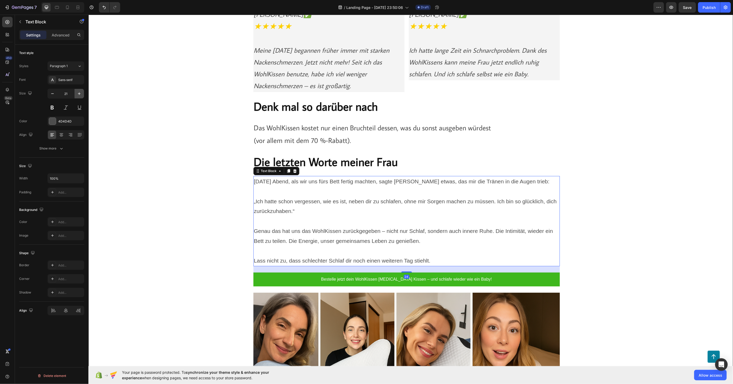
click at [79, 93] on icon "button" at bounding box center [79, 93] width 5 height 5
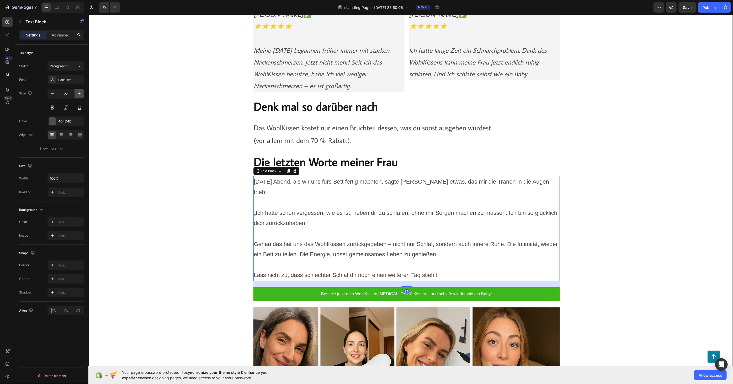
click at [79, 93] on icon "button" at bounding box center [79, 93] width 5 height 5
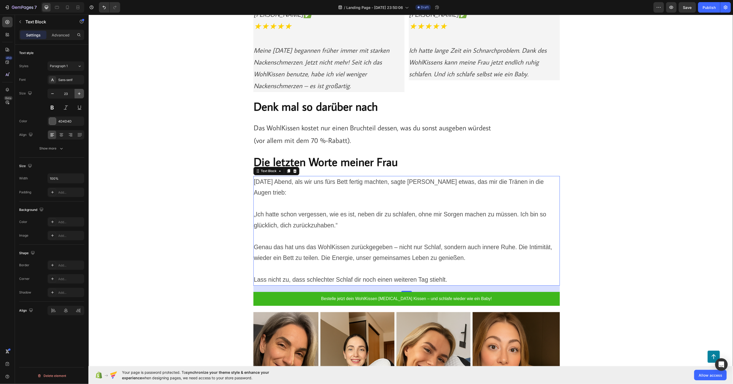
click at [79, 93] on icon "button" at bounding box center [79, 93] width 5 height 5
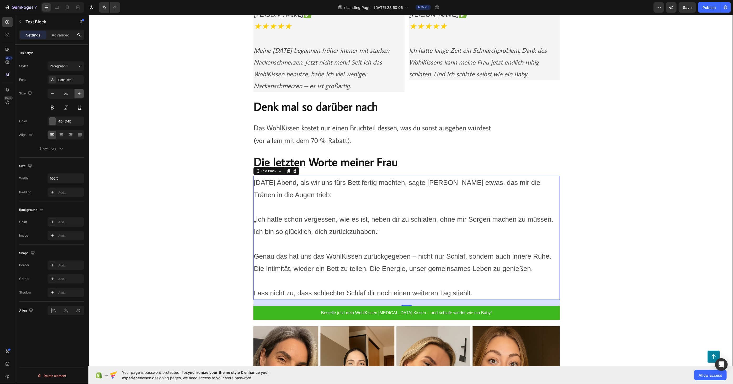
click at [77, 95] on icon "button" at bounding box center [79, 93] width 5 height 5
type input "27"
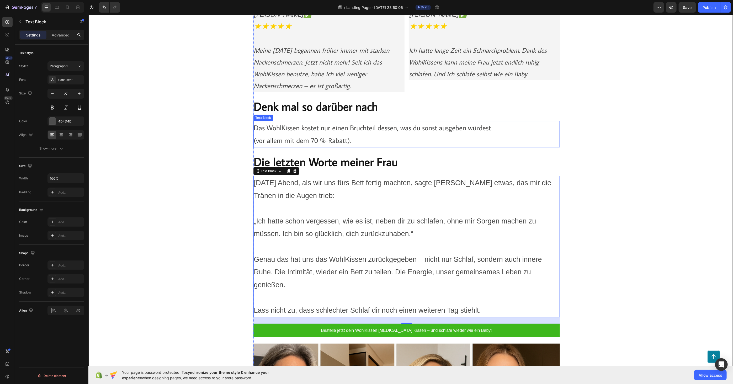
click at [266, 131] on p "Das WohlKissen kostet nur einen Bruchteil dessen, was du sonst ausgeben würdest…" at bounding box center [406, 133] width 305 height 25
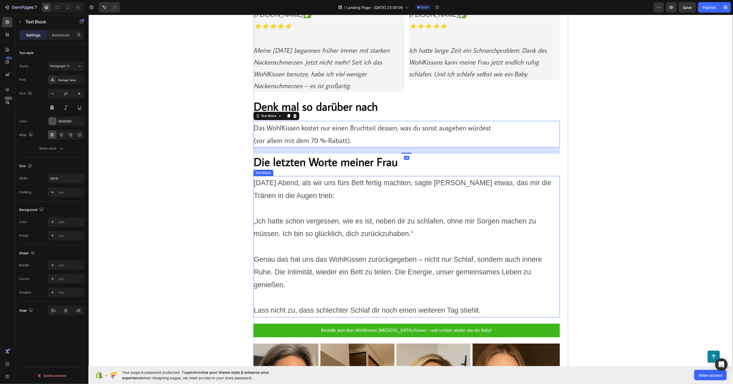
click at [306, 253] on p "Genau das hat uns das WohlKissen zurückgegeben – nicht nur Schlaf, sondern auch…" at bounding box center [406, 265] width 305 height 51
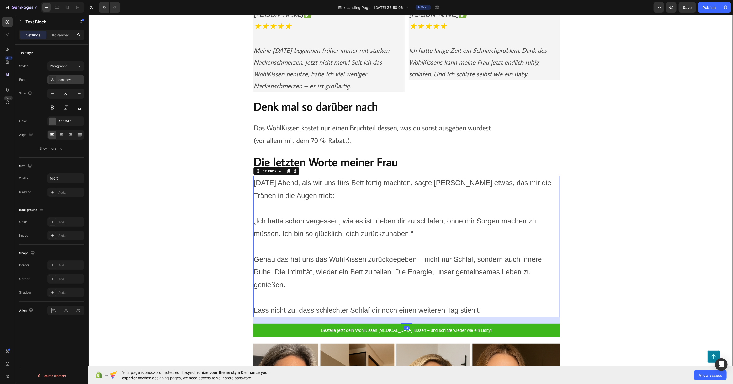
drag, startPoint x: 66, startPoint y: 81, endPoint x: 73, endPoint y: 85, distance: 7.9
click at [66, 81] on div "Sans-serif" at bounding box center [70, 80] width 25 height 5
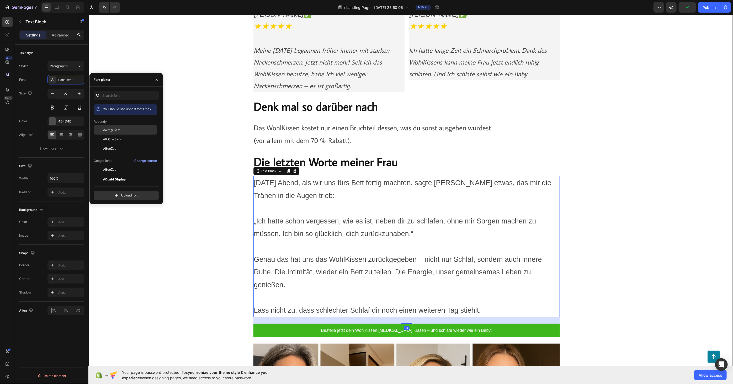
click at [115, 127] on span "Average Sans" at bounding box center [111, 129] width 17 height 5
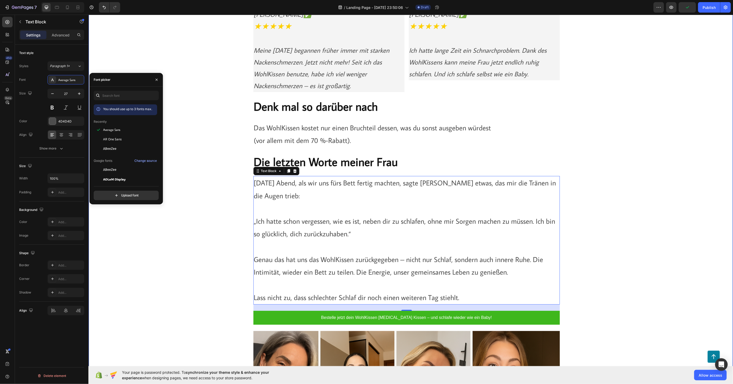
click at [137, 247] on div "Image Zeitlich begrenztes Angebot – endet bald Heading Die Nachricht über das W…" at bounding box center [410, 178] width 633 height 1031
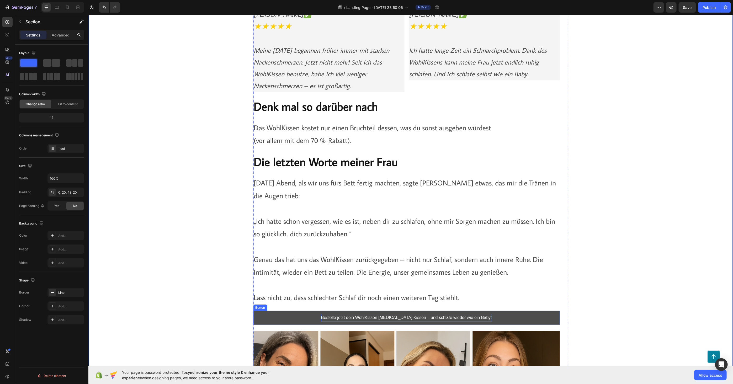
click at [355, 314] on p "Bestelle jetzt dein WohlKissen Memory Foam Kissen – und schlafe wieder wie ein …" at bounding box center [406, 318] width 171 height 8
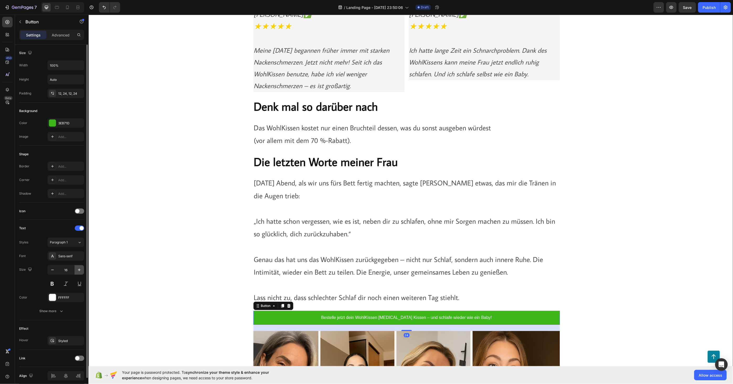
click at [82, 269] on button "button" at bounding box center [78, 269] width 9 height 9
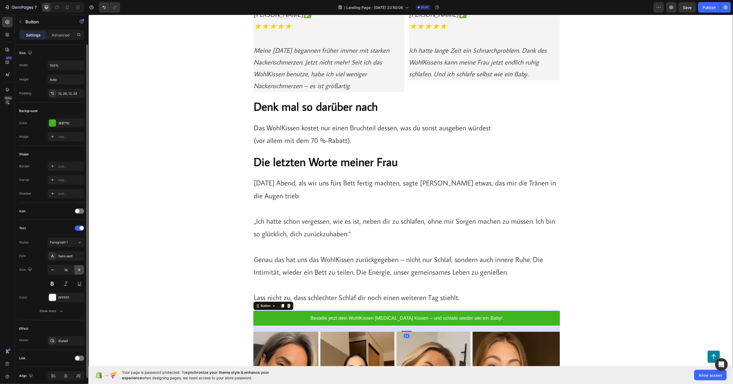
click at [82, 269] on button "button" at bounding box center [78, 269] width 9 height 9
click at [81, 269] on button "button" at bounding box center [78, 269] width 9 height 9
click at [81, 269] on icon "button" at bounding box center [79, 269] width 5 height 5
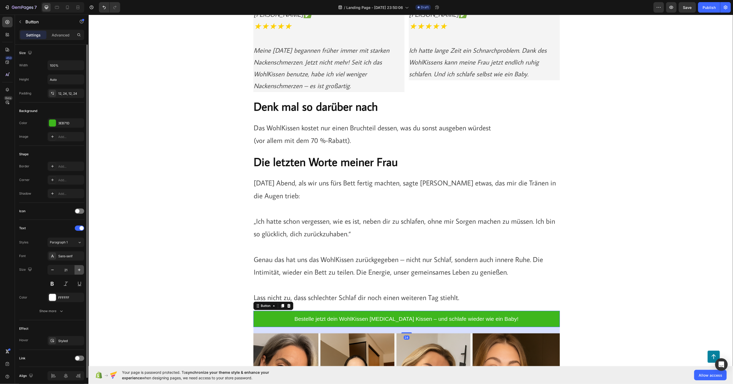
click at [81, 269] on icon "button" at bounding box center [79, 269] width 5 height 5
click at [80, 269] on icon "button" at bounding box center [79, 269] width 5 height 5
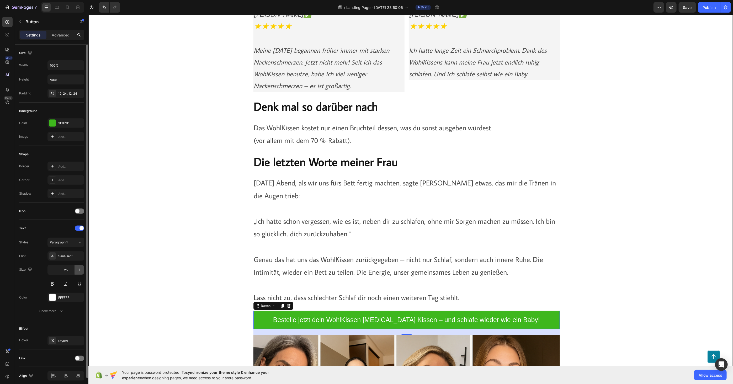
click at [80, 270] on icon "button" at bounding box center [79, 269] width 5 height 5
type input "27"
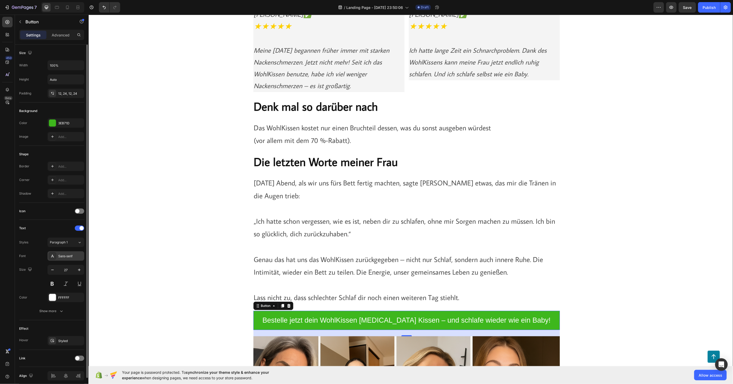
click at [70, 254] on div "Sans-serif" at bounding box center [70, 256] width 25 height 5
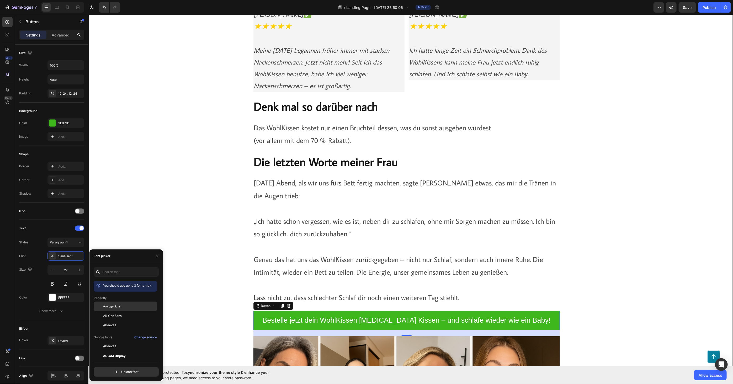
click at [116, 306] on span "Average Sans" at bounding box center [111, 306] width 17 height 5
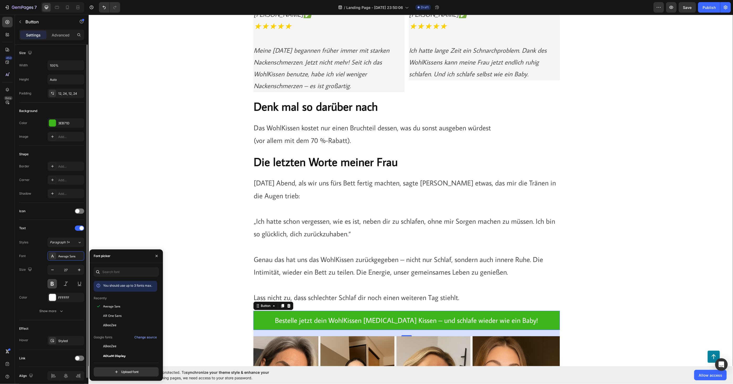
click at [54, 282] on button at bounding box center [51, 283] width 9 height 9
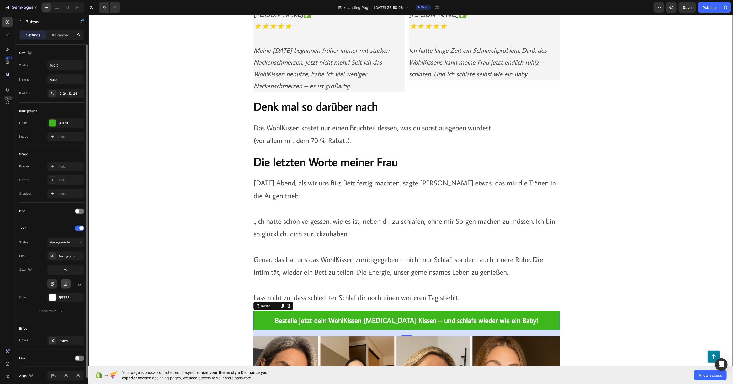
click at [64, 284] on button at bounding box center [65, 283] width 9 height 9
click at [135, 292] on div "Image Zeitlich begrenztes Angebot – endet bald Heading Die Nachricht über das W…" at bounding box center [410, 181] width 633 height 1036
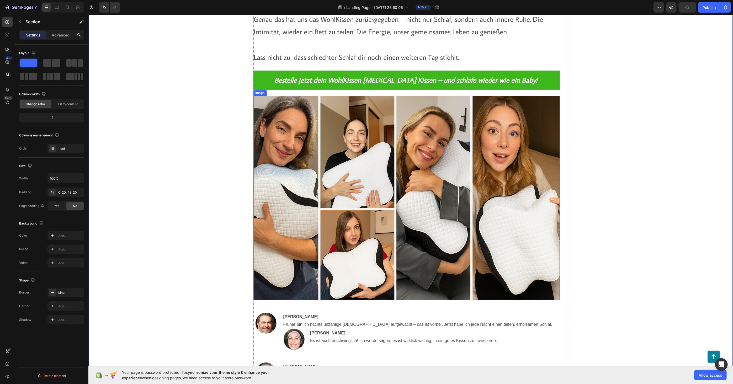
scroll to position [5100, 0]
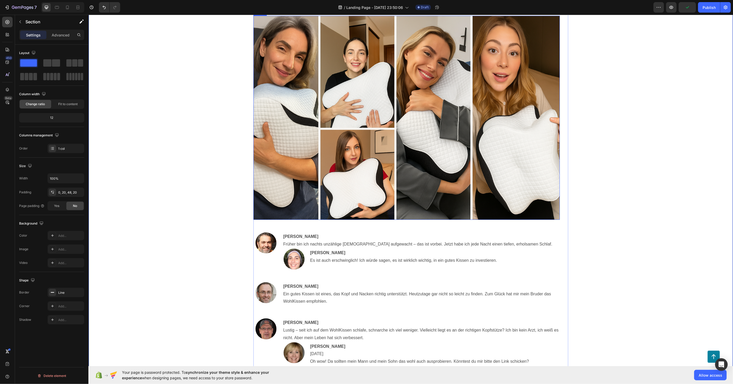
click at [358, 251] on p "Sylvia Berger Es ist auch erschwinglich! Ich würde sagen, es ist wirklich wicht…" at bounding box center [434, 256] width 249 height 15
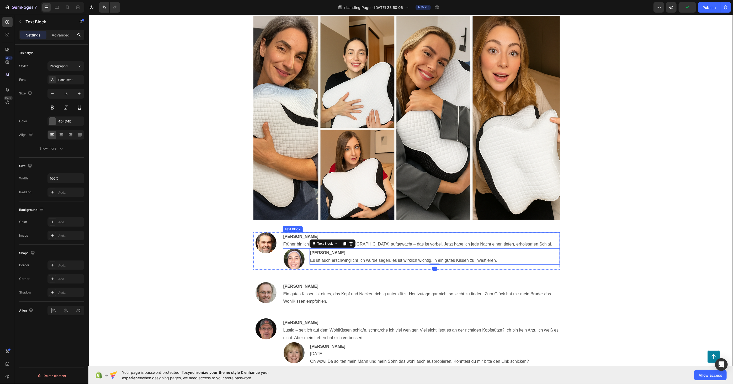
click at [288, 241] on p "Daniel Kern Früher bin ich nachts unzählige Male aufgewacht – das ist vorbei. J…" at bounding box center [421, 240] width 276 height 15
click at [263, 257] on div "Image" at bounding box center [265, 250] width 25 height 37
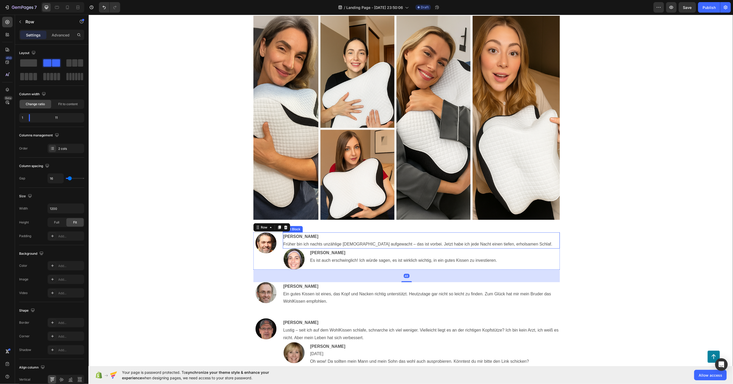
click at [316, 241] on p "Daniel Kern Früher bin ich nachts unzählige Male aufgewacht – das ist vorbei. J…" at bounding box center [421, 240] width 276 height 15
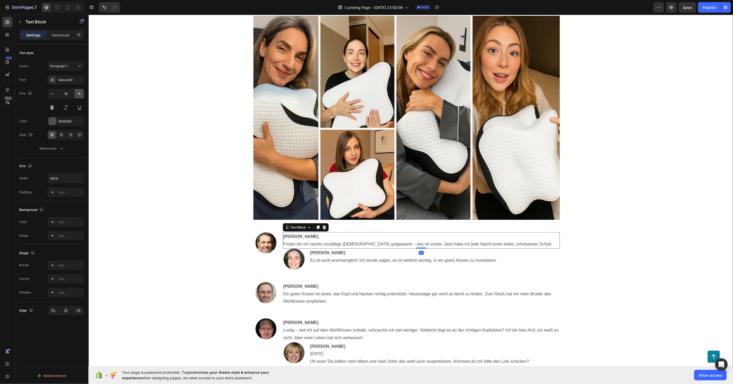
click at [79, 93] on icon "button" at bounding box center [79, 93] width 3 height 3
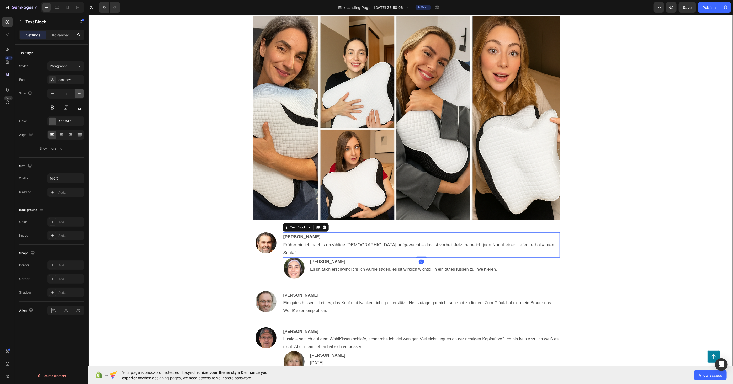
click at [79, 93] on icon "button" at bounding box center [79, 93] width 3 height 3
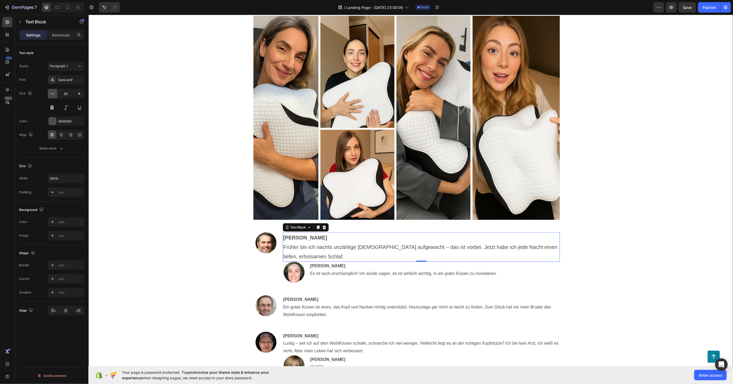
click at [53, 92] on icon "button" at bounding box center [52, 93] width 5 height 5
click at [339, 237] on p "Daniel Kern Früher bin ich nachts unzählige Male aufgewacht – das ist vorbei. J…" at bounding box center [421, 246] width 276 height 27
click at [79, 94] on icon "button" at bounding box center [79, 93] width 5 height 5
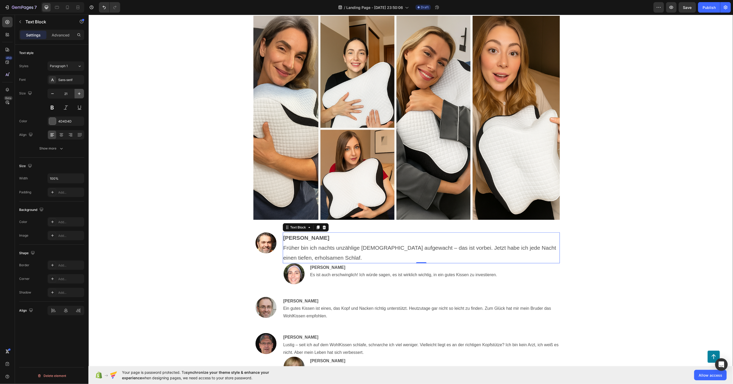
type input "22"
click at [332, 273] on p "Sylvia Berger Es ist auch erschwinglich! Ich würde sagen, es ist wirklich wicht…" at bounding box center [434, 272] width 249 height 15
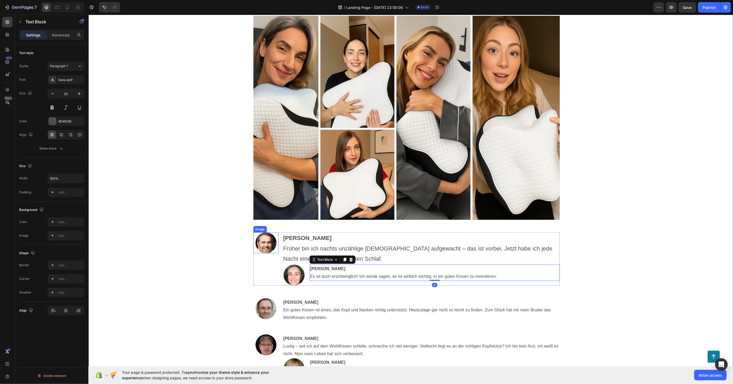
click at [286, 242] on p "Daniel Kern Früher bin ich nachts unzählige Male aufgewacht – das ist vorbei. J…" at bounding box center [421, 248] width 276 height 31
click at [269, 264] on div "Image" at bounding box center [265, 258] width 25 height 53
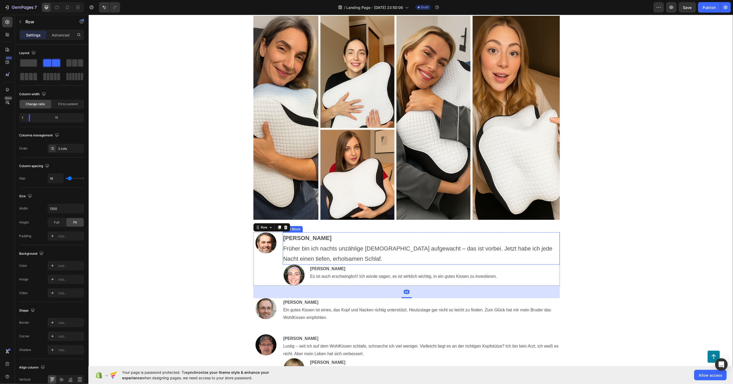
click at [306, 250] on p "Daniel Kern Früher bin ich nachts unzählige Male aufgewacht – das ist vorbei. J…" at bounding box center [421, 248] width 276 height 31
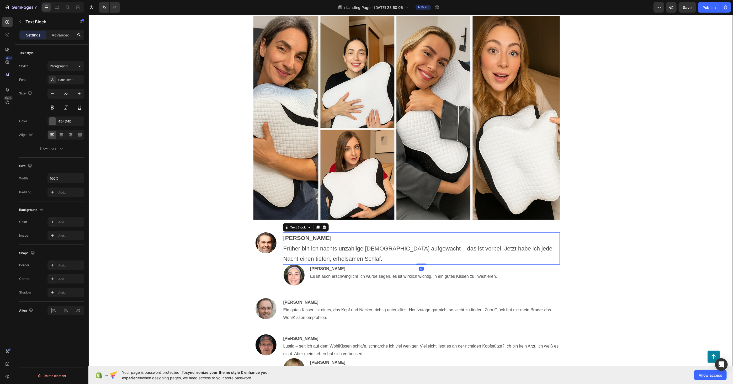
click at [67, 84] on div "Font Sans-serif Size 22 Color 4D4D4D Align Show more" at bounding box center [51, 114] width 65 height 78
click at [67, 84] on div "Sans-serif" at bounding box center [65, 79] width 37 height 9
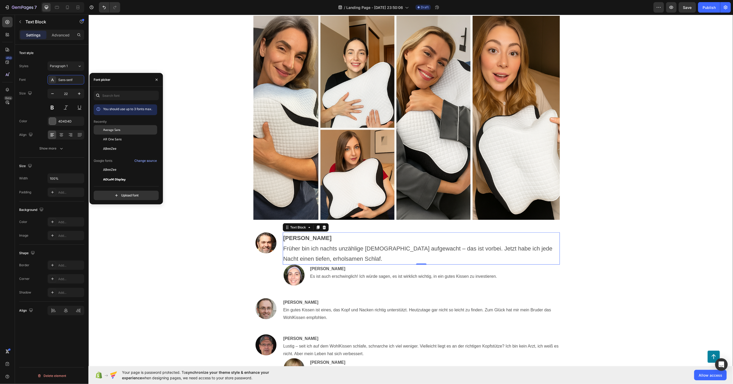
click at [114, 132] on span "Average Sans" at bounding box center [111, 129] width 17 height 5
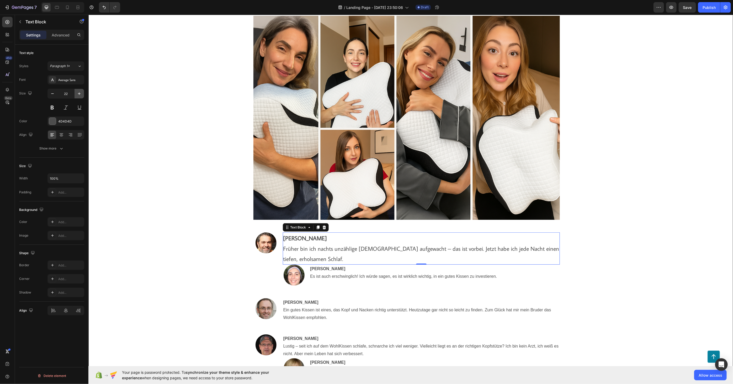
click at [81, 94] on icon "button" at bounding box center [79, 93] width 5 height 5
type input "25"
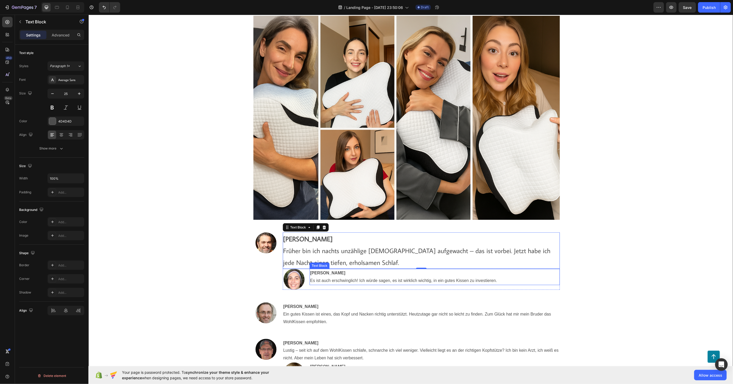
click at [327, 282] on p "Sylvia Berger Es ist auch erschwinglich! Ich würde sagen, es ist wirklich wicht…" at bounding box center [434, 276] width 249 height 15
click at [78, 92] on icon "button" at bounding box center [79, 93] width 5 height 5
click at [79, 92] on icon "button" at bounding box center [79, 93] width 5 height 5
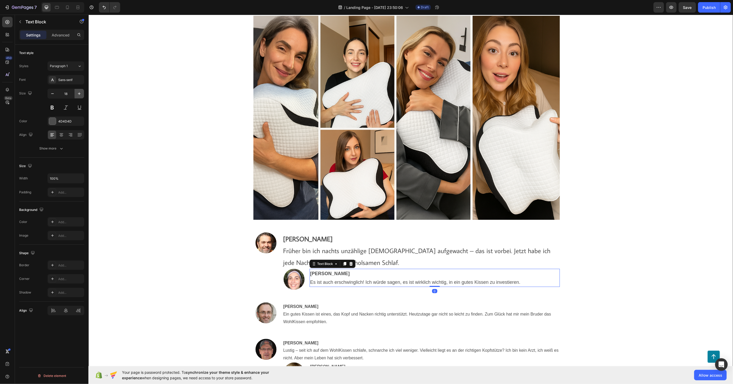
click at [79, 92] on icon "button" at bounding box center [79, 93] width 5 height 5
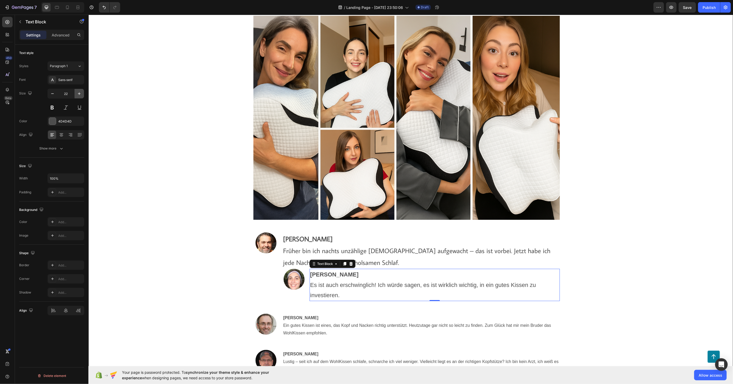
click at [79, 92] on icon "button" at bounding box center [79, 93] width 5 height 5
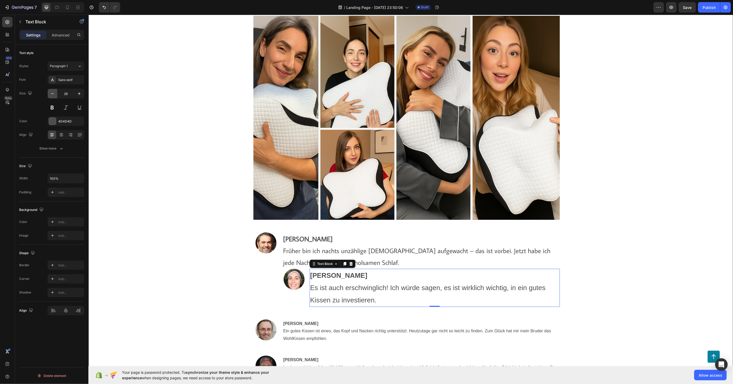
click at [54, 92] on icon "button" at bounding box center [52, 93] width 5 height 5
type input "25"
click at [70, 81] on div "Sans-serif" at bounding box center [70, 80] width 25 height 5
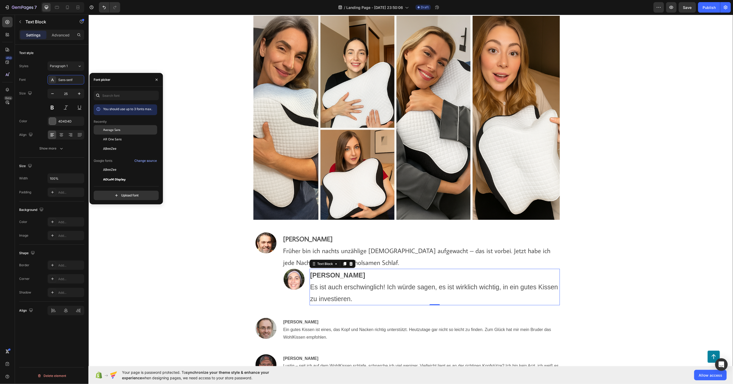
click at [115, 131] on span "Average Sans" at bounding box center [111, 129] width 17 height 5
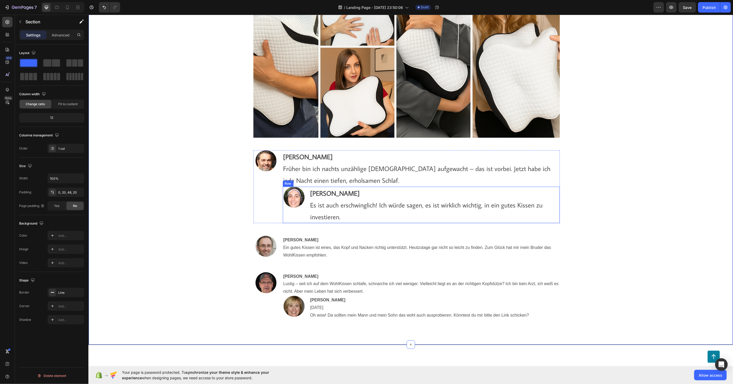
scroll to position [5187, 0]
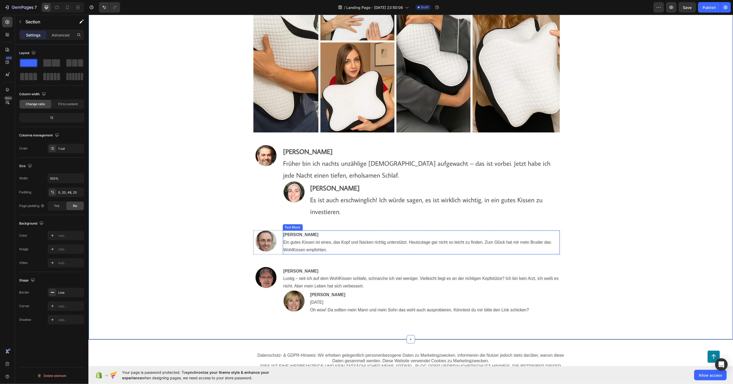
click at [304, 247] on p "Rafael Lenz Ein gutes Kissen ist eines, das Kopf und Nacken richtig unterstützt…" at bounding box center [421, 242] width 276 height 23
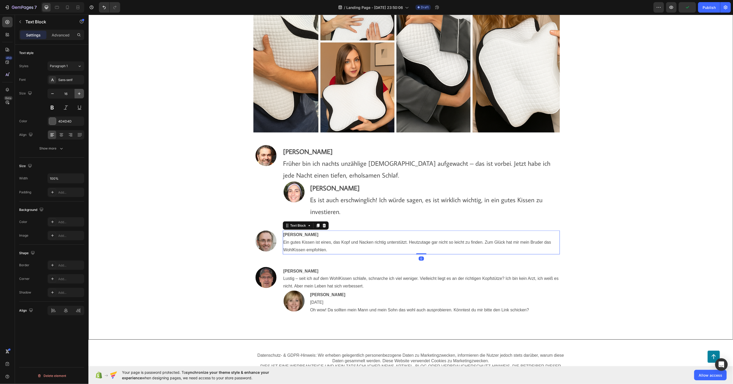
click at [79, 92] on icon "button" at bounding box center [79, 93] width 5 height 5
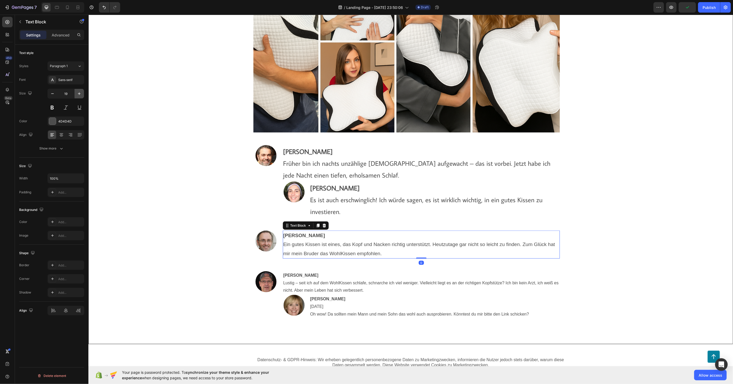
click at [79, 92] on icon "button" at bounding box center [79, 93] width 5 height 5
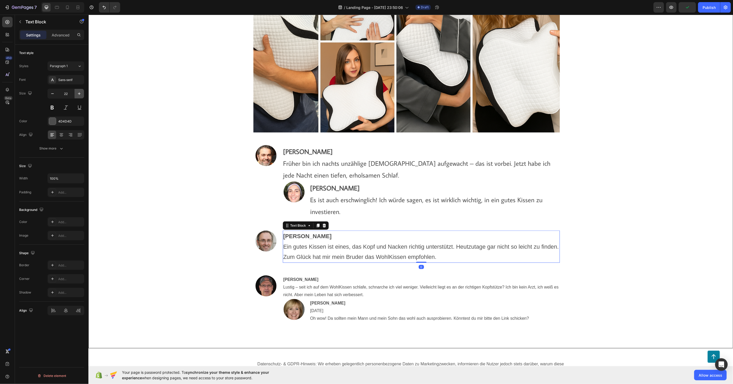
click at [79, 92] on icon "button" at bounding box center [79, 93] width 5 height 5
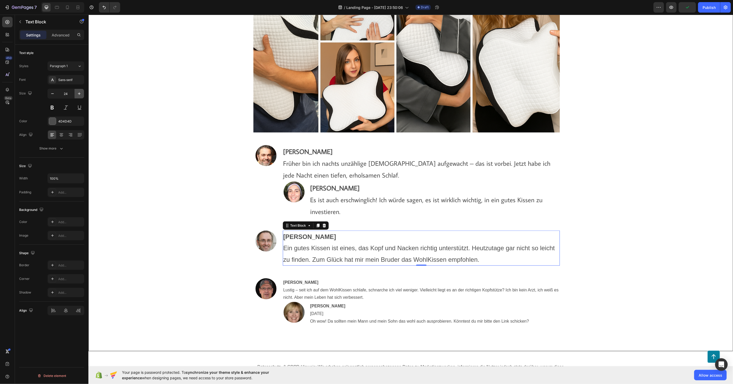
click at [79, 92] on icon "button" at bounding box center [79, 93] width 5 height 5
type input "25"
click at [71, 79] on div "Sans-serif" at bounding box center [70, 80] width 25 height 5
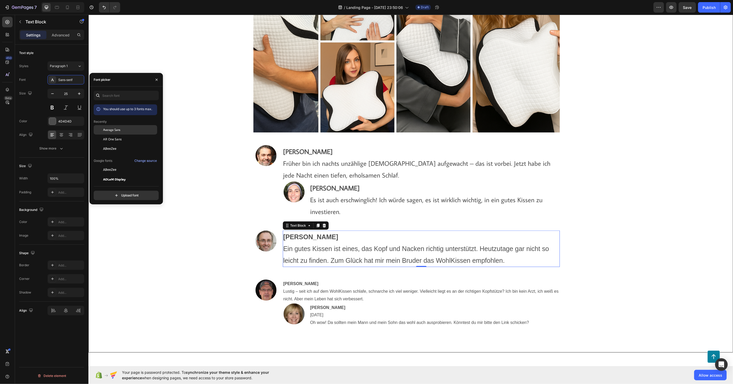
click at [121, 127] on div "Average Sans" at bounding box center [129, 129] width 53 height 5
click at [302, 292] on p "Jonas Trenkor Lustig – seit ich auf dem WohlKissen schlafe, schnarche ich viel …" at bounding box center [421, 291] width 276 height 23
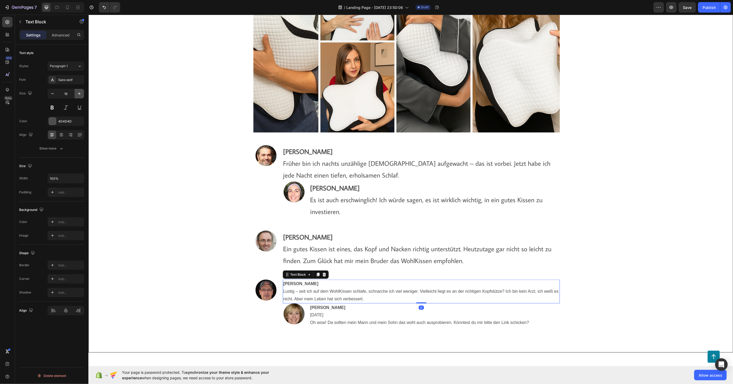
click at [79, 96] on button "button" at bounding box center [78, 93] width 9 height 9
click at [78, 96] on icon "button" at bounding box center [79, 93] width 5 height 5
click at [78, 95] on icon "button" at bounding box center [79, 93] width 5 height 5
click at [79, 95] on icon "button" at bounding box center [79, 93] width 5 height 5
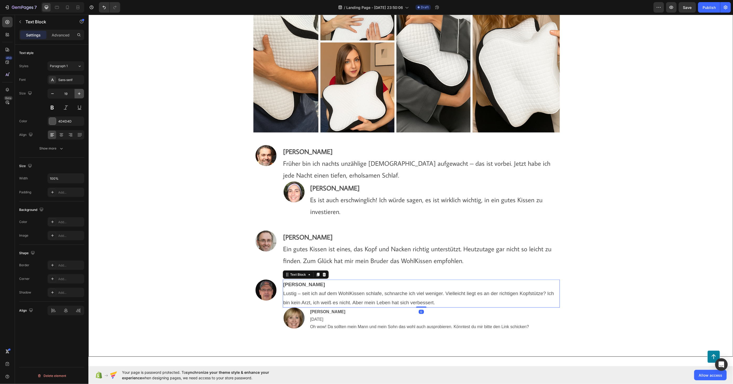
click at [79, 95] on icon "button" at bounding box center [79, 93] width 5 height 5
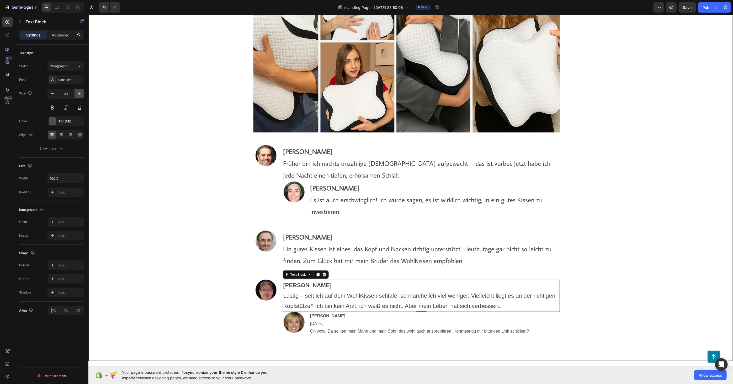
click at [79, 95] on icon "button" at bounding box center [79, 93] width 5 height 5
type input "25"
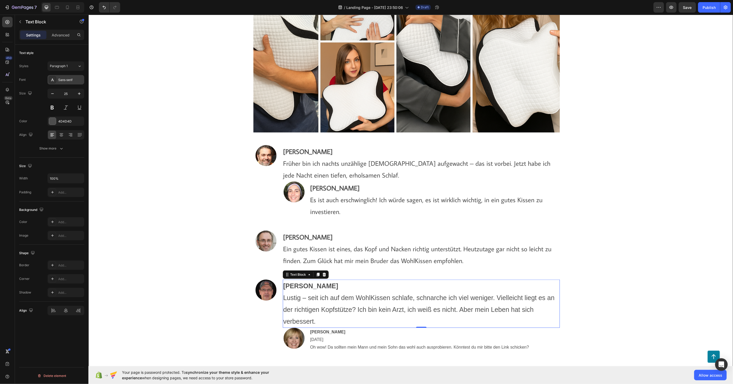
click at [70, 79] on div "Sans-serif" at bounding box center [70, 80] width 25 height 5
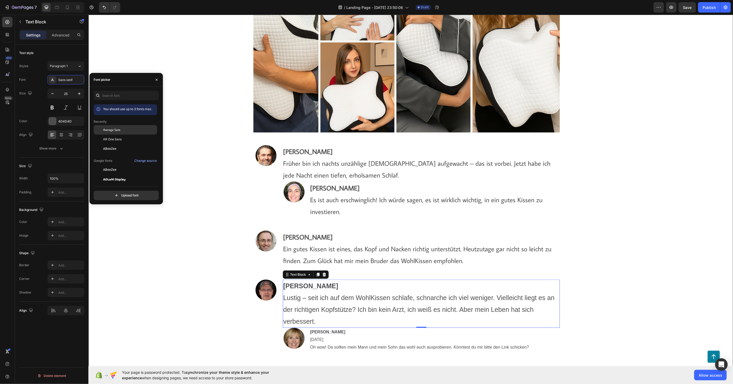
click at [111, 130] on span "Average Sans" at bounding box center [111, 129] width 17 height 5
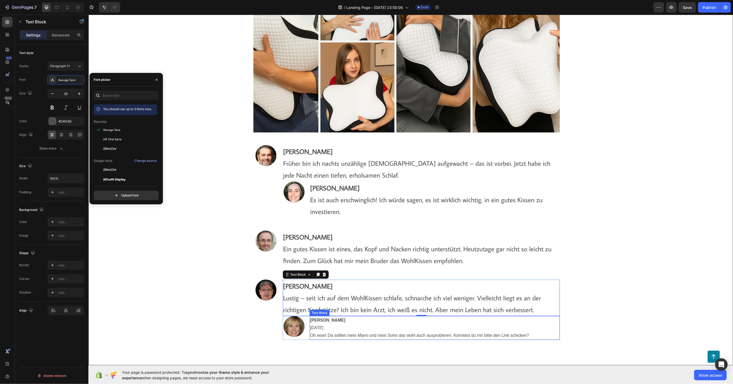
click at [327, 333] on p "Oh wow! Da sollten mein Mann und mein Sohn das wohl auch ausprobieren. Könntest…" at bounding box center [434, 336] width 249 height 8
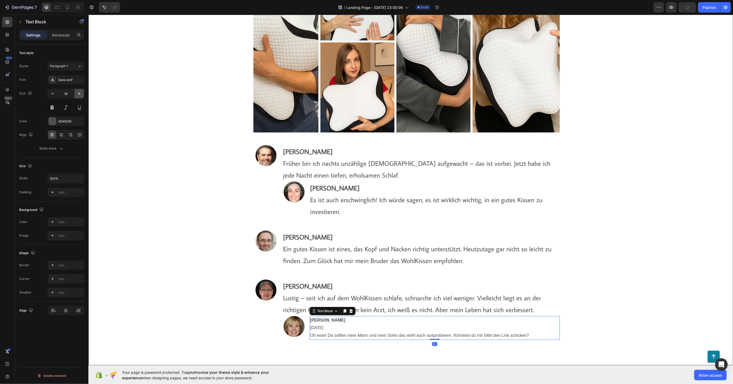
click at [76, 94] on button "button" at bounding box center [78, 93] width 9 height 9
click at [77, 94] on icon "button" at bounding box center [79, 93] width 5 height 5
click at [77, 93] on icon "button" at bounding box center [79, 93] width 5 height 5
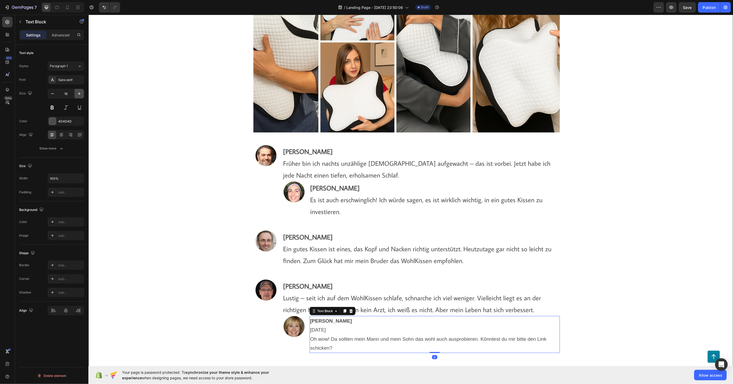
click at [78, 94] on icon "button" at bounding box center [79, 93] width 5 height 5
click at [79, 94] on icon "button" at bounding box center [79, 93] width 5 height 5
click at [79, 95] on icon "button" at bounding box center [79, 93] width 5 height 5
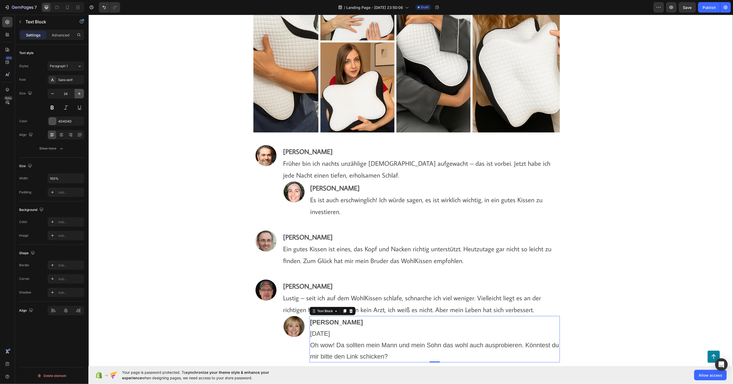
type input "25"
drag, startPoint x: 69, startPoint y: 77, endPoint x: 85, endPoint y: 100, distance: 28.2
click at [69, 77] on div "Sans-serif" at bounding box center [65, 79] width 37 height 9
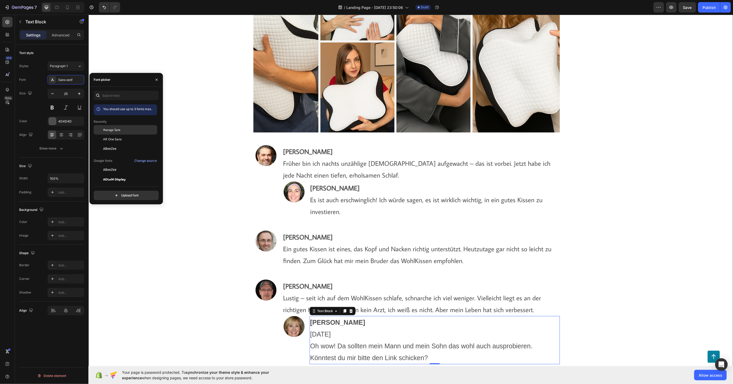
click at [114, 127] on div "Average Sans" at bounding box center [125, 129] width 63 height 9
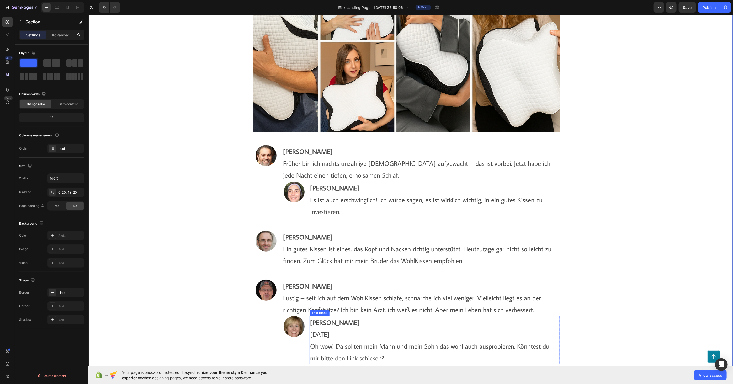
scroll to position [5391, 0]
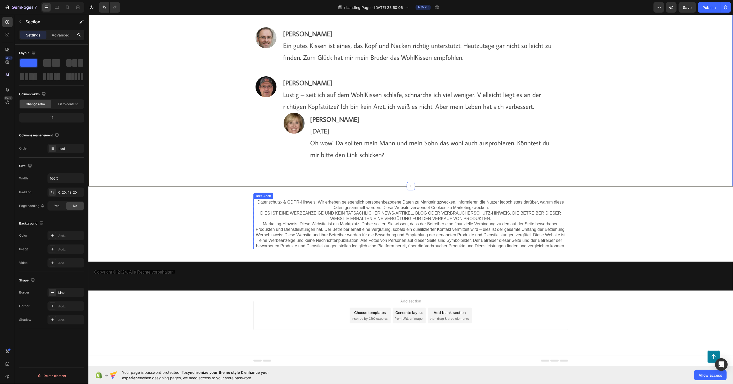
click at [328, 225] on p "Marketing-Hinweis: Diese Website ist ein Marktplatz. Daher sollten Sie wissen, …" at bounding box center [411, 226] width 314 height 11
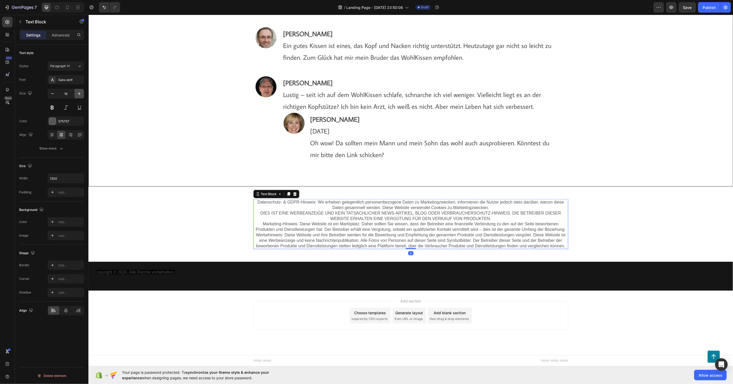
click at [74, 91] on button "button" at bounding box center [78, 93] width 9 height 9
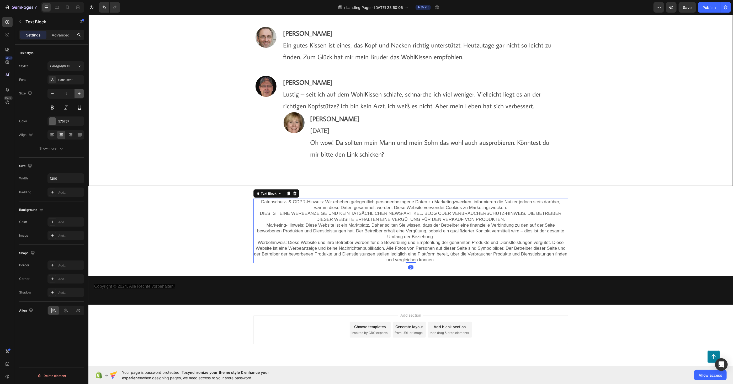
click at [76, 91] on button "button" at bounding box center [78, 93] width 9 height 9
click at [77, 91] on icon "button" at bounding box center [79, 93] width 5 height 5
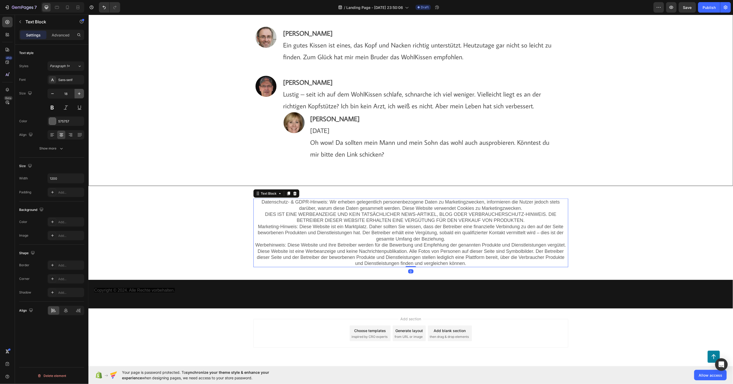
click at [77, 91] on icon "button" at bounding box center [79, 93] width 5 height 5
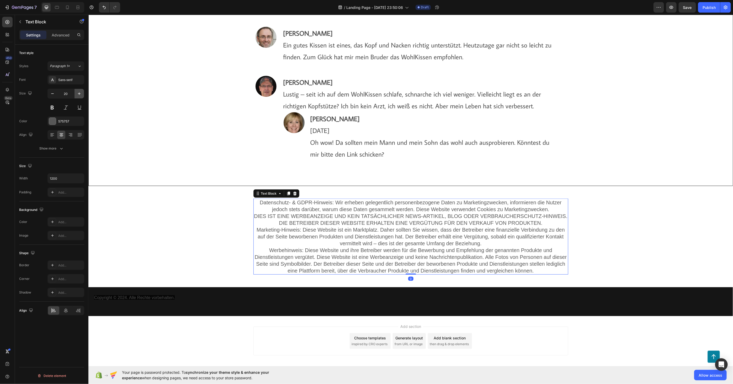
click at [78, 90] on button "button" at bounding box center [78, 93] width 9 height 9
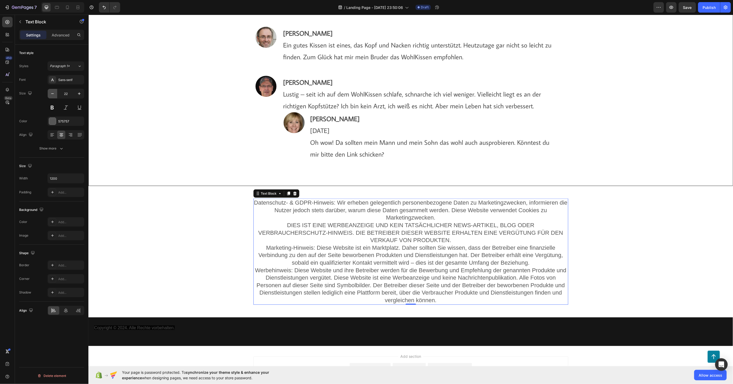
click at [55, 93] on icon "button" at bounding box center [52, 93] width 5 height 5
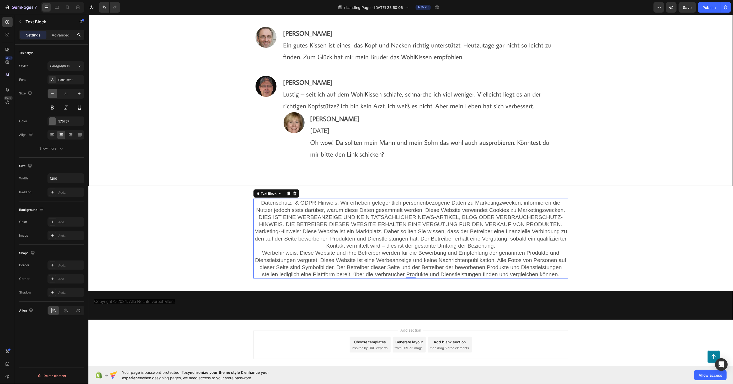
click at [55, 93] on icon "button" at bounding box center [52, 93] width 5 height 5
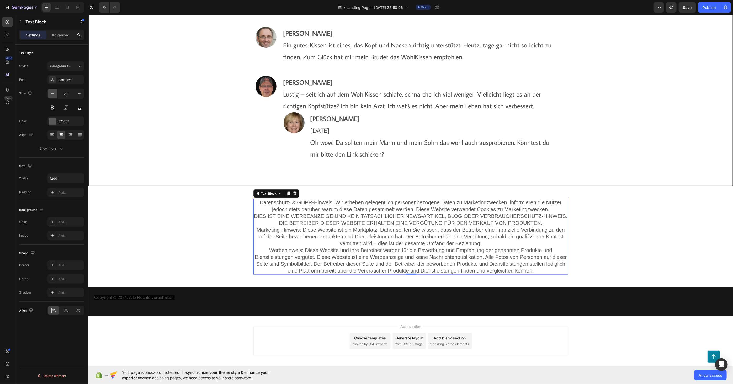
click at [55, 93] on icon "button" at bounding box center [52, 93] width 5 height 5
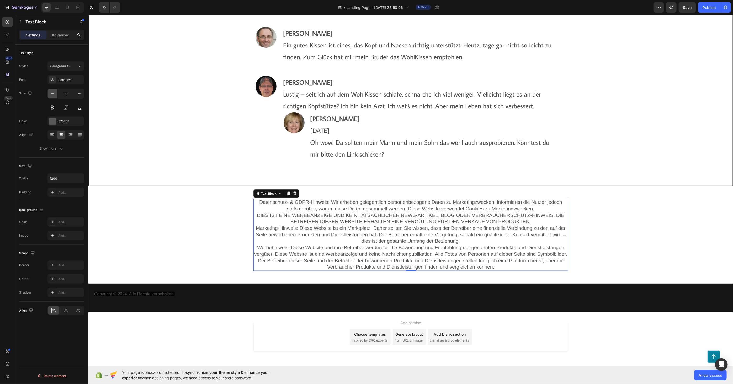
type input "18"
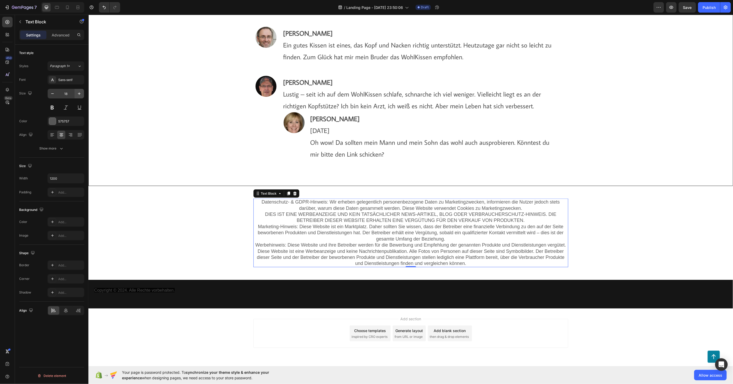
click at [67, 81] on div "Sans-serif" at bounding box center [70, 80] width 25 height 5
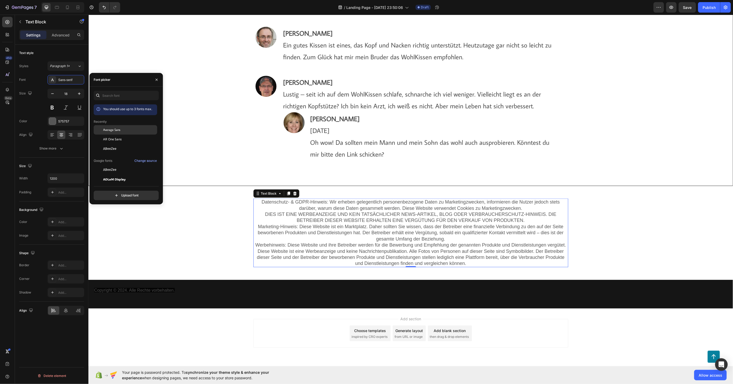
click at [114, 129] on span "Average Sans" at bounding box center [111, 129] width 17 height 5
click at [174, 221] on div "Datenschutz- & GDPR-Hinweis: Wir erheben gelegentlich personenbezogene Daten zu…" at bounding box center [410, 232] width 634 height 68
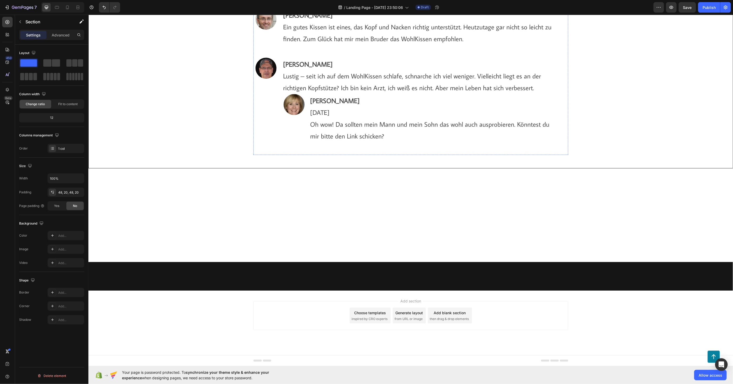
scroll to position [4313, 0]
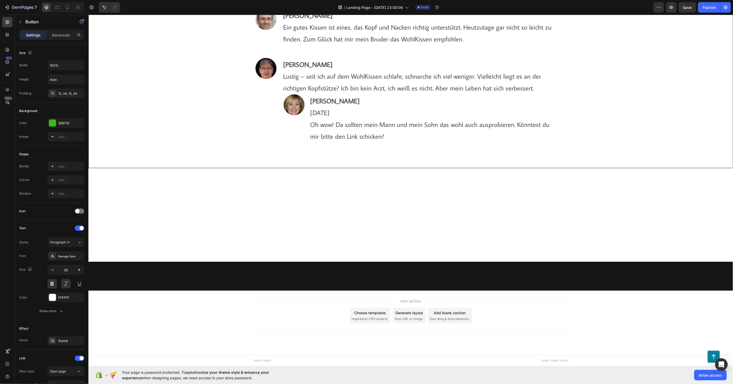
drag, startPoint x: 271, startPoint y: 83, endPoint x: 273, endPoint y: 87, distance: 4.3
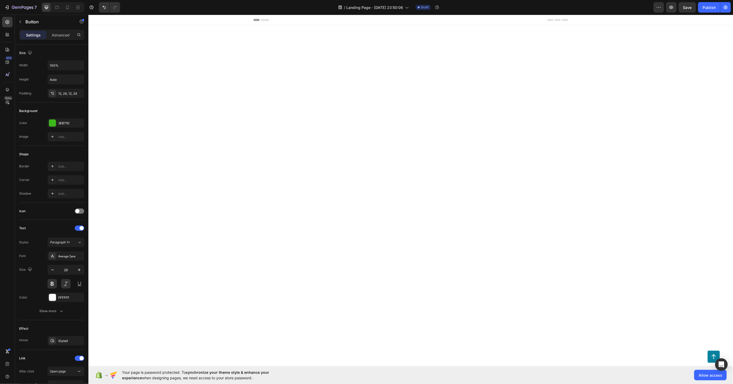
scroll to position [4313, 0]
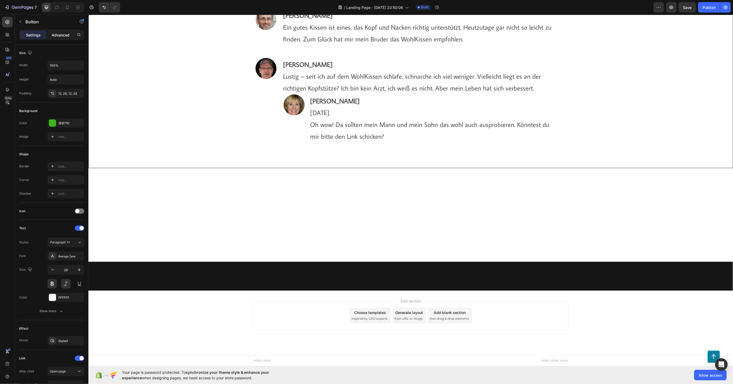
click at [65, 34] on p "Advanced" at bounding box center [61, 35] width 18 height 6
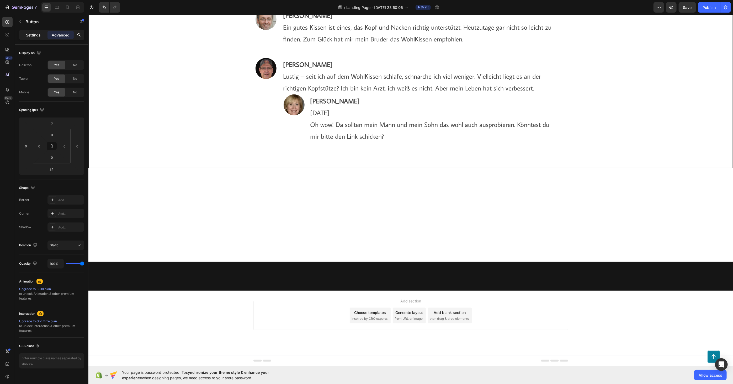
click at [36, 35] on p "Settings" at bounding box center [33, 35] width 15 height 6
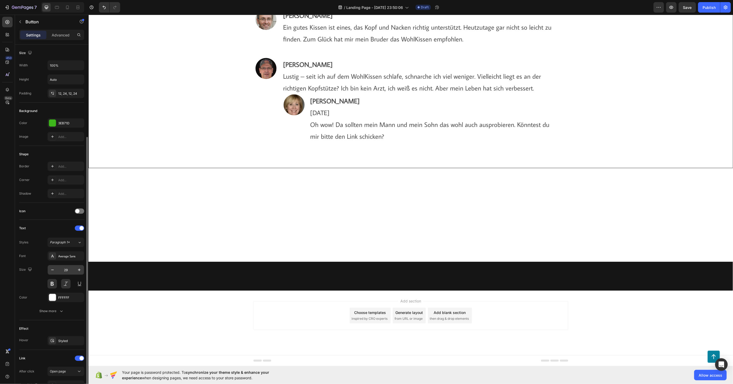
scroll to position [49, 0]
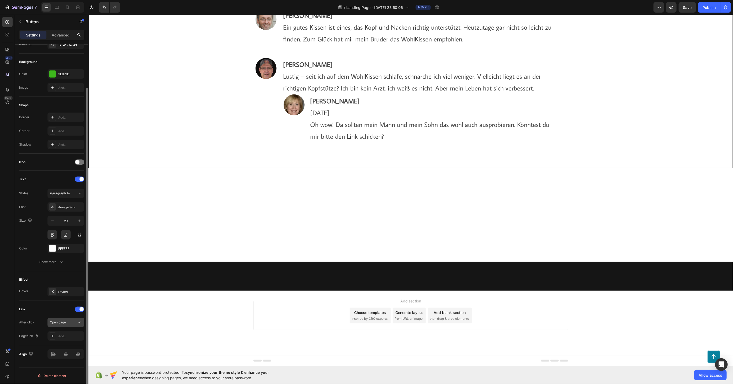
click at [75, 325] on button "Open page" at bounding box center [65, 322] width 37 height 9
click at [80, 306] on div "Link" at bounding box center [51, 309] width 65 height 8
click at [79, 308] on span at bounding box center [81, 309] width 4 height 4
click at [79, 284] on div "Effect" at bounding box center [51, 279] width 65 height 8
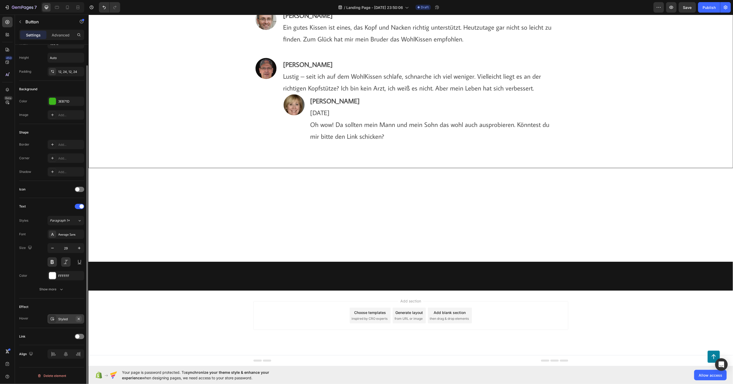
scroll to position [22, 0]
click at [79, 338] on div at bounding box center [79, 336] width 9 height 5
click at [65, 364] on div "Add..." at bounding box center [70, 363] width 25 height 5
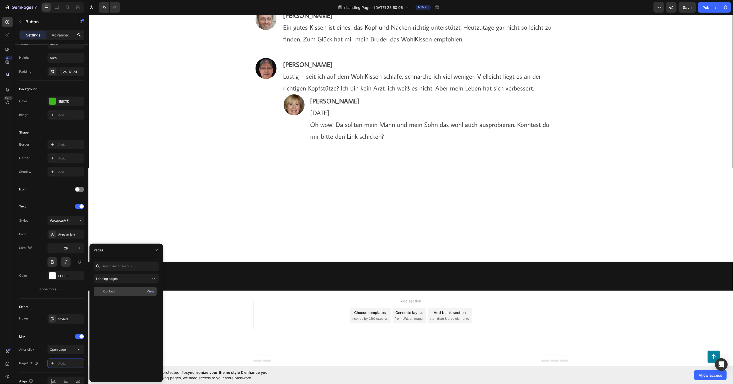
click at [150, 290] on div "View" at bounding box center [151, 291] width 8 height 5
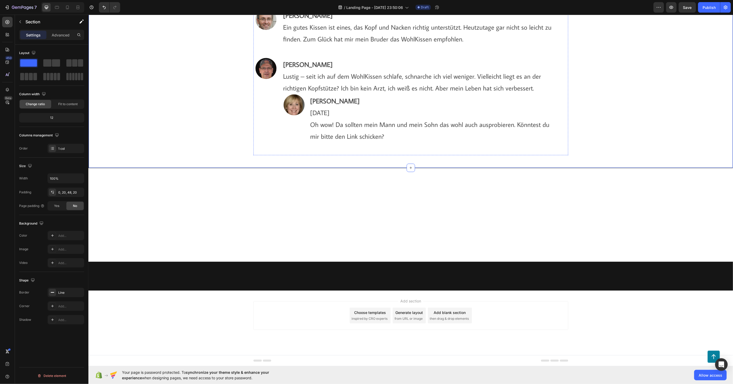
scroll to position [4109, 0]
click at [689, 7] on span "Save" at bounding box center [687, 7] width 9 height 4
click at [8, 6] on icon "button" at bounding box center [8, 8] width 2 height 4
